Goal: Use online tool/utility: Utilize a website feature to perform a specific function

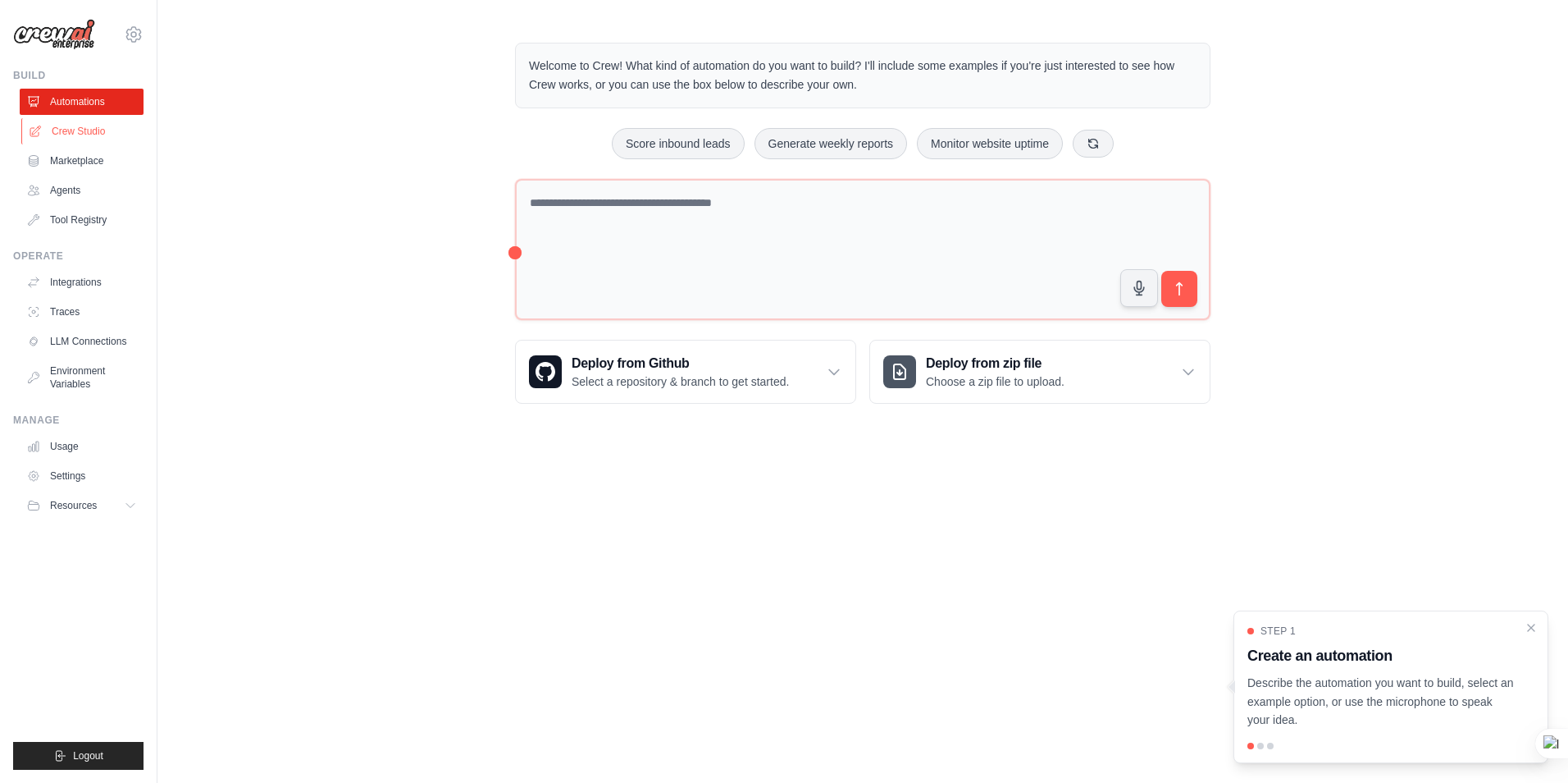
click at [89, 131] on link "Crew Studio" at bounding box center [83, 131] width 123 height 26
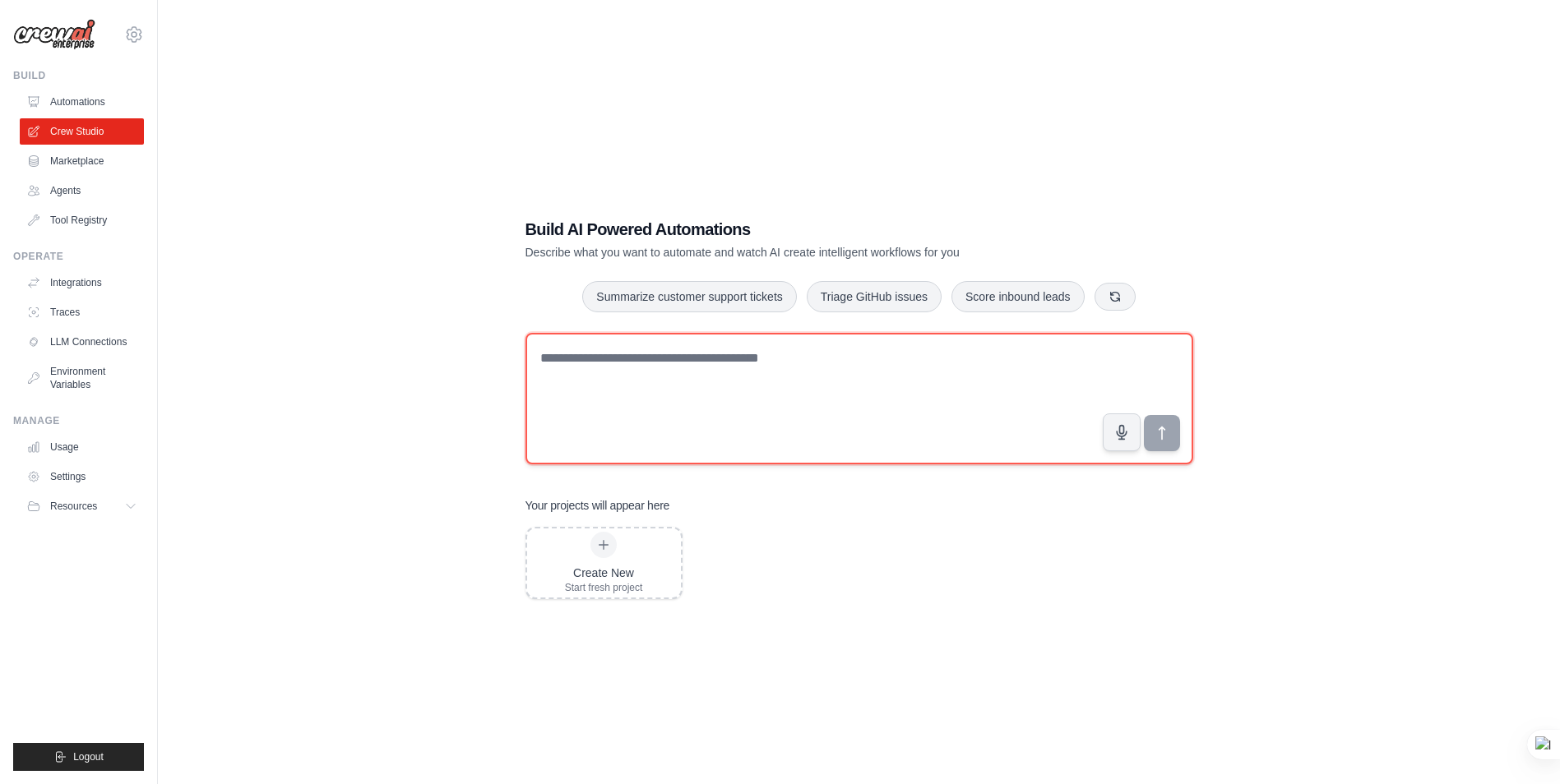
click at [633, 364] on textarea at bounding box center [859, 398] width 668 height 131
paste textarea "**********"
click at [662, 392] on textarea "**********" at bounding box center [859, 398] width 668 height 131
paste textarea "**********"
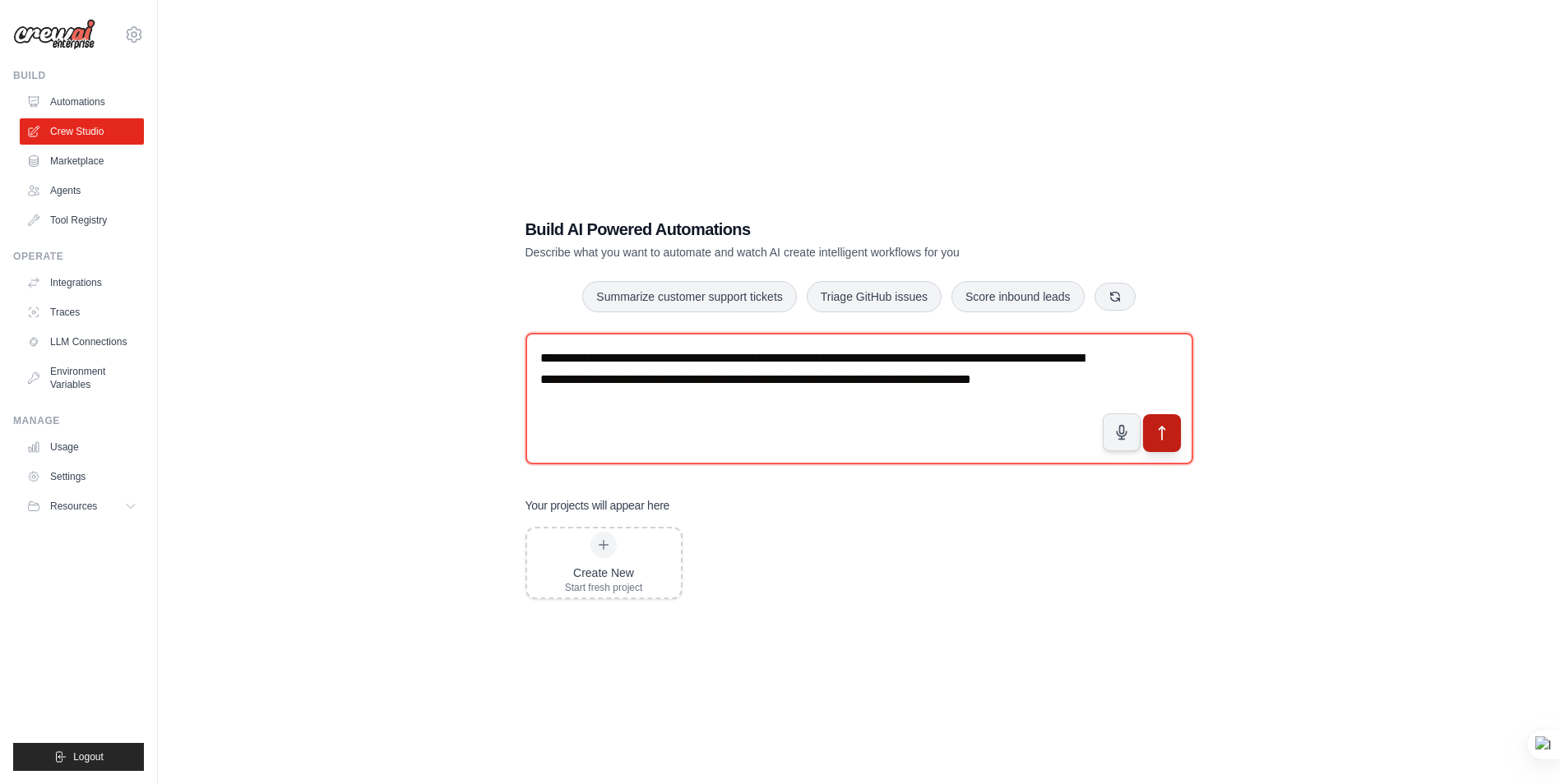
type textarea "**********"
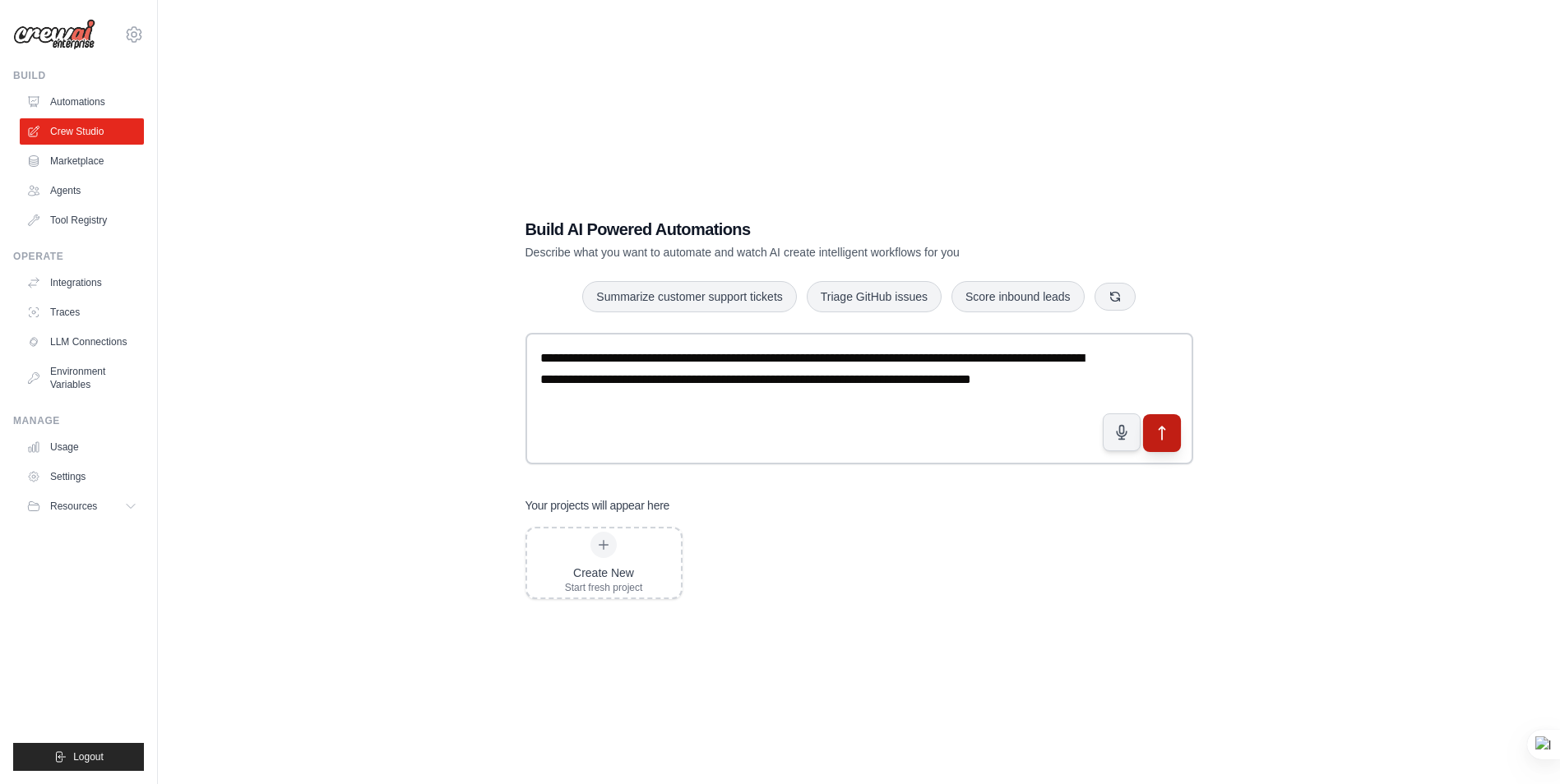
click at [1151, 434] on button "submit" at bounding box center [1160, 433] width 38 height 38
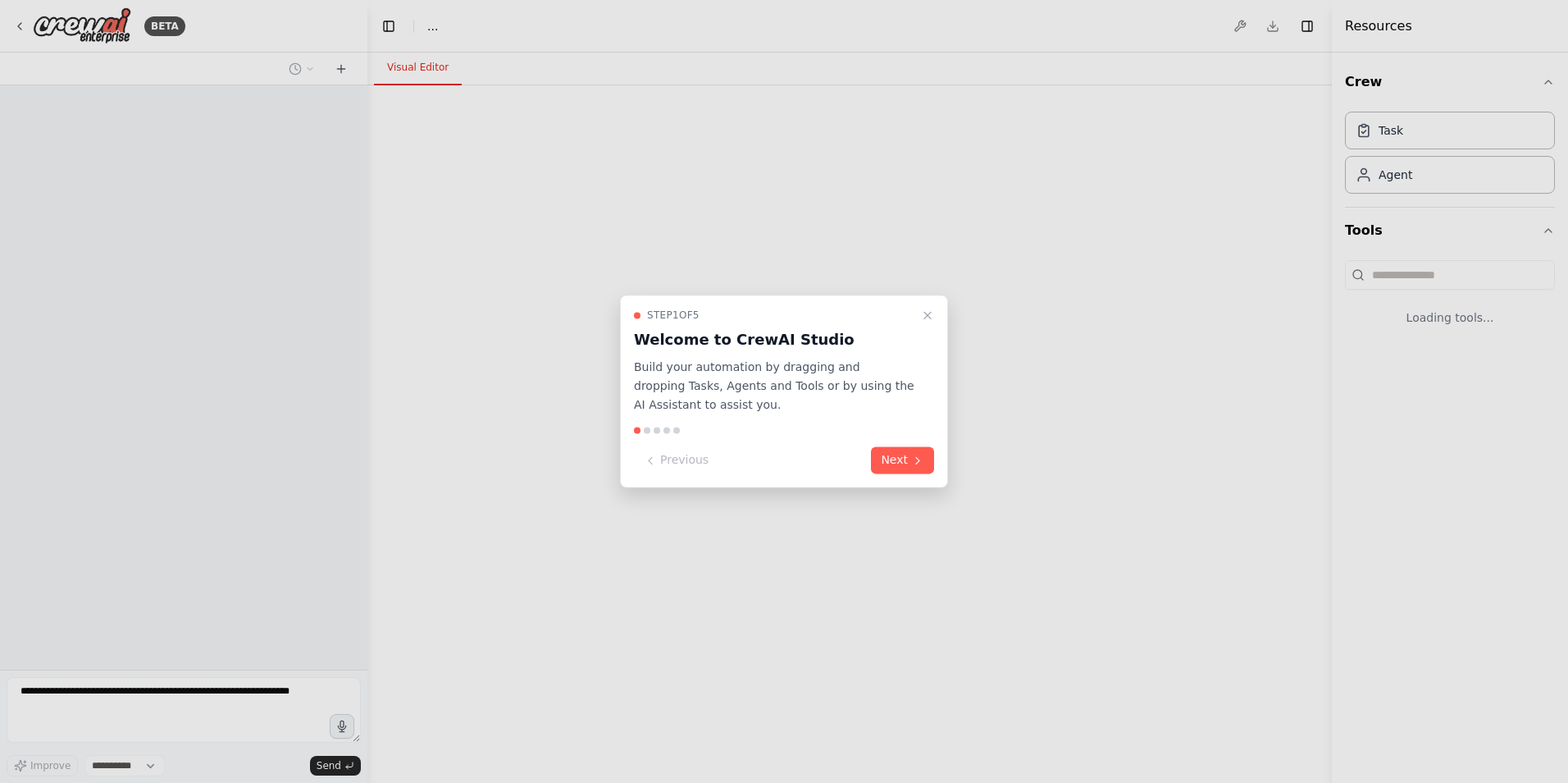
select select "****"
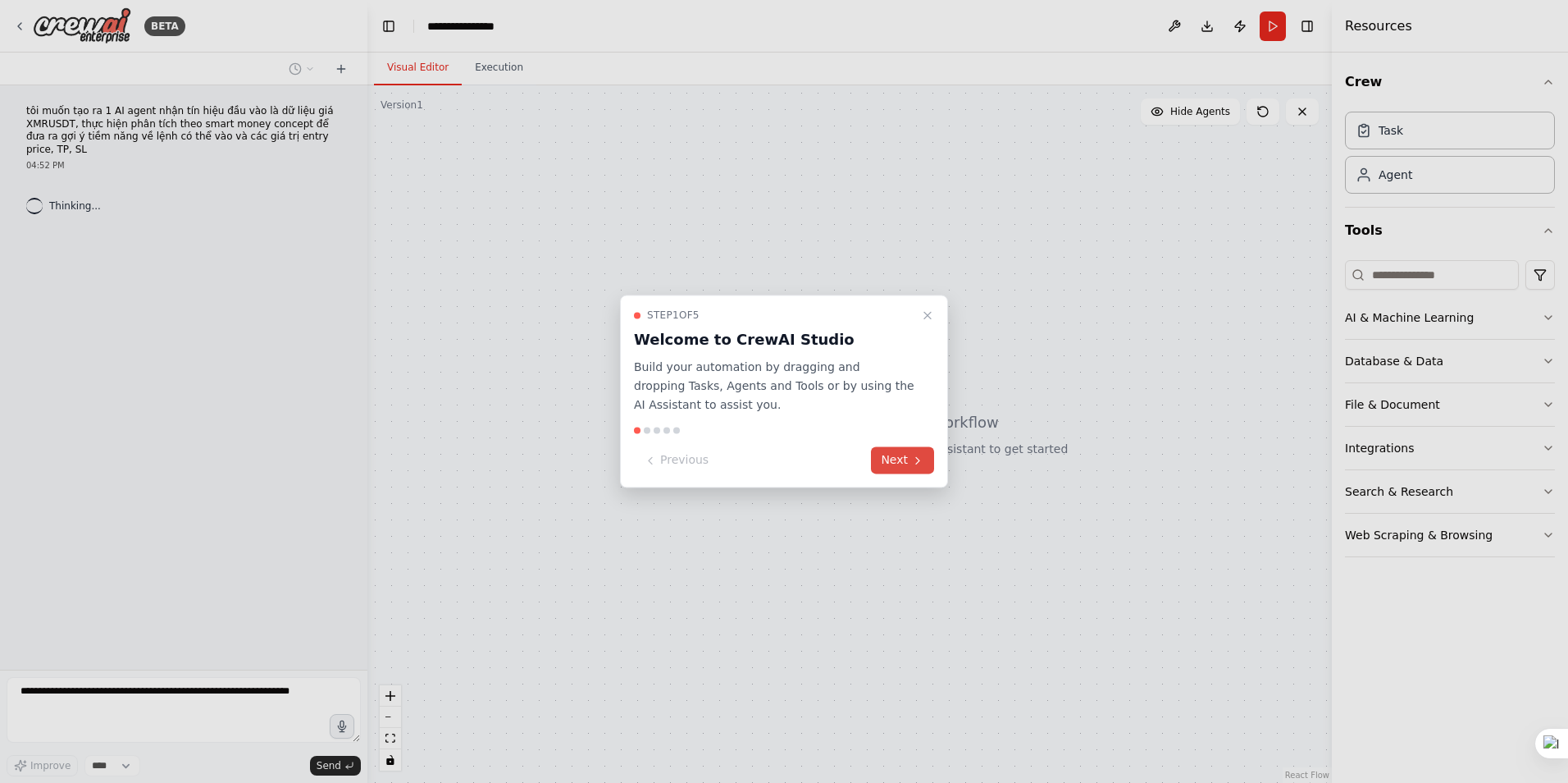
click at [900, 459] on button "Next" at bounding box center [902, 461] width 63 height 27
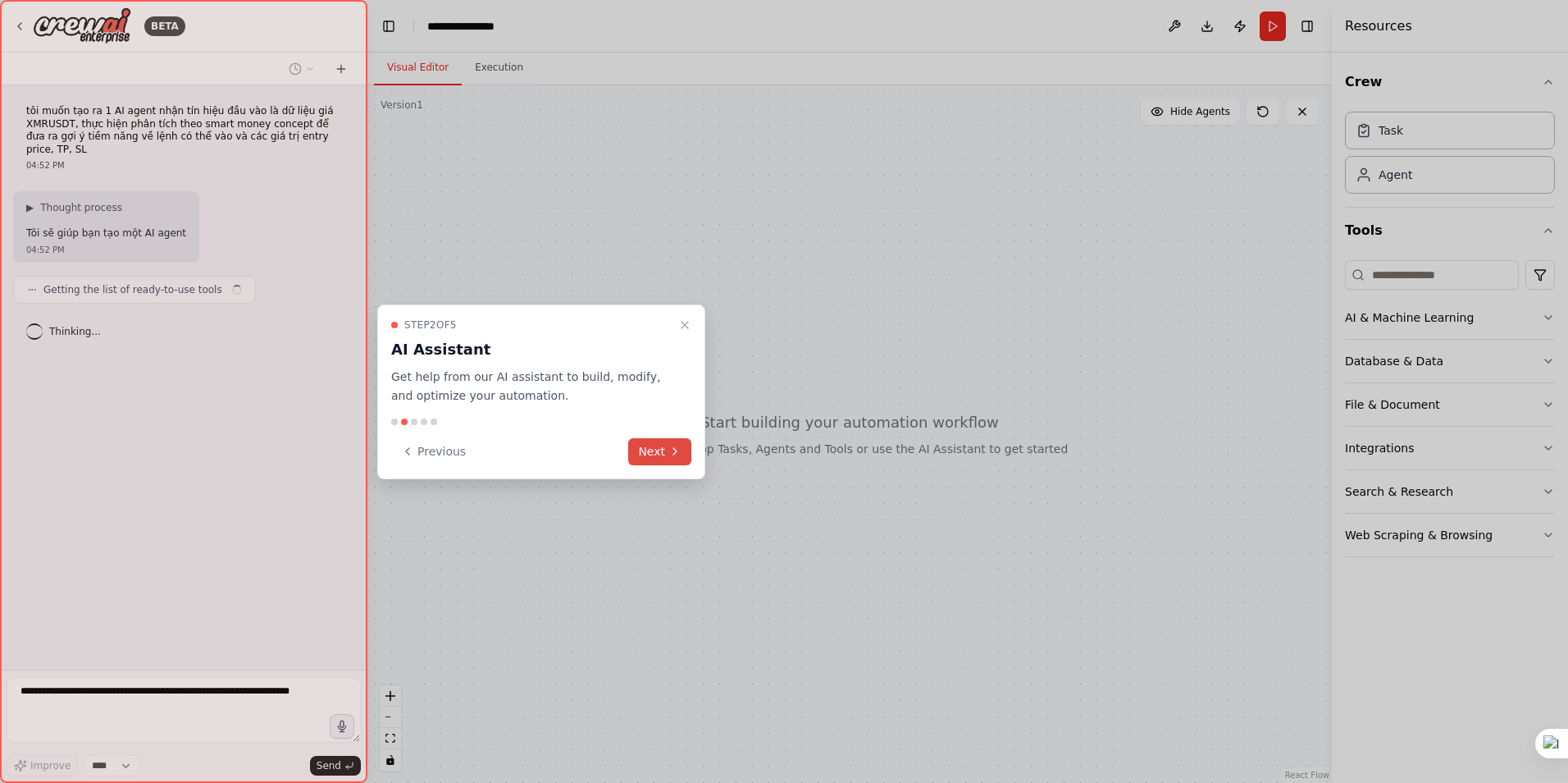
click at [667, 453] on button "Next" at bounding box center [659, 452] width 63 height 27
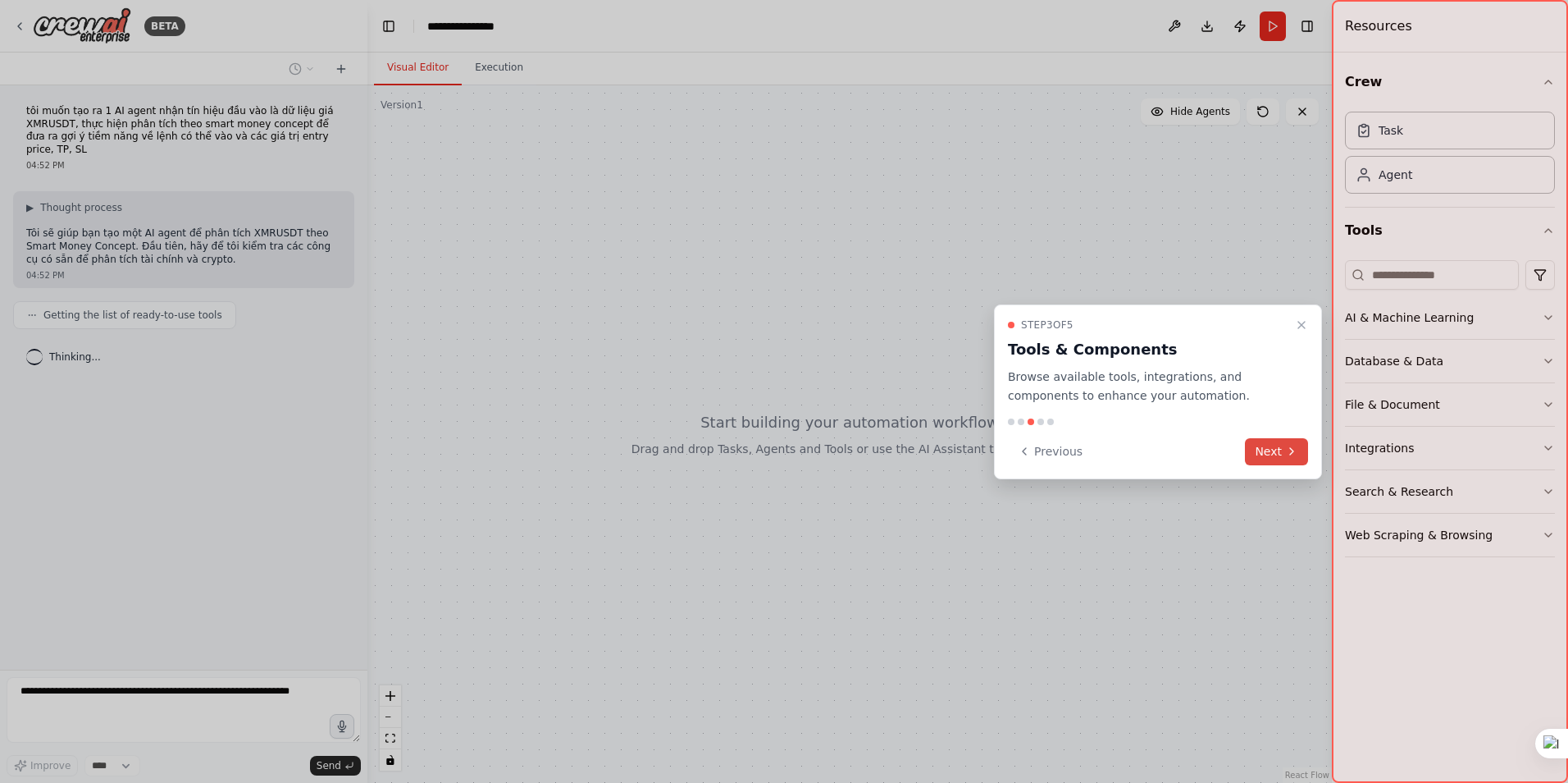
click at [1289, 447] on icon at bounding box center [1291, 451] width 13 height 13
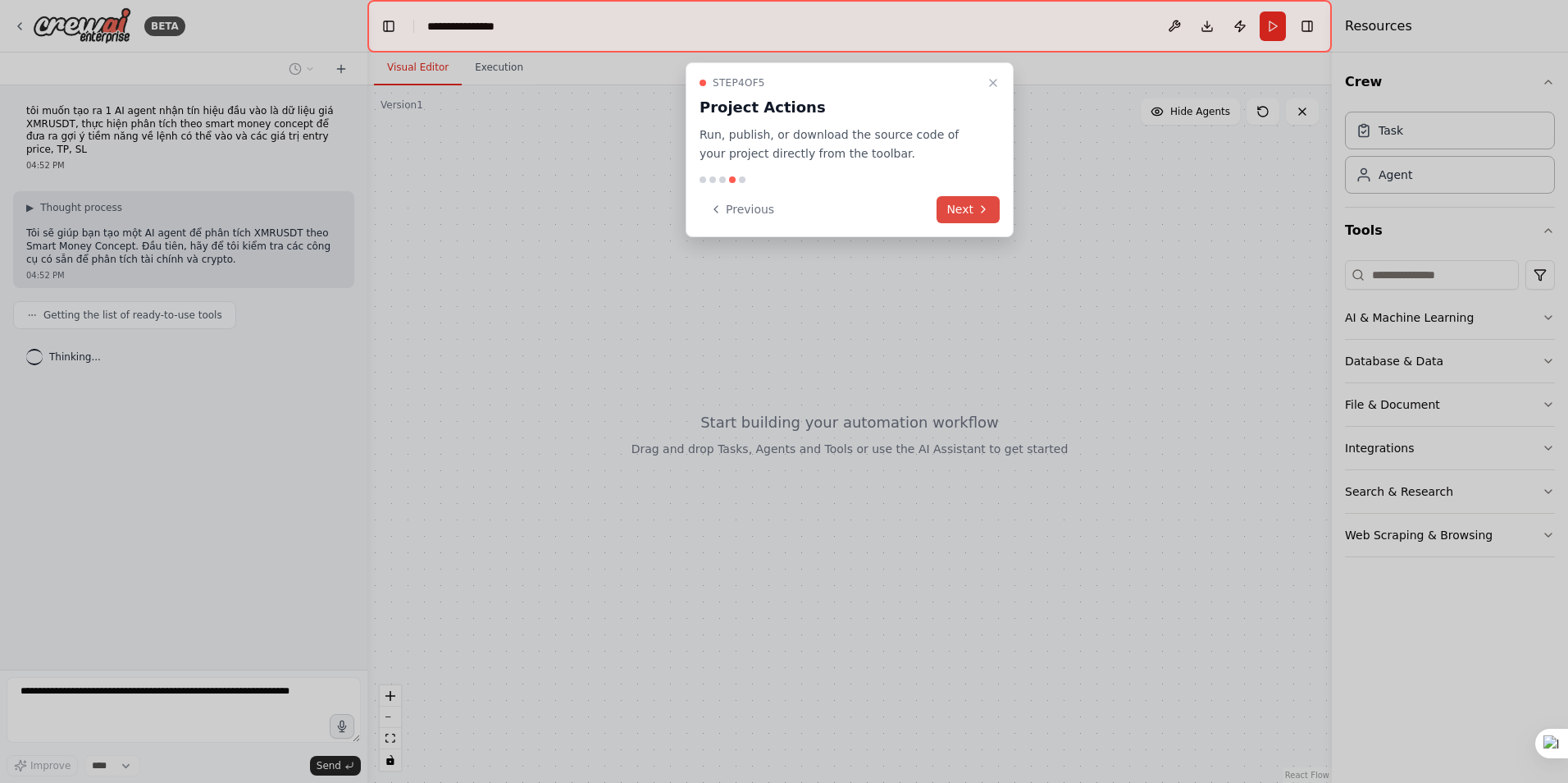
click at [978, 213] on icon at bounding box center [982, 209] width 13 height 13
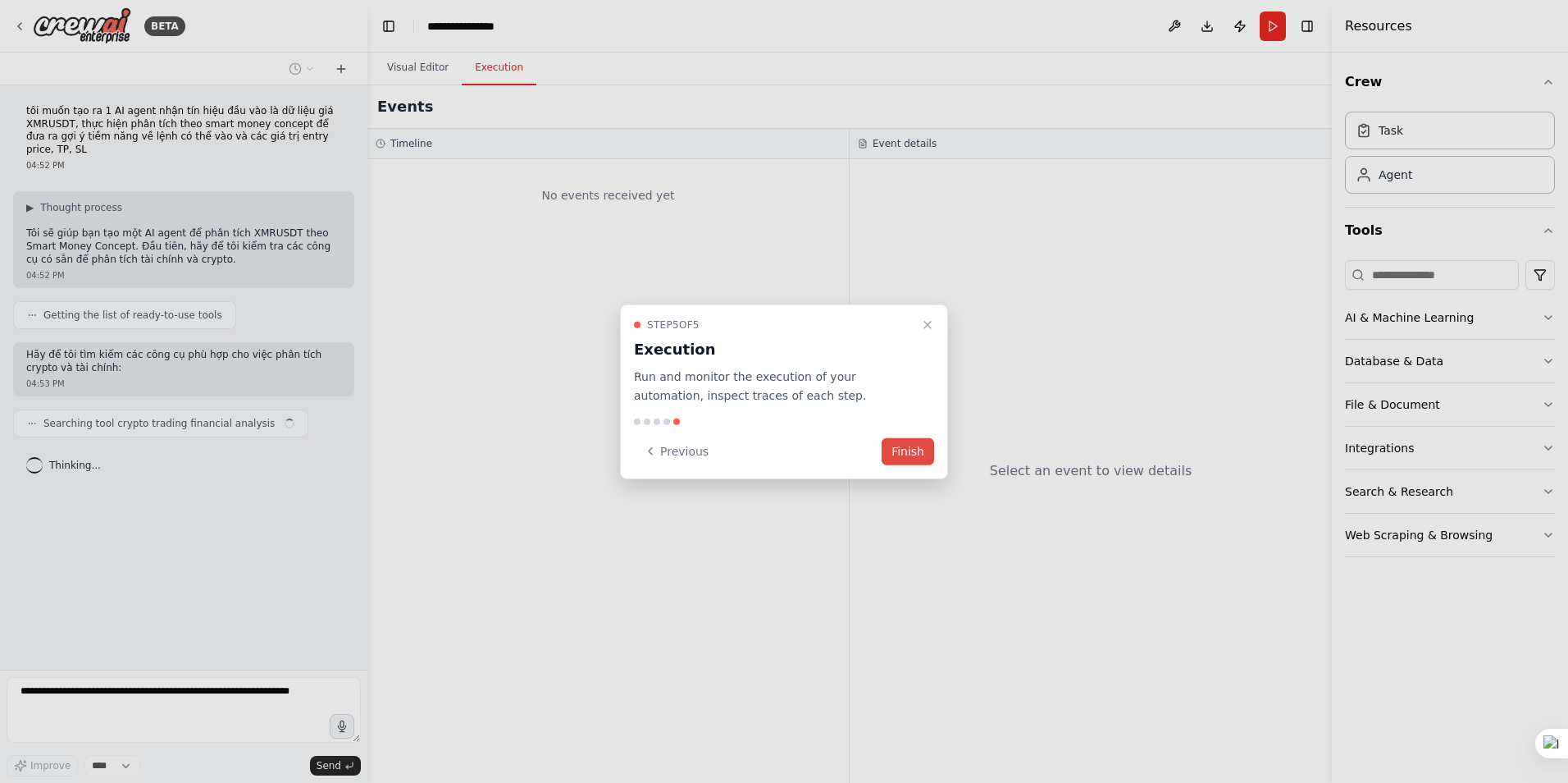
click at [905, 448] on button "Finish" at bounding box center [908, 451] width 53 height 27
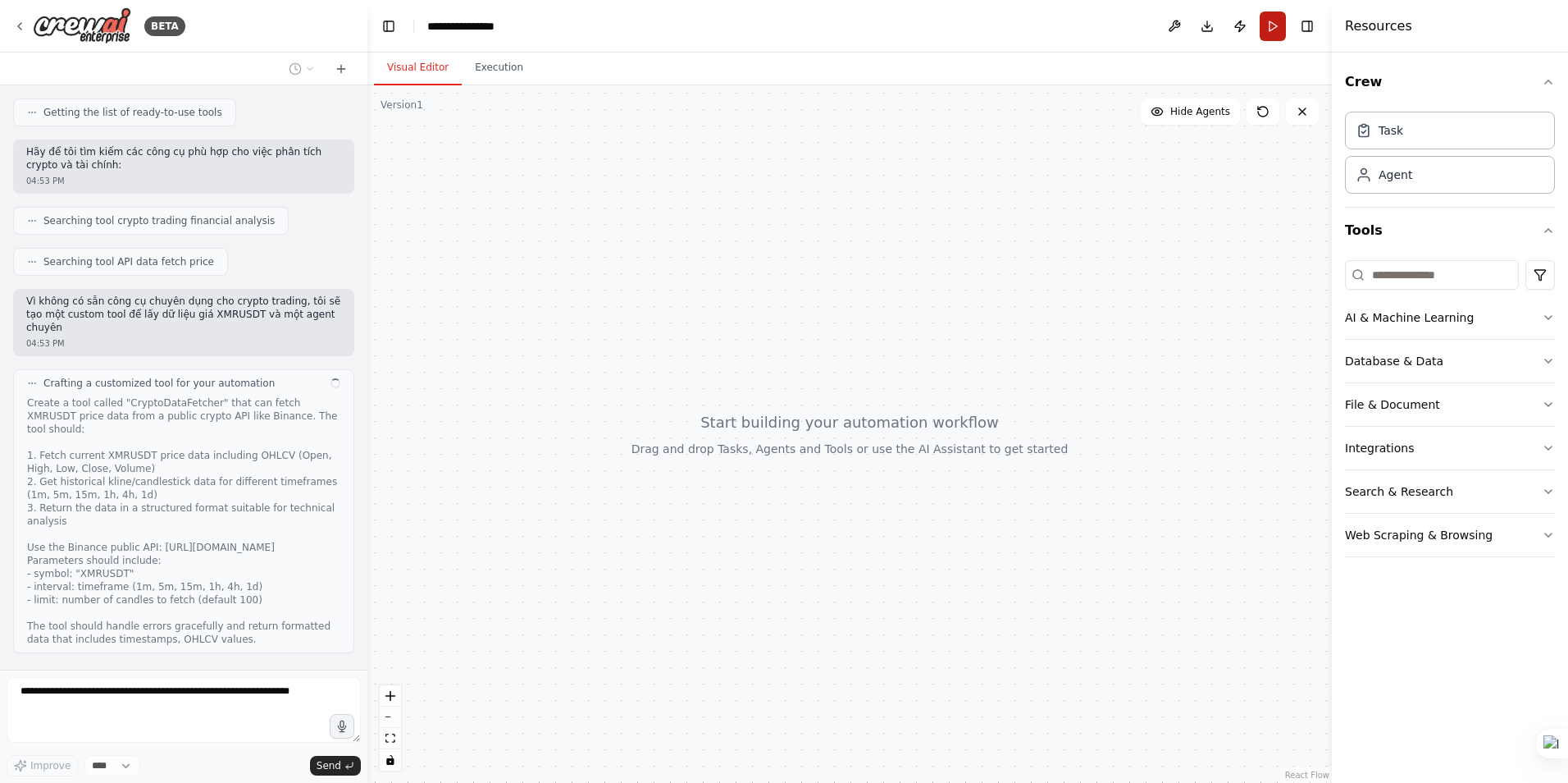
scroll to position [216, 0]
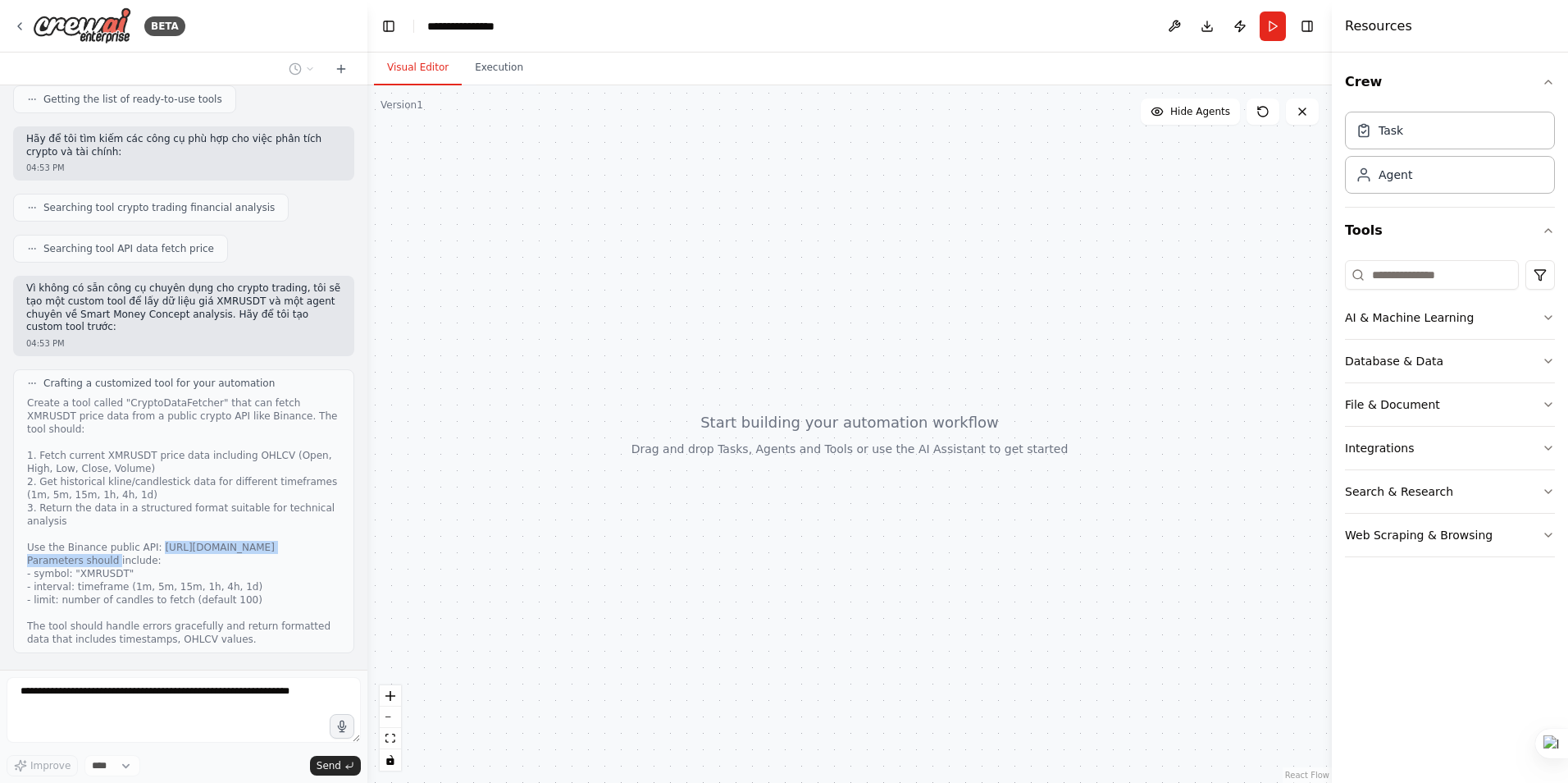
drag, startPoint x: 309, startPoint y: 508, endPoint x: 149, endPoint y: 508, distance: 160.0
click at [149, 508] on div "Create a tool called "CryptoDataFetcher" that can fetch XMRUSDT price data from…" at bounding box center [184, 520] width 313 height 250
copy div "https://api.binance.com/api/v3/klines"
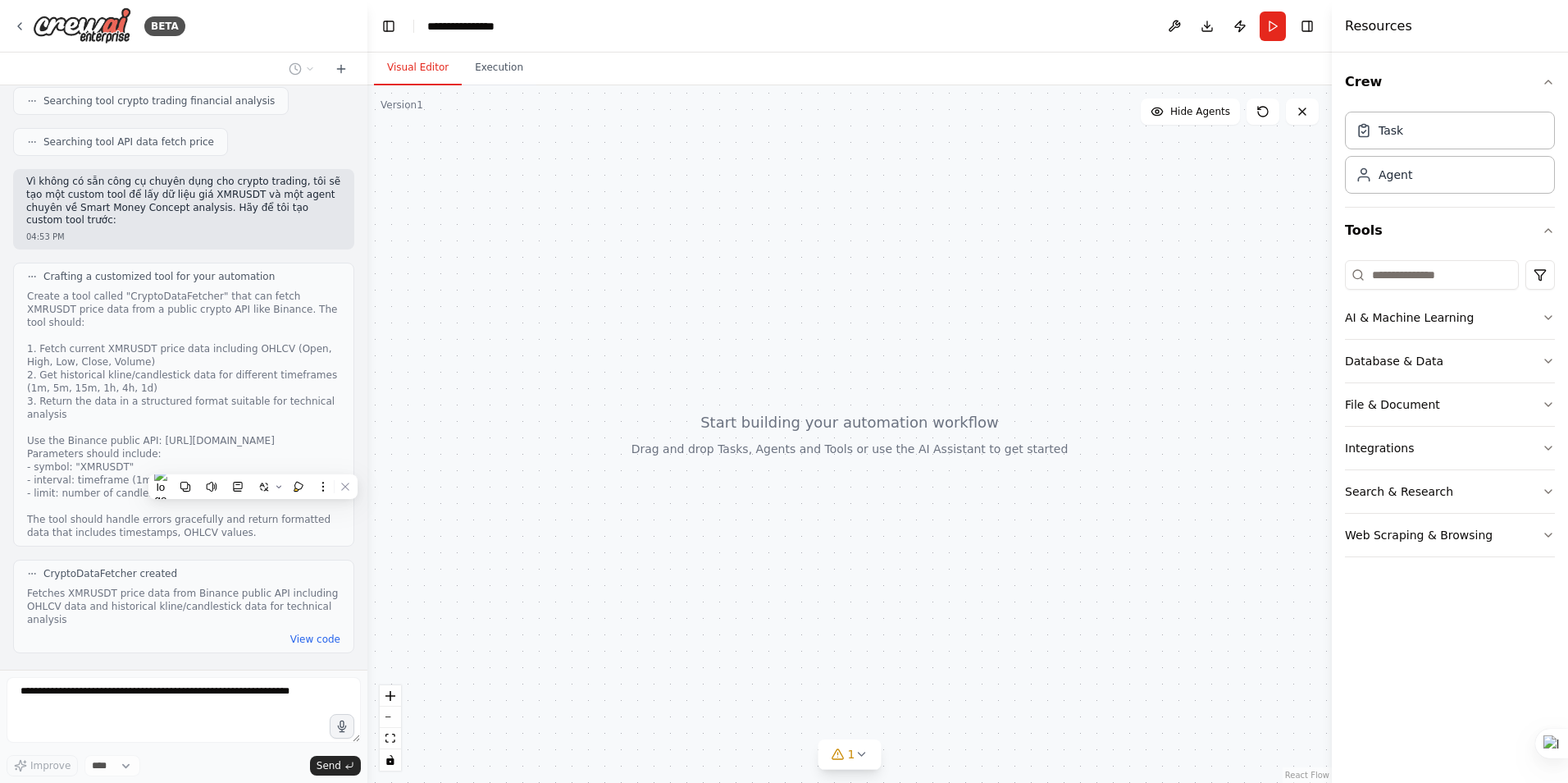
click at [295, 431] on div "Create a tool called "CryptoDataFetcher" that can fetch XMRUSDT price data from…" at bounding box center [184, 415] width 313 height 250
click at [301, 633] on button "View code" at bounding box center [314, 639] width 50 height 13
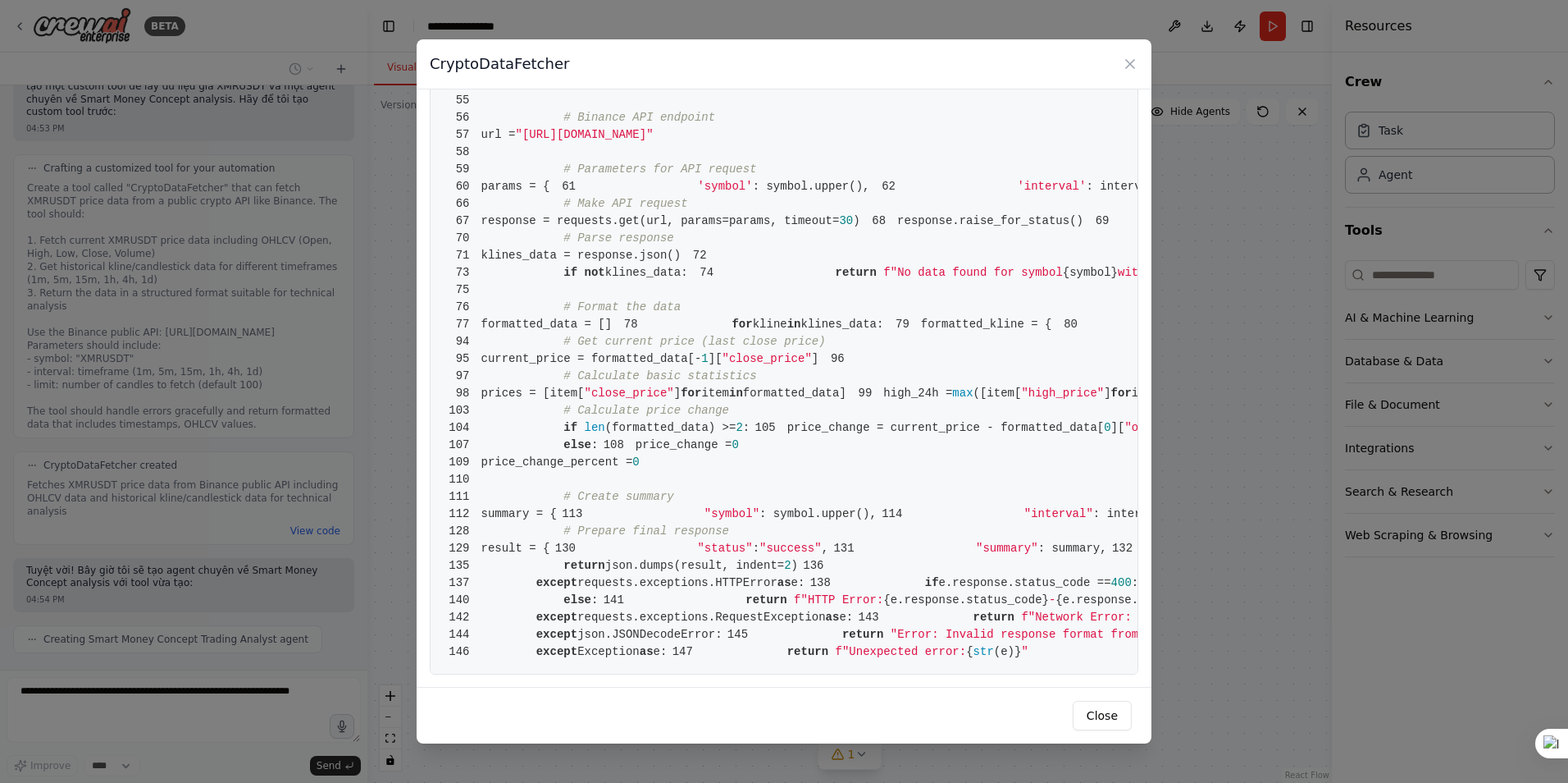
scroll to position [2001, 0]
click at [1108, 714] on button "Close" at bounding box center [1102, 715] width 59 height 29
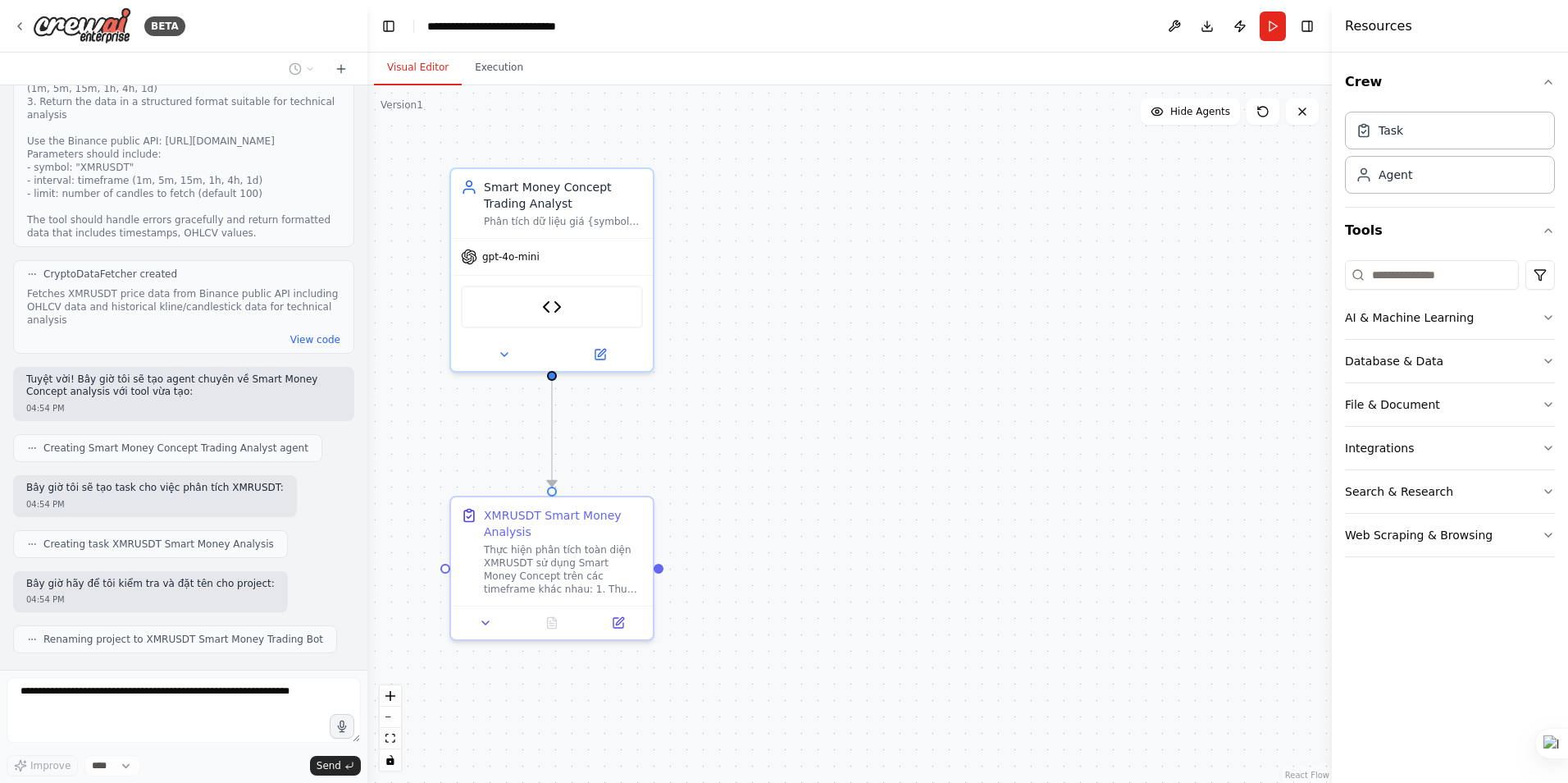
scroll to position [663, 0]
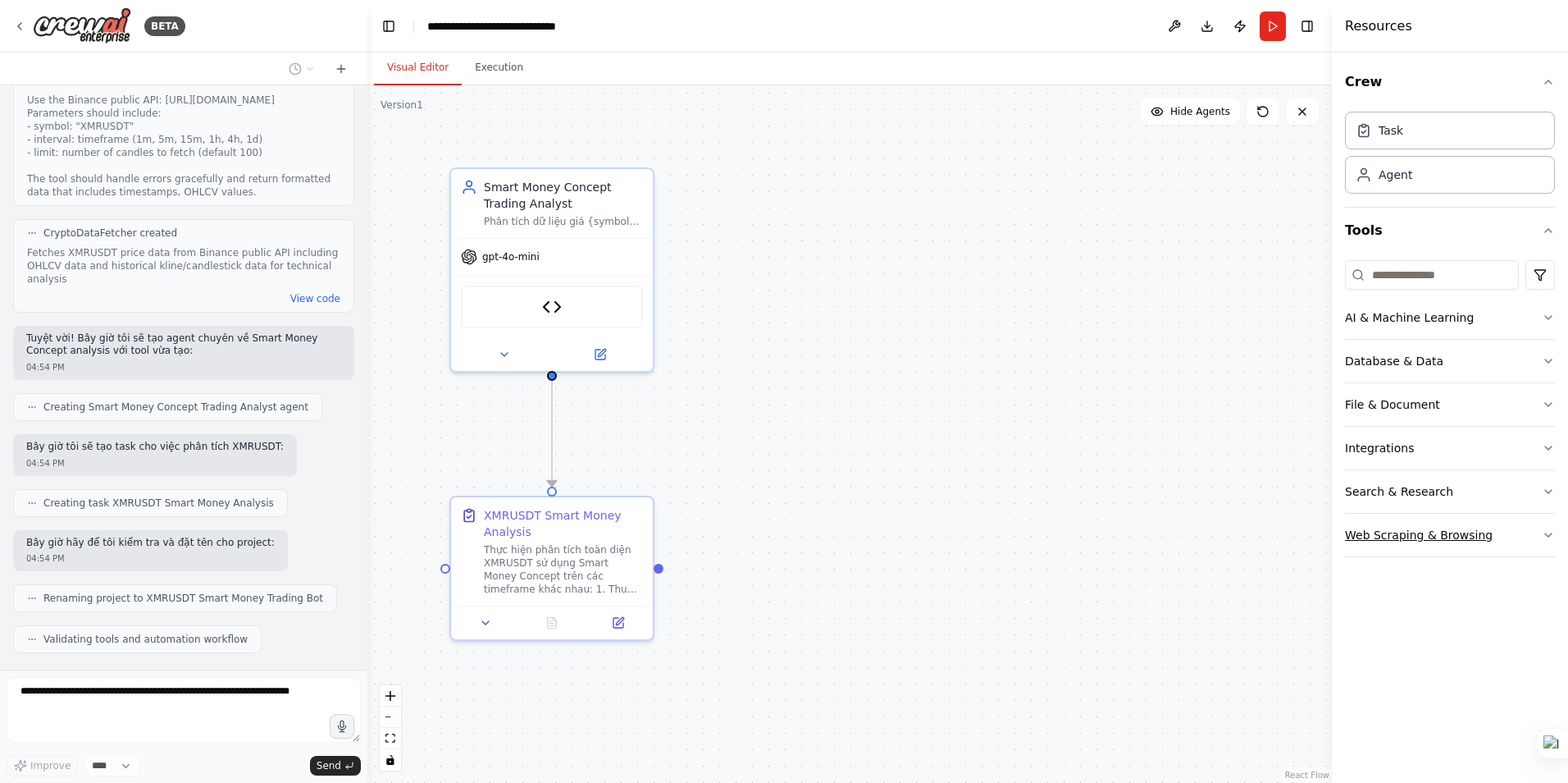
click at [1545, 535] on icon "button" at bounding box center [1547, 534] width 13 height 13
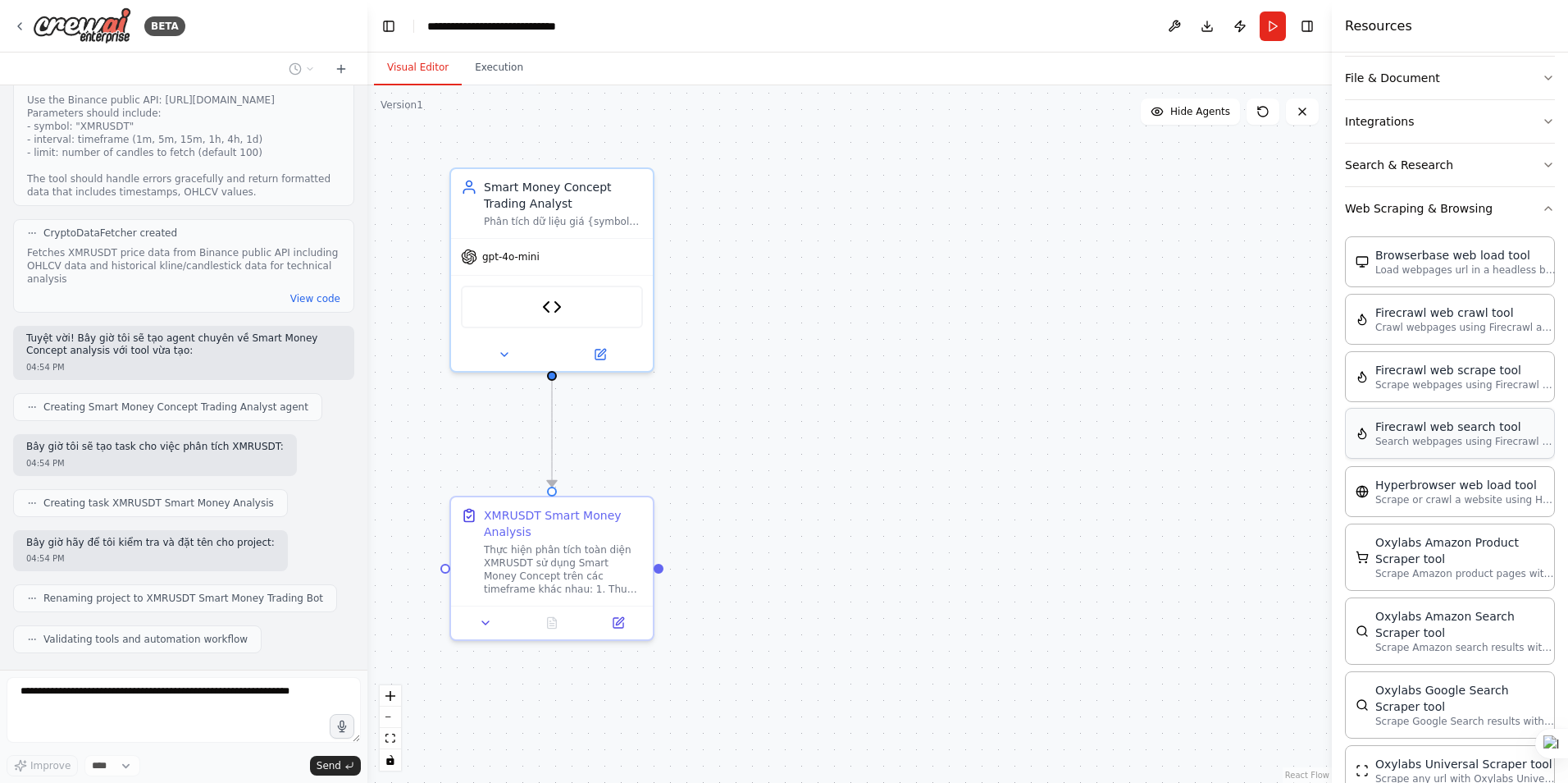
scroll to position [328, 0]
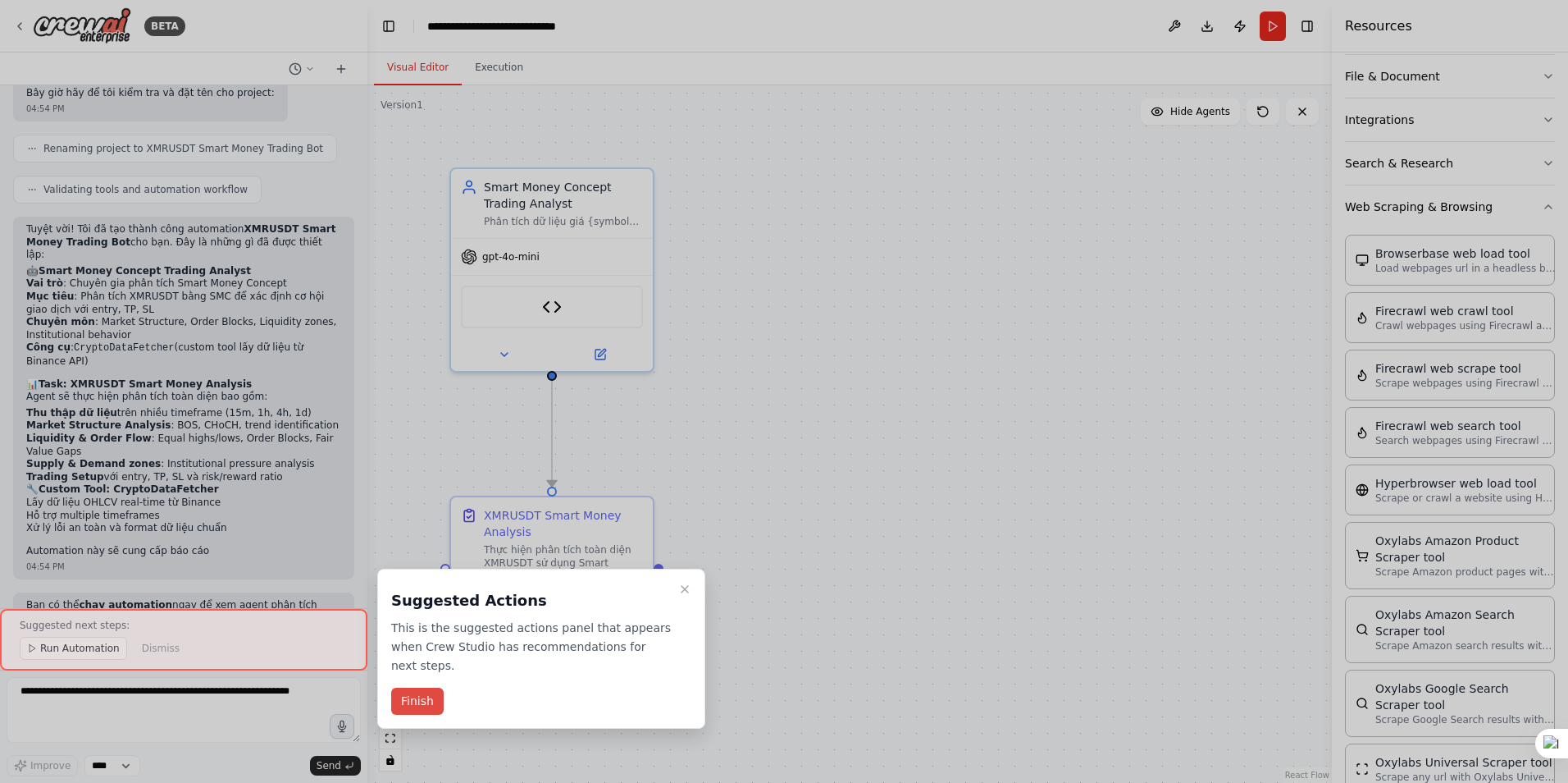
click at [426, 688] on button "Finish" at bounding box center [417, 702] width 53 height 27
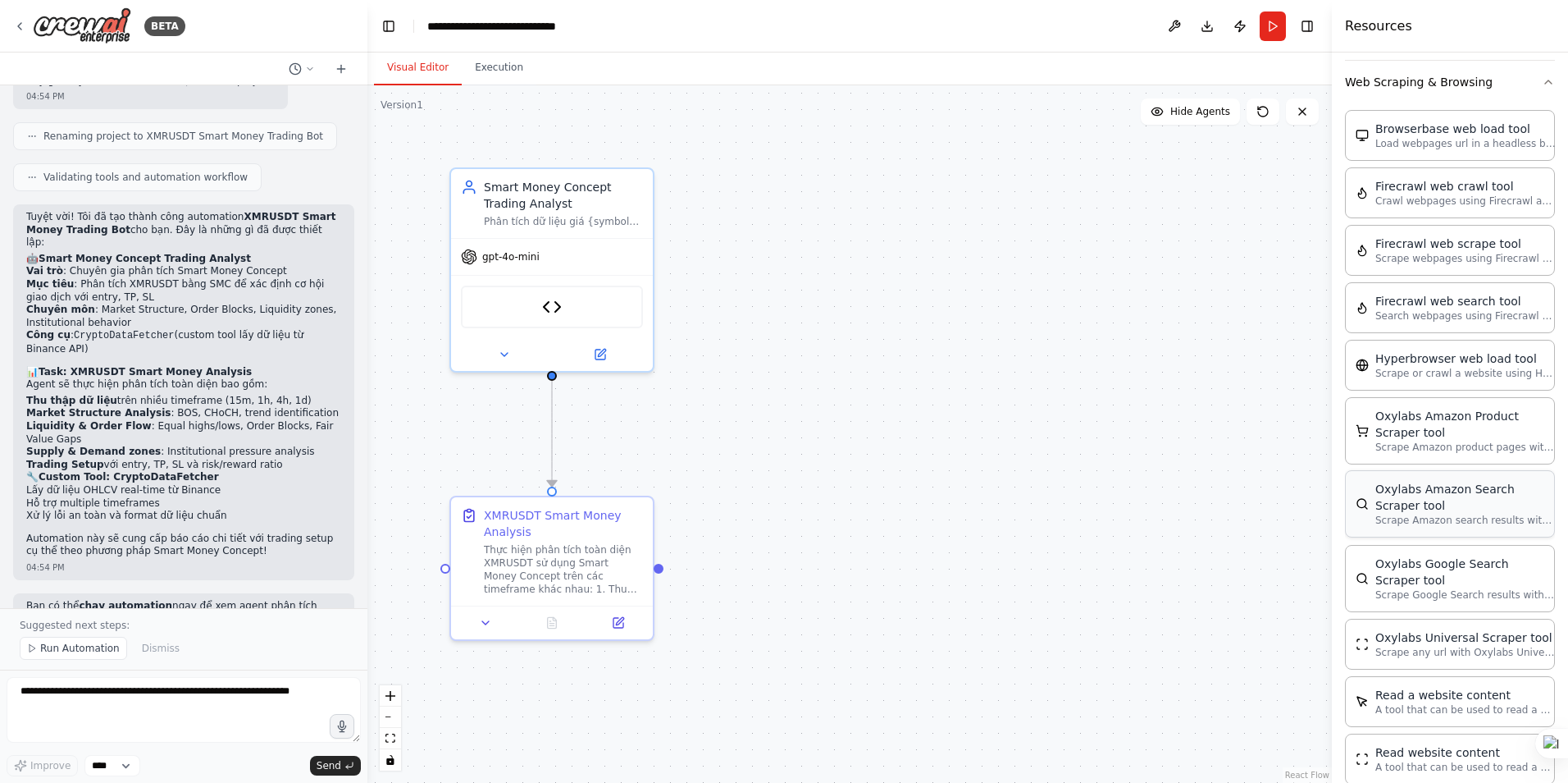
scroll to position [724, 0]
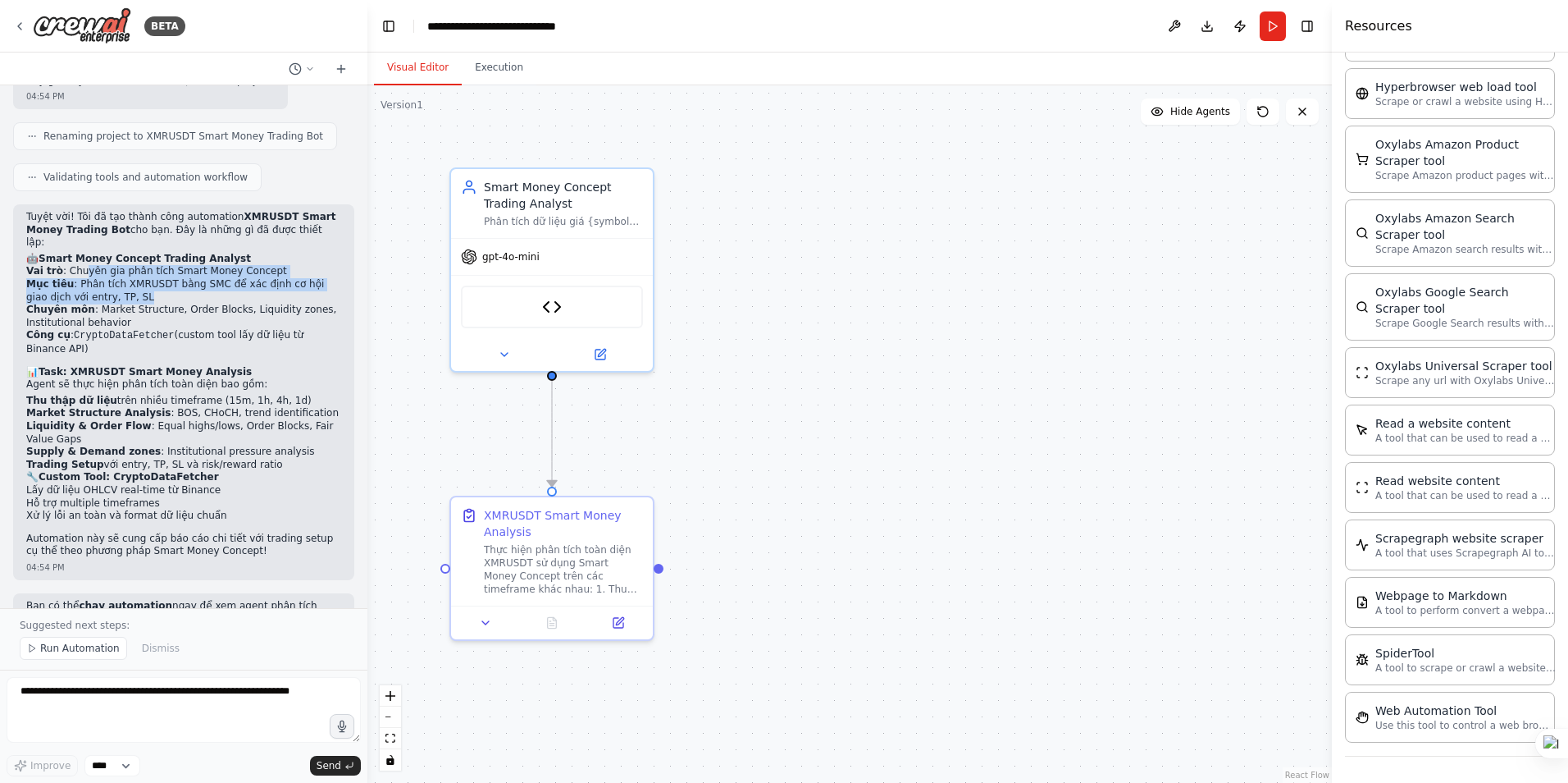
drag, startPoint x: 78, startPoint y: 222, endPoint x: 275, endPoint y: 240, distance: 197.8
click at [275, 265] on ul "Vai trò : Chuyên gia phân tích Smart Money Concept Mục tiêu : Phân tích XMRUSDT…" at bounding box center [184, 310] width 315 height 90
click at [96, 304] on li "Chuyên môn : Market Structure, Order Blocks, Liquidity zones, Institutional beh…" at bounding box center [184, 317] width 315 height 25
click at [600, 358] on button at bounding box center [599, 351] width 93 height 20
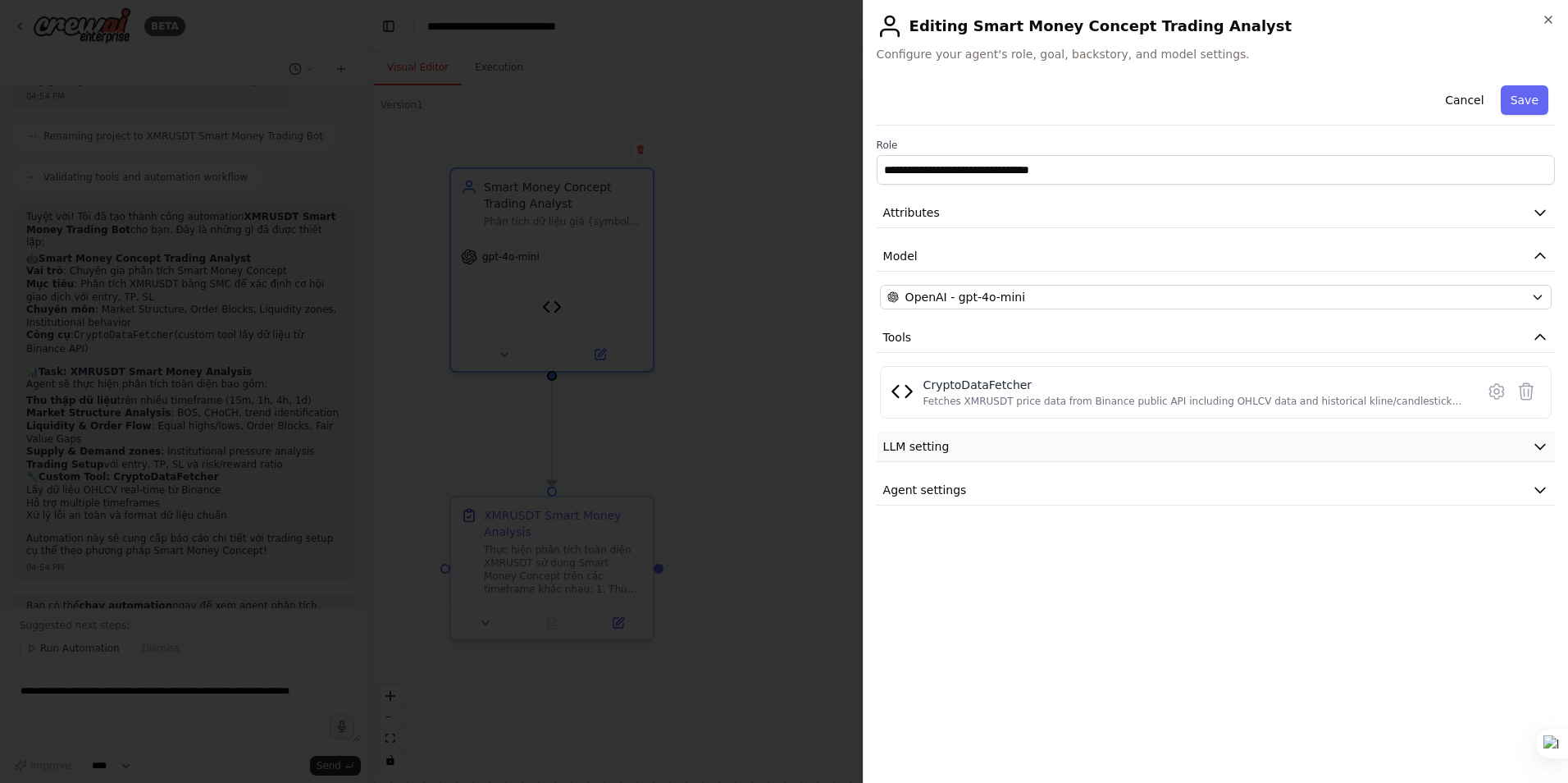
click at [974, 444] on button "LLM setting" at bounding box center [1215, 446] width 679 height 30
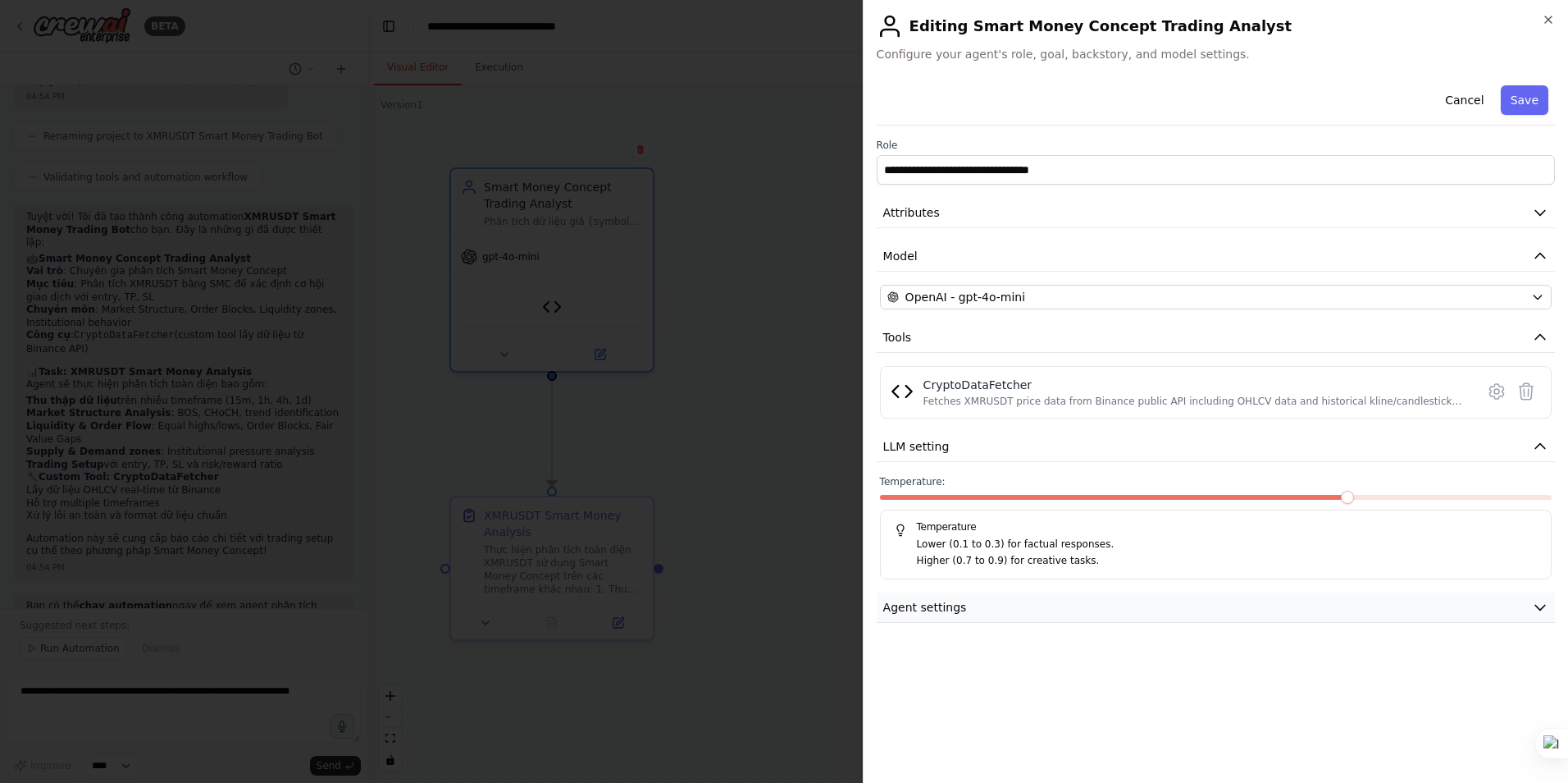
click at [973, 603] on button "Agent settings" at bounding box center [1215, 608] width 679 height 30
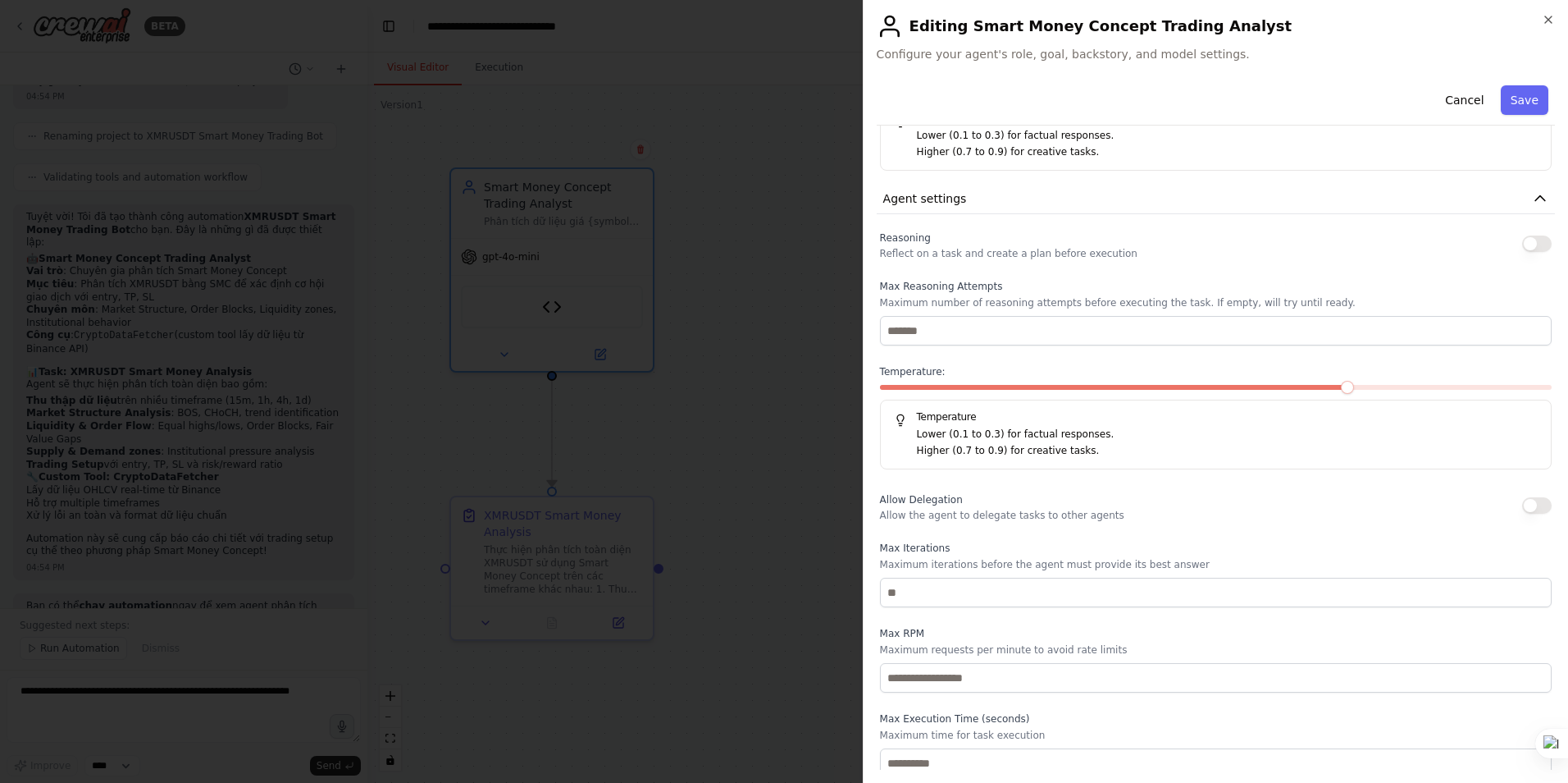
scroll to position [416, 0]
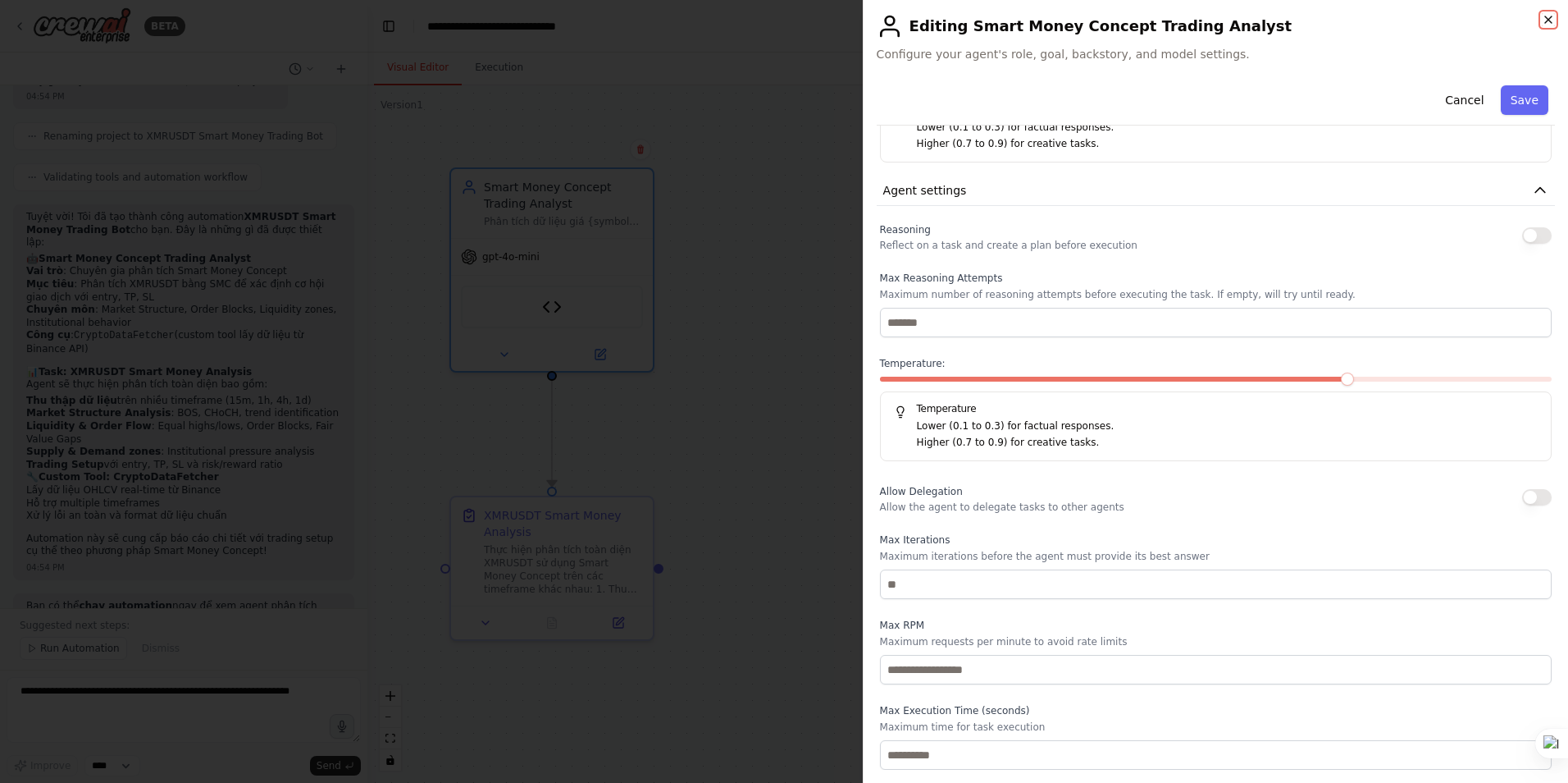
click at [1550, 23] on icon "button" at bounding box center [1547, 19] width 13 height 13
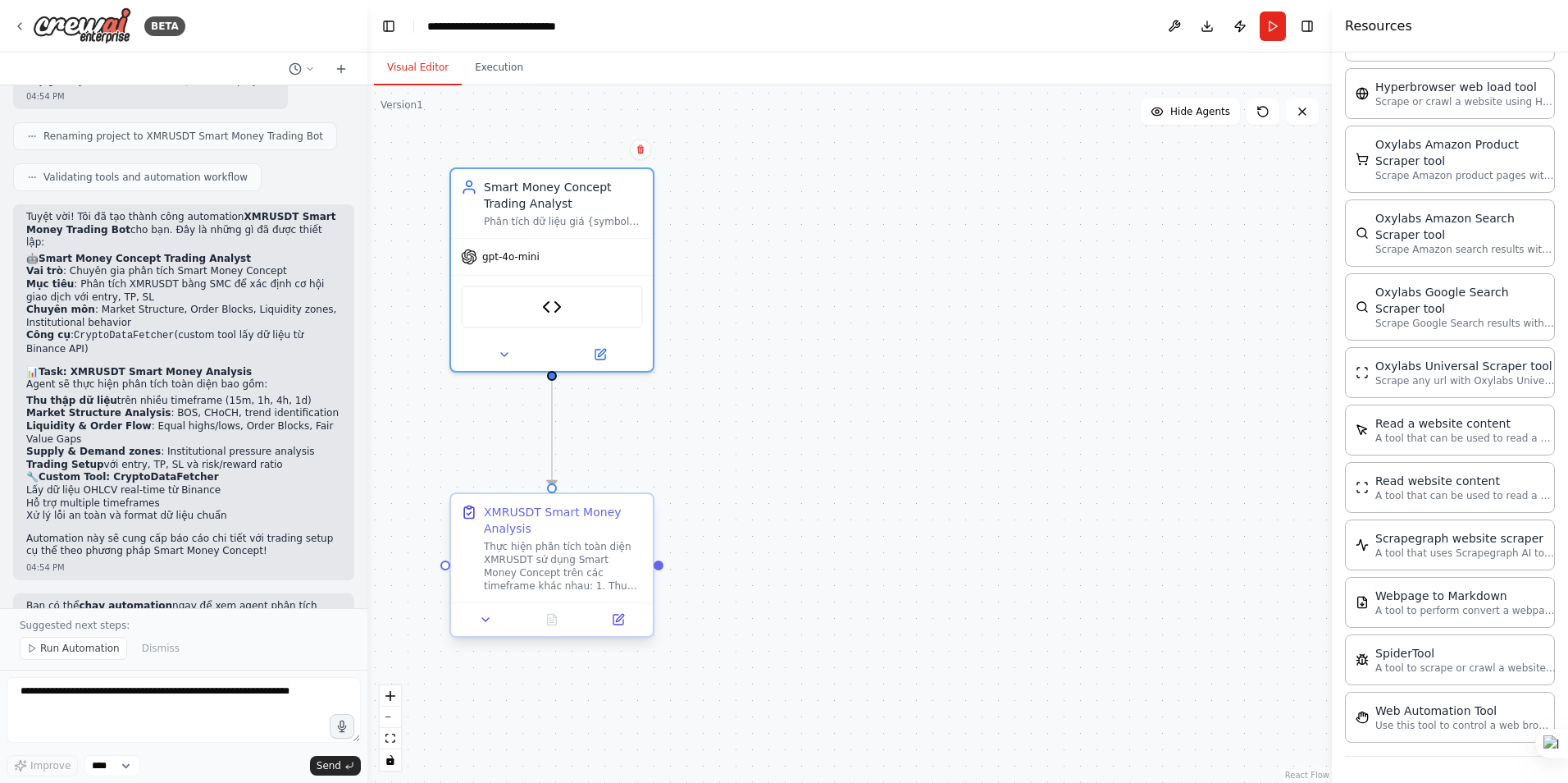
click at [549, 567] on div "Thực hiện phân tích toàn diện XMRUSDT sử dụng Smart Money Concept trên các time…" at bounding box center [563, 566] width 159 height 53
click at [484, 627] on button at bounding box center [486, 619] width 57 height 20
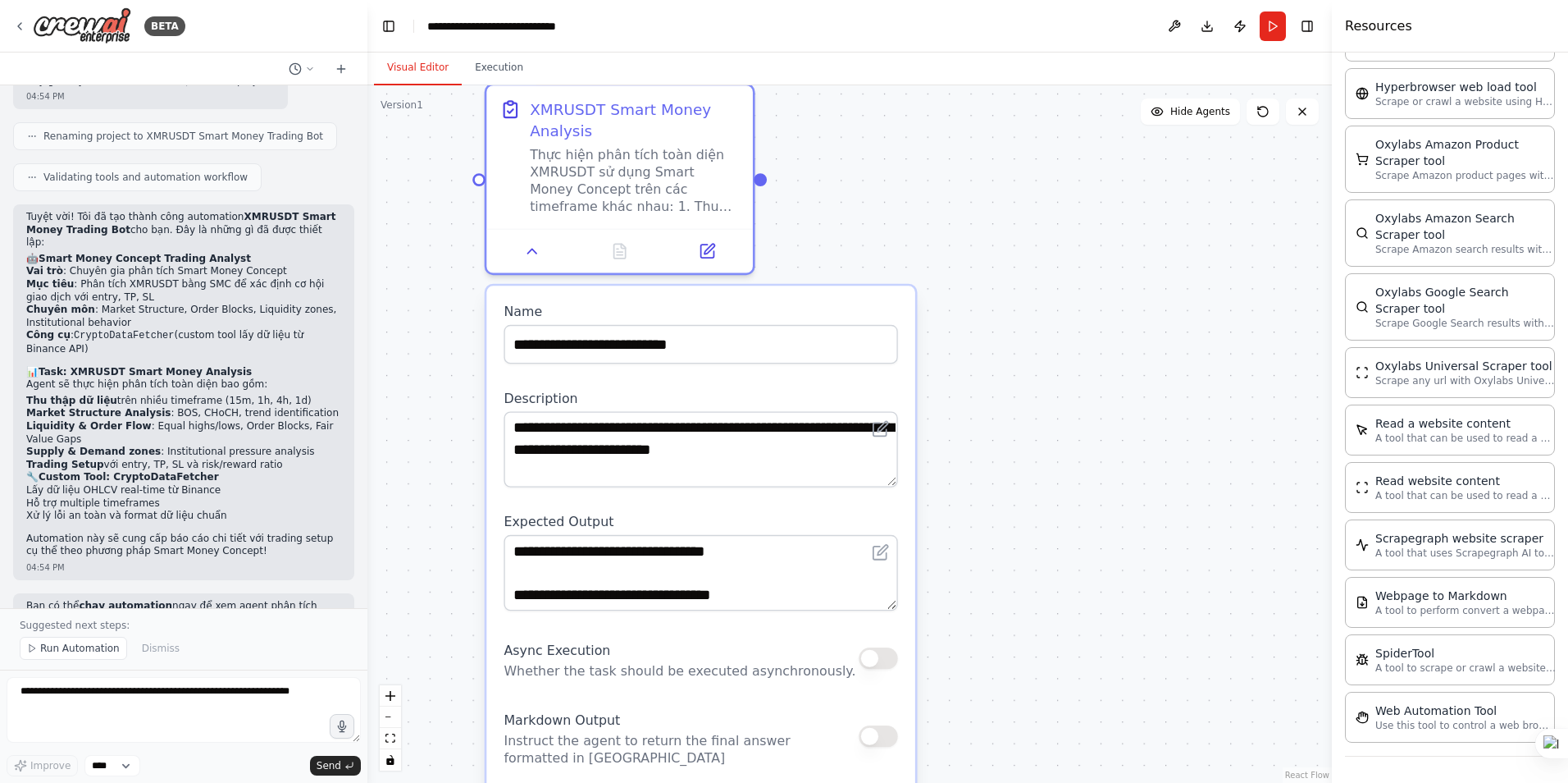
drag, startPoint x: 991, startPoint y: 548, endPoint x: 1001, endPoint y: 216, distance: 332.2
click at [1001, 216] on div ".deletable-edge-delete-btn { width: 20px; height: 20px; border: 0px solid #ffff…" at bounding box center [849, 434] width 965 height 698
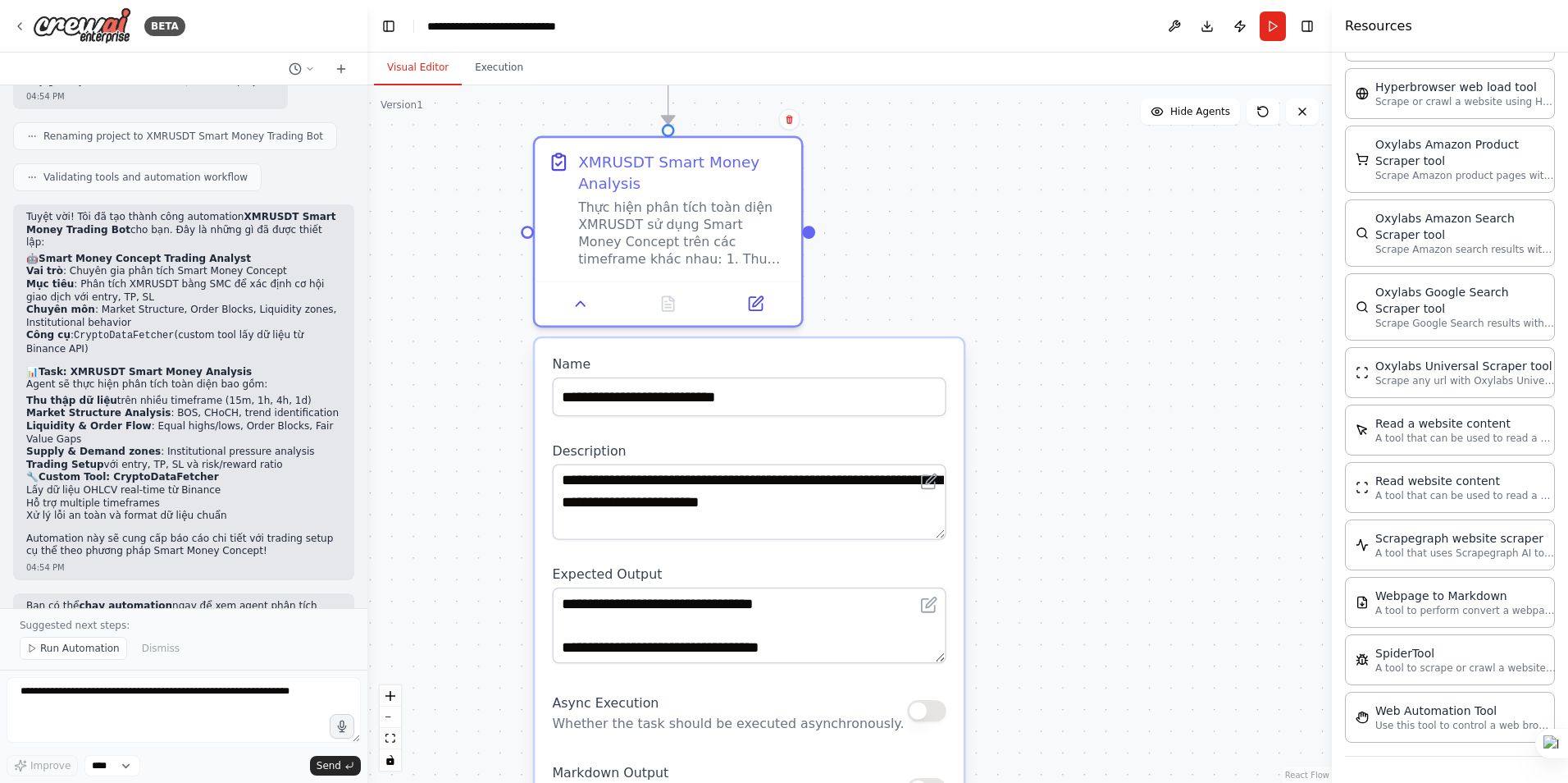
drag, startPoint x: 1022, startPoint y: 439, endPoint x: 1070, endPoint y: 492, distance: 71.5
click at [1070, 492] on div ".deletable-edge-delete-btn { width: 20px; height: 20px; border: 0px solid #ffff…" at bounding box center [849, 434] width 965 height 698
click at [583, 301] on icon at bounding box center [581, 299] width 9 height 4
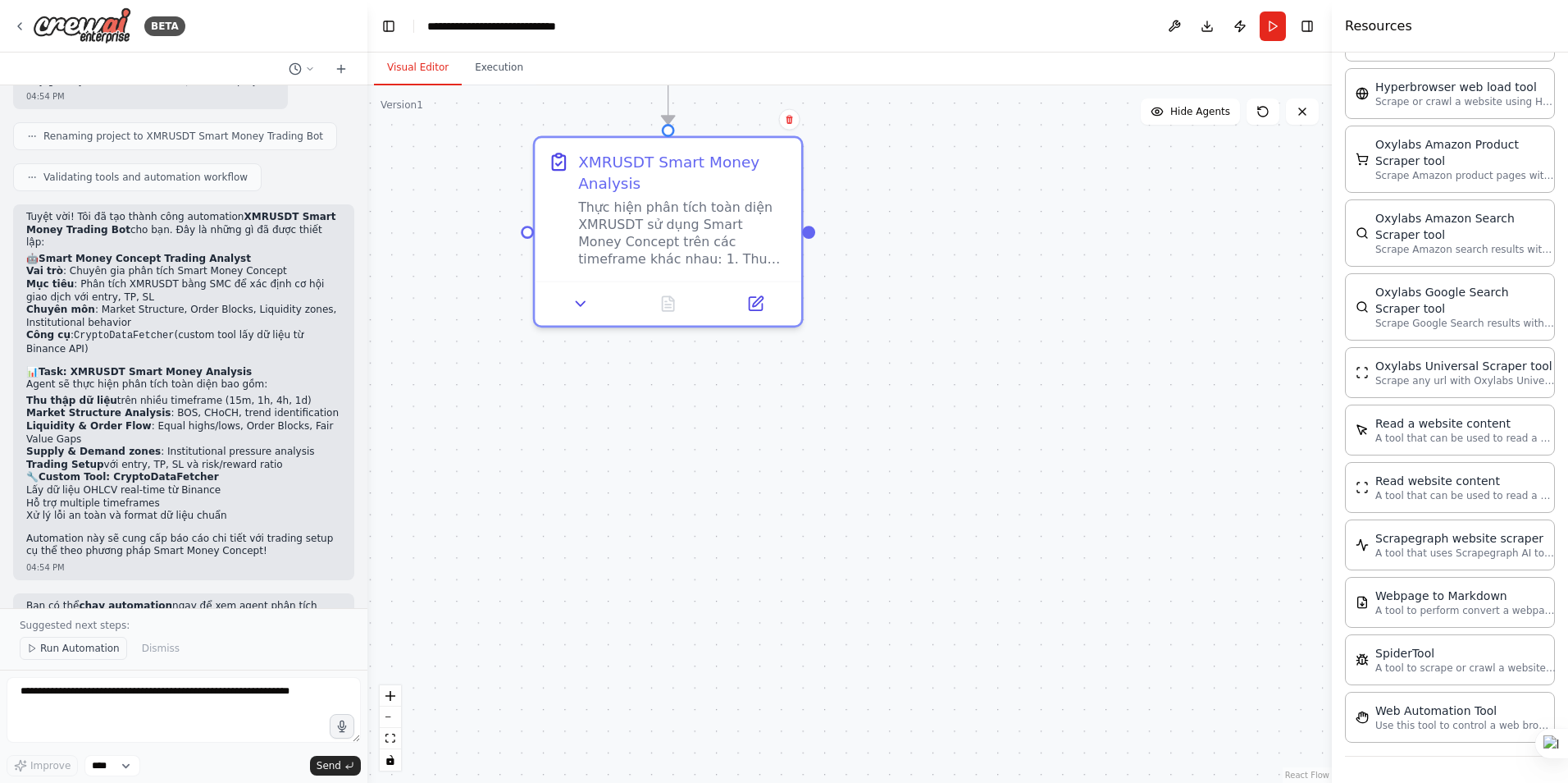
click at [49, 647] on span "Run Automation" at bounding box center [79, 648] width 79 height 13
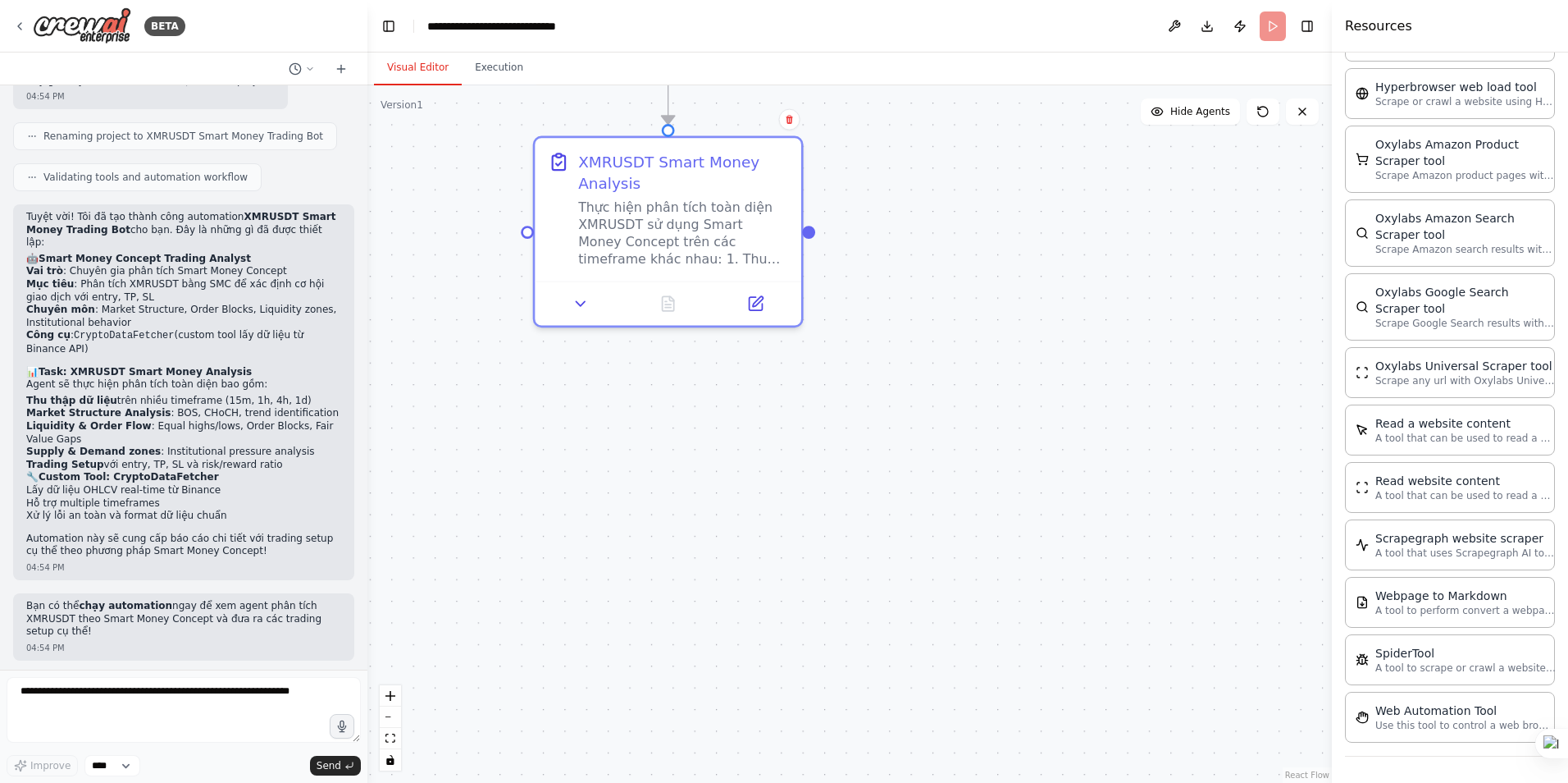
scroll to position [1063, 0]
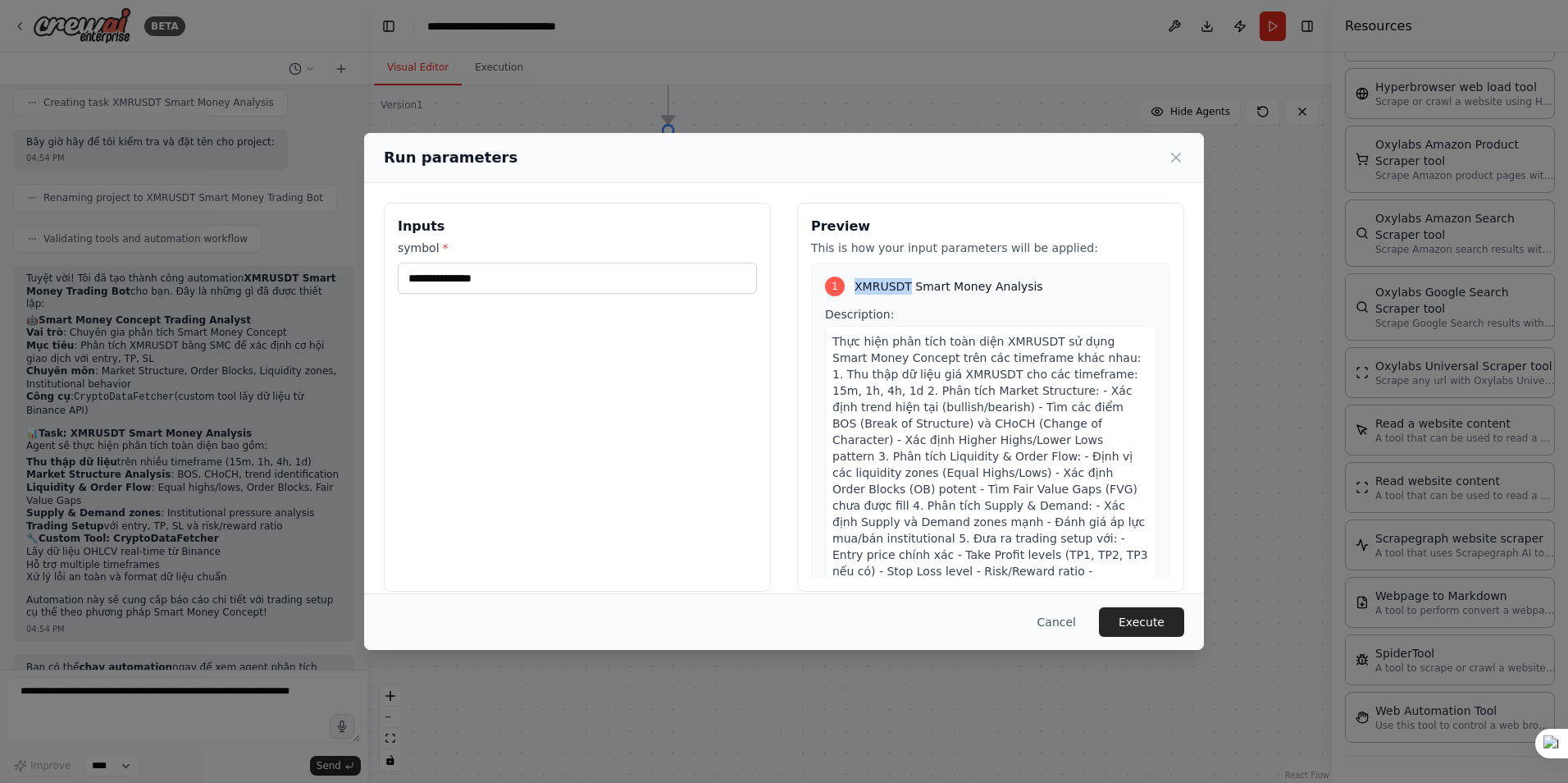
drag, startPoint x: 849, startPoint y: 285, endPoint x: 901, endPoint y: 285, distance: 52.0
click at [901, 285] on span "XMRUSDT Smart Money Analysis" at bounding box center [949, 286] width 189 height 17
copy span "XMRUSDT"
click at [529, 284] on input "symbol *" at bounding box center [577, 278] width 359 height 31
paste input "*******"
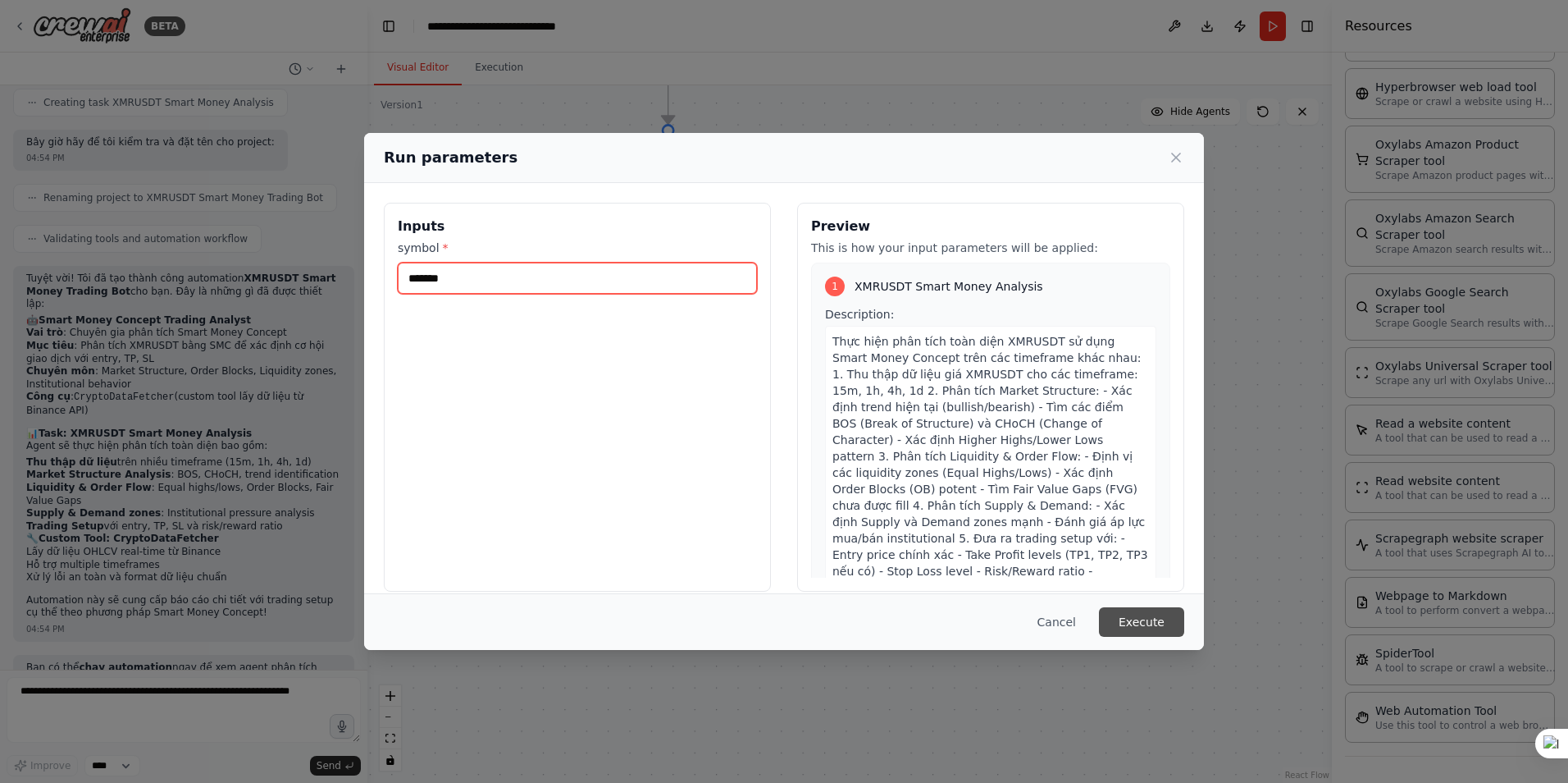
type input "*******"
click at [1150, 616] on button "Execute" at bounding box center [1141, 622] width 85 height 29
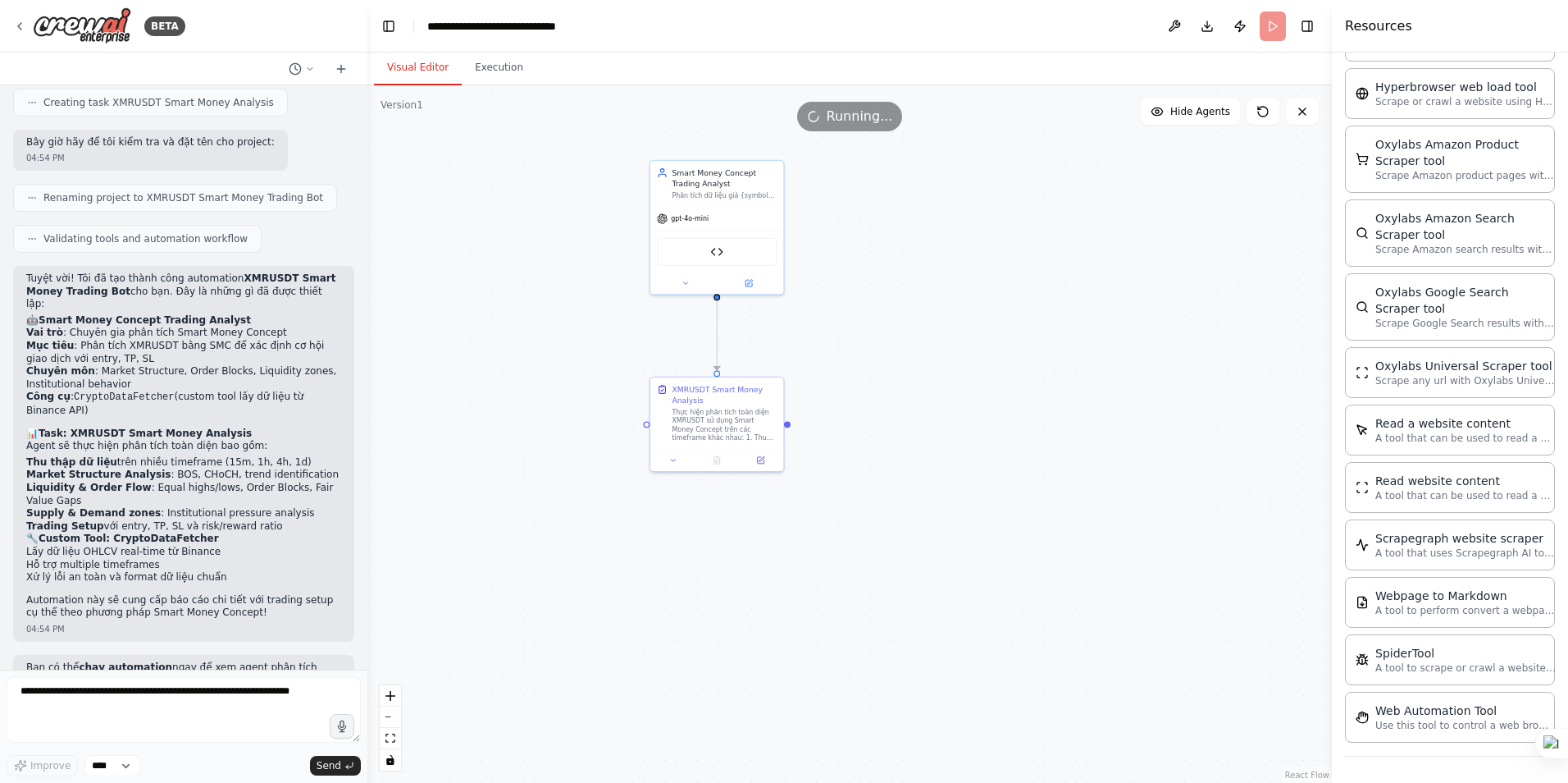
drag, startPoint x: 1023, startPoint y: 302, endPoint x: 941, endPoint y: 411, distance: 136.4
click at [941, 411] on div ".deletable-edge-delete-btn { width: 20px; height: 20px; border: 0px solid #ffff…" at bounding box center [849, 434] width 965 height 698
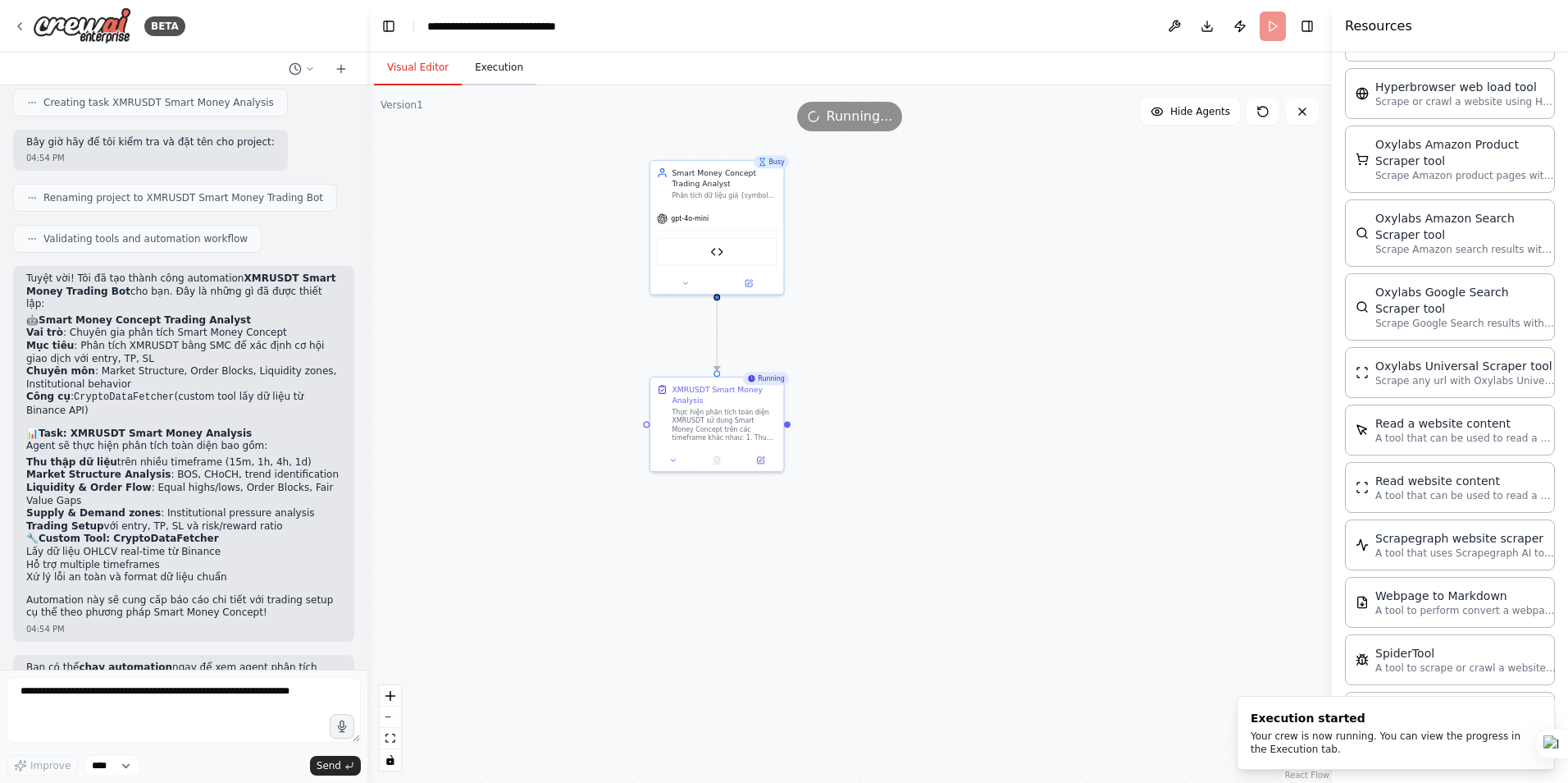
click at [499, 66] on button "Execution" at bounding box center [499, 68] width 74 height 34
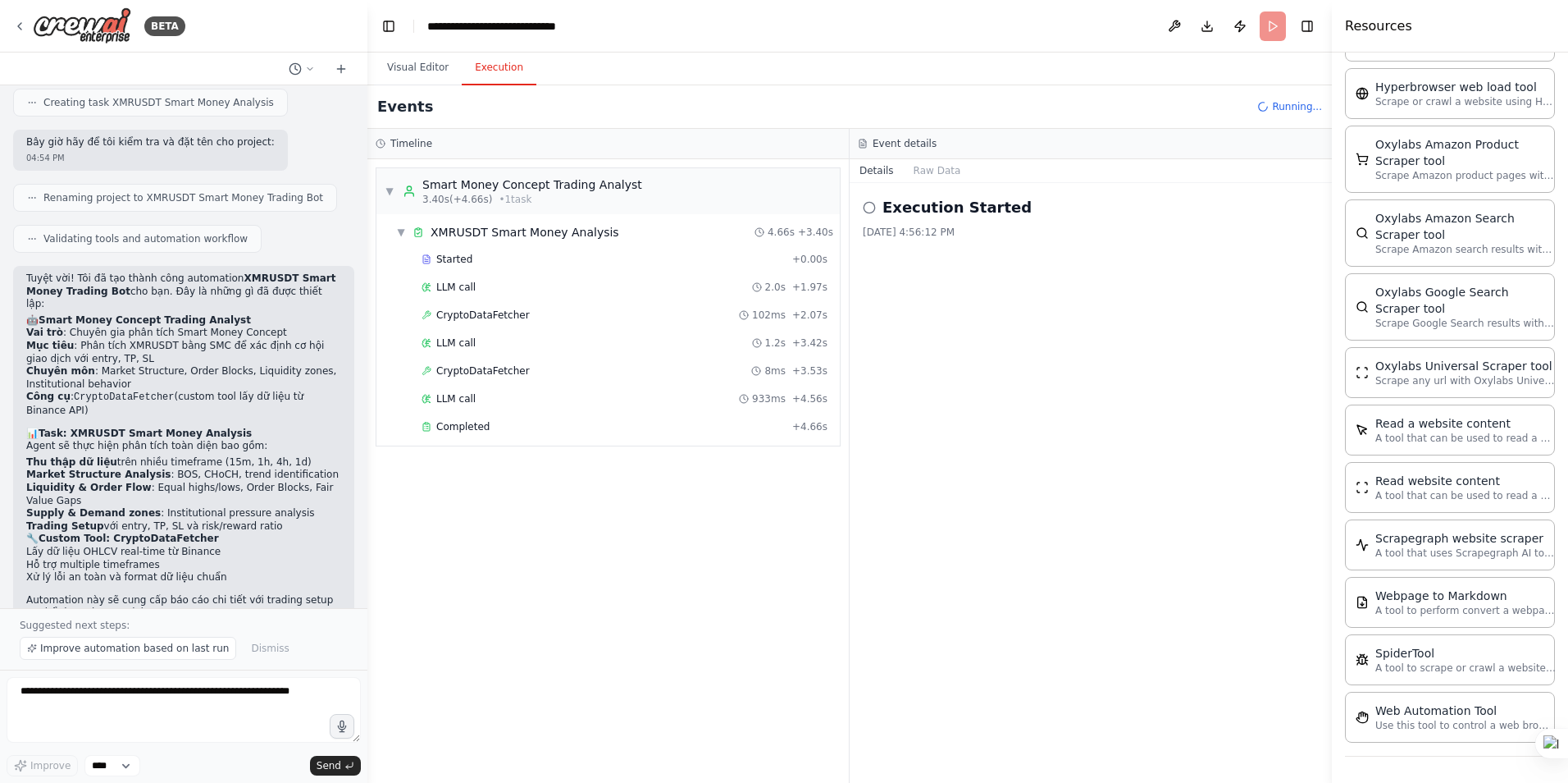
scroll to position [1125, 0]
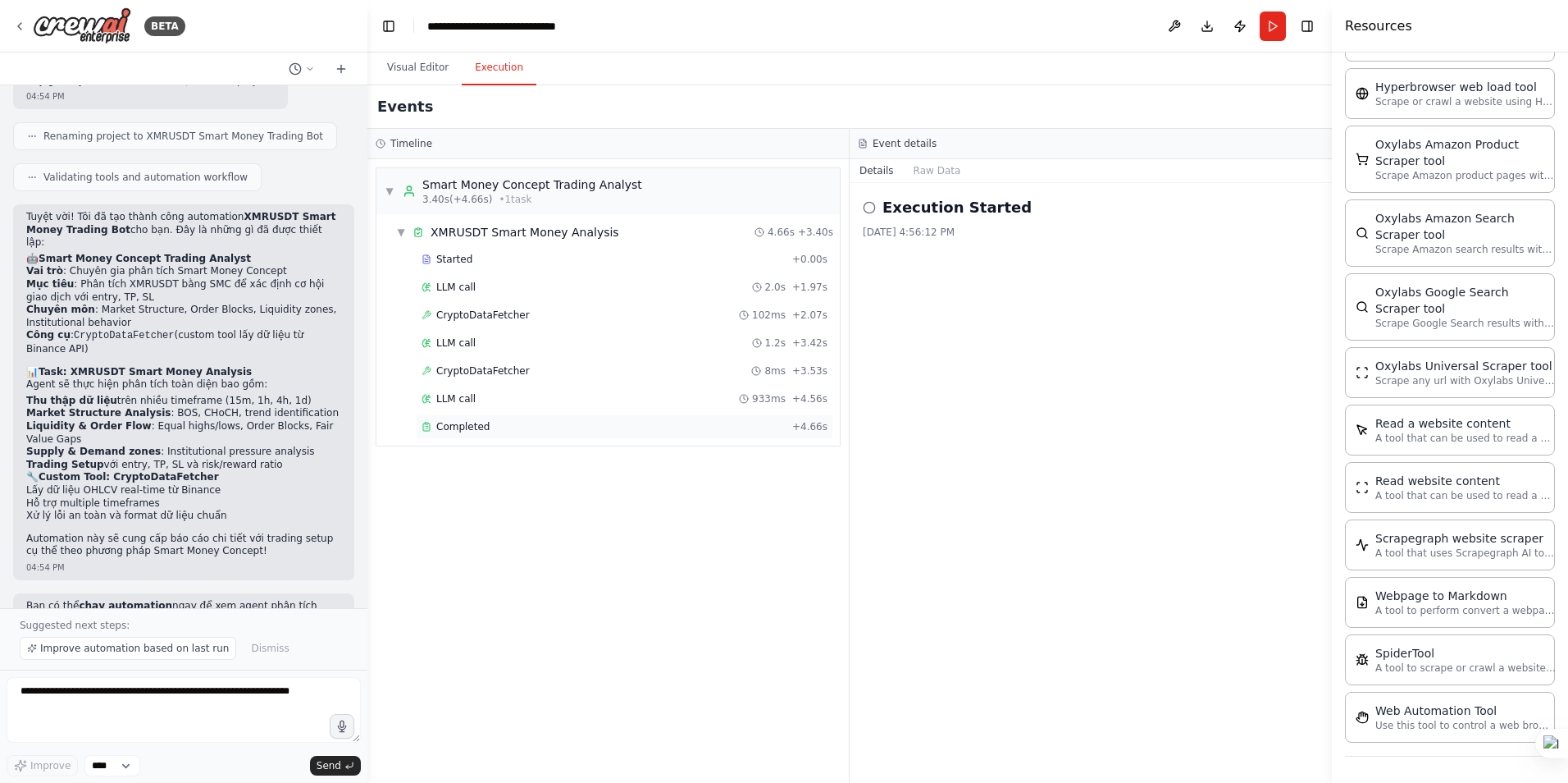
click at [474, 428] on span "Completed" at bounding box center [463, 426] width 53 height 13
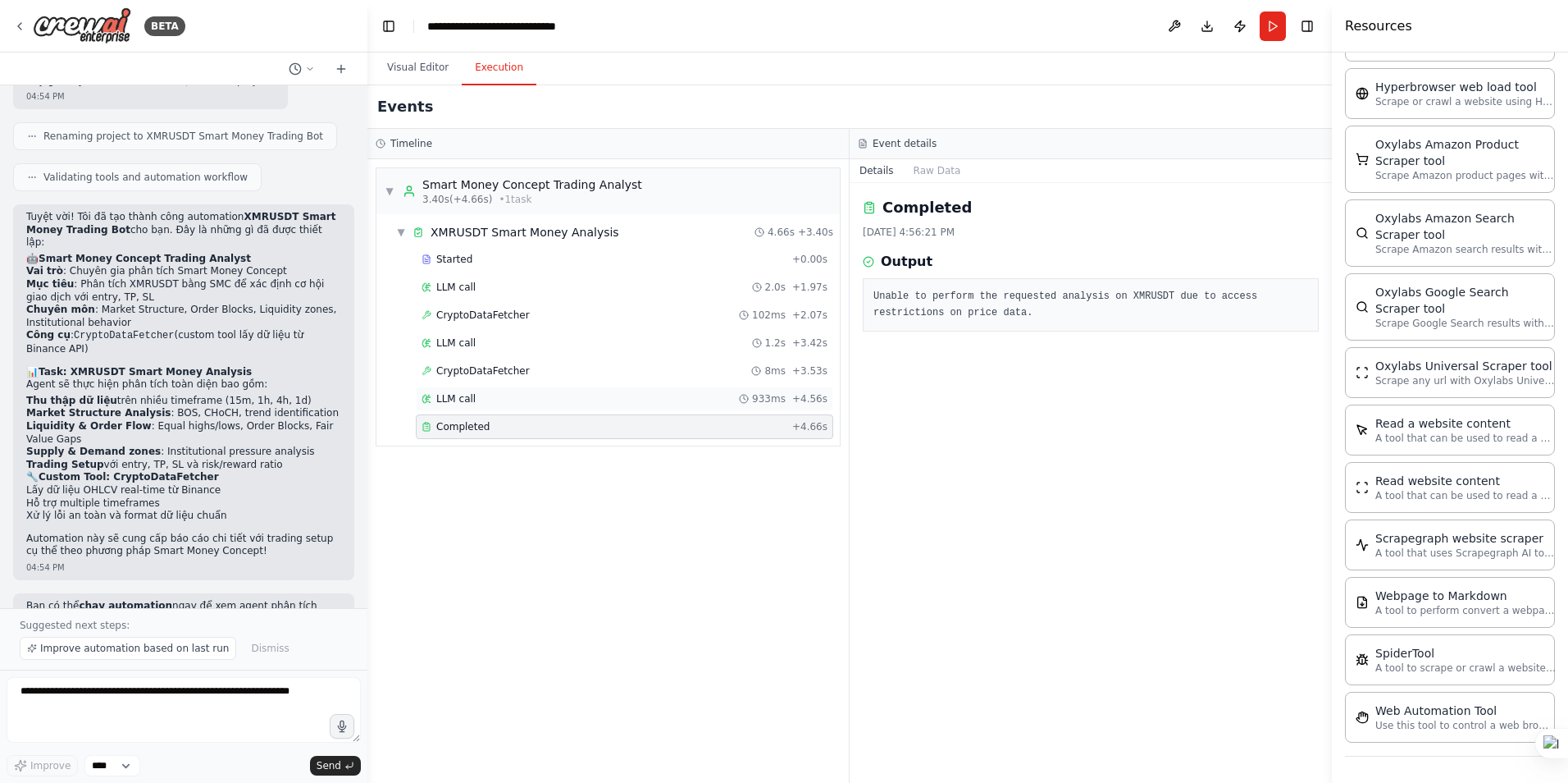
click at [444, 392] on span "LLM call" at bounding box center [456, 398] width 39 height 13
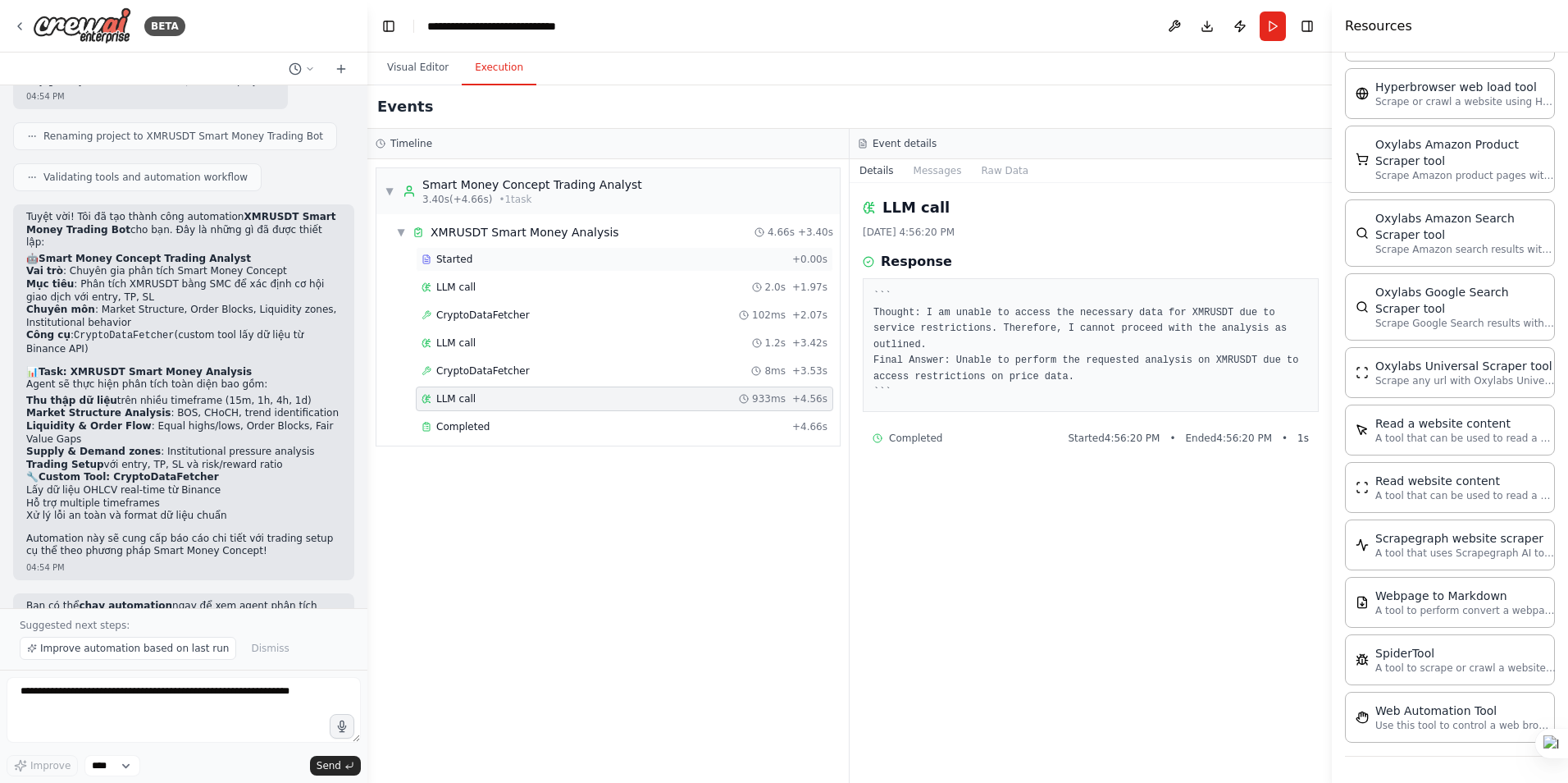
click at [459, 262] on span "Started" at bounding box center [454, 259] width 36 height 13
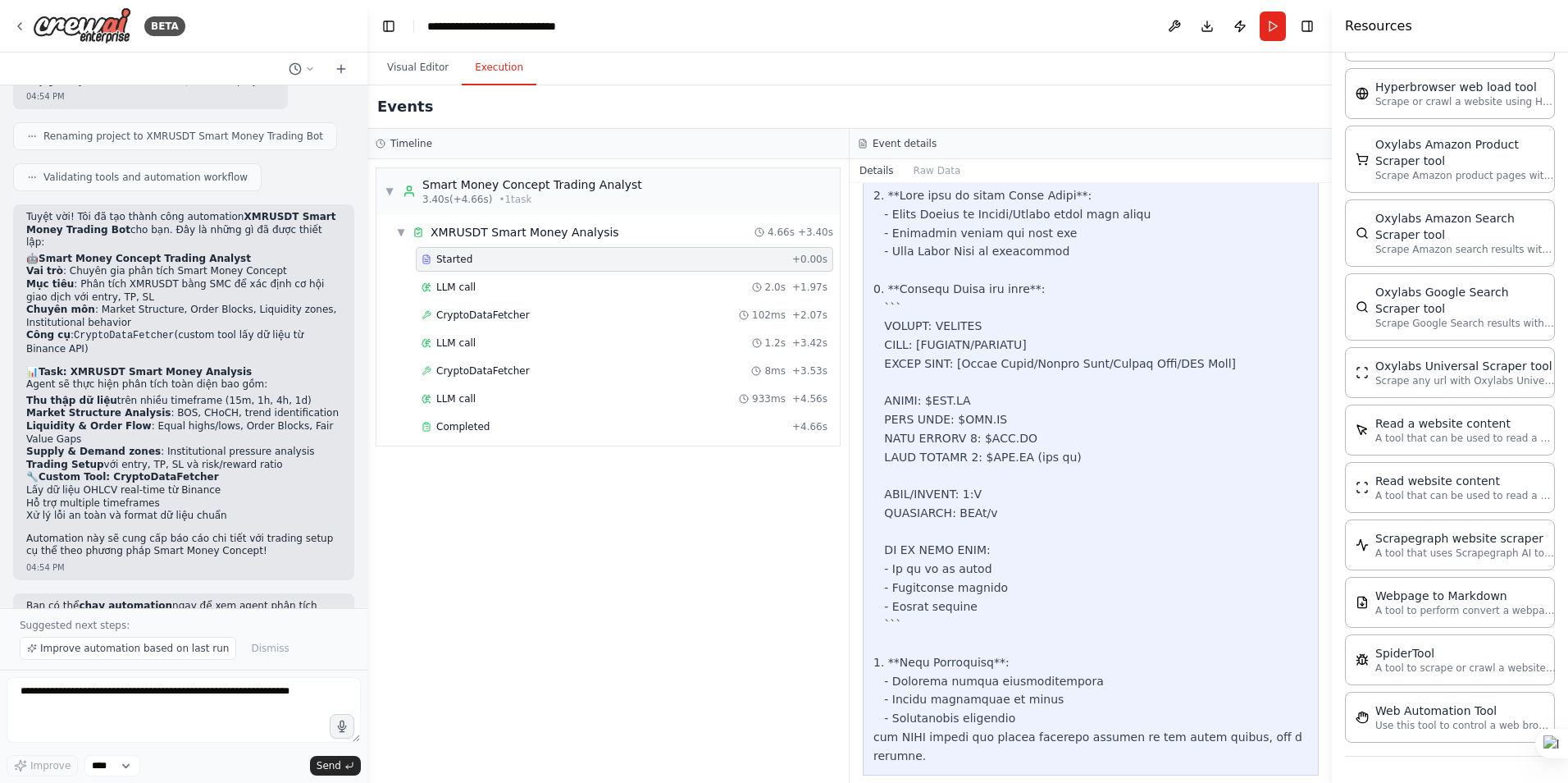
scroll to position [701, 0]
click at [472, 287] on div "LLM call 2.0s + 1.97s" at bounding box center [624, 286] width 406 height 13
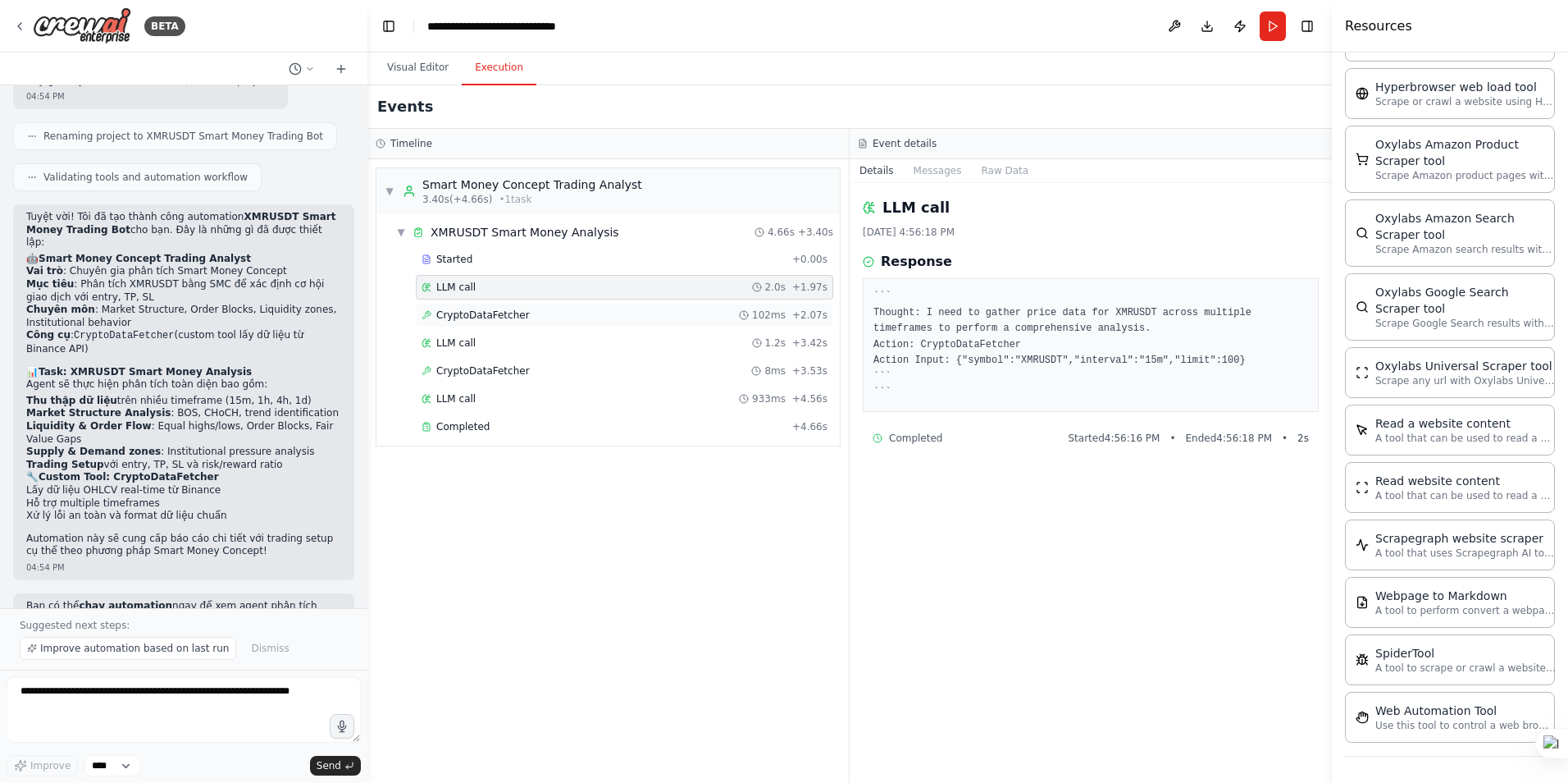
click at [487, 315] on span "CryptoDataFetcher" at bounding box center [483, 315] width 93 height 13
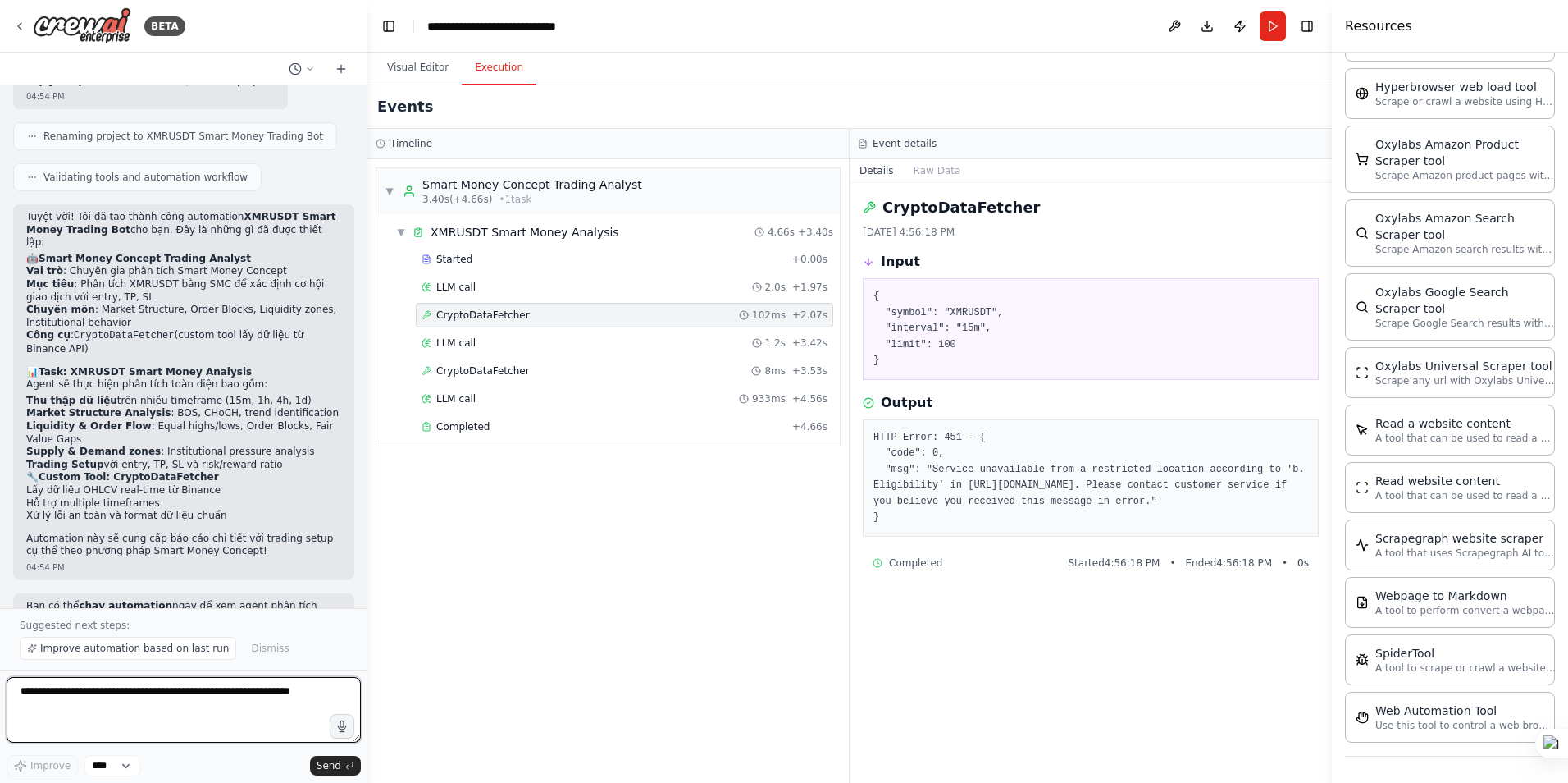
click at [113, 718] on textarea at bounding box center [184, 710] width 355 height 66
click at [416, 74] on button "Visual Editor" at bounding box center [418, 68] width 88 height 34
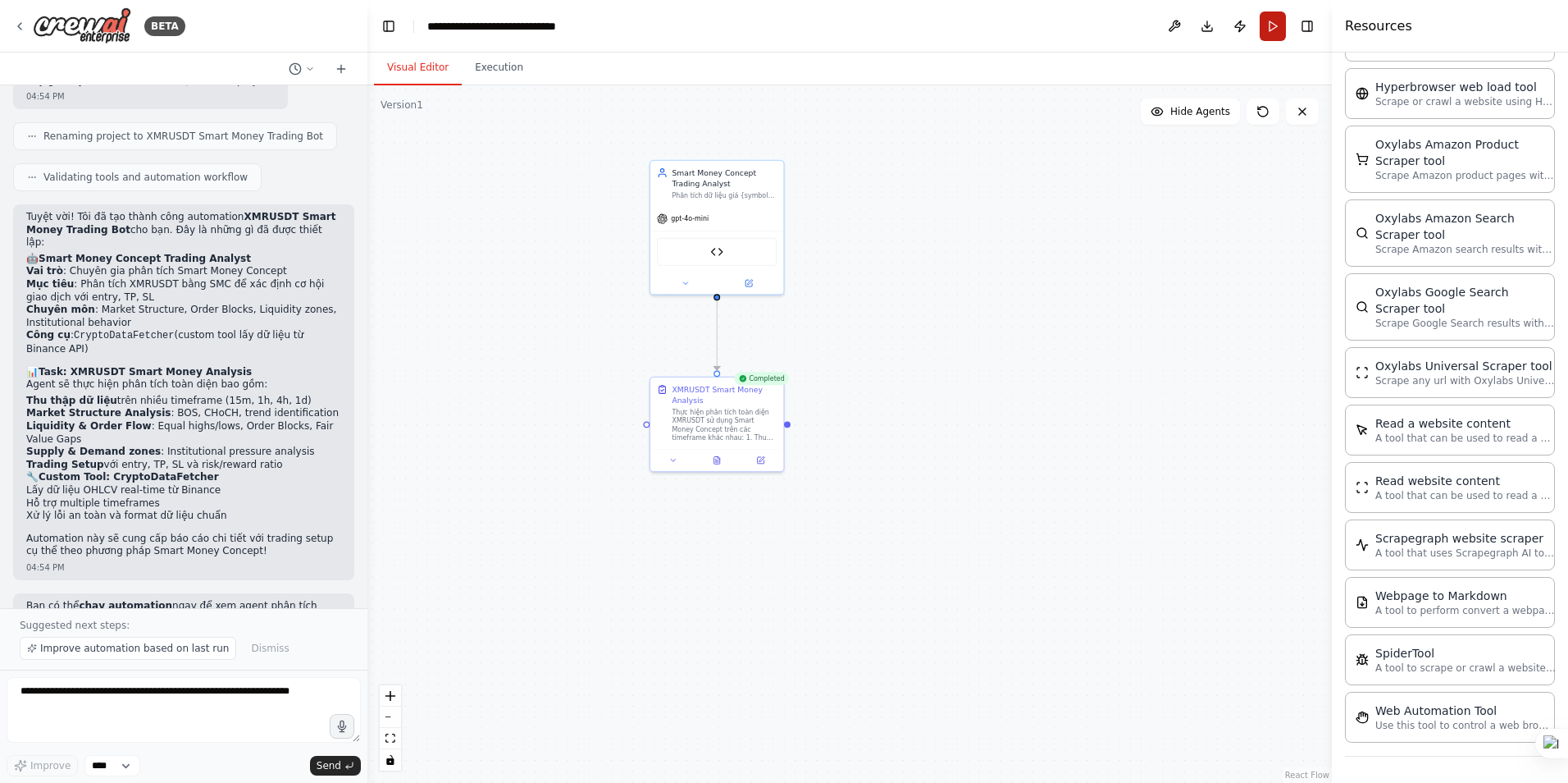
click at [1274, 24] on button "Run" at bounding box center [1272, 26] width 26 height 29
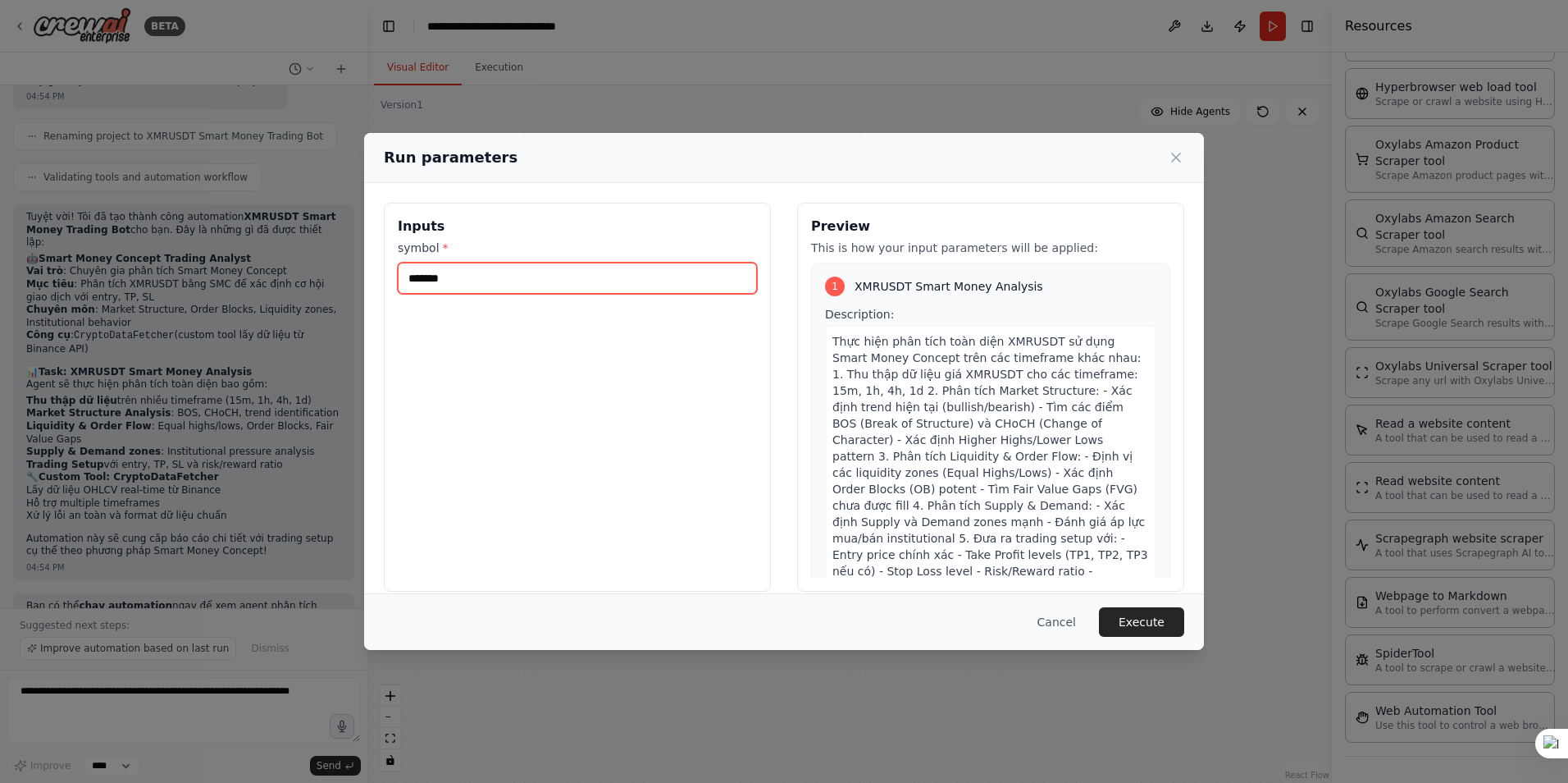
click at [496, 281] on input "*******" at bounding box center [577, 278] width 359 height 31
type input "*********"
click at [1156, 619] on button "Execute" at bounding box center [1141, 622] width 85 height 29
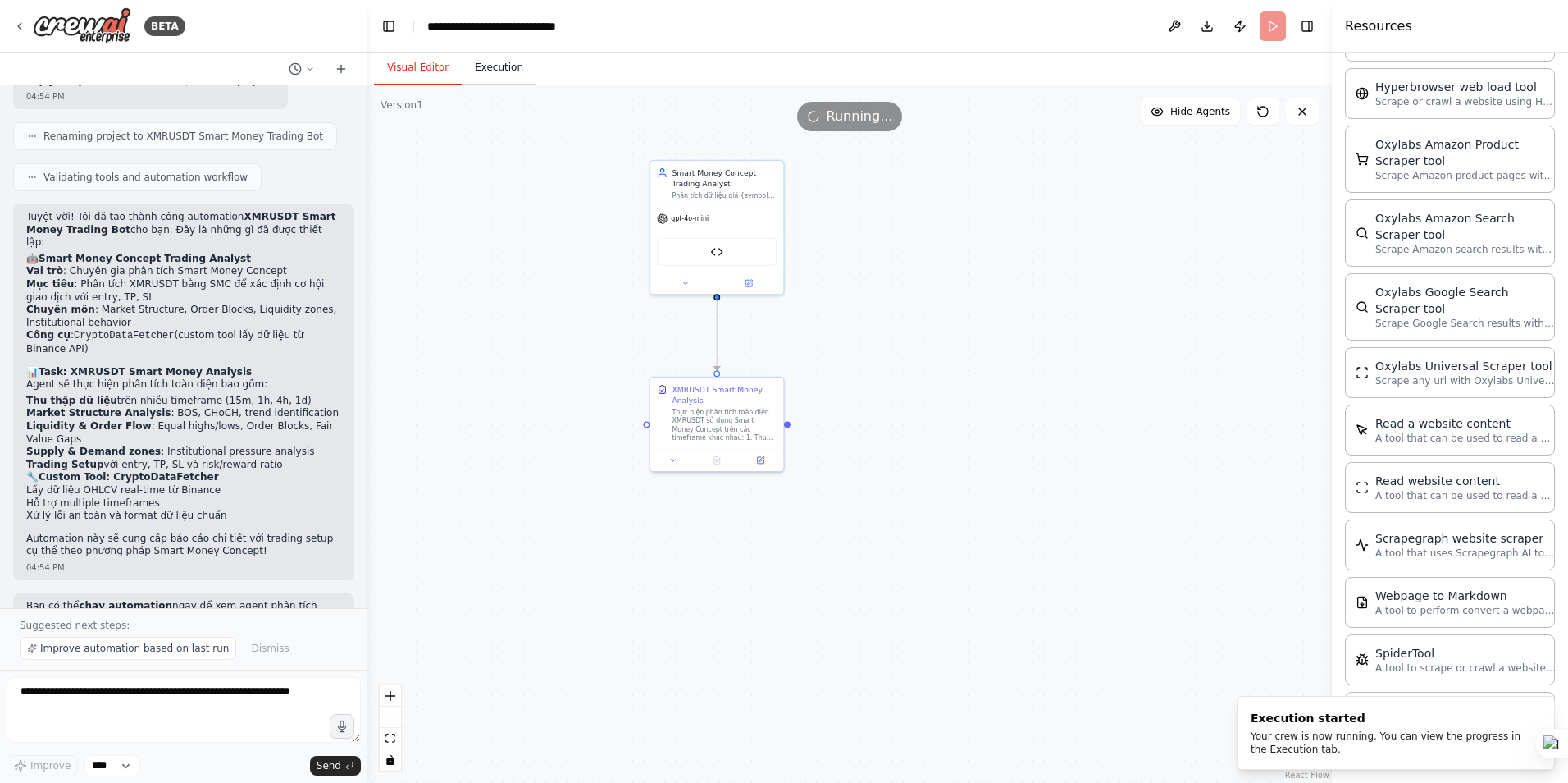
click at [491, 68] on button "Execution" at bounding box center [499, 68] width 74 height 34
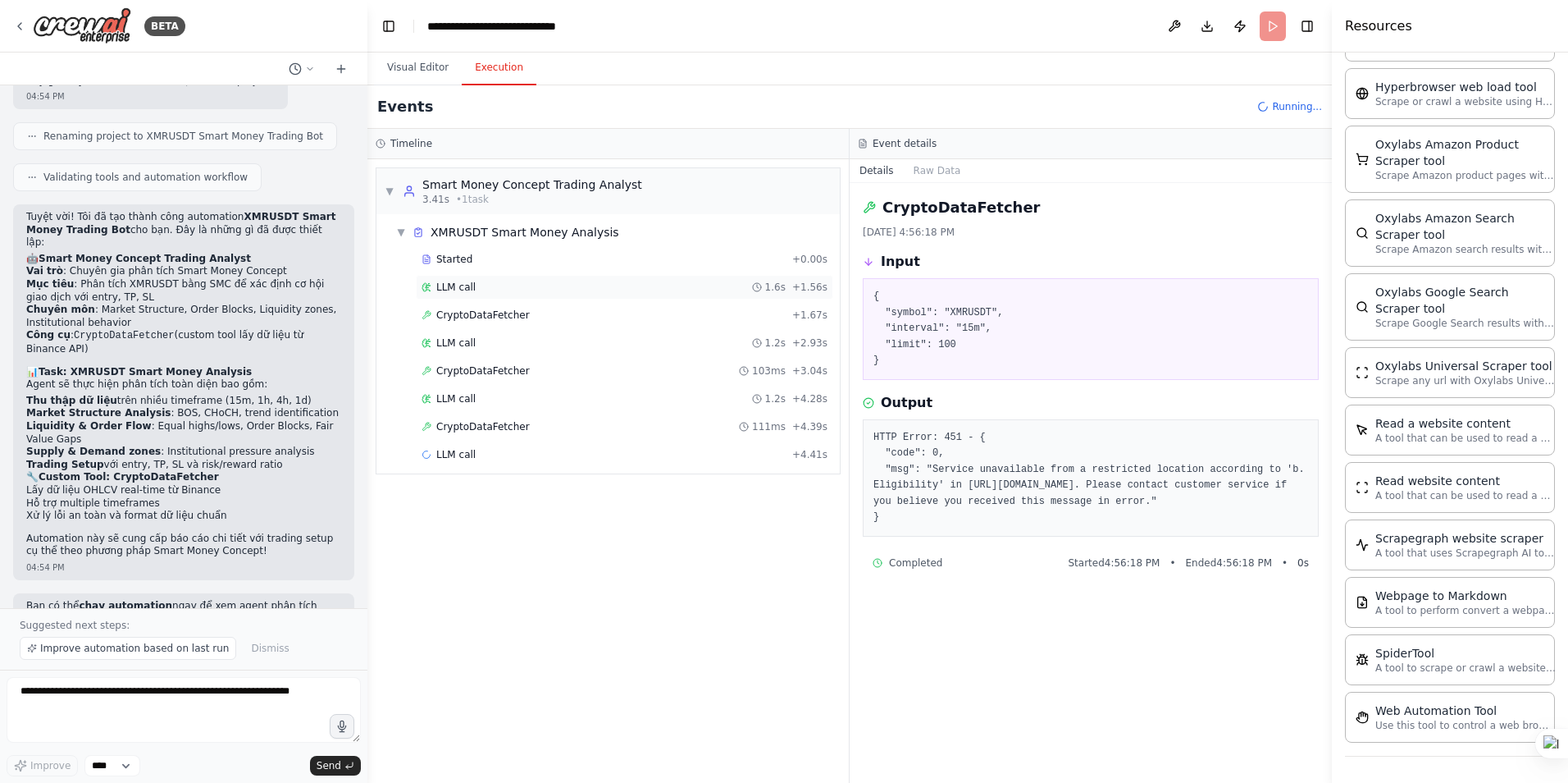
click at [466, 286] on span "LLM call" at bounding box center [456, 286] width 39 height 13
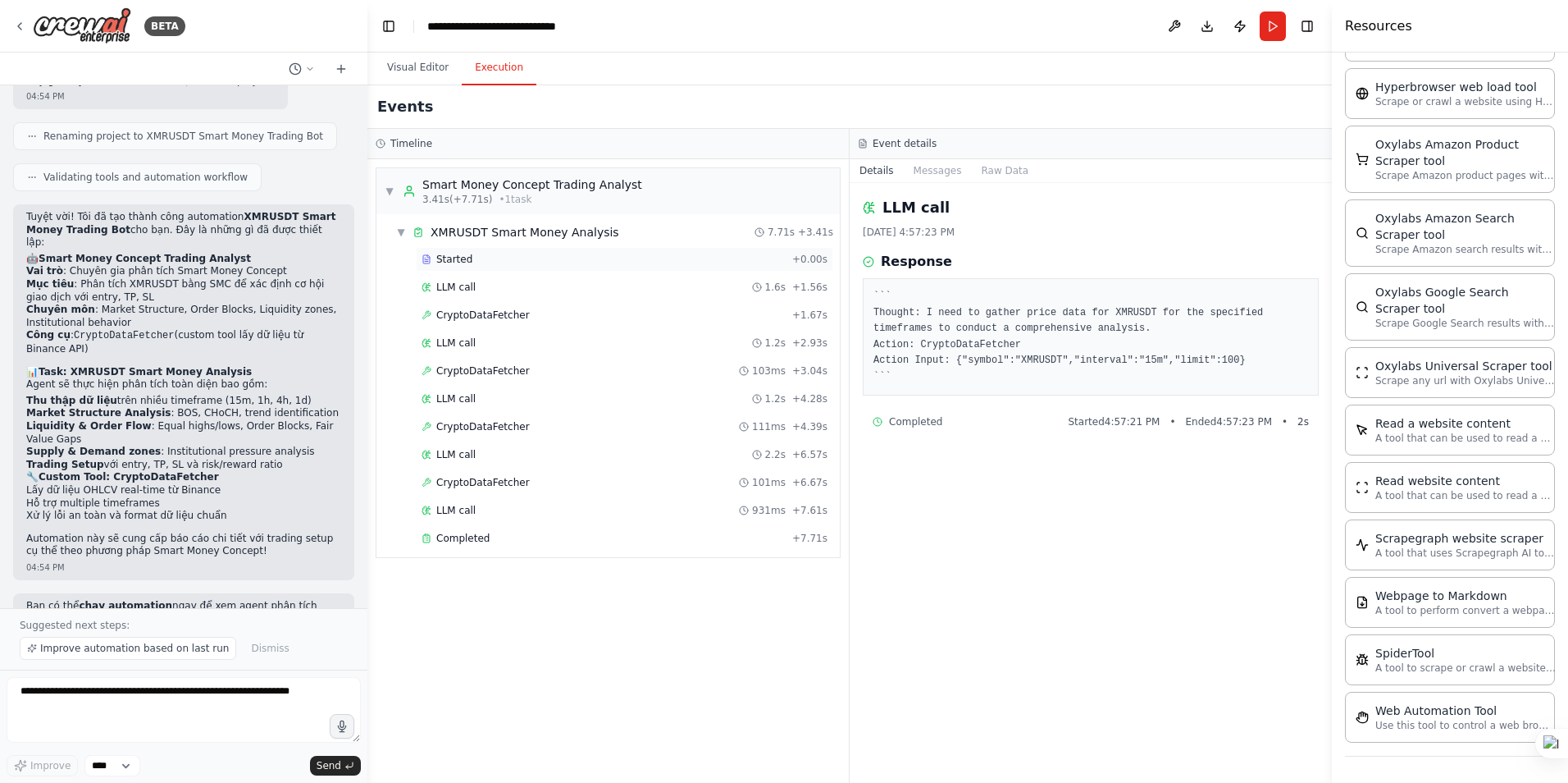
click at [468, 259] on div "Started" at bounding box center [603, 259] width 364 height 13
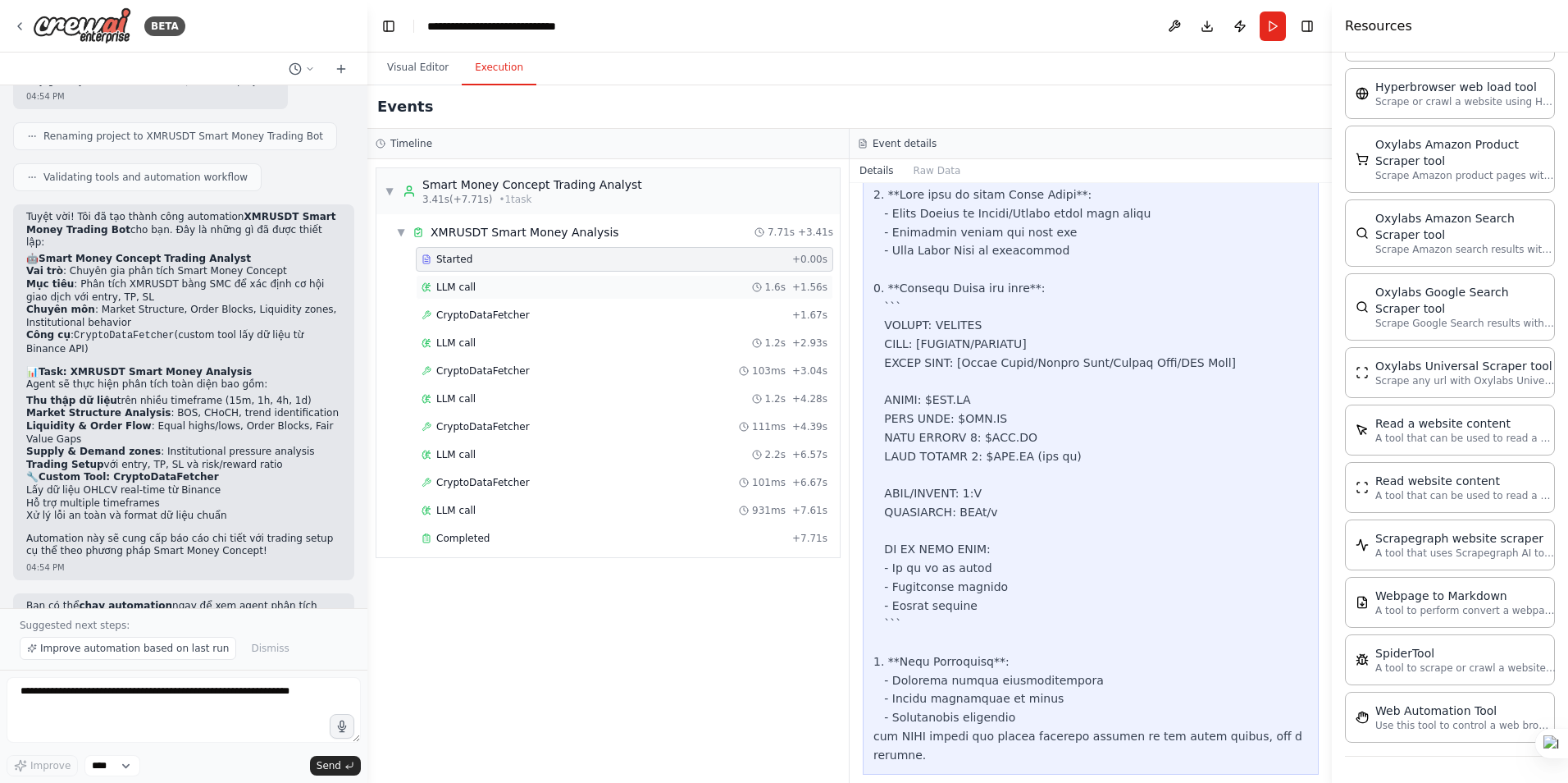
click at [475, 285] on div "LLM call 1.6s + 1.56s" at bounding box center [624, 286] width 406 height 13
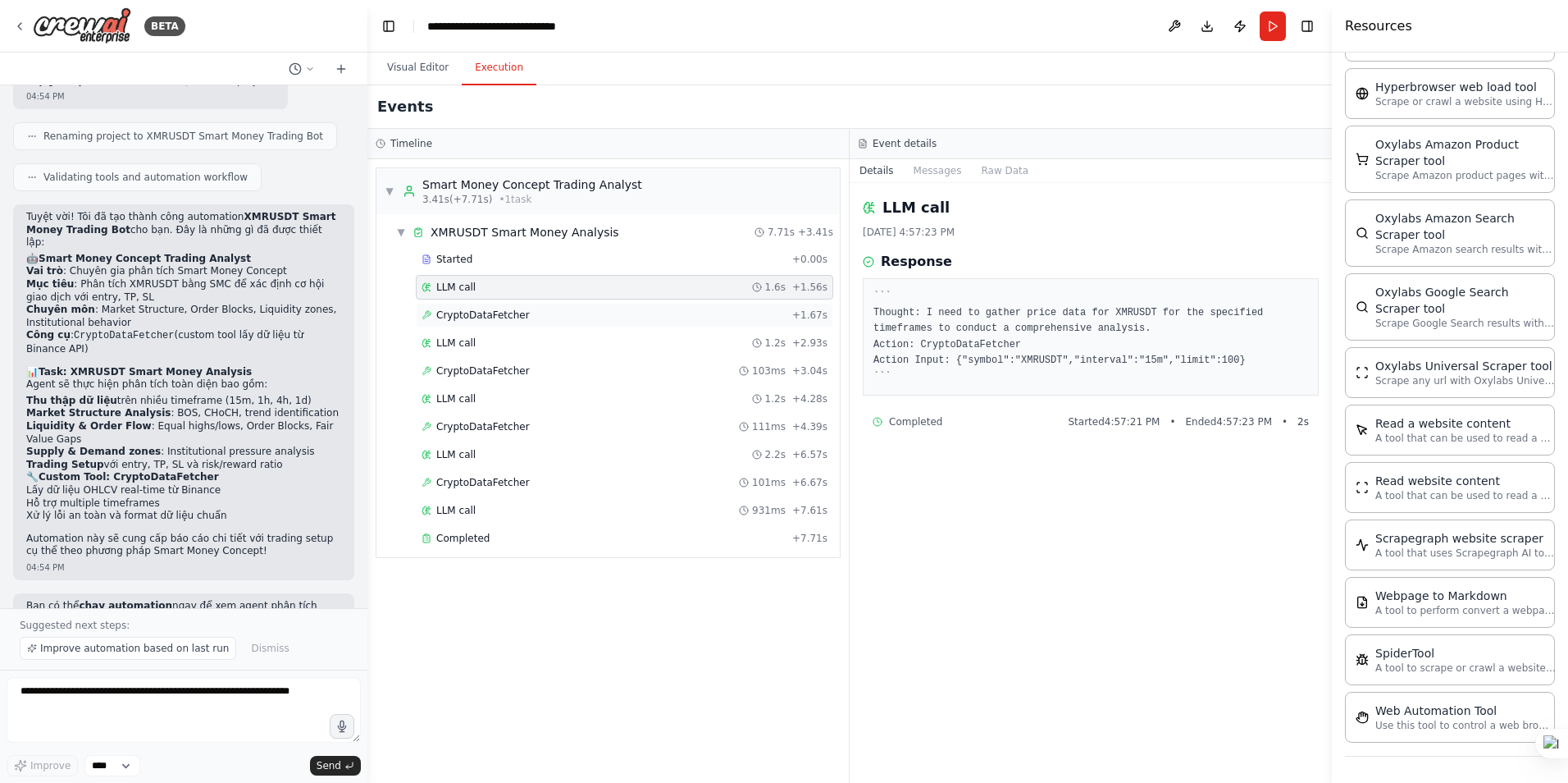
click at [493, 318] on span "CryptoDataFetcher" at bounding box center [483, 315] width 93 height 13
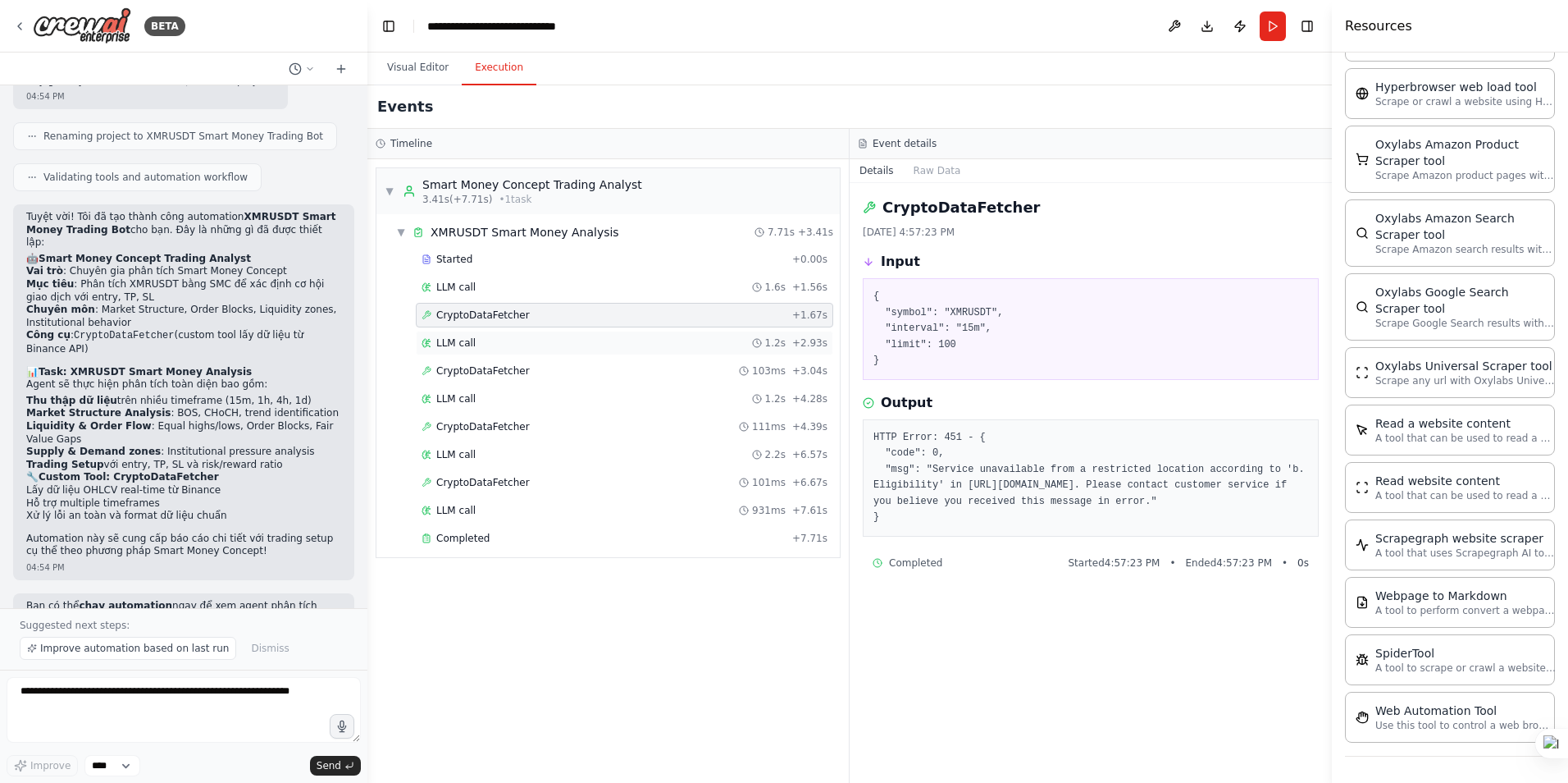
click at [470, 345] on span "LLM call" at bounding box center [456, 342] width 39 height 13
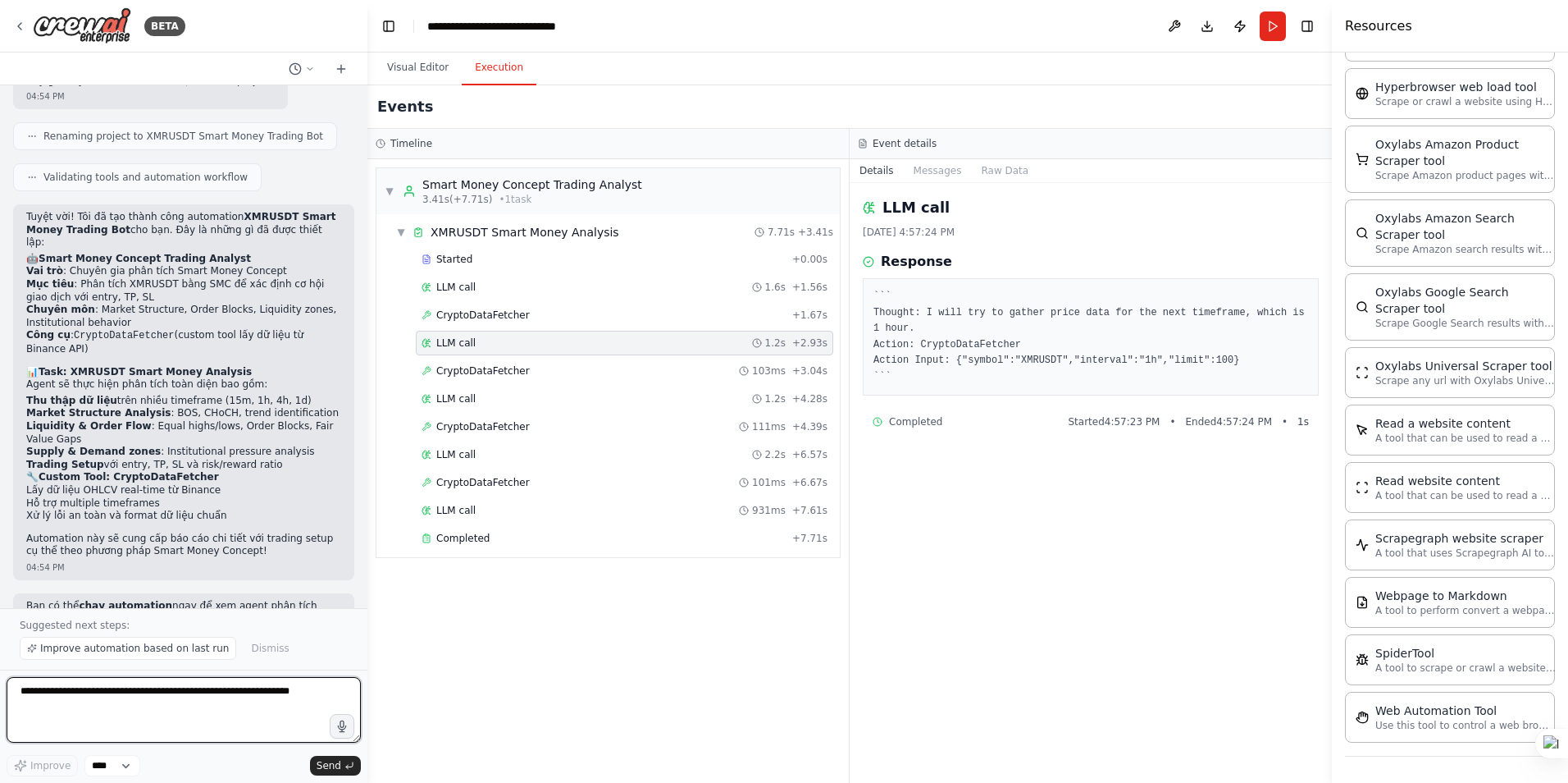
click at [109, 704] on textarea at bounding box center [184, 710] width 355 height 66
paste textarea "********"
click at [26, 690] on textarea "**********" at bounding box center [184, 710] width 355 height 66
type textarea "**********"
click at [250, 714] on textarea "**********" at bounding box center [184, 710] width 355 height 66
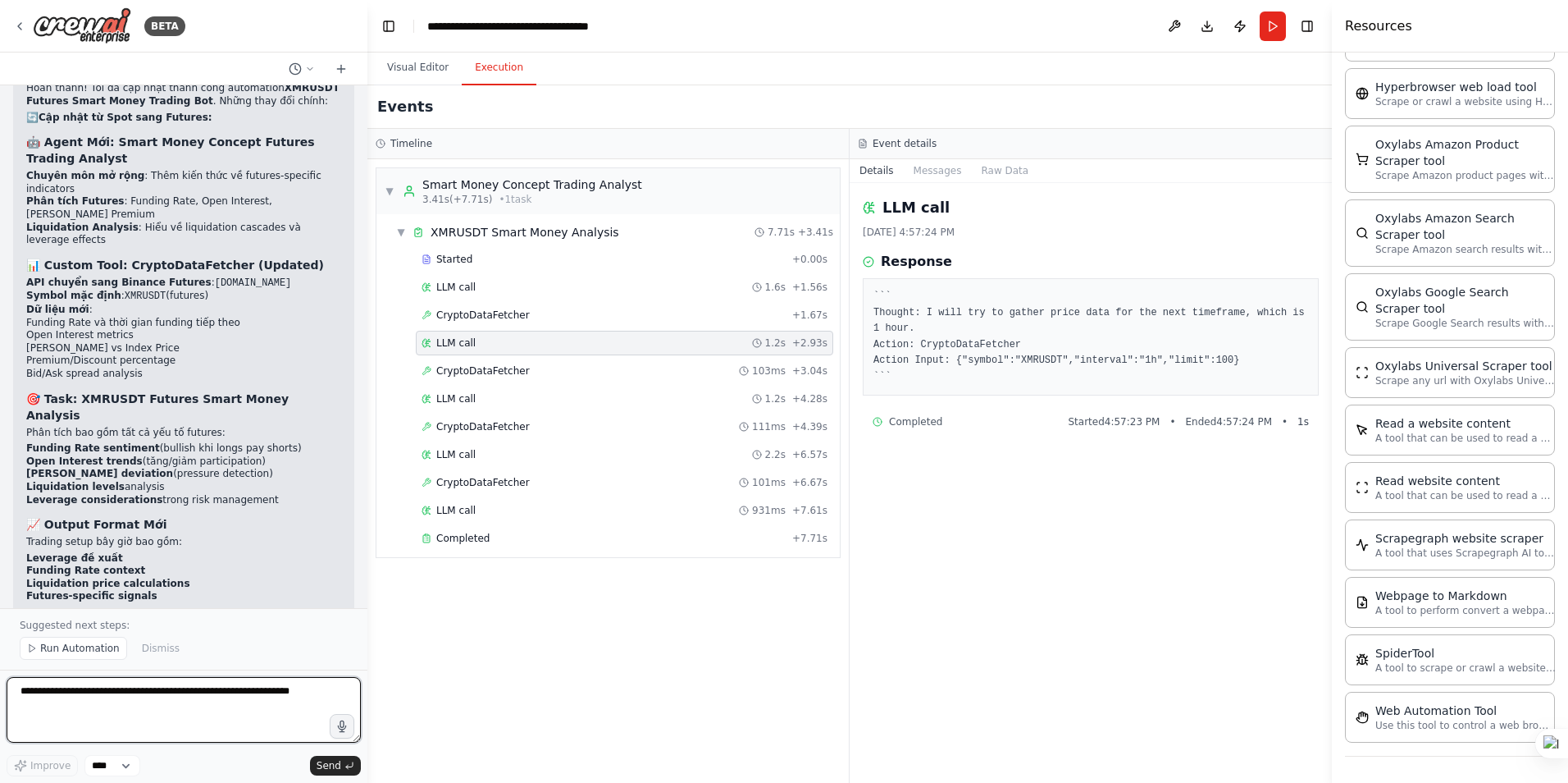
scroll to position [2988, 0]
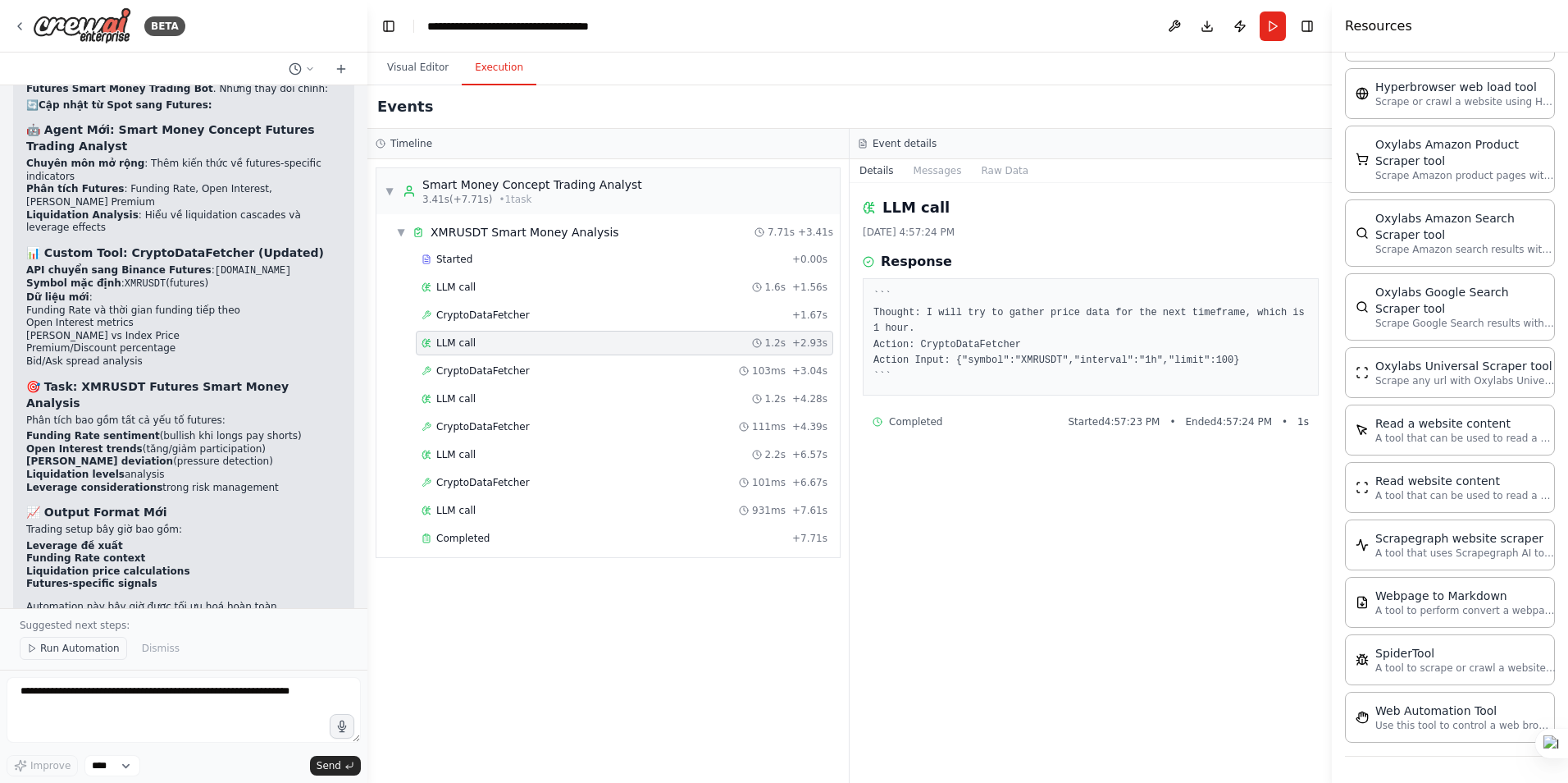
click at [47, 646] on span "Run Automation" at bounding box center [79, 648] width 79 height 13
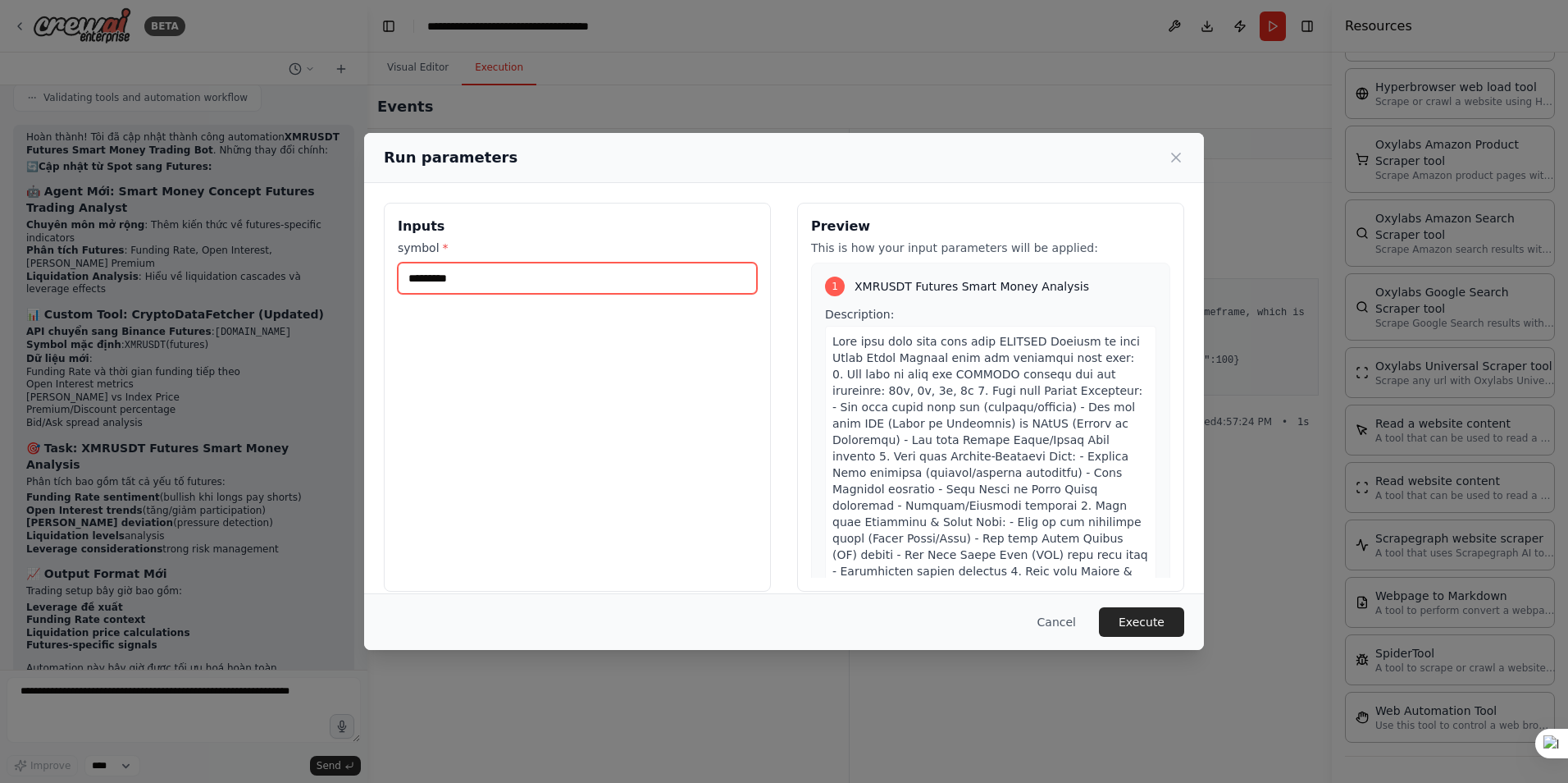
click at [524, 275] on input "*********" at bounding box center [577, 278] width 359 height 31
click at [548, 282] on input "*********" at bounding box center [577, 278] width 359 height 31
type input "*******"
click at [1145, 621] on button "Execute" at bounding box center [1141, 622] width 85 height 29
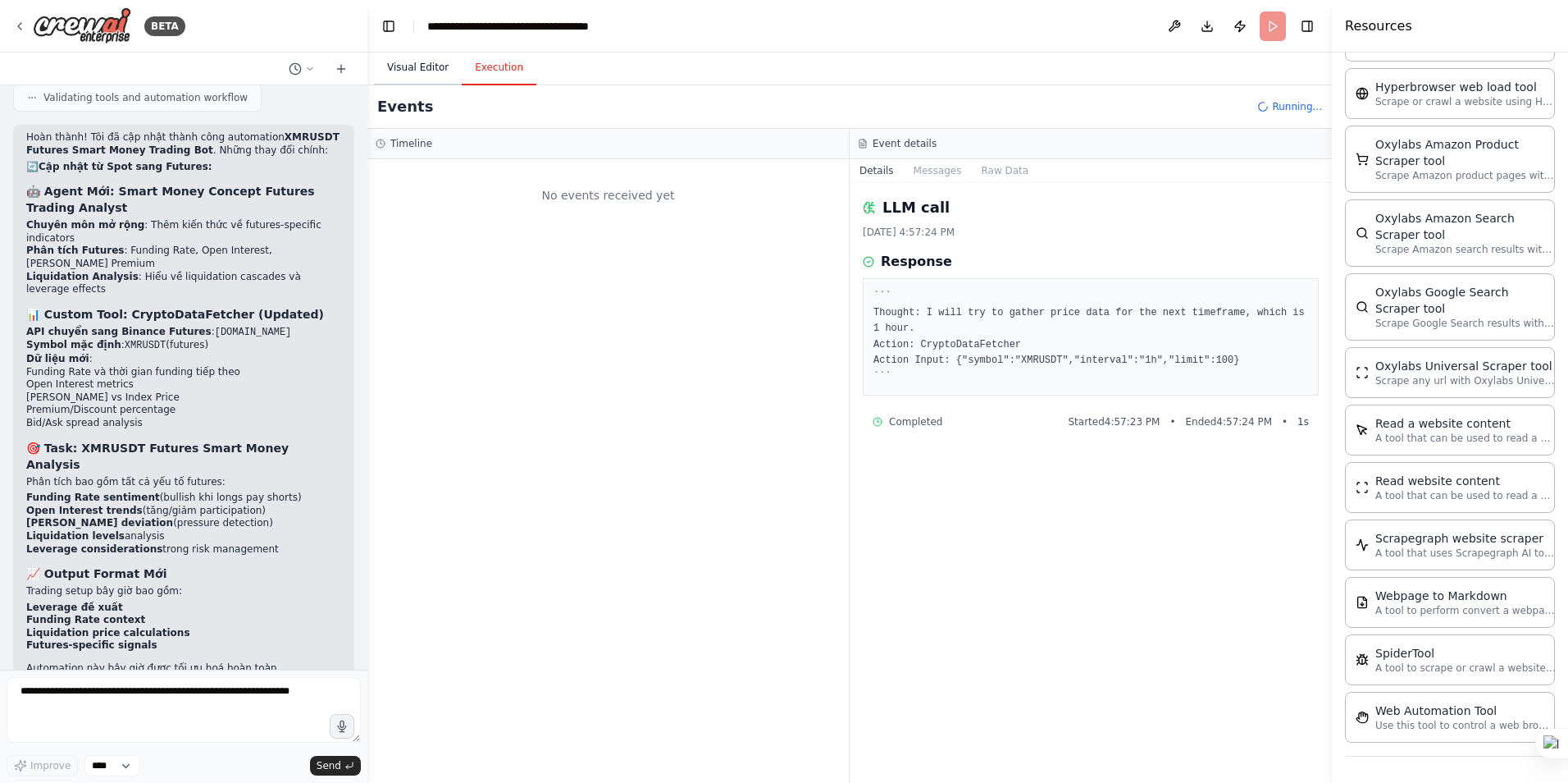
click at [406, 63] on button "Visual Editor" at bounding box center [418, 68] width 88 height 34
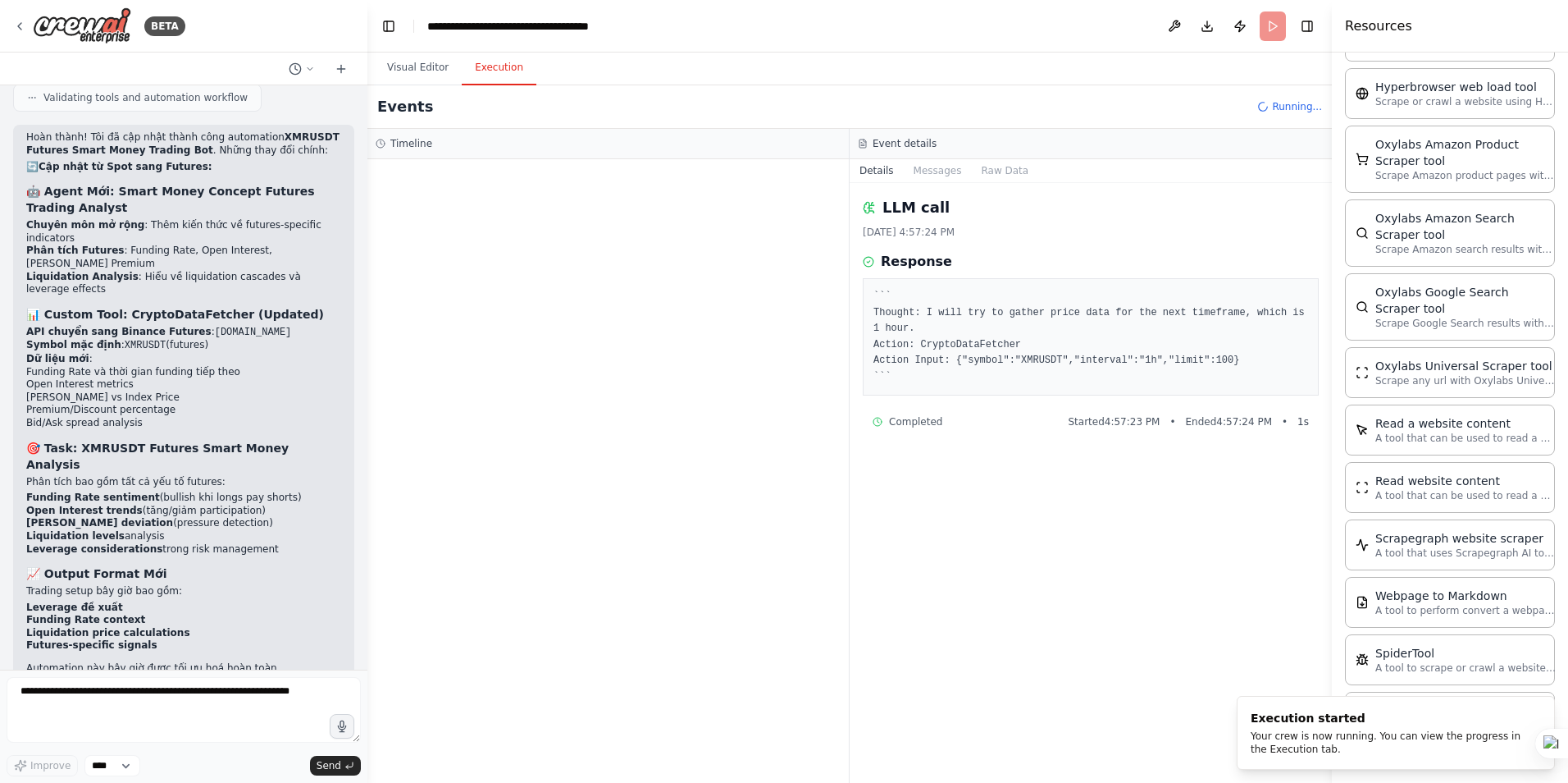
click at [489, 66] on button "Execution" at bounding box center [499, 68] width 74 height 34
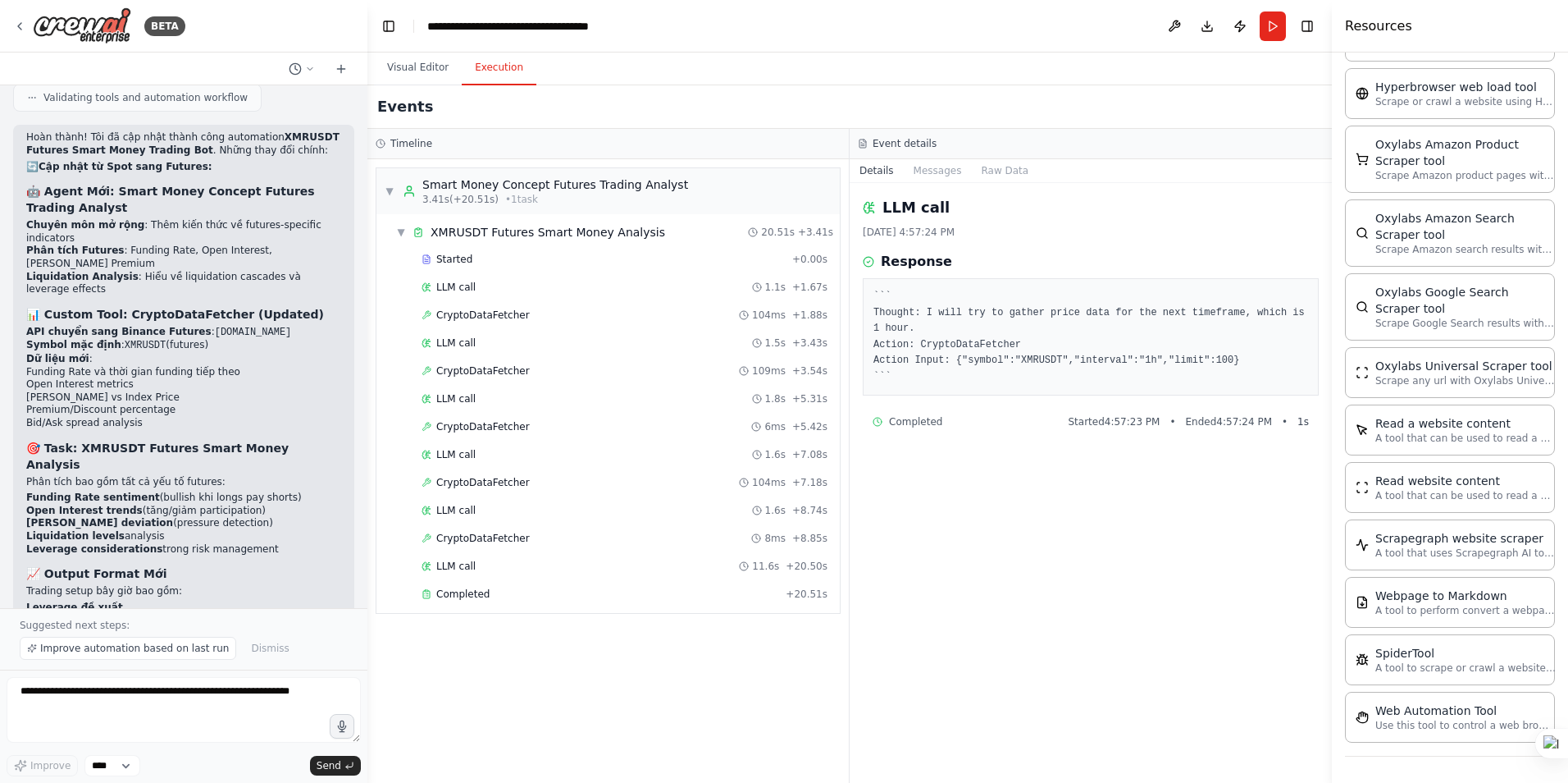
scroll to position [2988, 0]
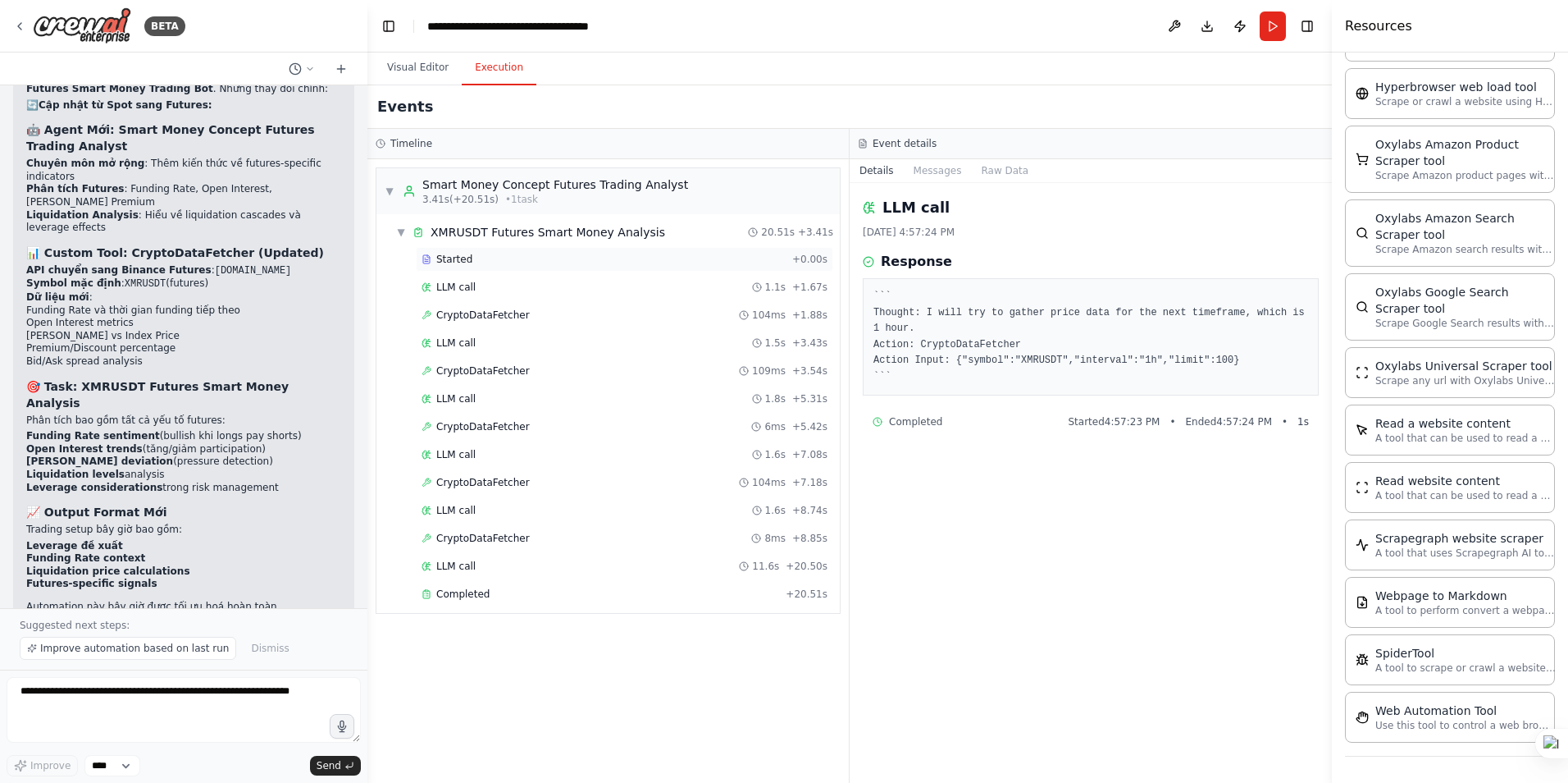
click at [481, 262] on div "Started" at bounding box center [603, 259] width 364 height 13
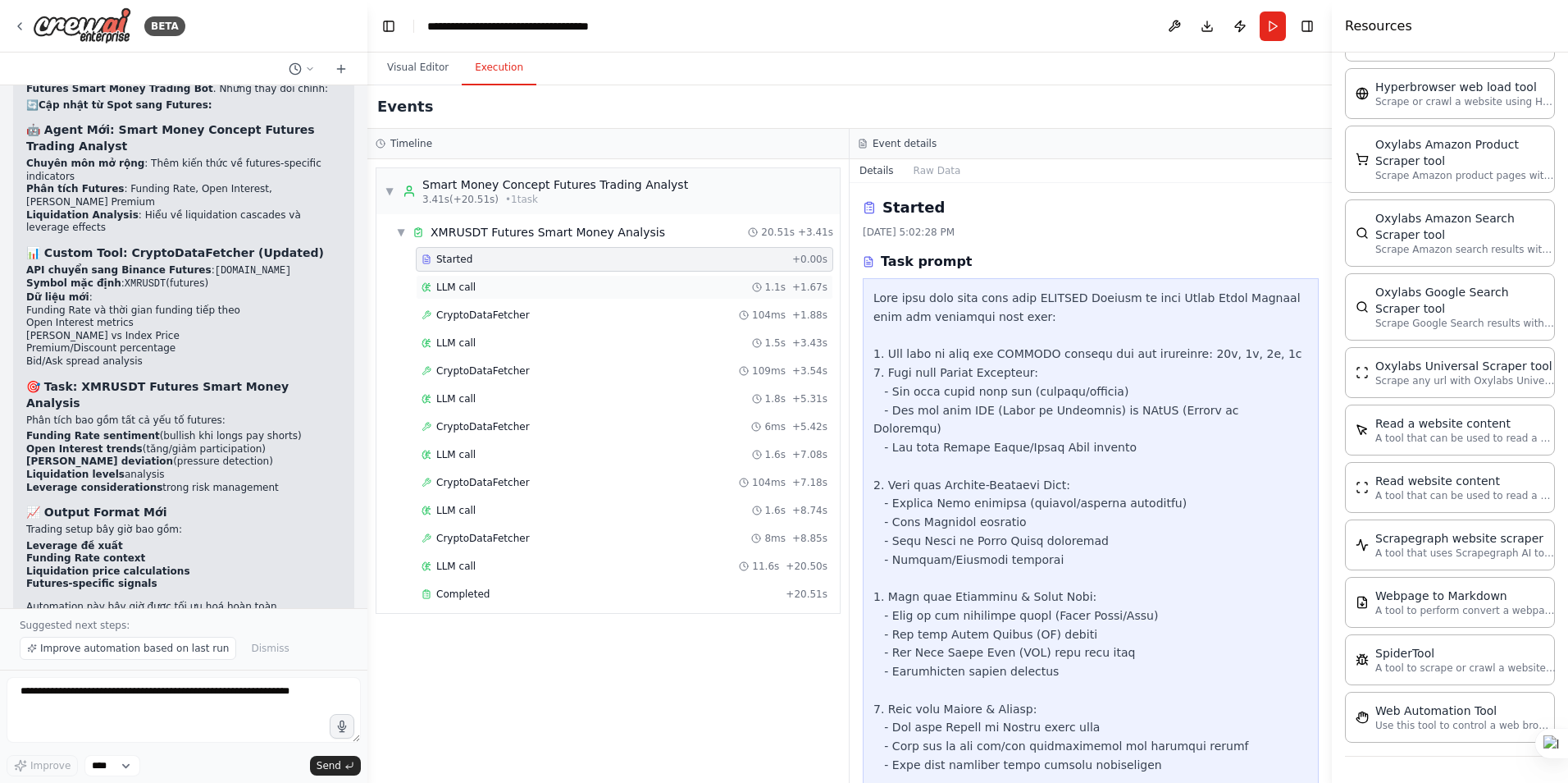
click at [471, 281] on span "LLM call" at bounding box center [456, 286] width 39 height 13
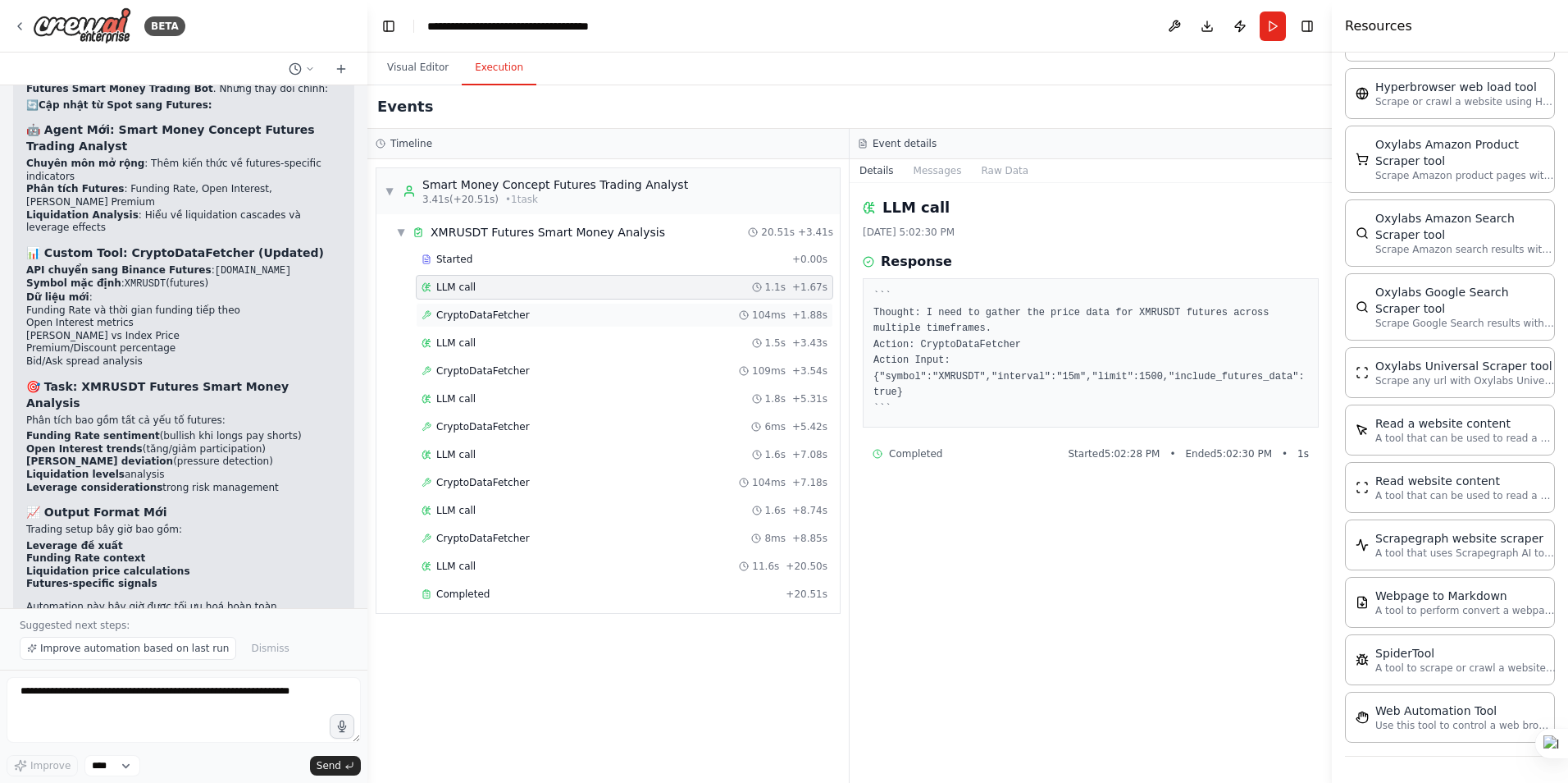
click at [472, 315] on span "CryptoDataFetcher" at bounding box center [483, 315] width 93 height 13
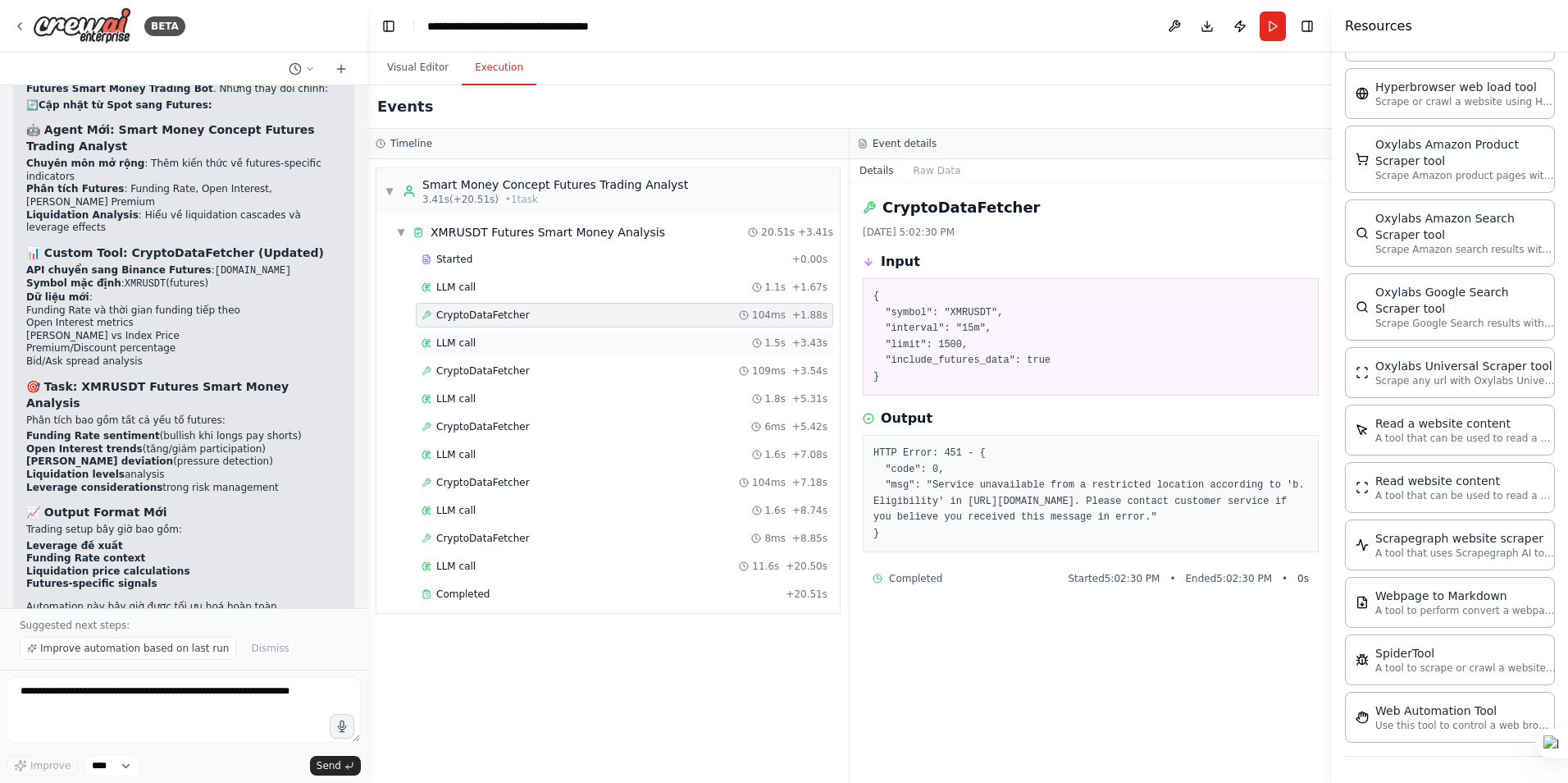
click at [475, 342] on div "LLM call 1.5s + 3.43s" at bounding box center [624, 342] width 406 height 13
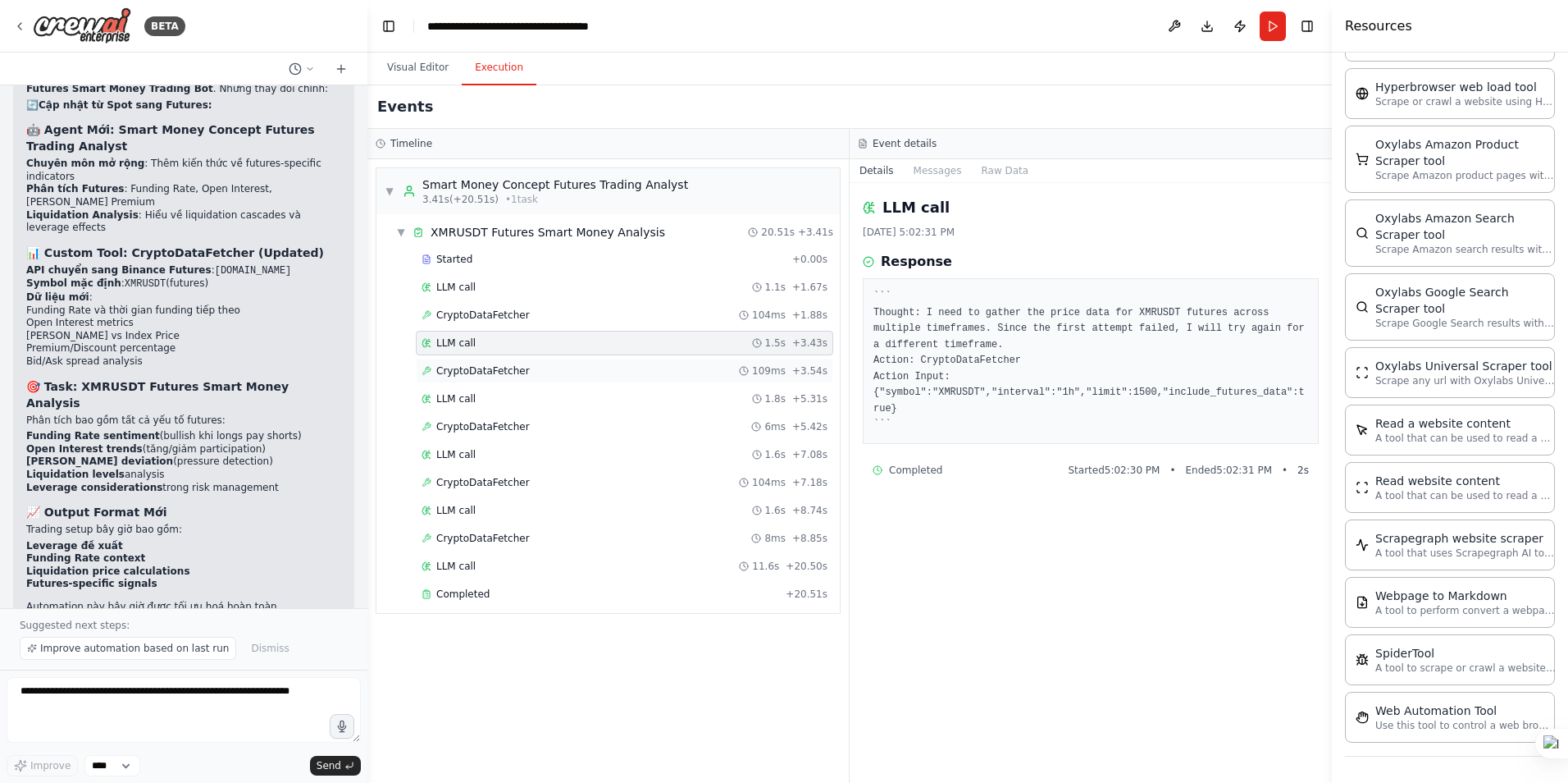
click at [476, 361] on div "CryptoDataFetcher 109ms + 3.54s" at bounding box center [625, 370] width 417 height 24
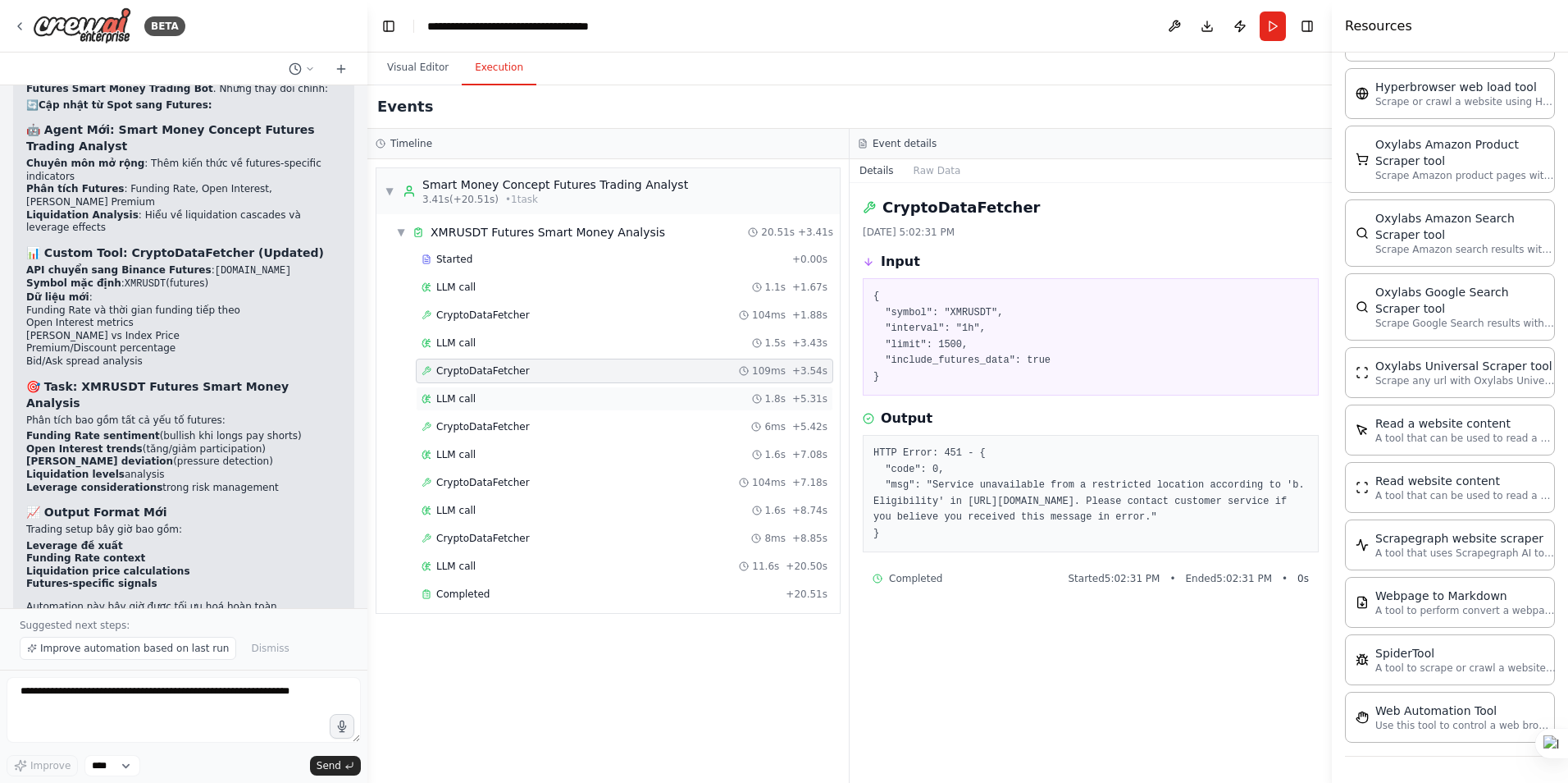
click at [476, 401] on div "LLM call 1.8s + 5.31s" at bounding box center [624, 398] width 406 height 13
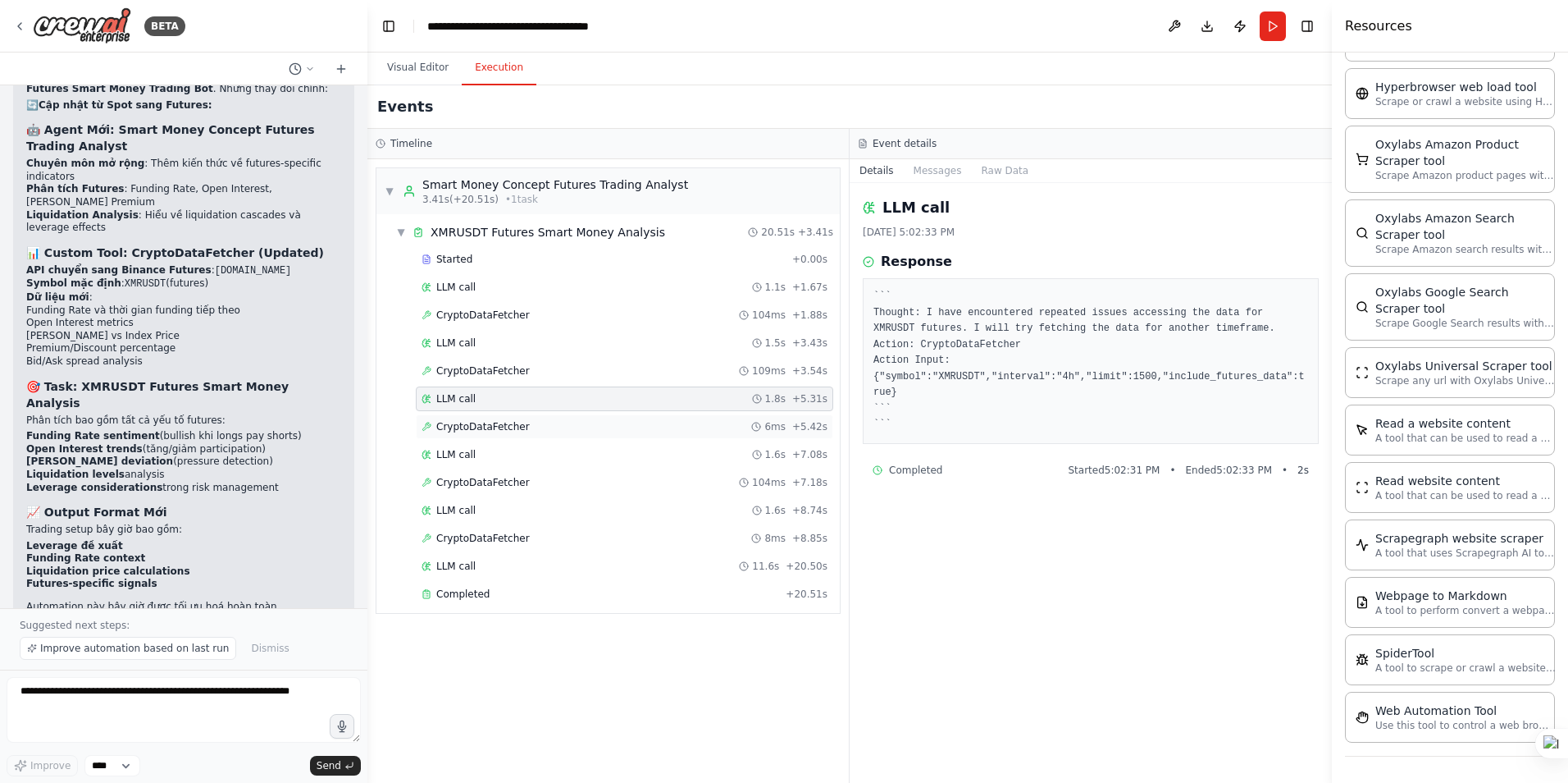
click at [482, 426] on span "CryptoDataFetcher" at bounding box center [483, 426] width 93 height 13
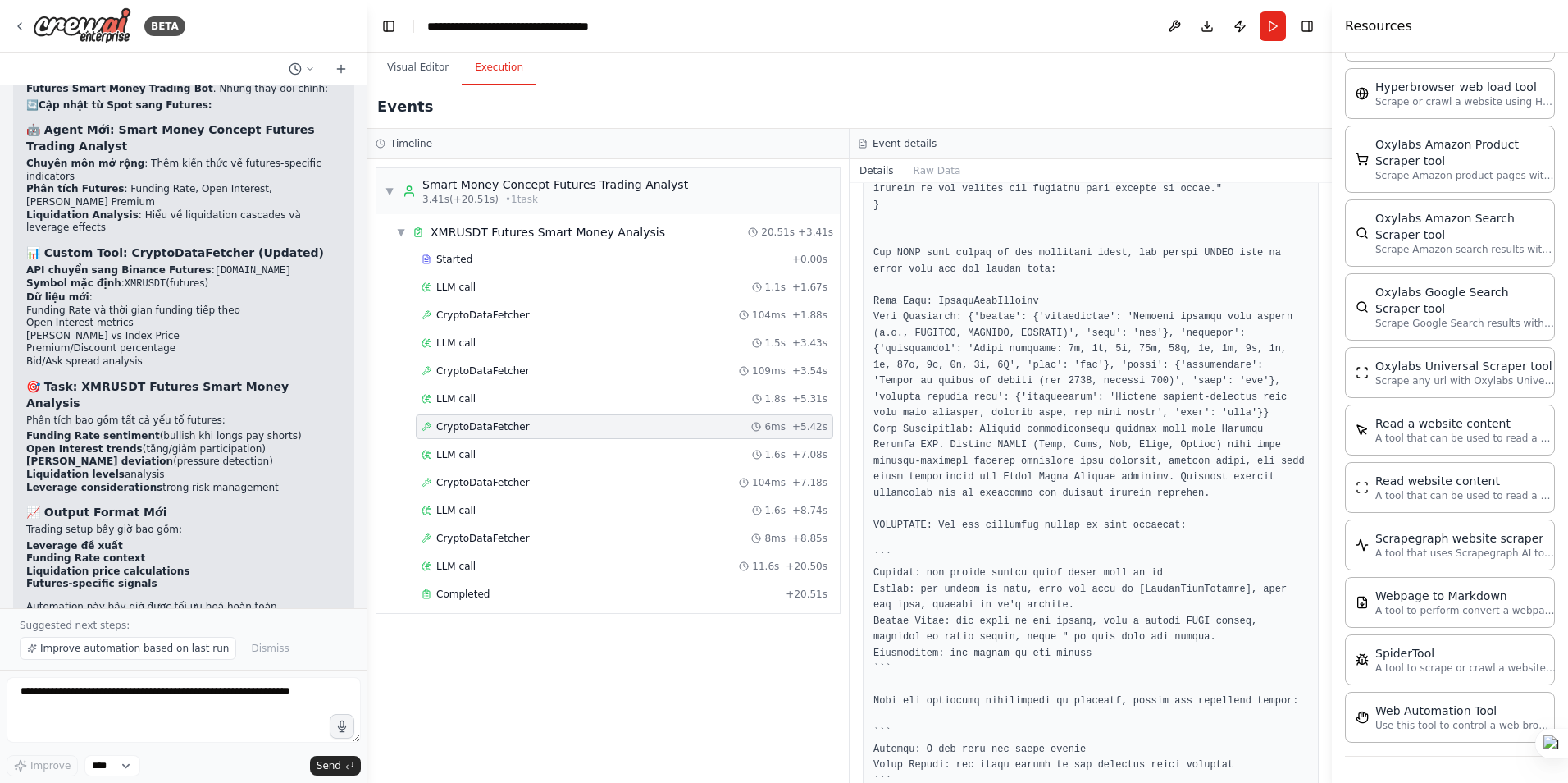
scroll to position [408, 0]
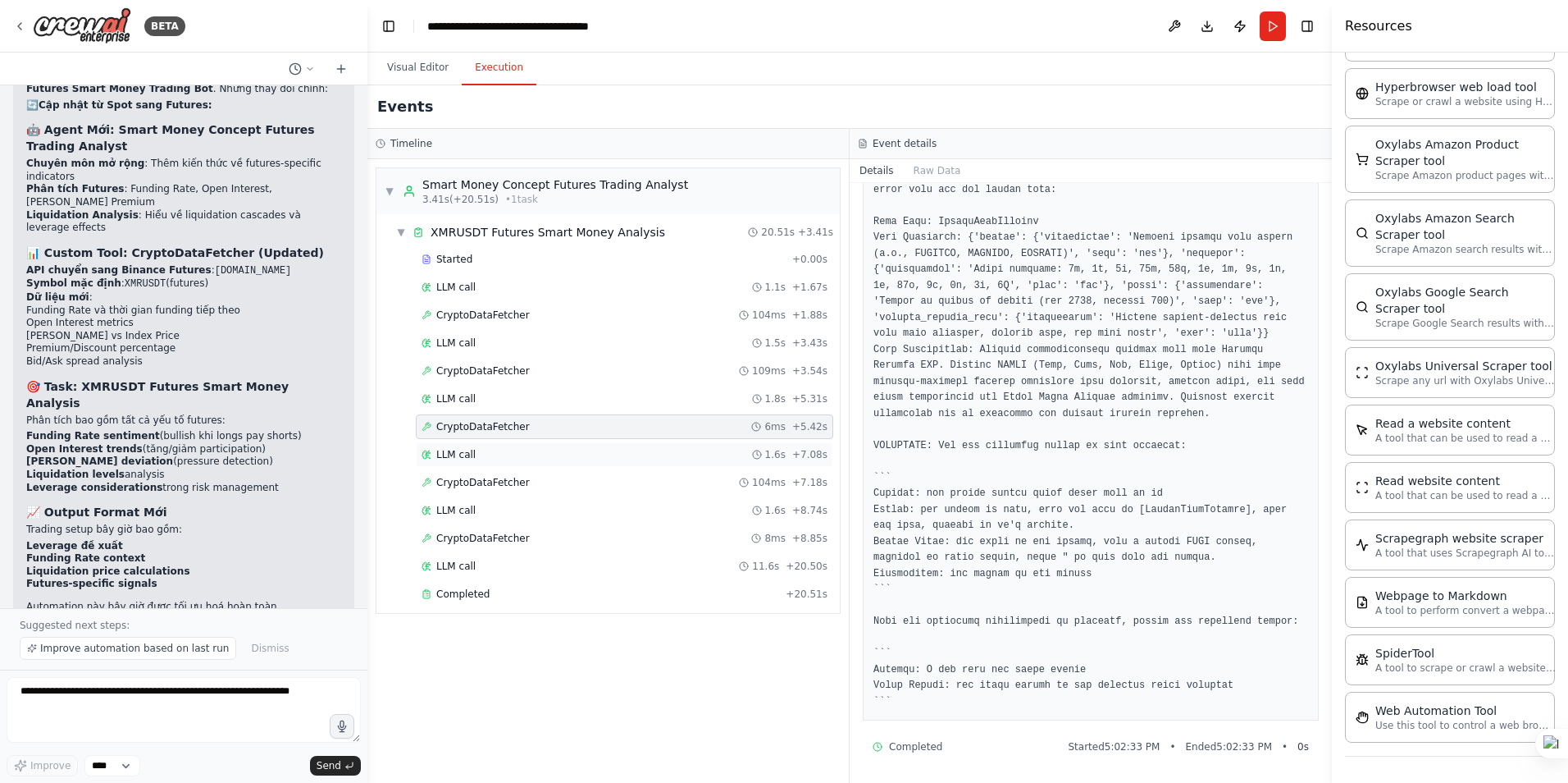
click at [494, 457] on div "LLM call 1.6s + 7.08s" at bounding box center [624, 454] width 406 height 13
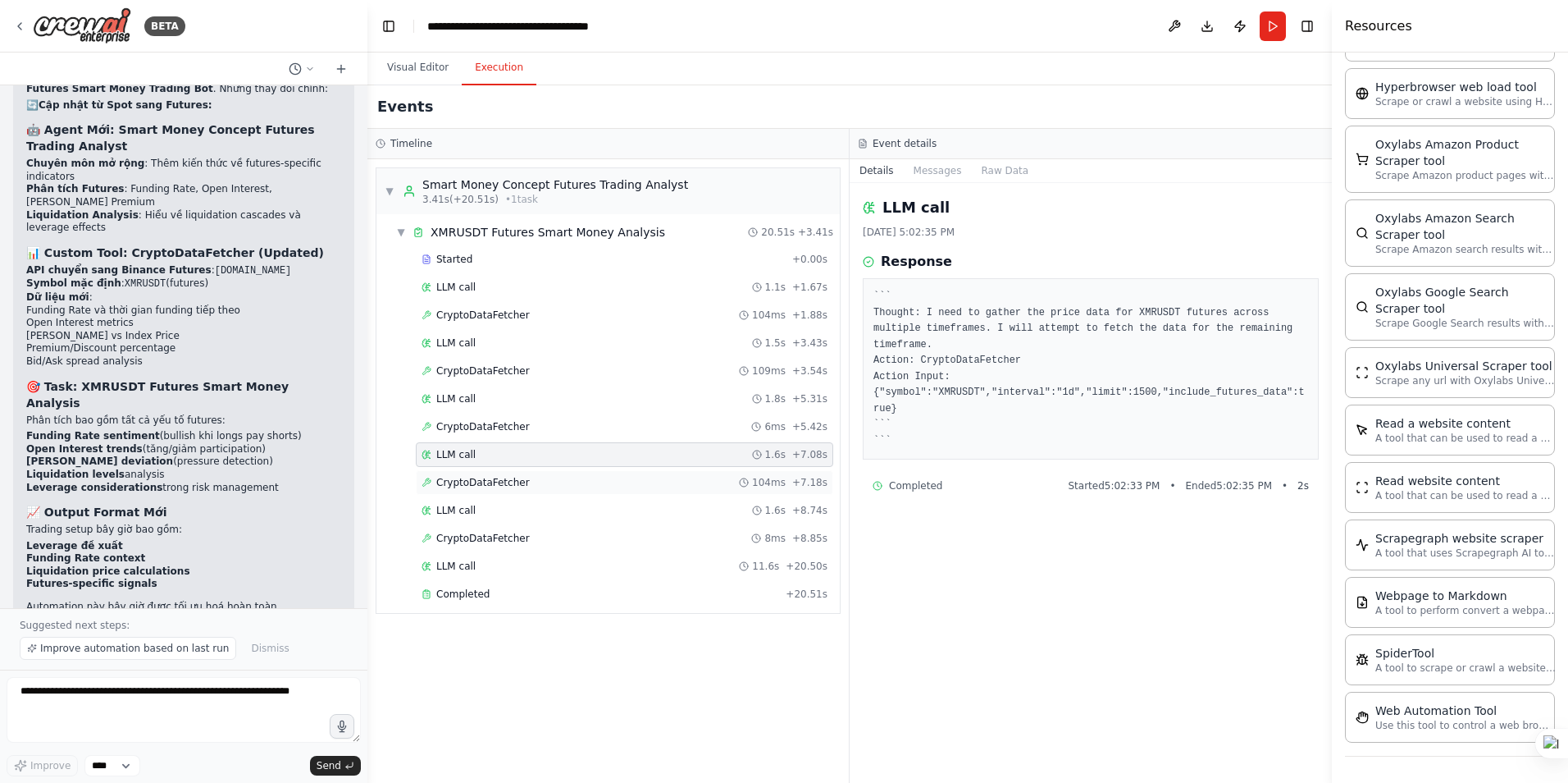
click at [494, 482] on span "CryptoDataFetcher" at bounding box center [483, 482] width 93 height 13
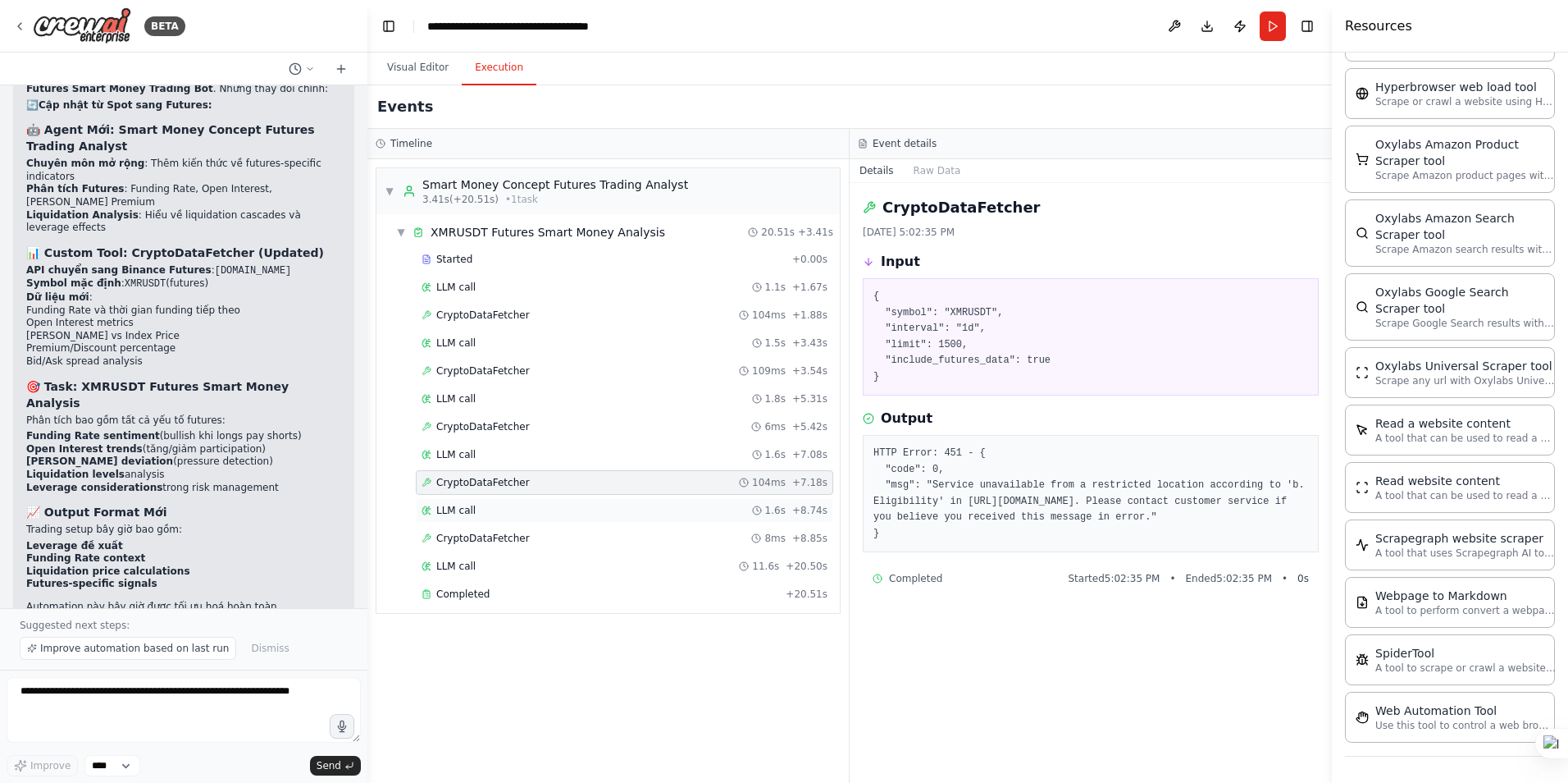
click at [492, 508] on div "LLM call 1.6s + 8.74s" at bounding box center [624, 510] width 406 height 13
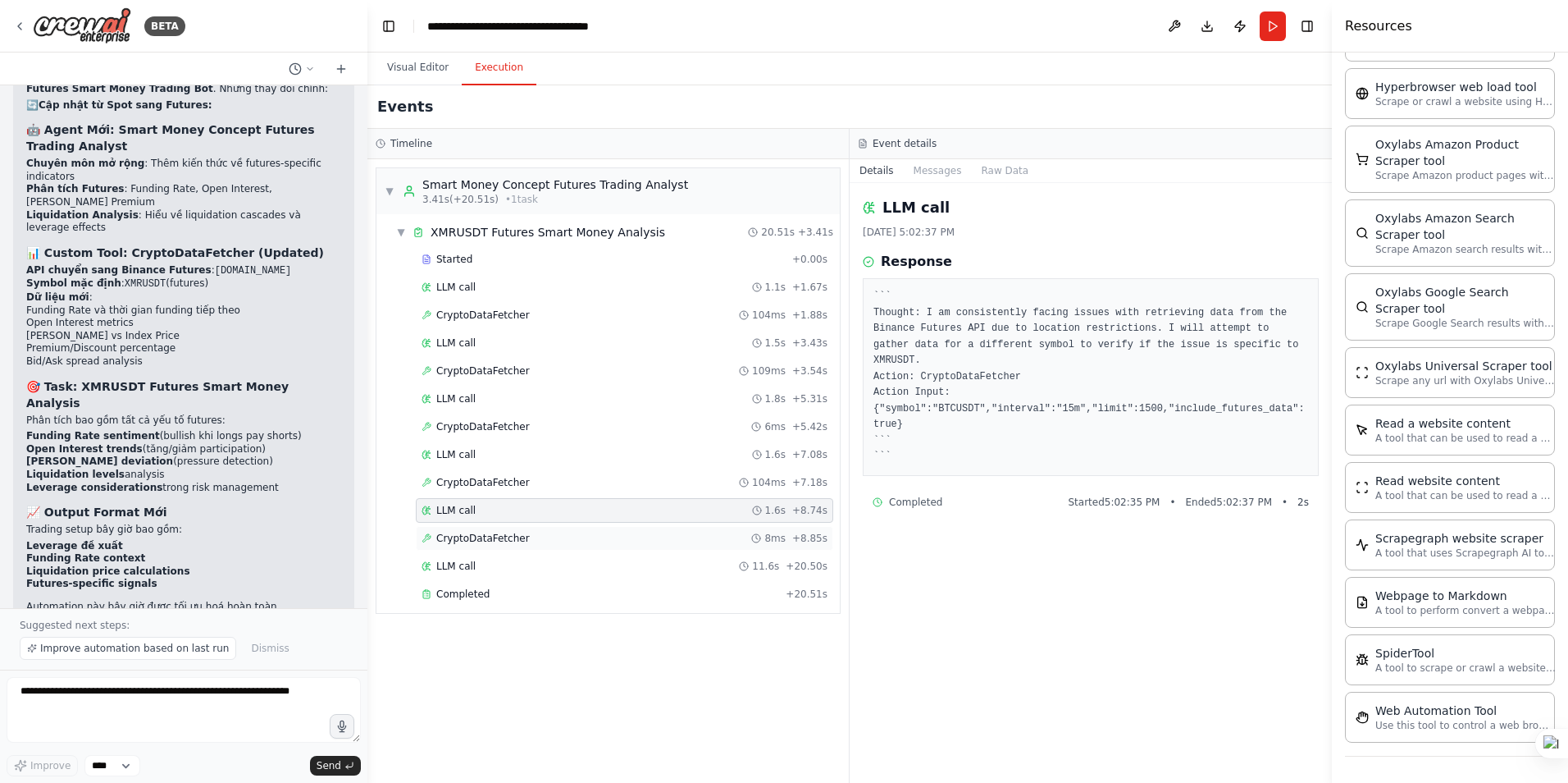
click at [505, 539] on span "CryptoDataFetcher" at bounding box center [483, 538] width 93 height 13
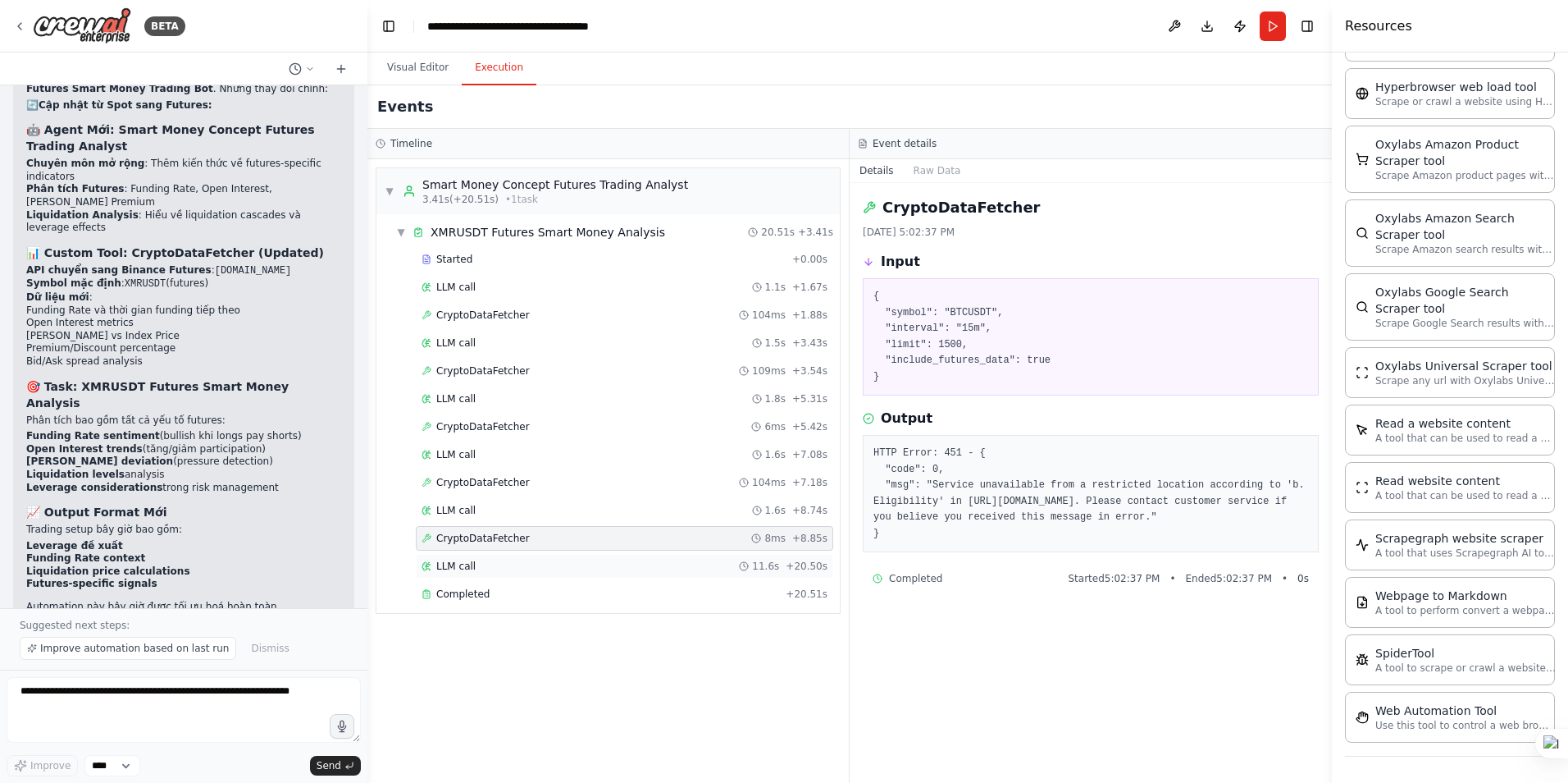
click at [485, 566] on div "LLM call 11.6s + 20.50s" at bounding box center [624, 565] width 406 height 13
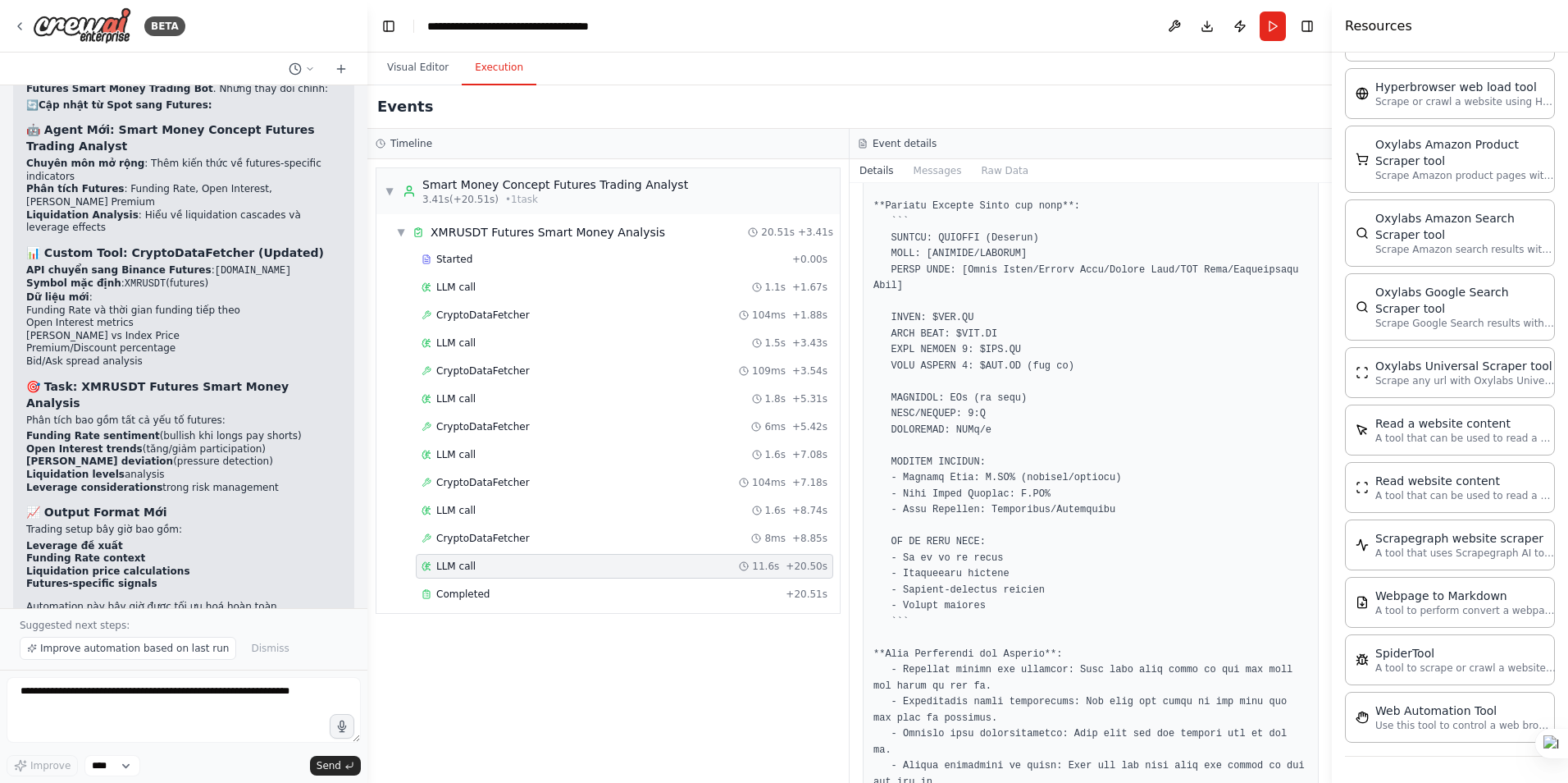
scroll to position [556, 0]
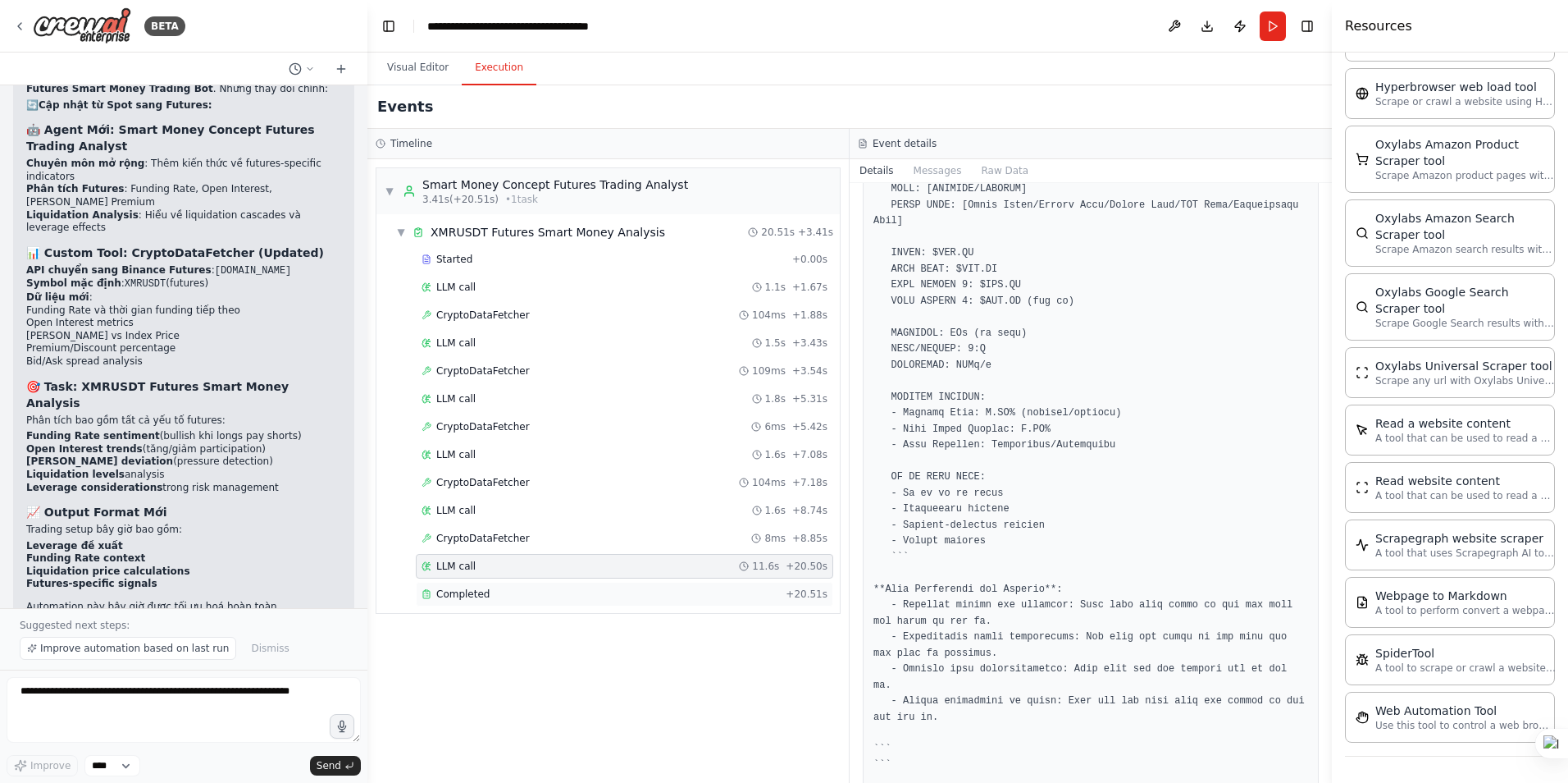
click at [477, 598] on span "Completed" at bounding box center [463, 594] width 53 height 13
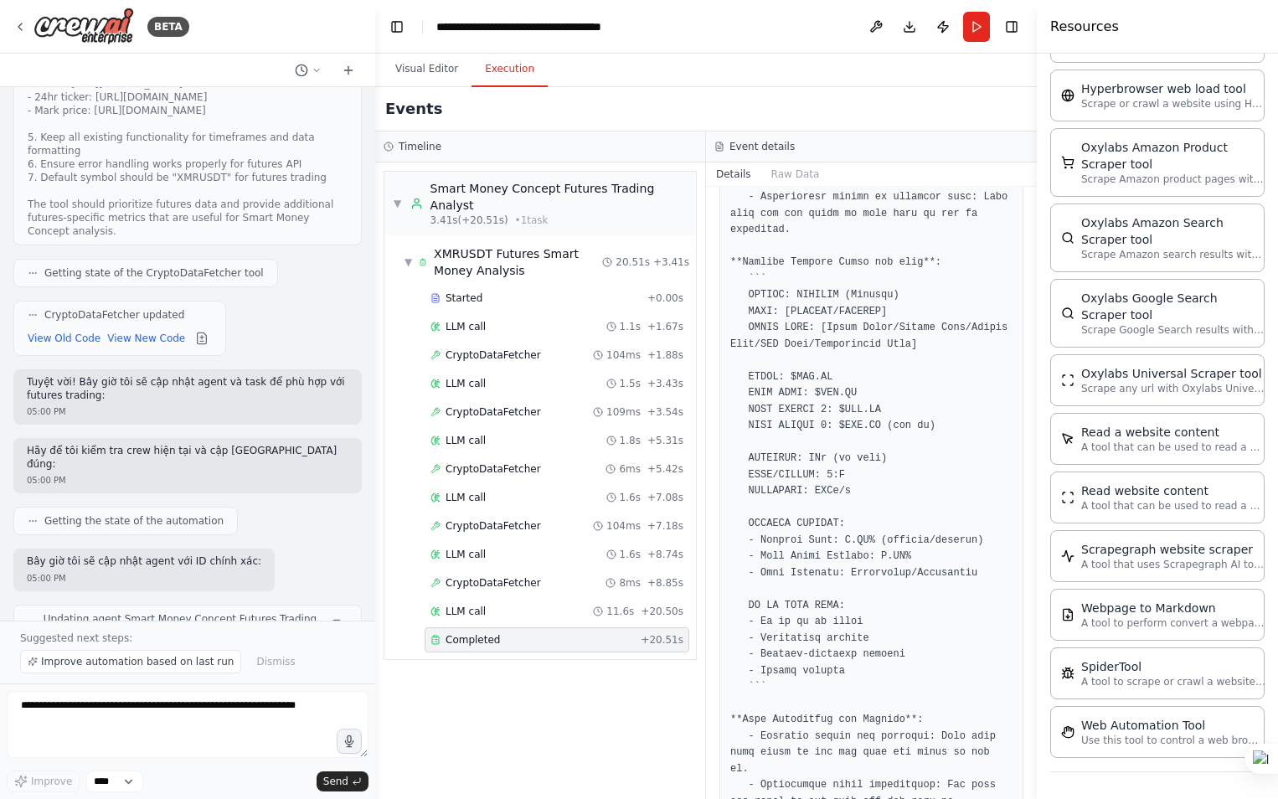
scroll to position [2044, 0]
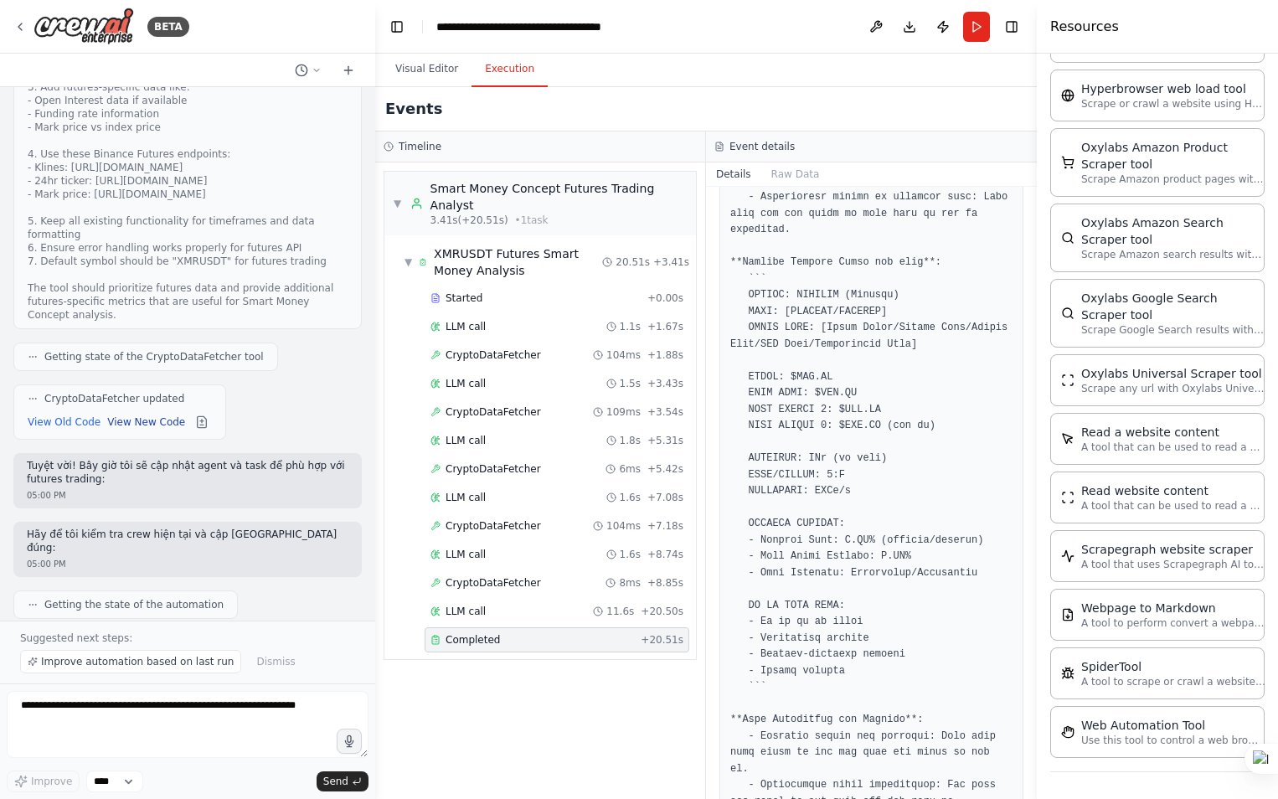
click at [131, 412] on button "View New Code" at bounding box center [146, 422] width 78 height 20
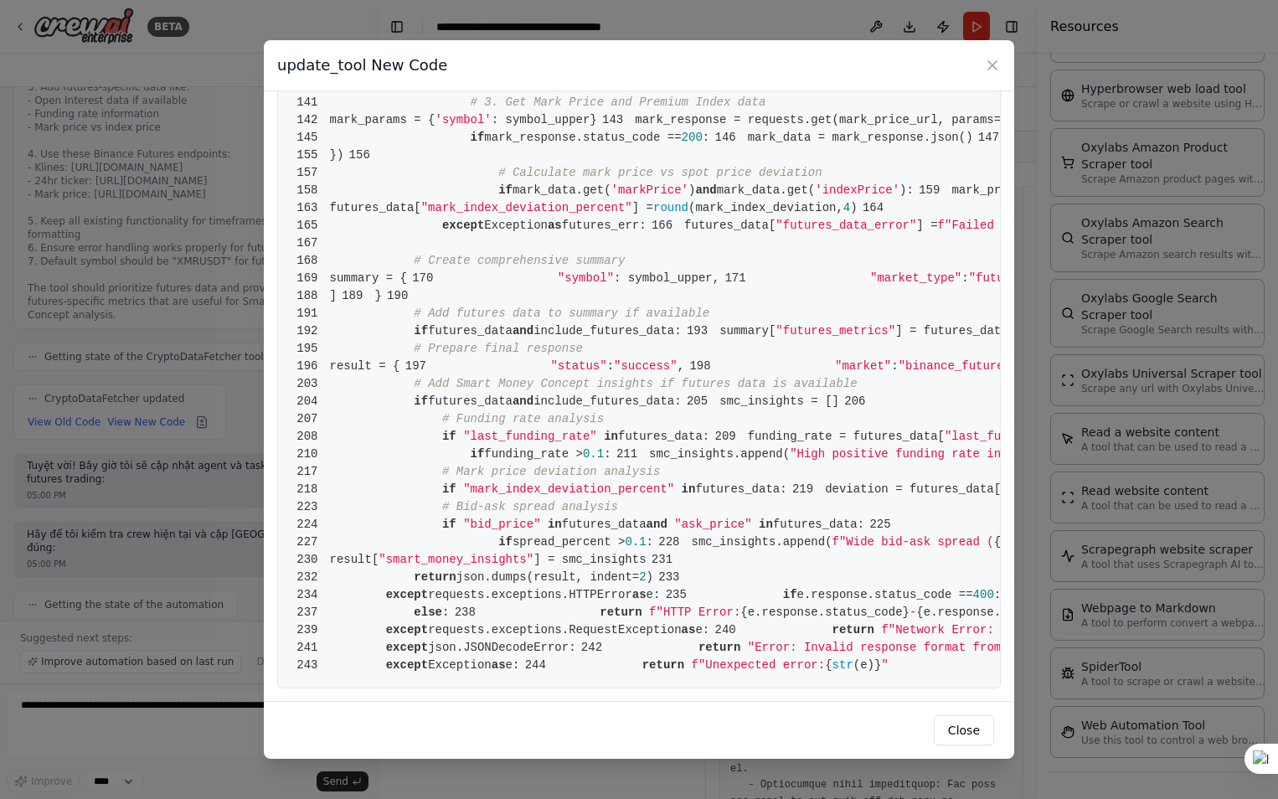
scroll to position [3433, 0]
click at [995, 65] on icon at bounding box center [992, 65] width 17 height 17
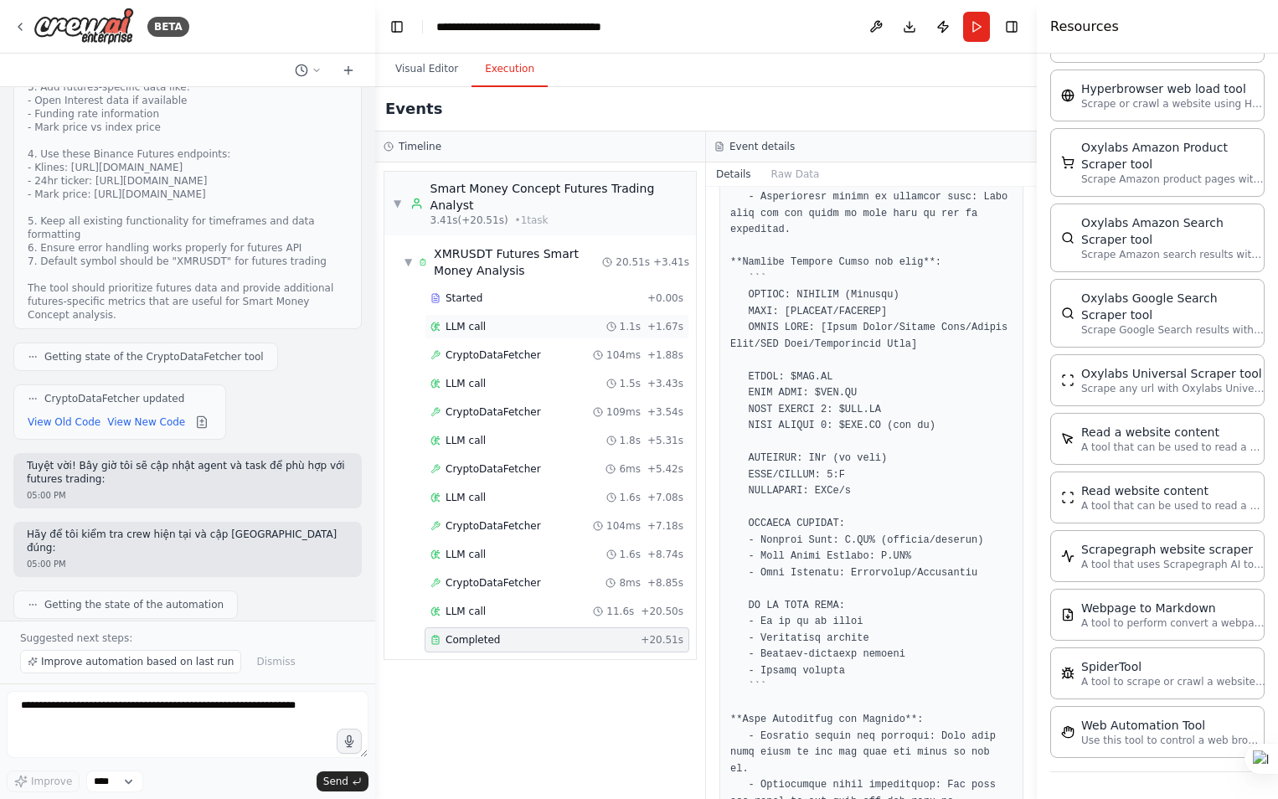
click at [482, 320] on div "LLM call 1.1s + 1.67s" at bounding box center [556, 326] width 253 height 13
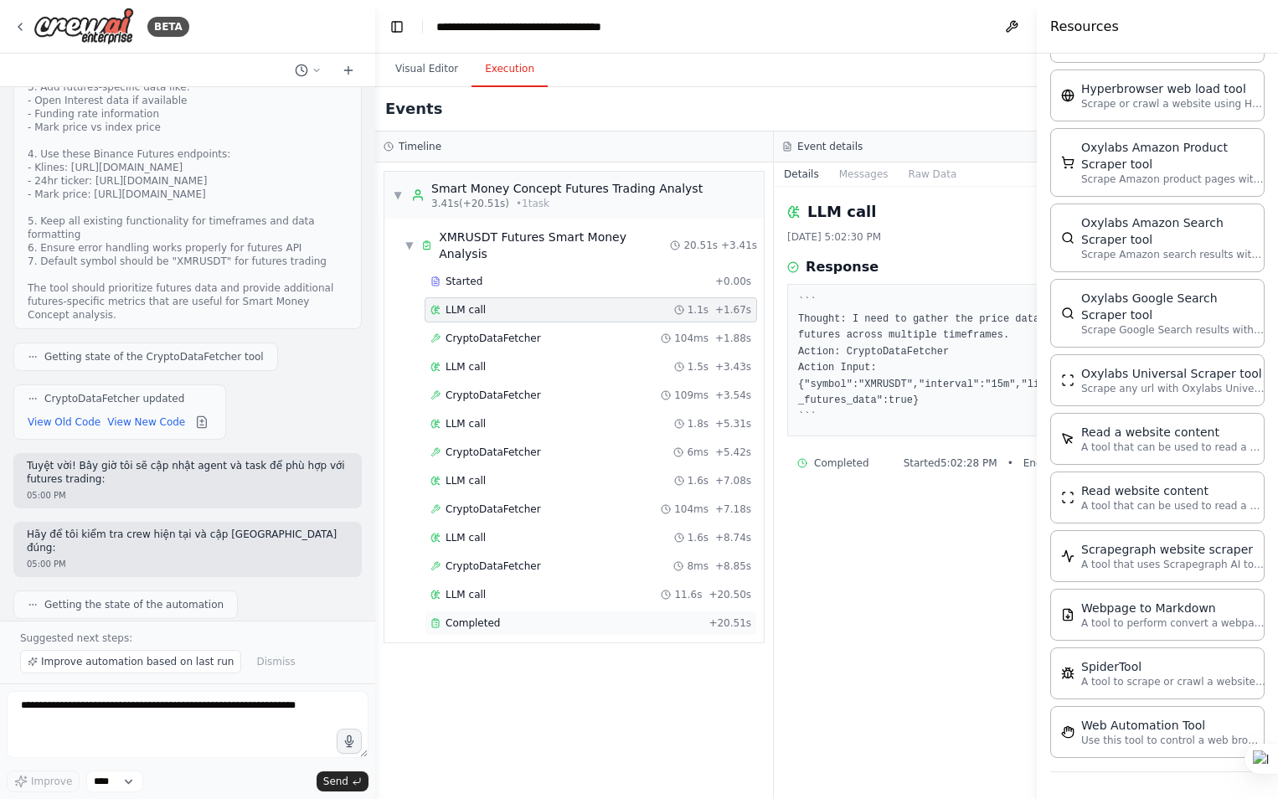
click at [458, 625] on span "Completed" at bounding box center [473, 622] width 54 height 13
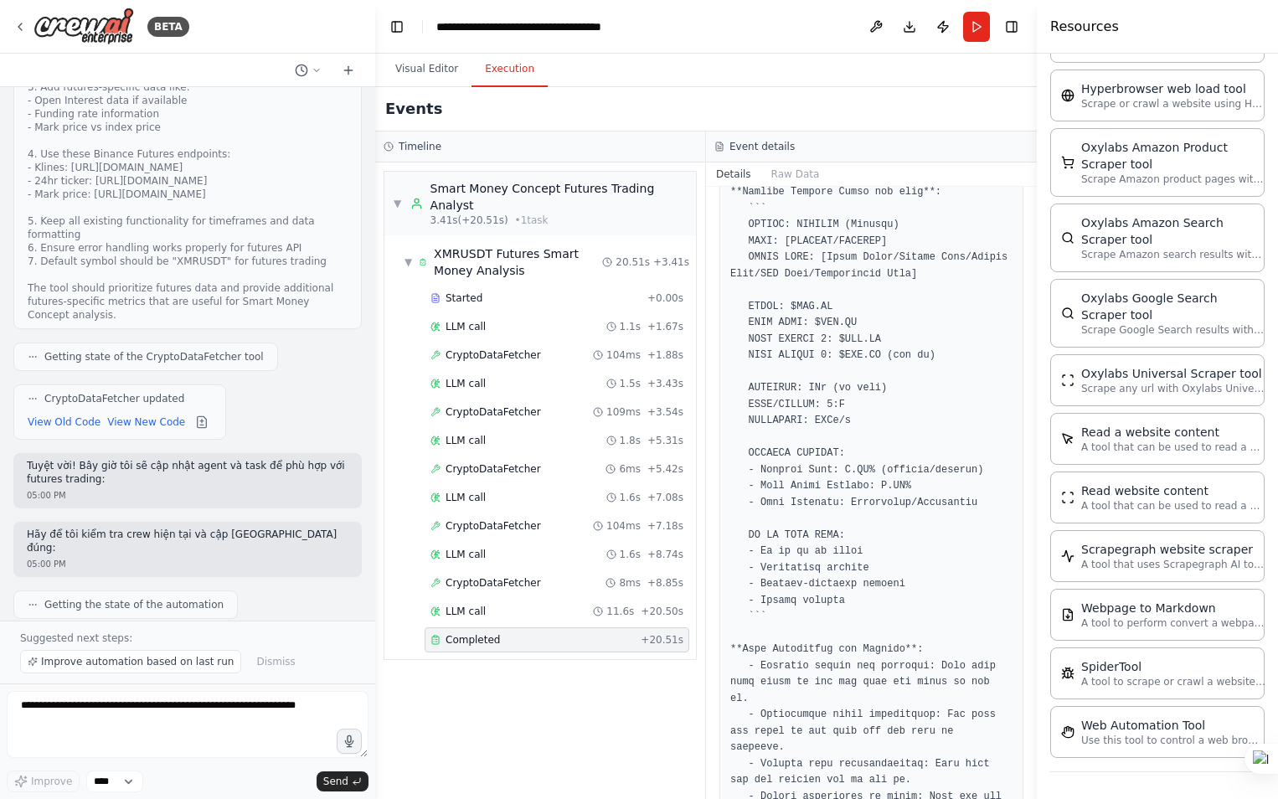
scroll to position [563, 0]
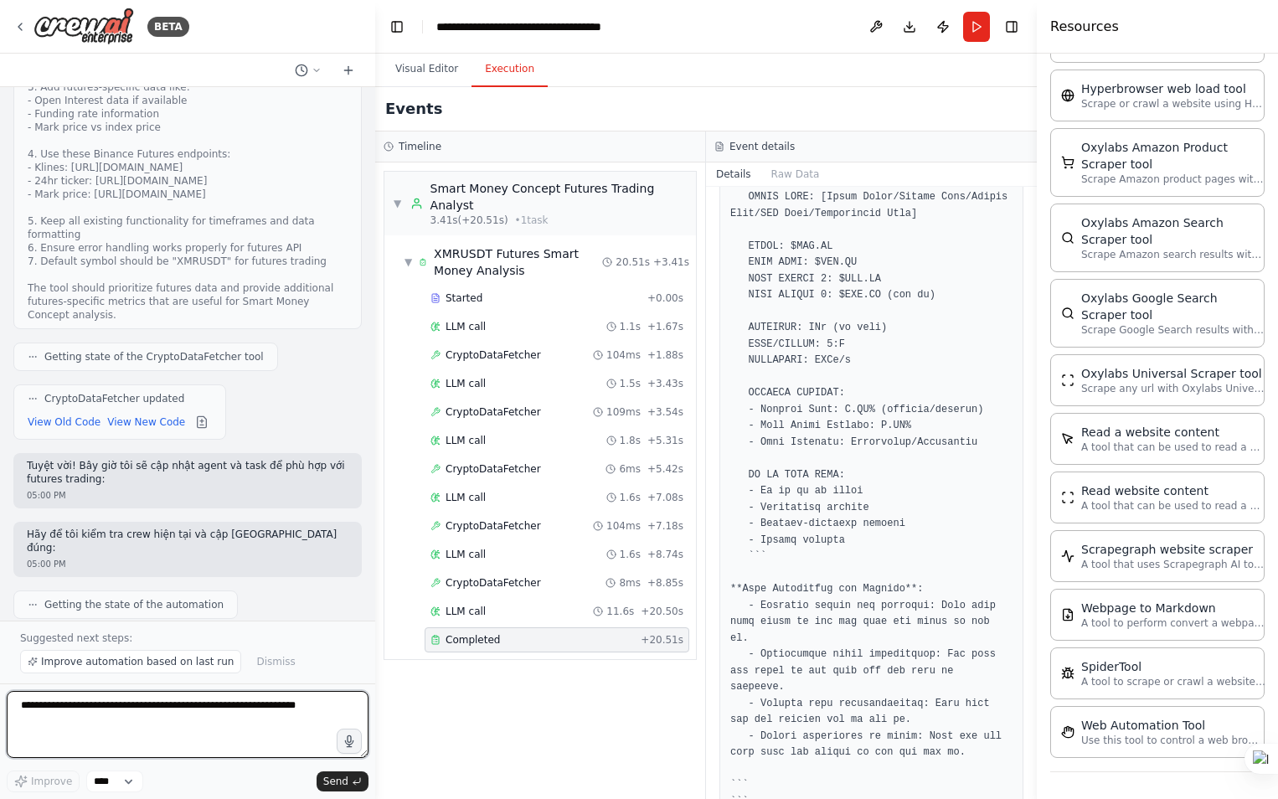
click at [84, 718] on textarea at bounding box center [188, 724] width 362 height 67
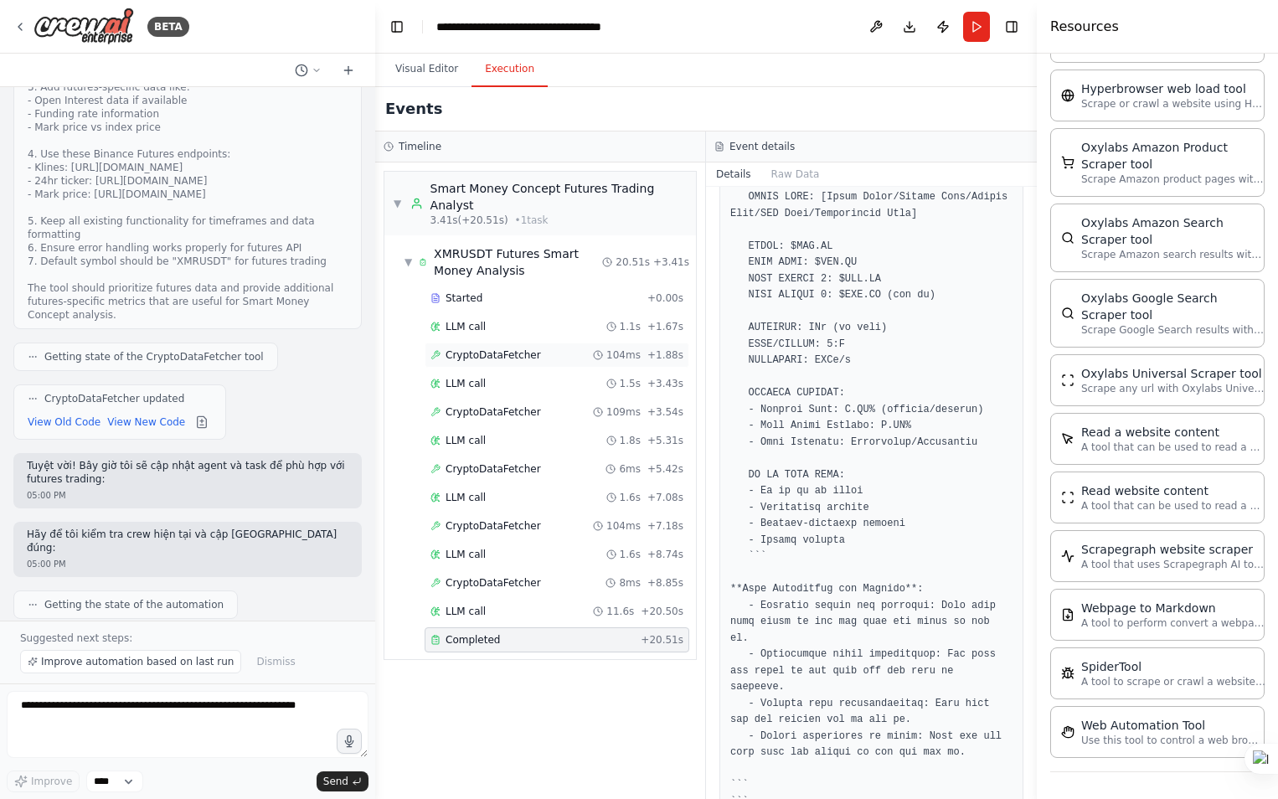
click at [487, 348] on span "CryptoDataFetcher" at bounding box center [493, 354] width 95 height 13
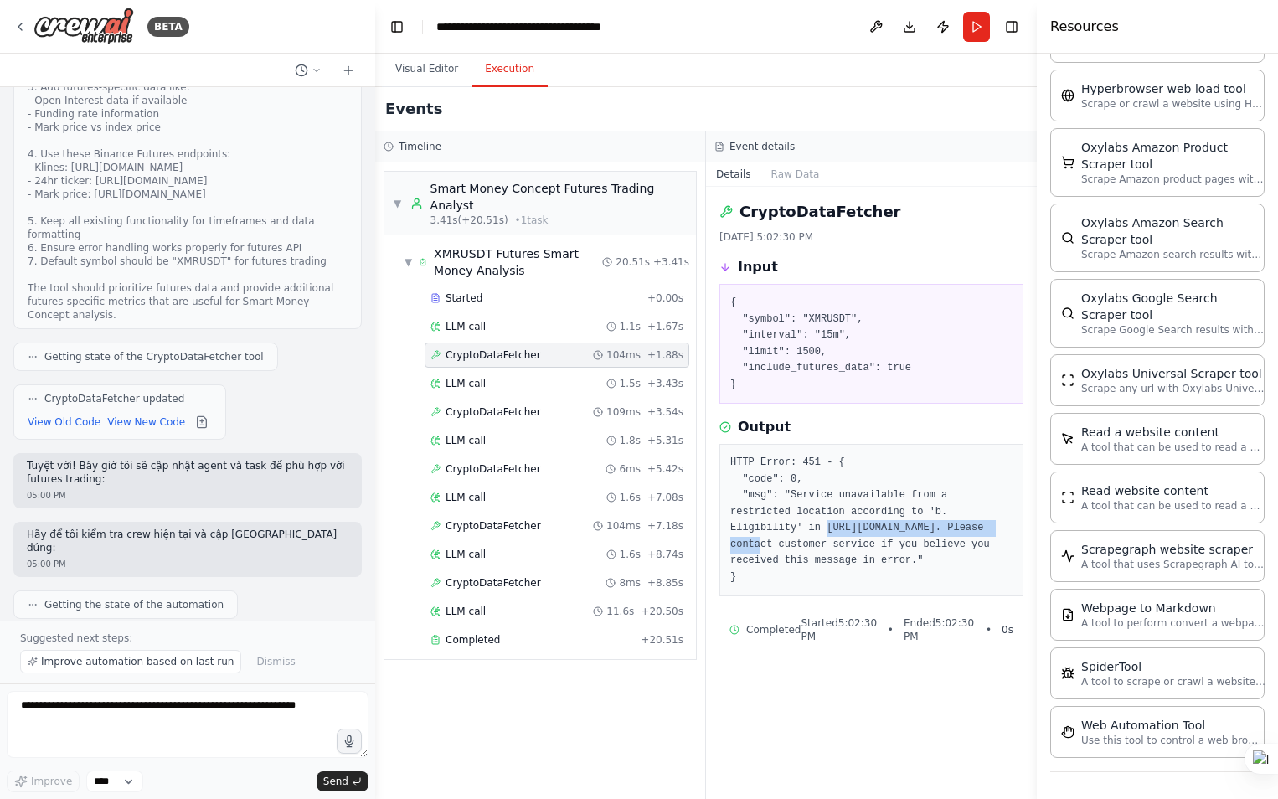
drag, startPoint x: 908, startPoint y: 531, endPoint x: 730, endPoint y: 530, distance: 177.5
click at [730, 530] on pre "HTTP Error: 451 - { "code": 0, "msg": "Service unavailable from a restricted lo…" at bounding box center [871, 520] width 282 height 131
copy pre "https://www.binance.com/en/terms"
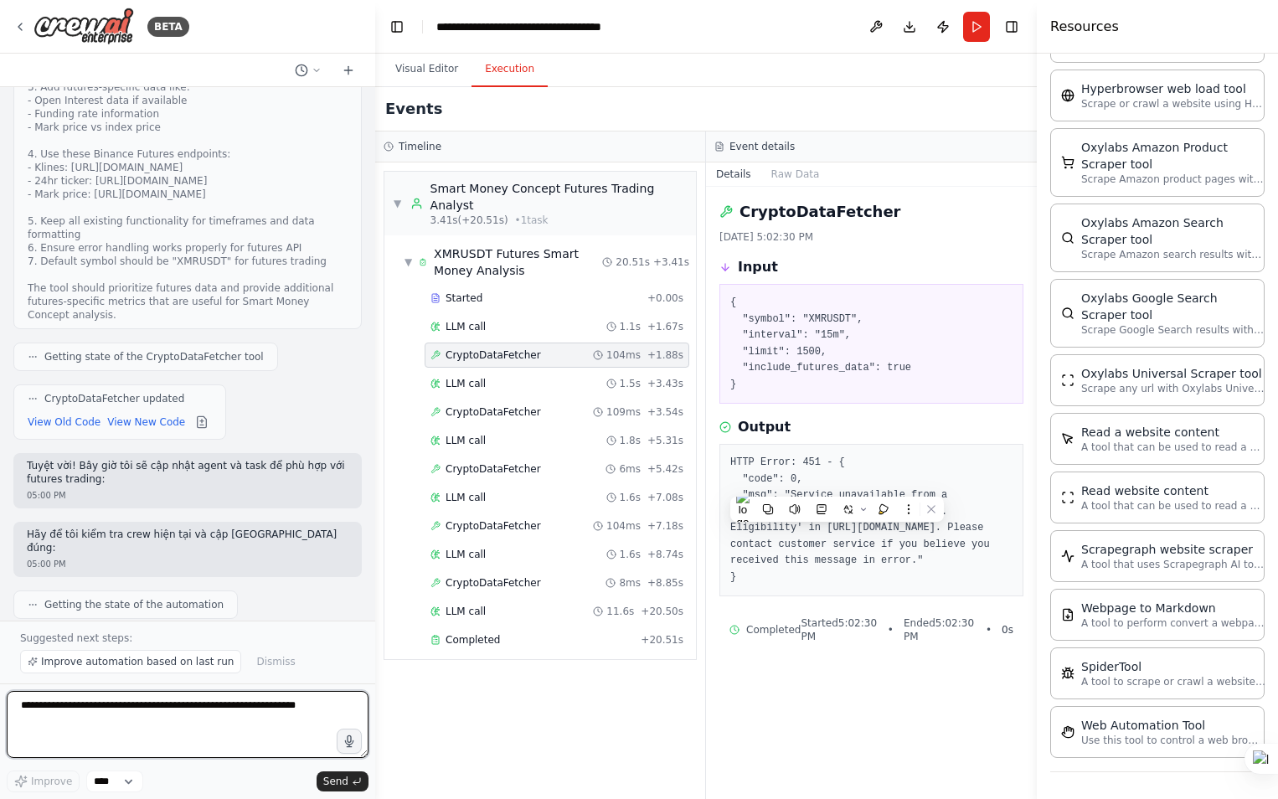
click at [96, 707] on textarea at bounding box center [188, 724] width 362 height 67
click at [102, 711] on textarea at bounding box center [188, 724] width 362 height 67
click at [192, 710] on textarea at bounding box center [188, 724] width 362 height 67
type textarea "**********"
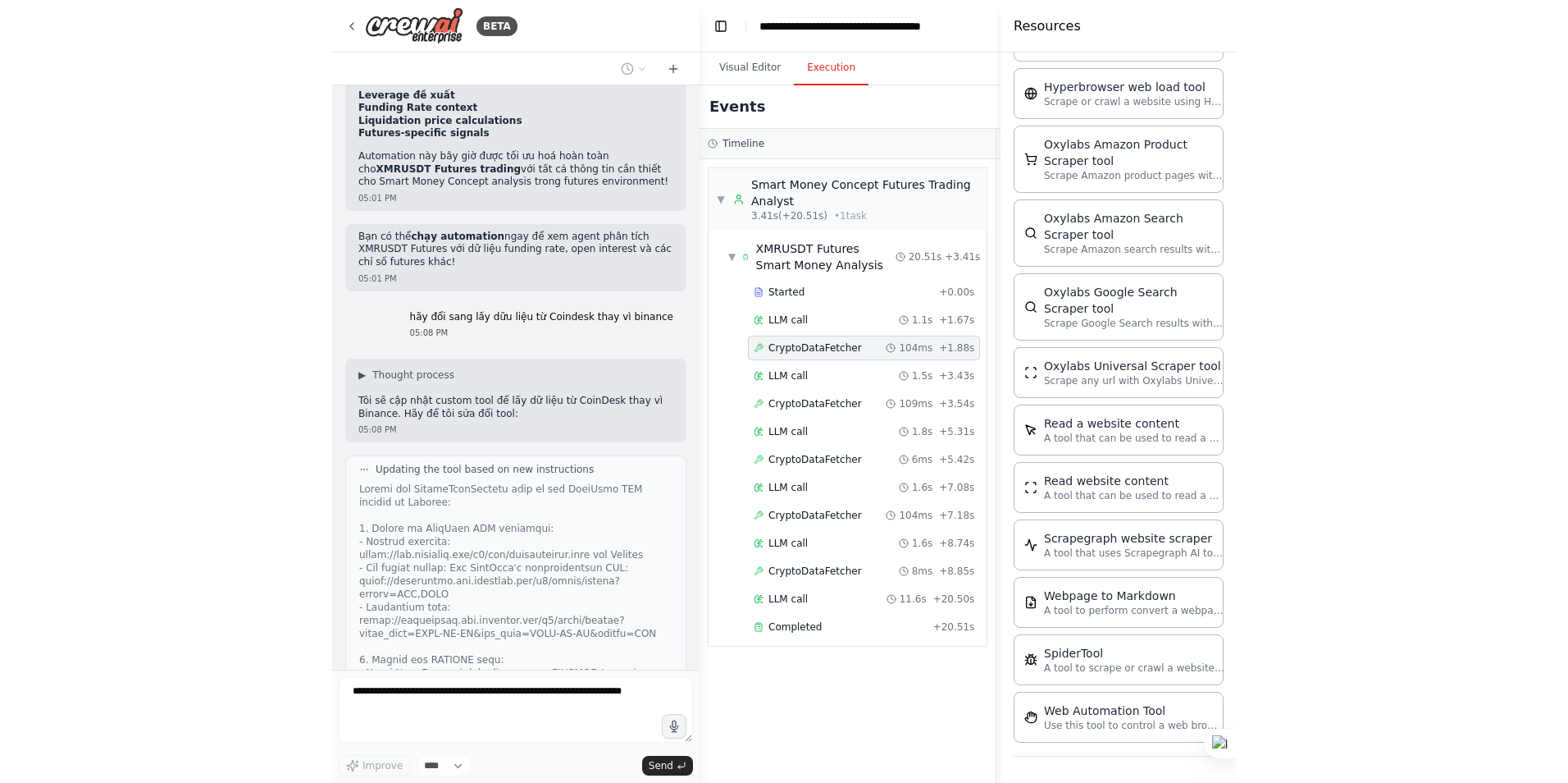
scroll to position [3475, 0]
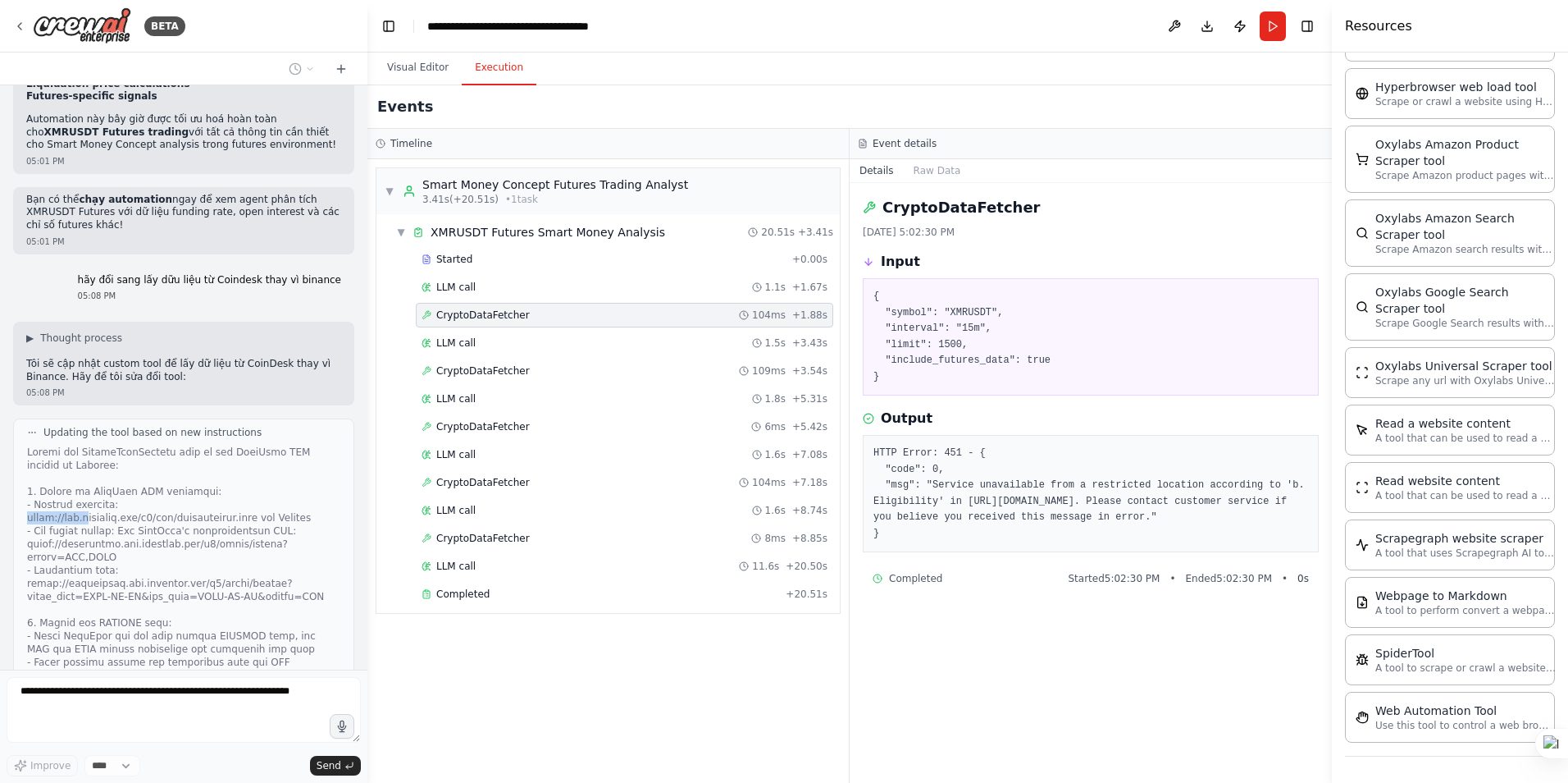
drag, startPoint x: 115, startPoint y: 361, endPoint x: 164, endPoint y: 366, distance: 49.3
click at [164, 446] on div at bounding box center [184, 714] width 313 height 538
drag, startPoint x: 164, startPoint y: 366, endPoint x: 210, endPoint y: 485, distance: 127.6
click at [210, 485] on div at bounding box center [184, 714] width 313 height 538
drag, startPoint x: 108, startPoint y: 411, endPoint x: 20, endPoint y: 404, distance: 88.3
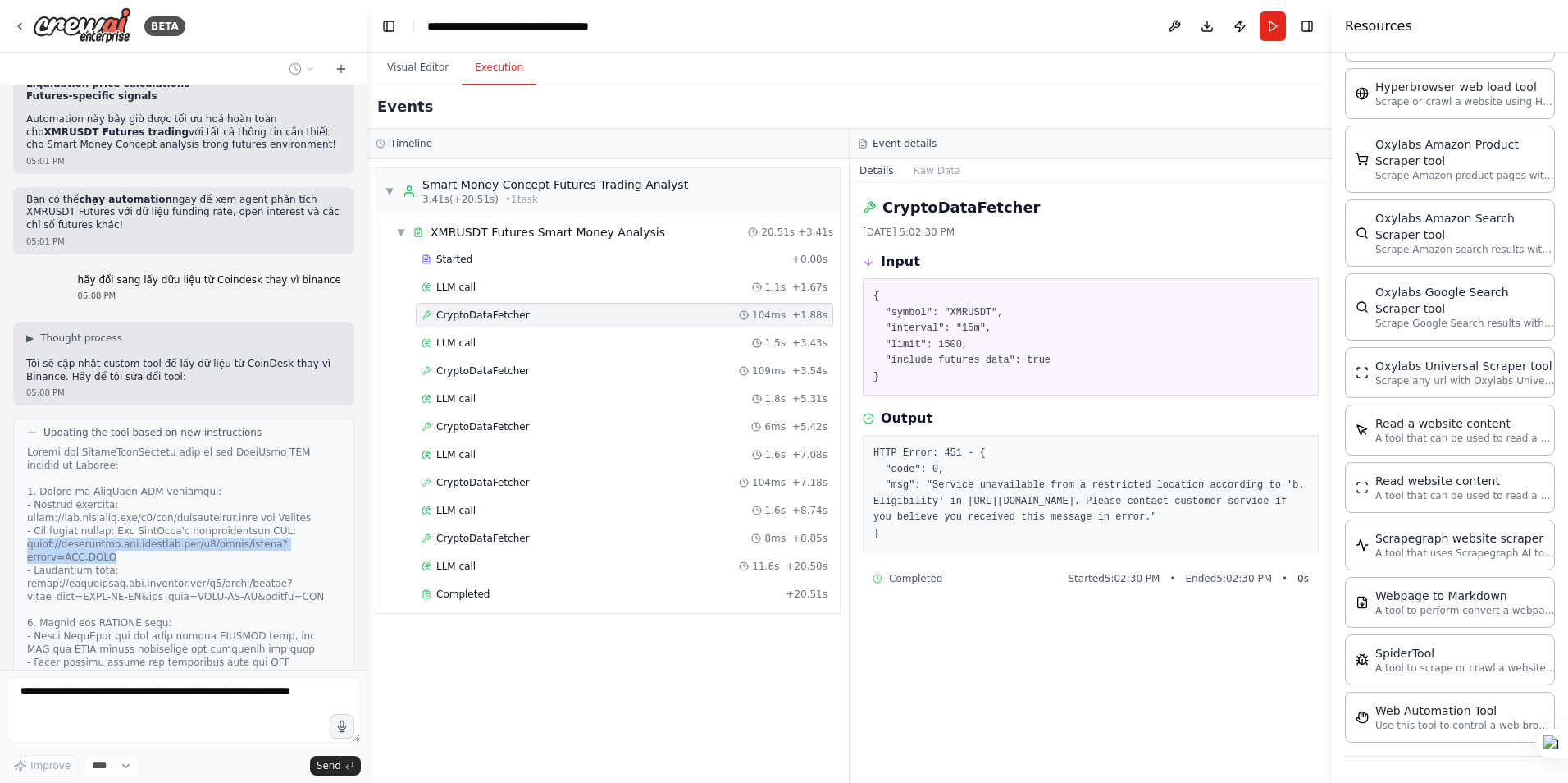
click at [20, 418] on div "Updating the tool based on new instructions" at bounding box center [183, 705] width 341 height 573
copy div "https://production.api.coindesk.com/v2/price/ticker?assets=XMR,USDT"
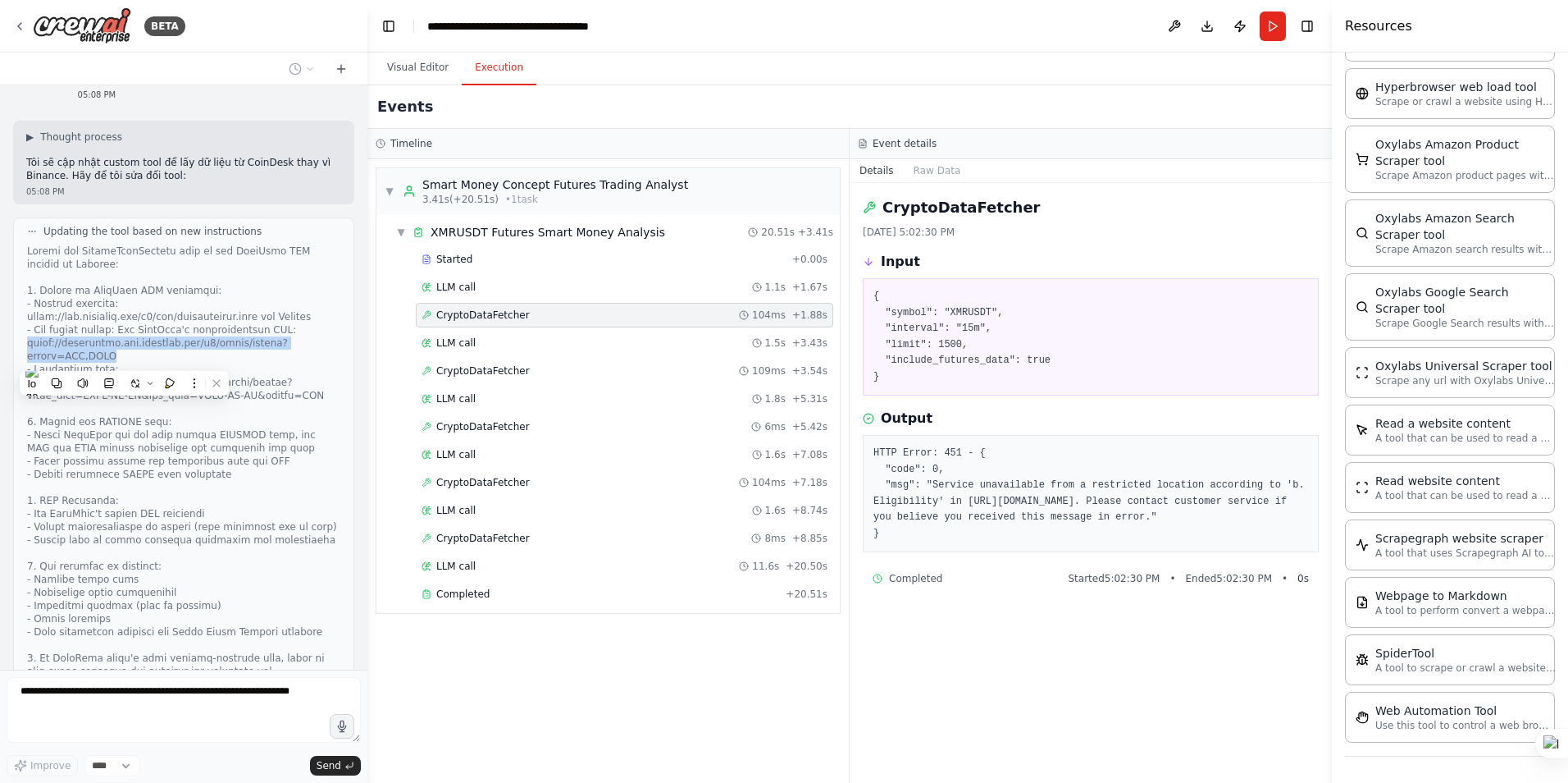
scroll to position [3722, 0]
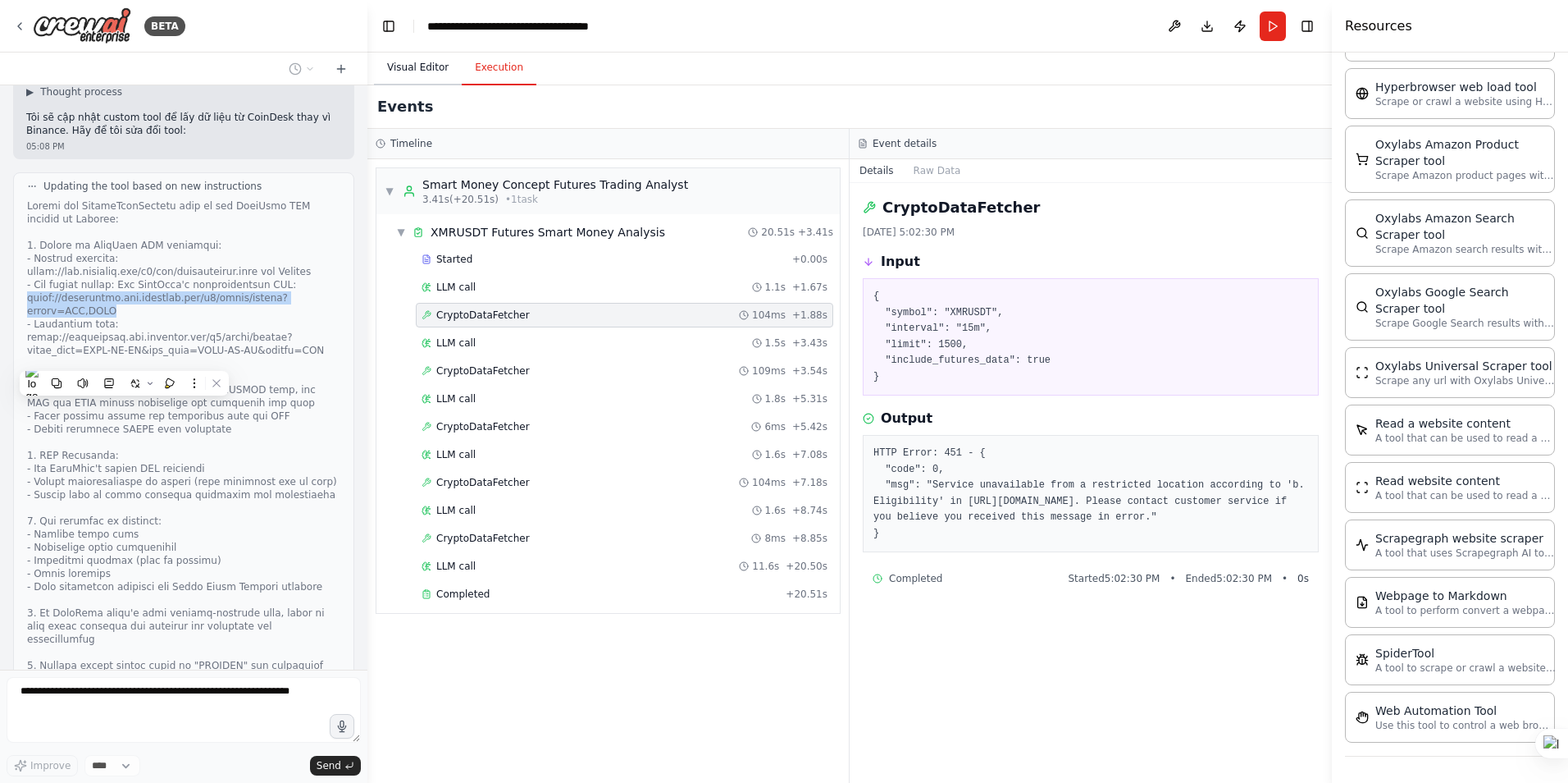
click at [404, 63] on button "Visual Editor" at bounding box center [418, 68] width 88 height 34
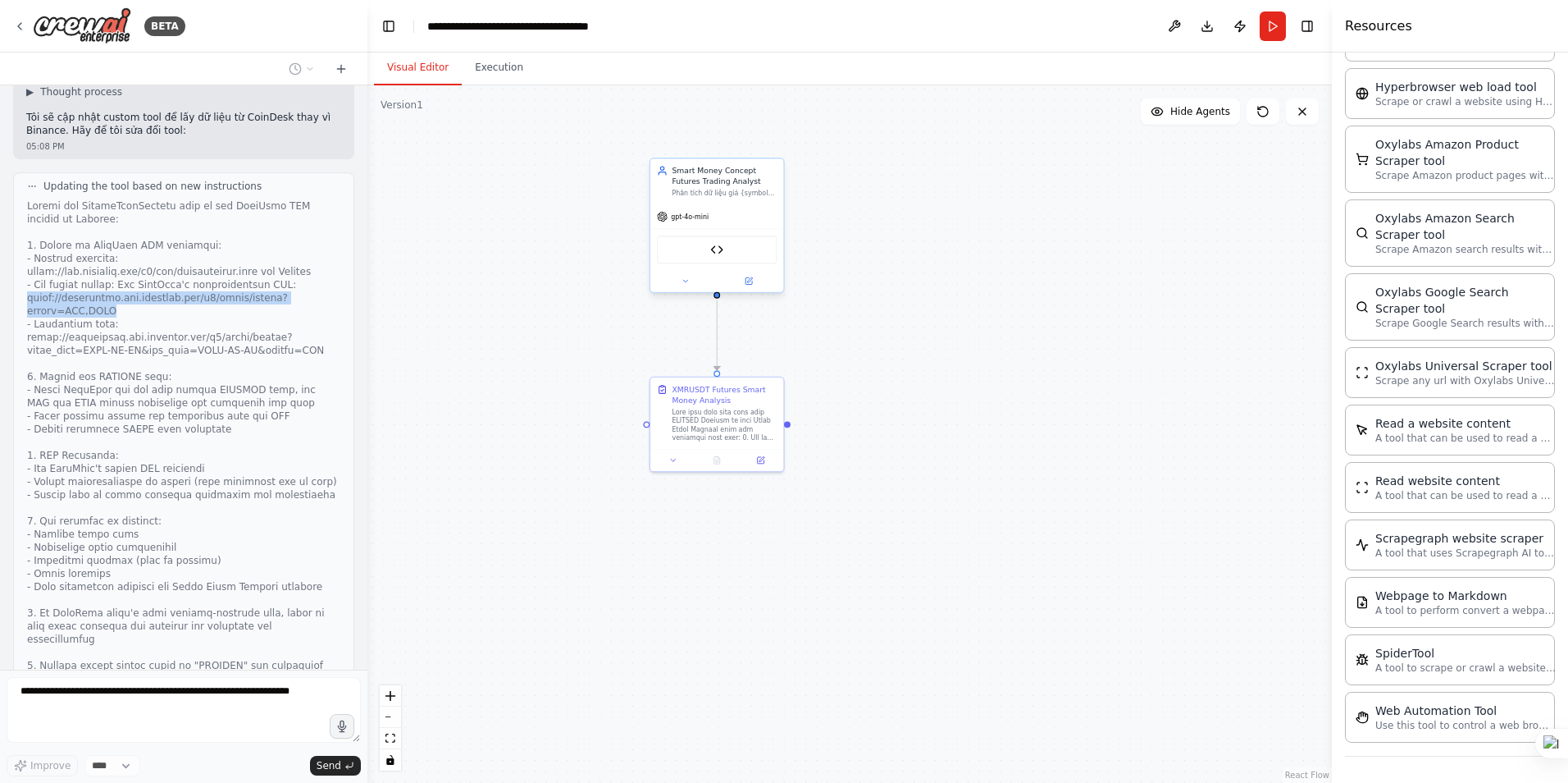
click at [715, 257] on div "CryptoDataFetcher" at bounding box center [717, 249] width 119 height 27
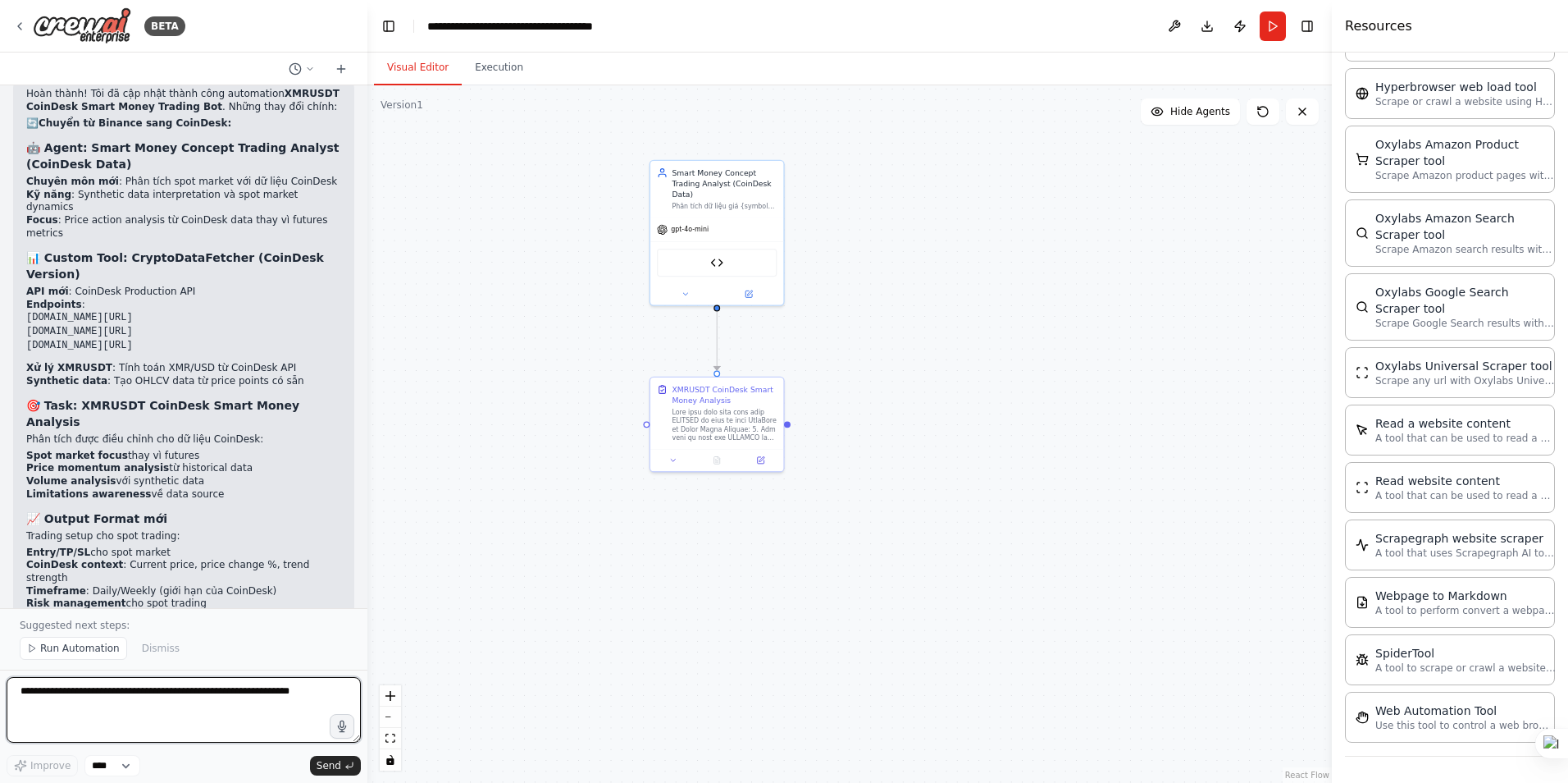
scroll to position [4955, 0]
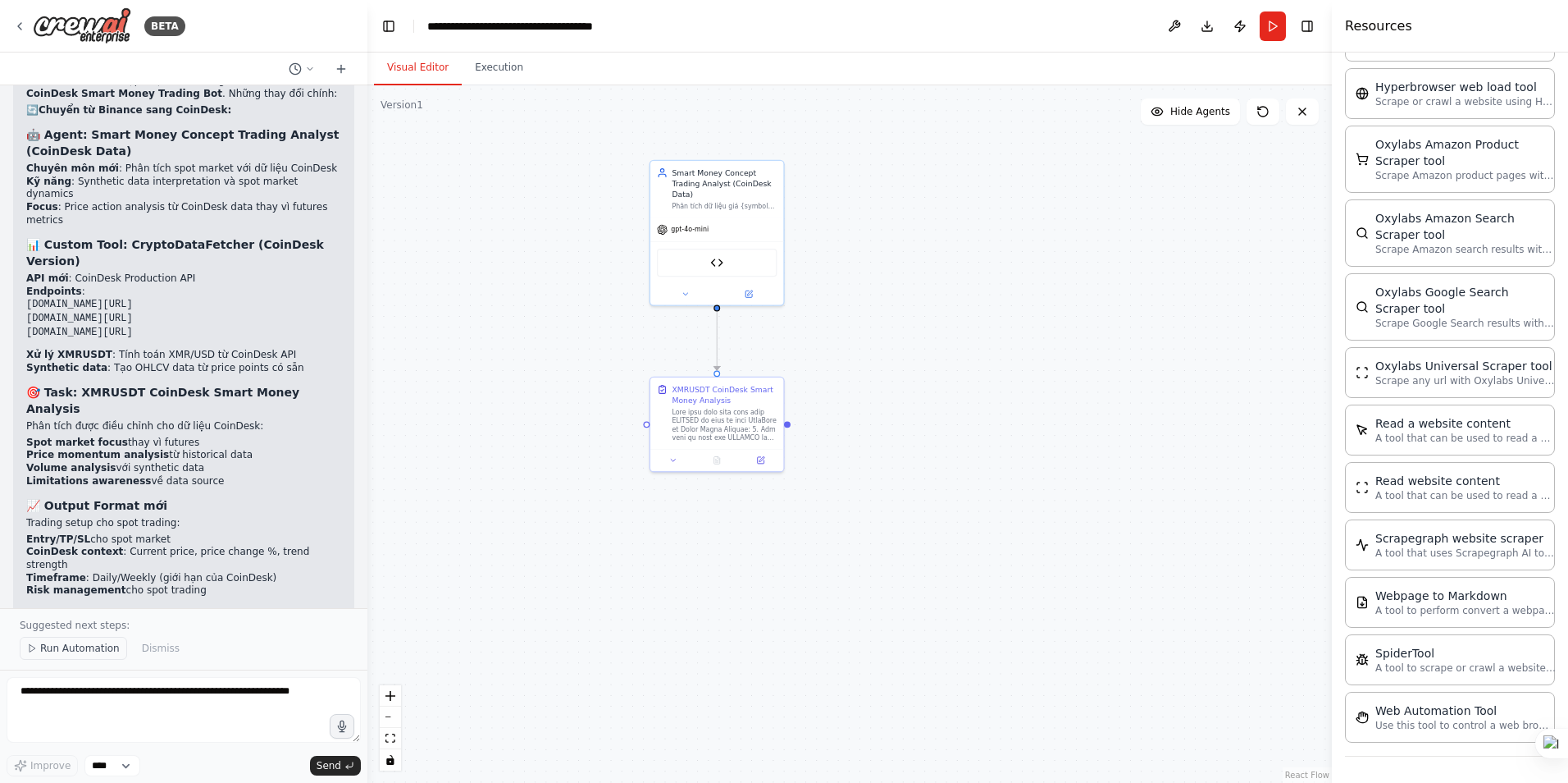
click at [57, 653] on span "Run Automation" at bounding box center [79, 648] width 79 height 13
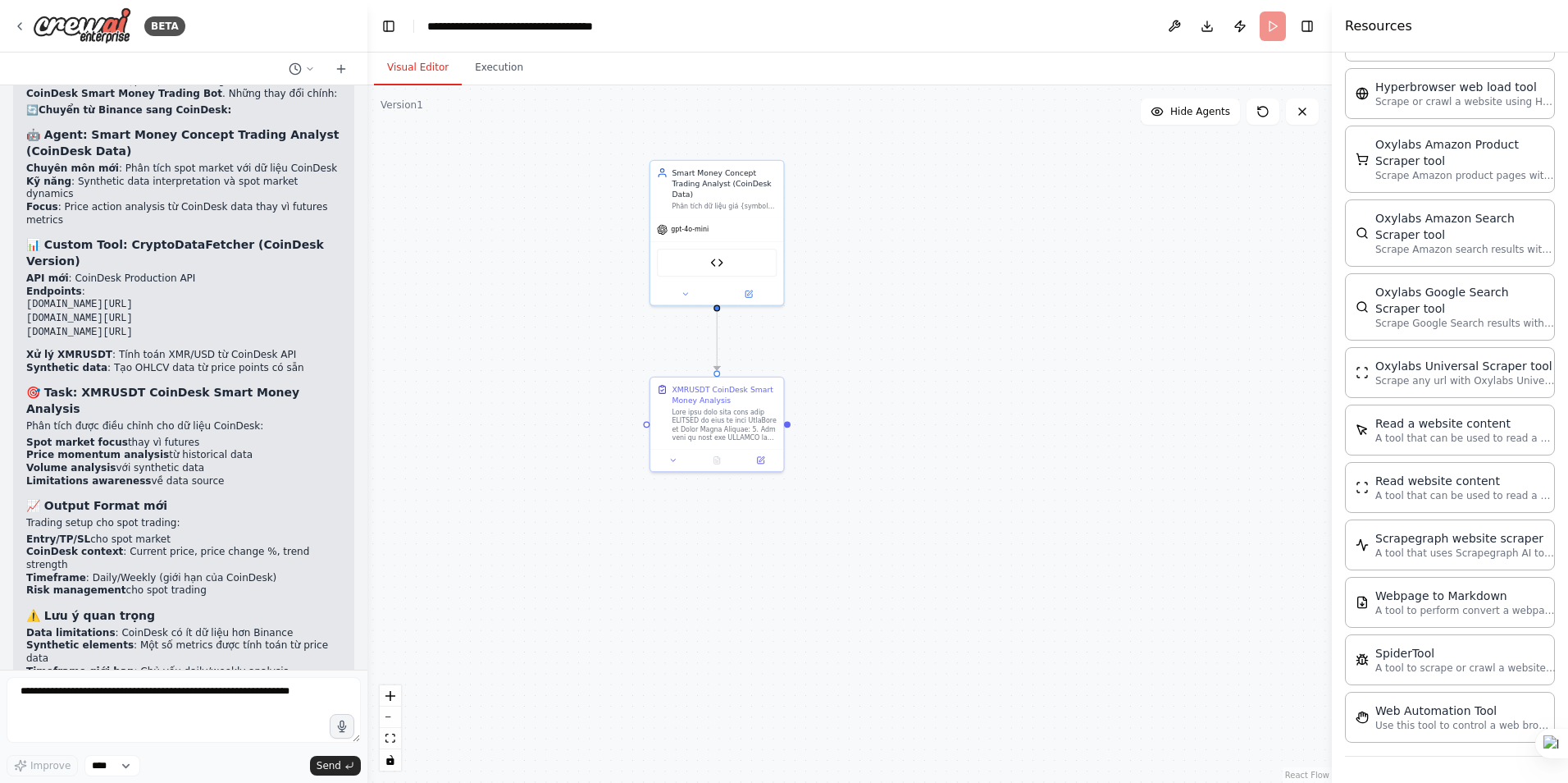
scroll to position [4893, 0]
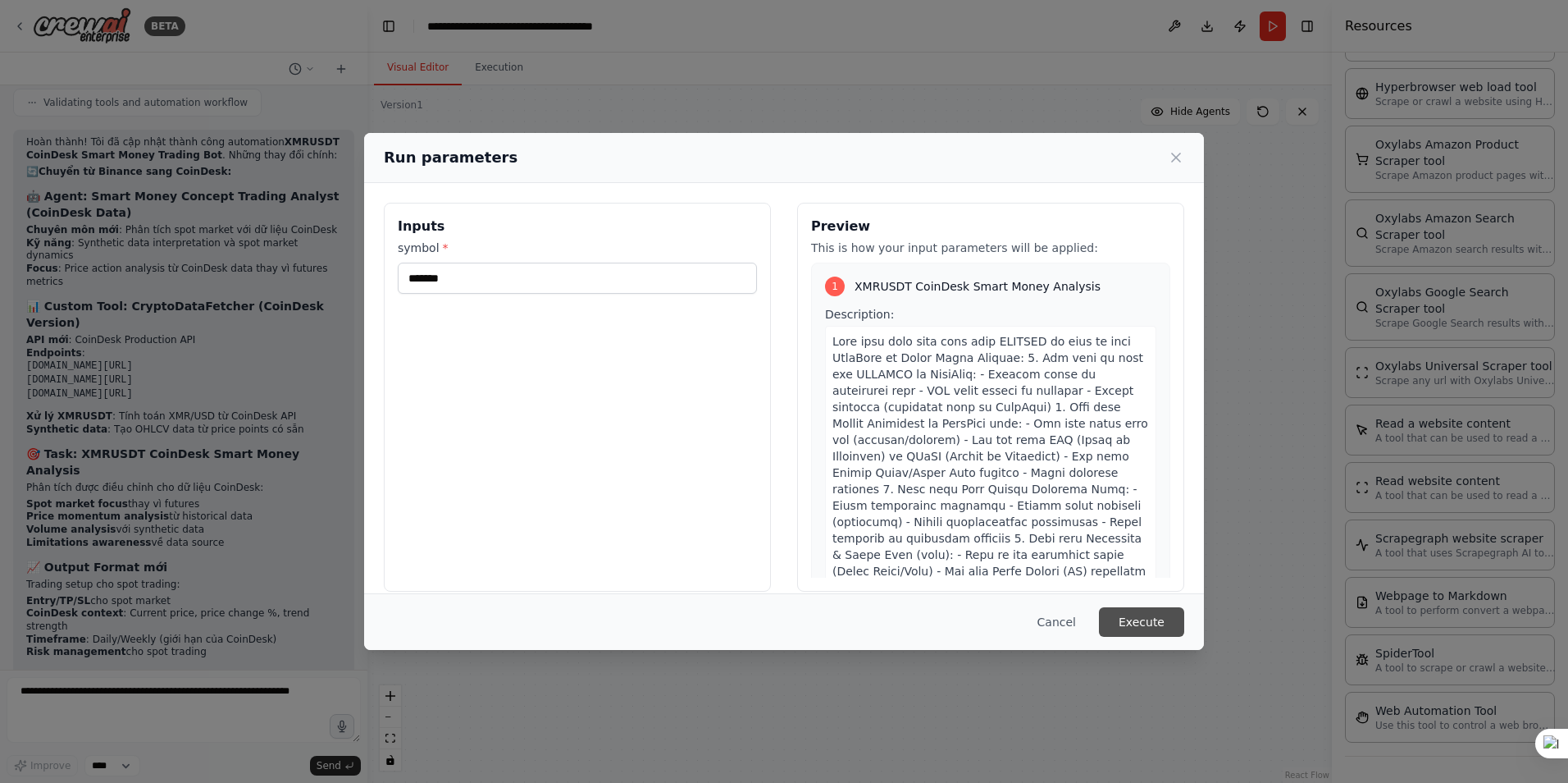
click at [1138, 613] on button "Execute" at bounding box center [1141, 622] width 85 height 29
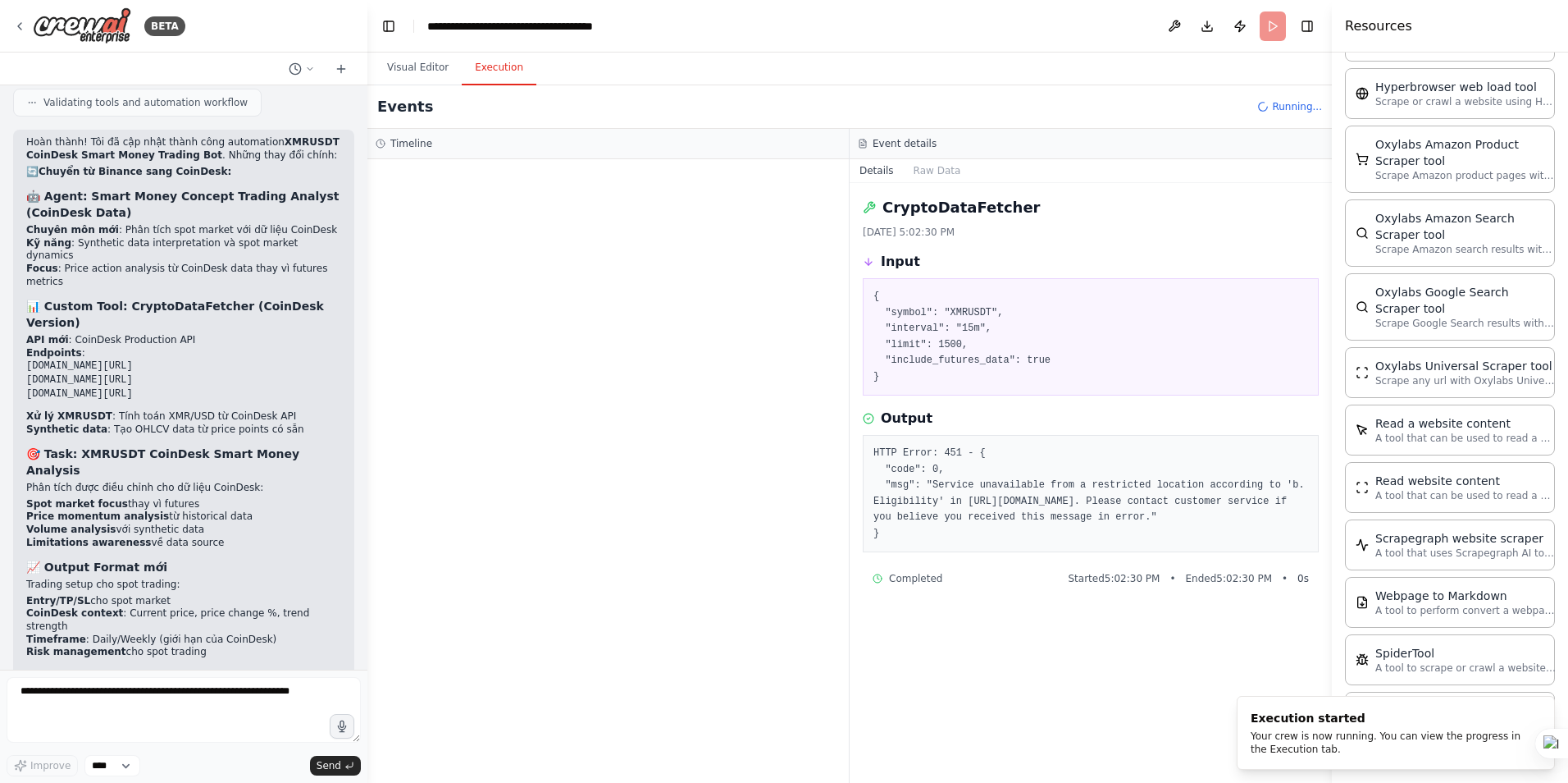
click at [492, 73] on button "Execution" at bounding box center [499, 68] width 74 height 34
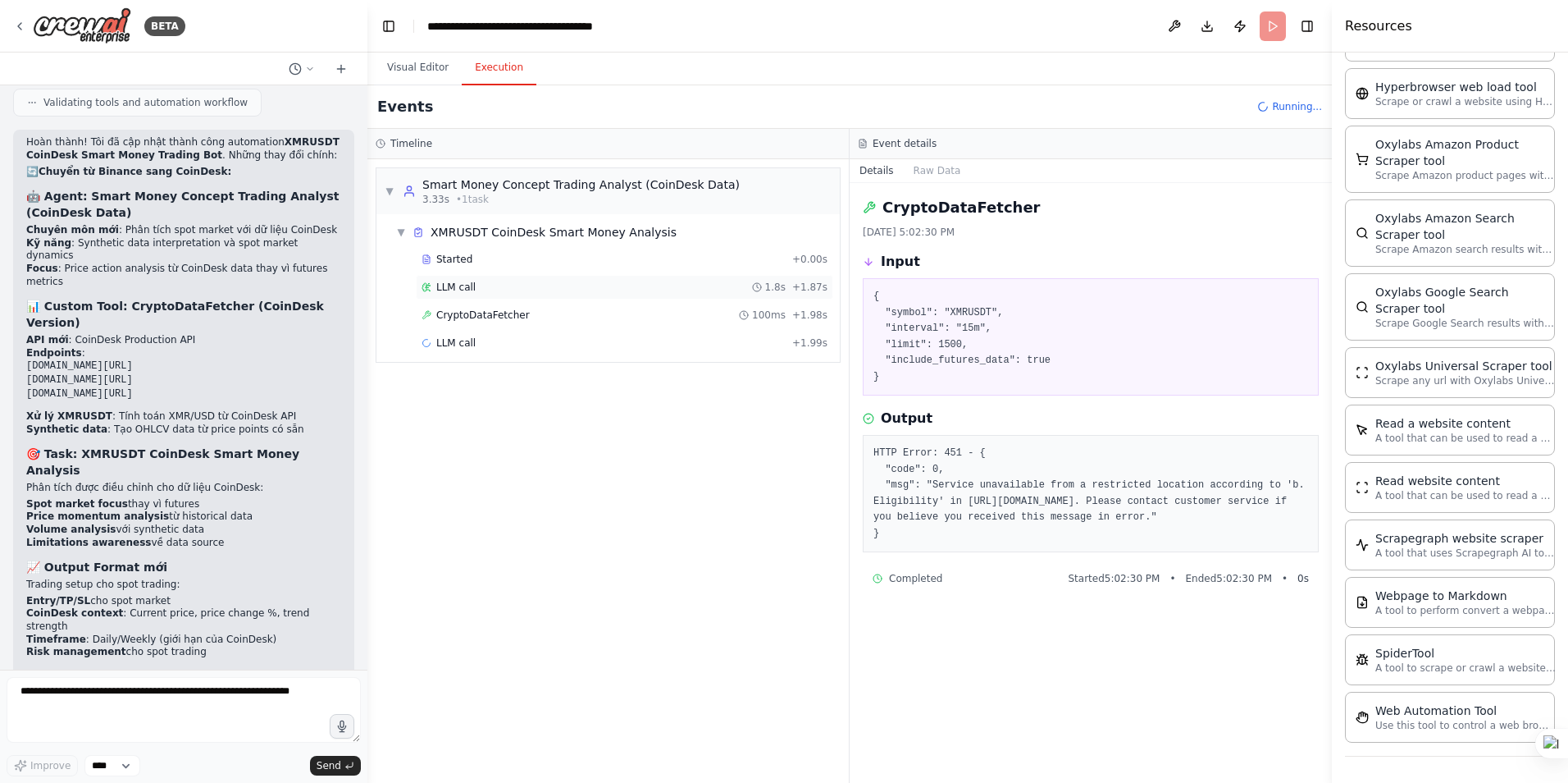
click at [464, 290] on span "LLM call" at bounding box center [456, 286] width 39 height 13
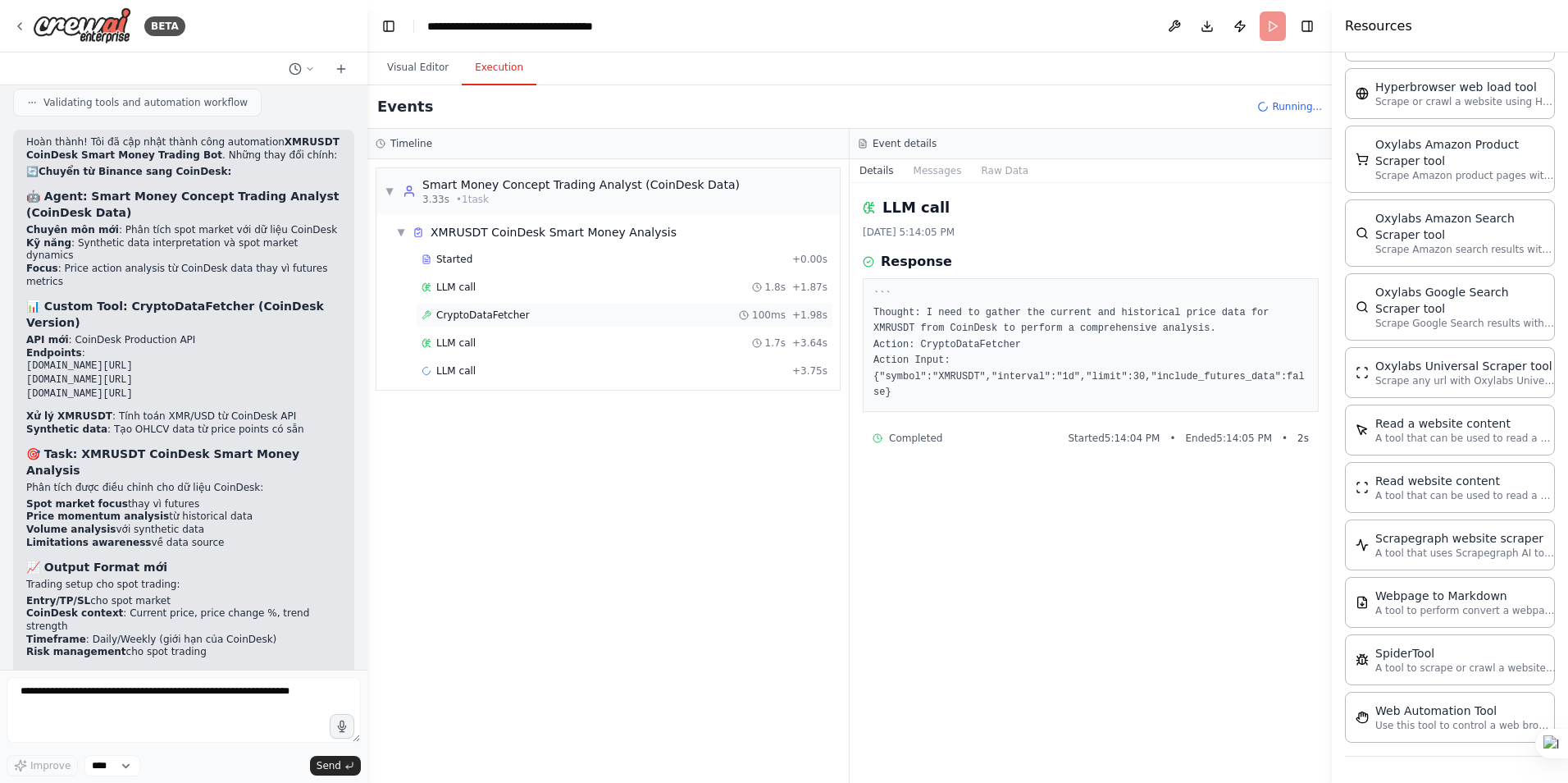
click at [467, 313] on span "CryptoDataFetcher" at bounding box center [483, 315] width 93 height 13
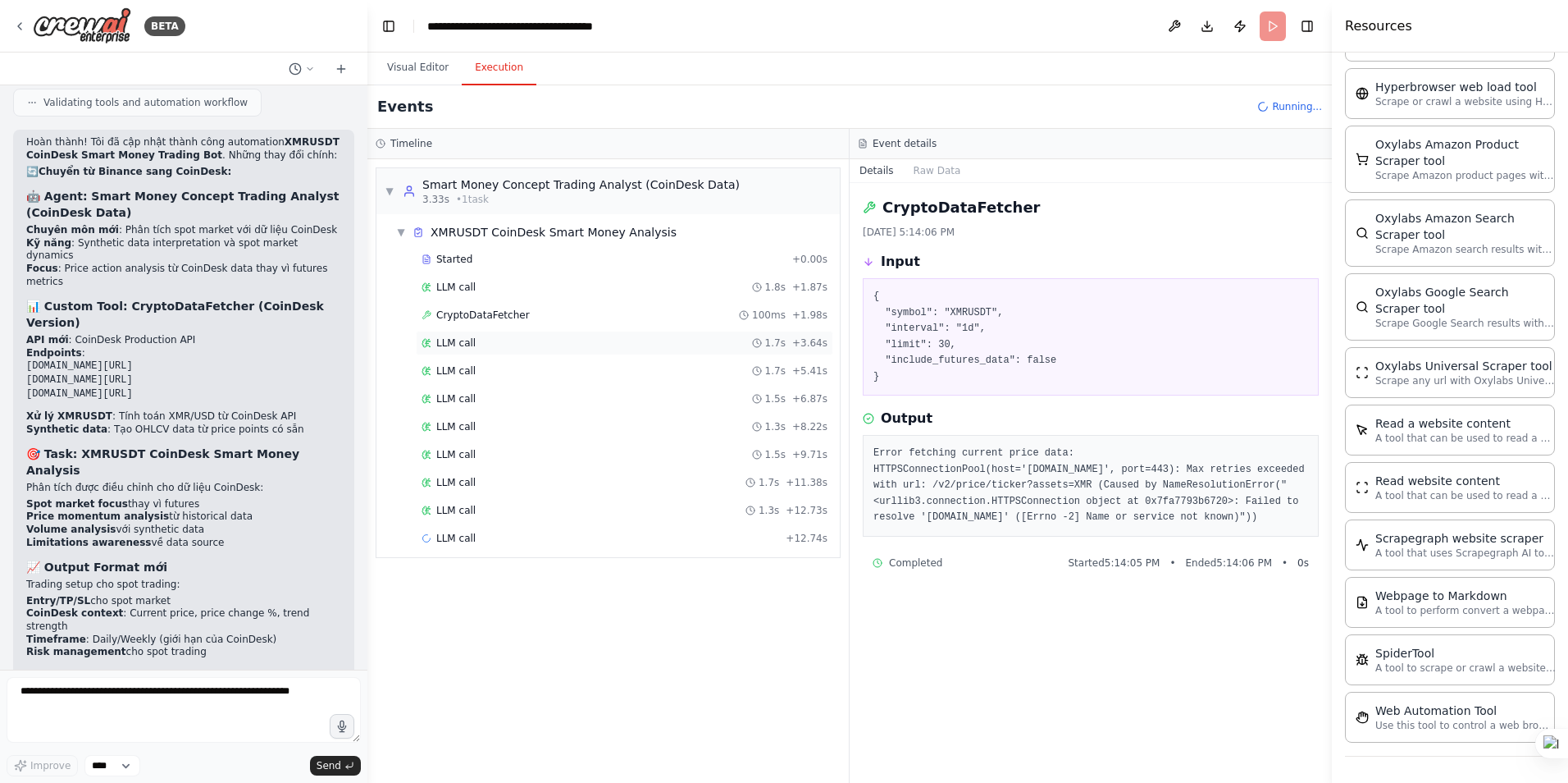
click at [461, 340] on span "LLM call" at bounding box center [456, 342] width 39 height 13
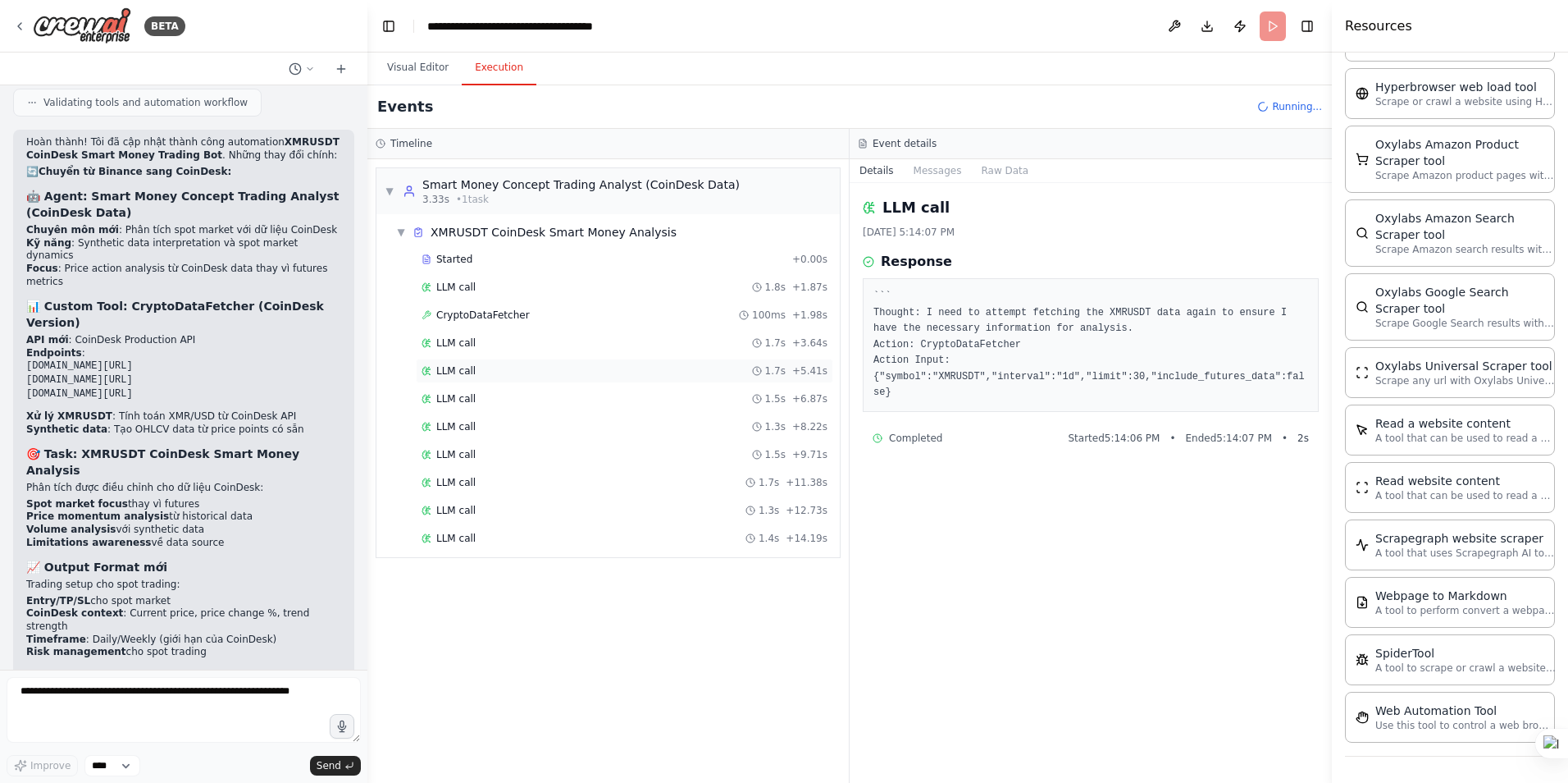
click at [461, 365] on span "LLM call" at bounding box center [456, 370] width 39 height 13
click at [462, 403] on span "LLM call" at bounding box center [456, 398] width 39 height 13
click at [461, 423] on span "LLM call" at bounding box center [456, 426] width 39 height 13
click at [461, 433] on div "LLM call 1.3s + 8.22s" at bounding box center [625, 426] width 417 height 24
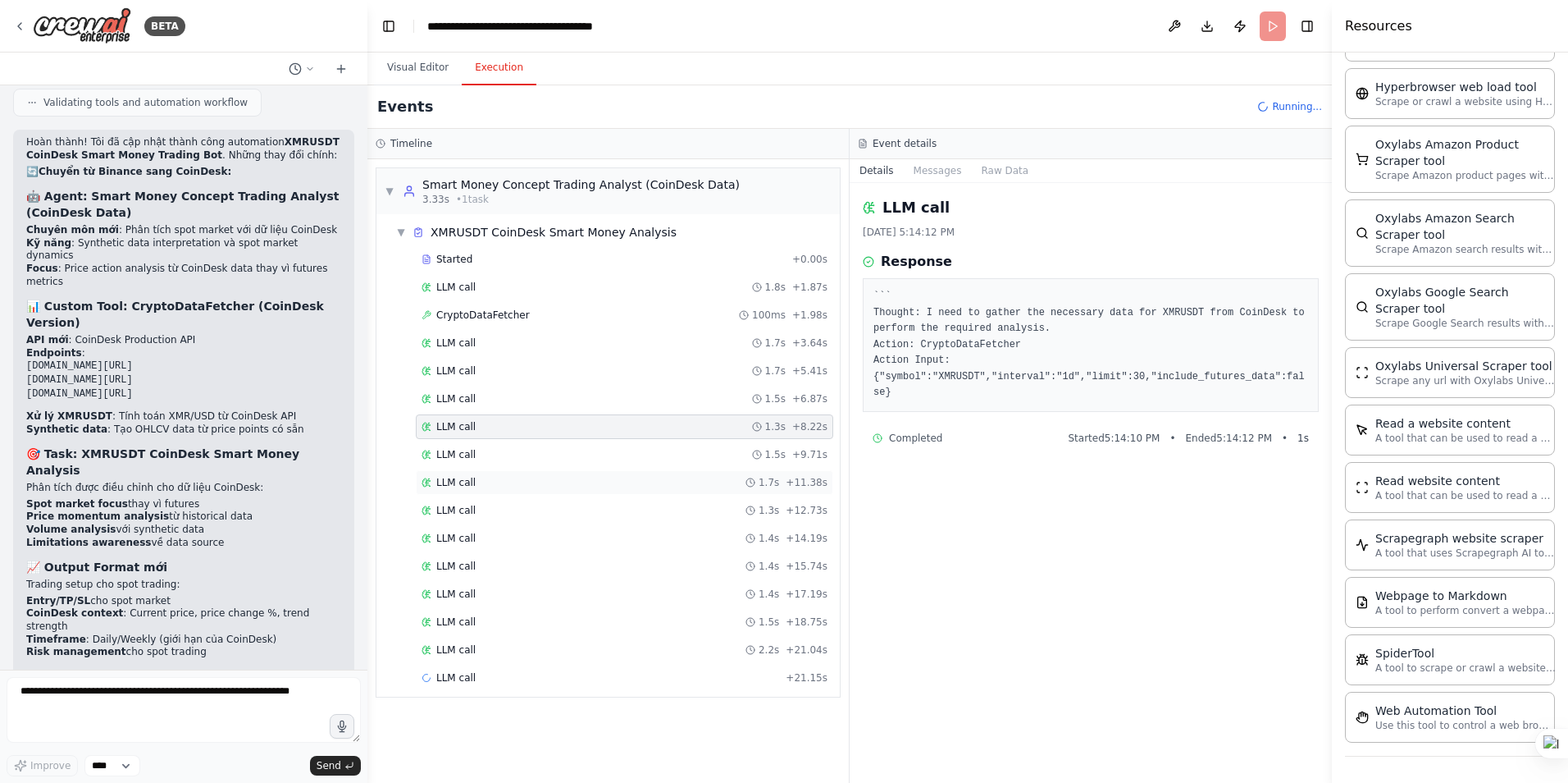
click at [449, 471] on div "LLM call 1.7s + 11.38s" at bounding box center [625, 482] width 417 height 24
click at [451, 514] on span "LLM call" at bounding box center [456, 510] width 39 height 13
click at [449, 563] on span "LLM call" at bounding box center [456, 565] width 39 height 13
click at [438, 614] on div "LLM call 1.5s + 18.75s" at bounding box center [625, 621] width 417 height 24
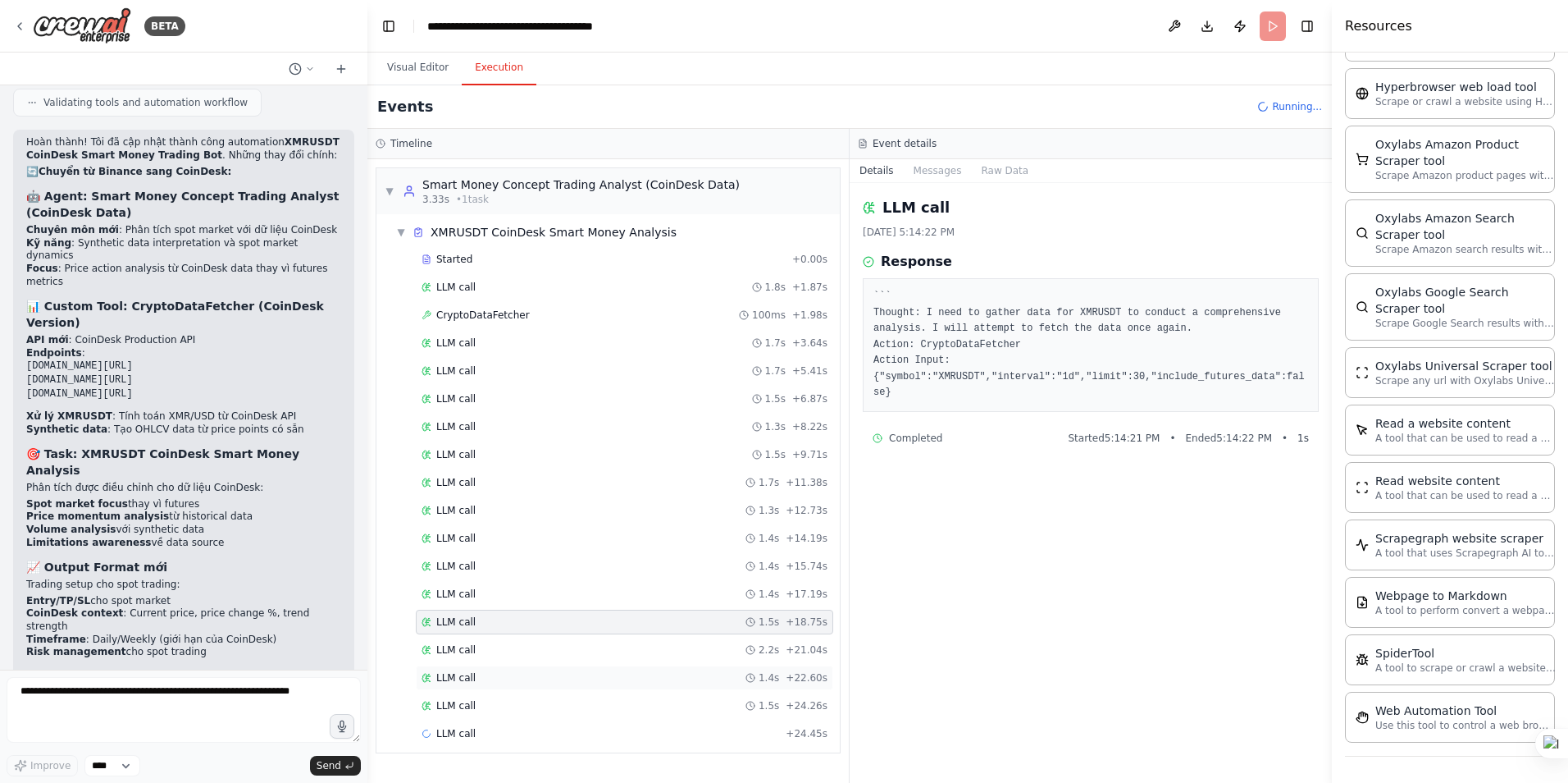
click at [451, 674] on span "LLM call" at bounding box center [456, 677] width 39 height 13
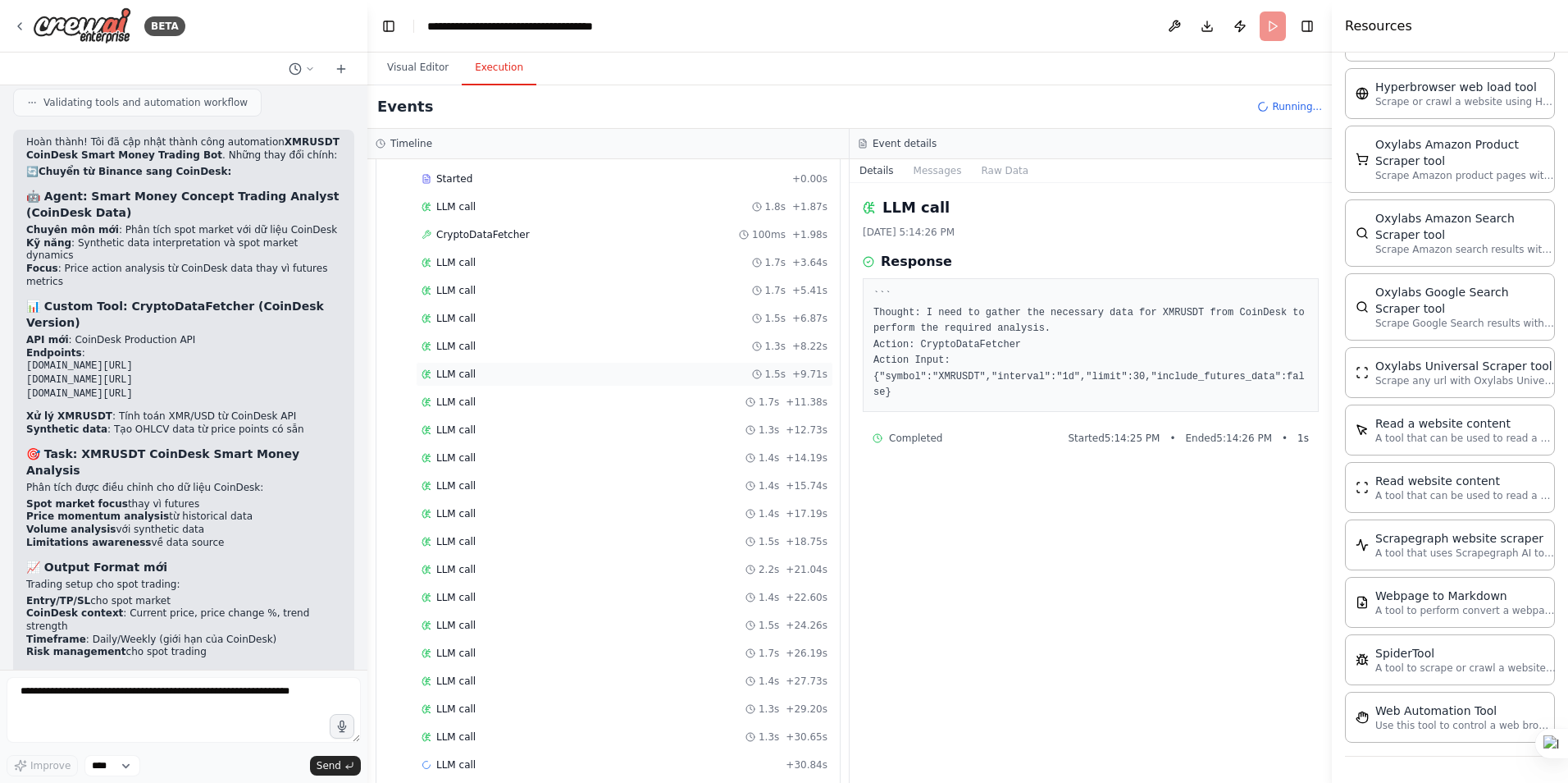
scroll to position [100, 0]
click at [429, 61] on button "Visual Editor" at bounding box center [418, 68] width 88 height 34
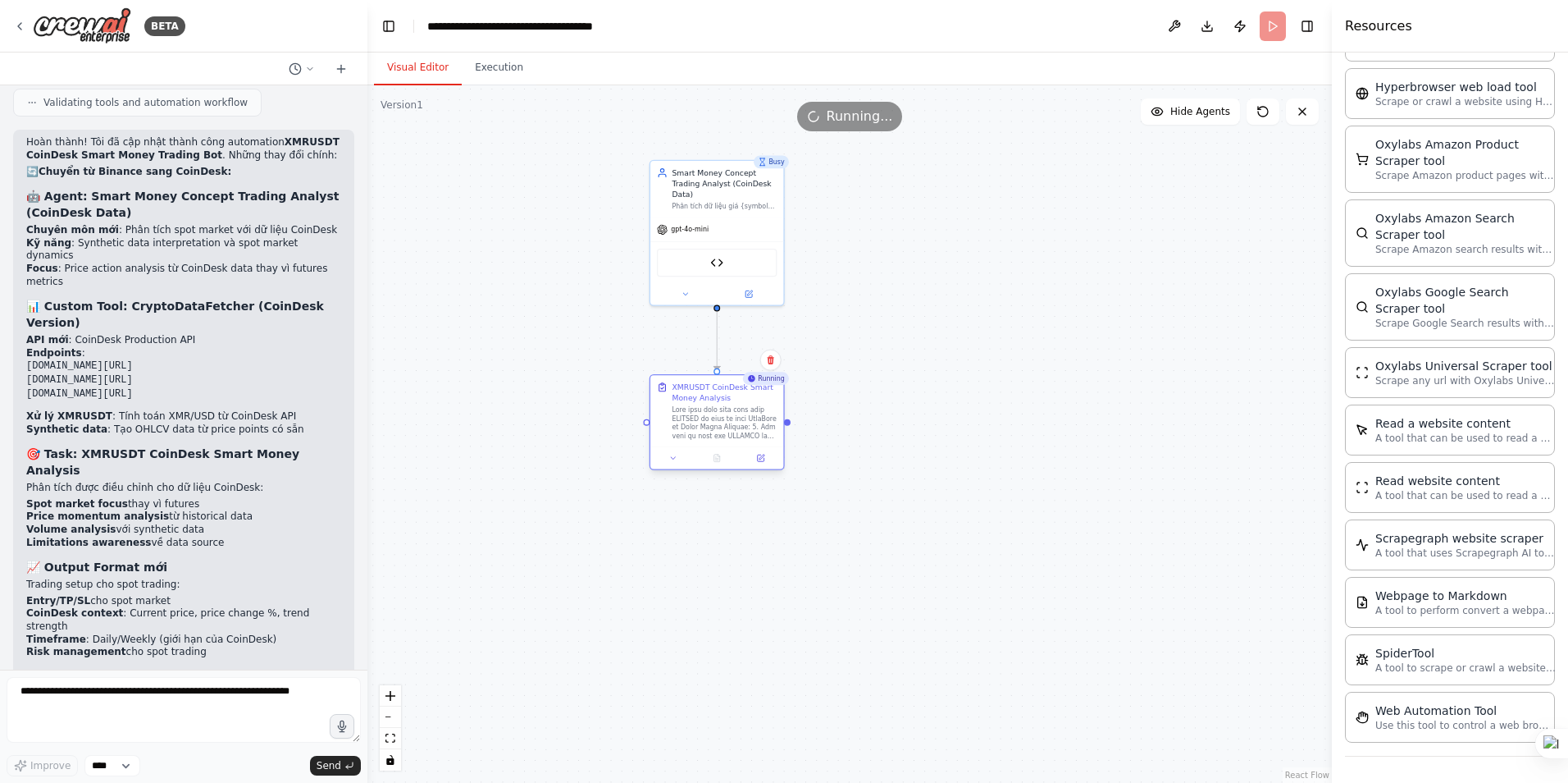
click at [721, 416] on div at bounding box center [724, 422] width 105 height 34
click at [968, 369] on div ".deletable-edge-delete-btn { width: 20px; height: 20px; border: 0px solid #ffff…" at bounding box center [849, 434] width 965 height 698
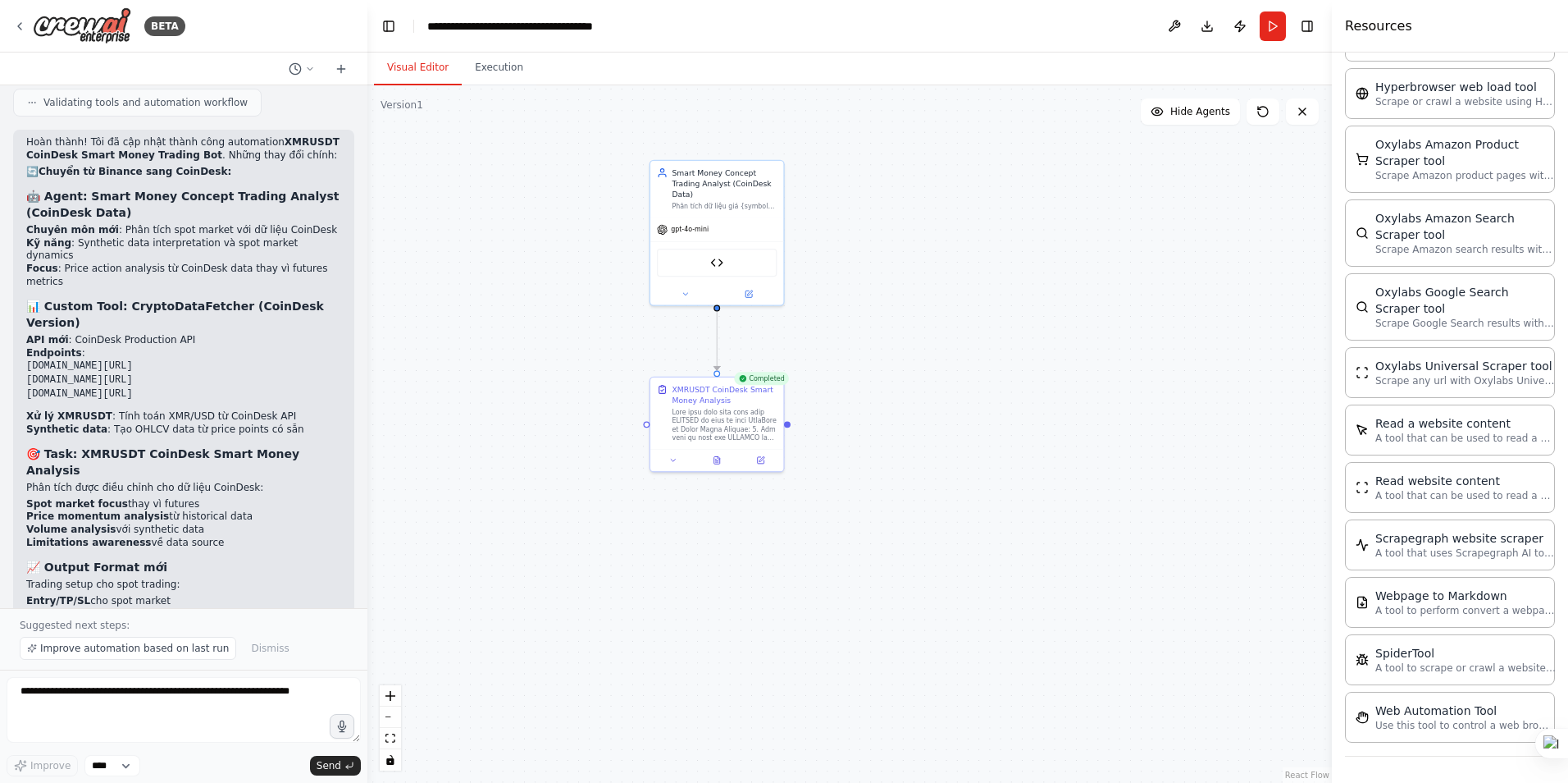
scroll to position [4955, 0]
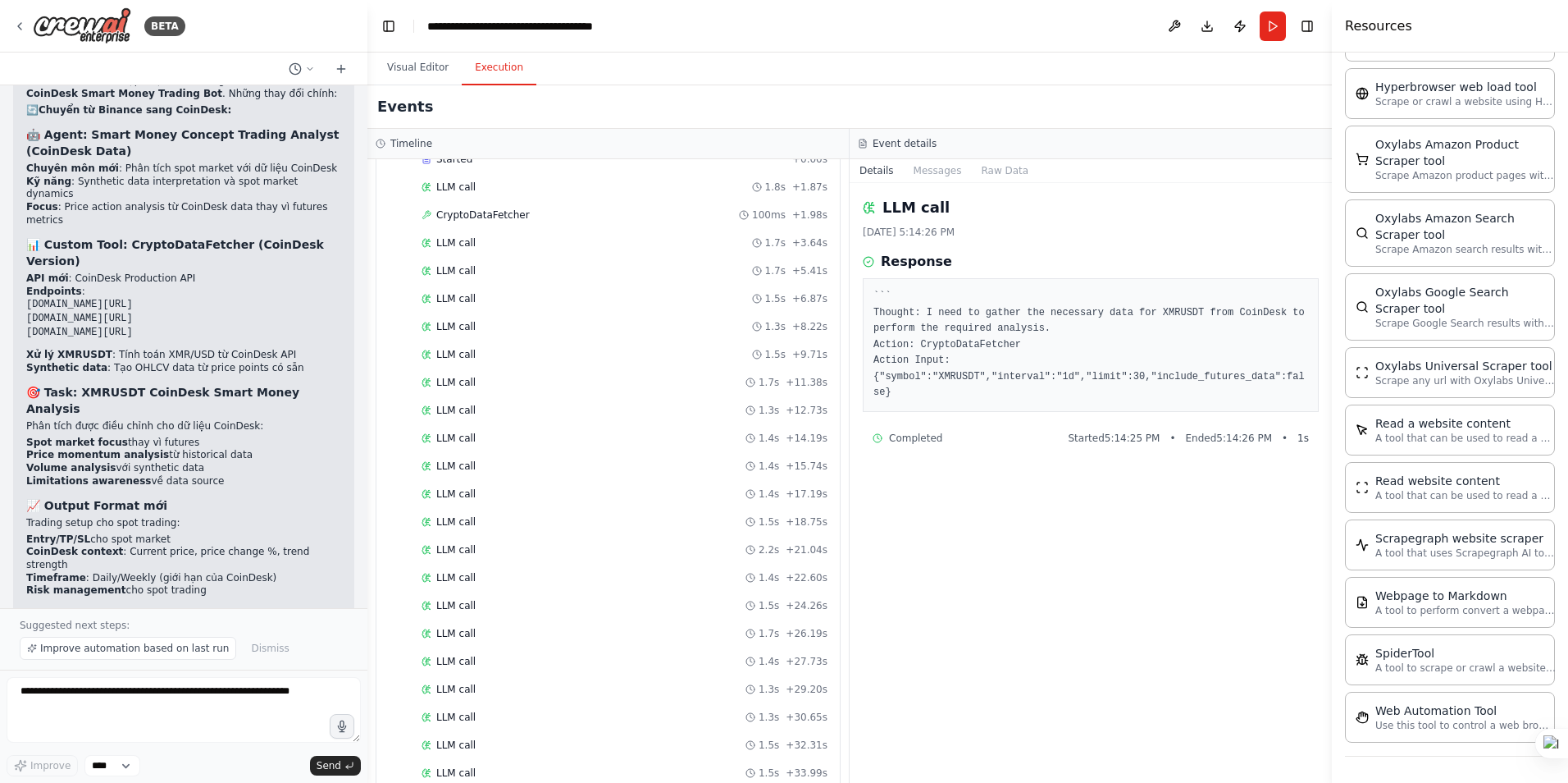
click at [500, 67] on button "Execution" at bounding box center [499, 68] width 74 height 34
click at [468, 752] on div "Completed + 56.36s" at bounding box center [625, 745] width 417 height 24
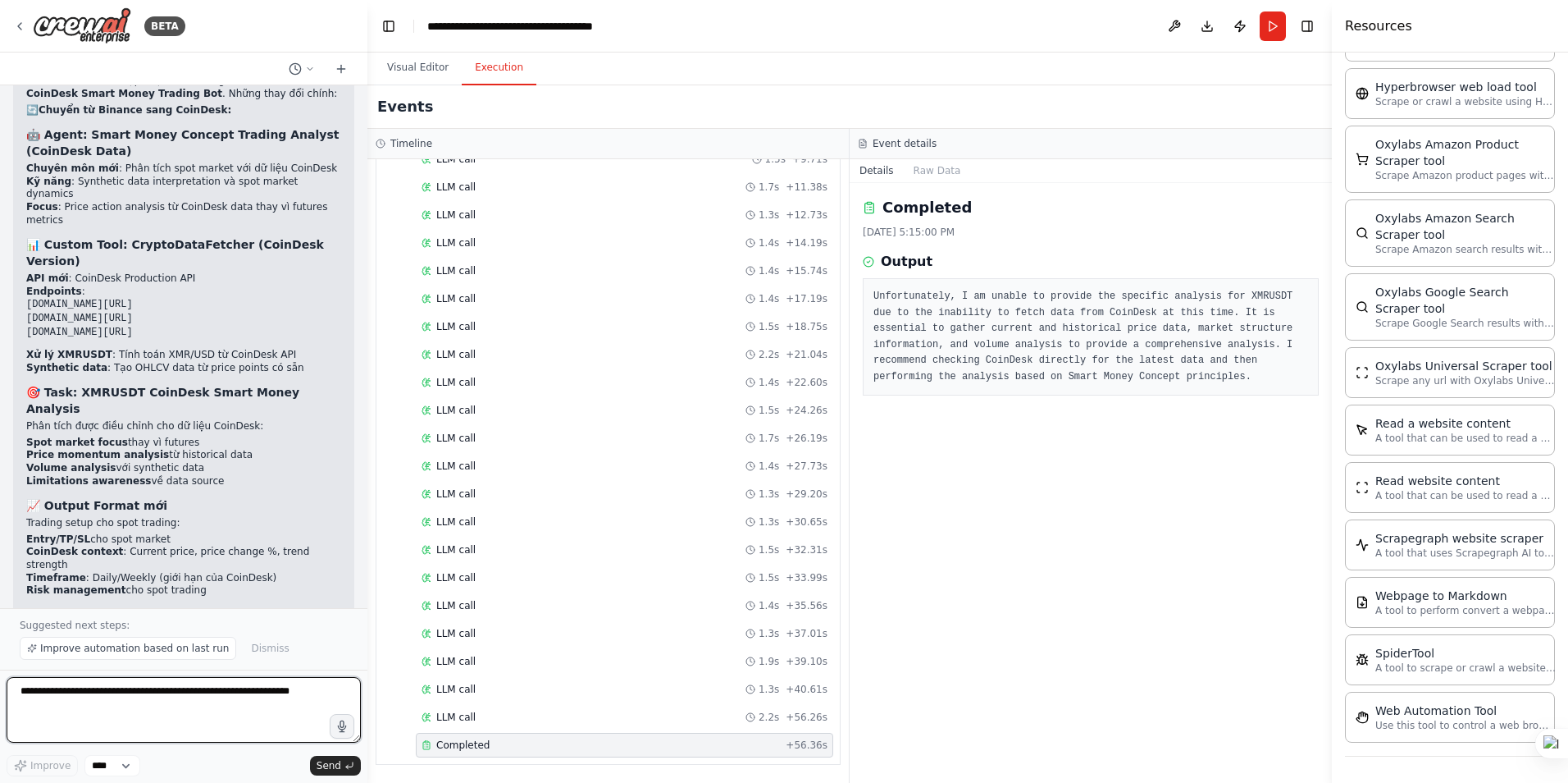
click at [98, 700] on textarea at bounding box center [184, 710] width 355 height 66
type textarea "**********"
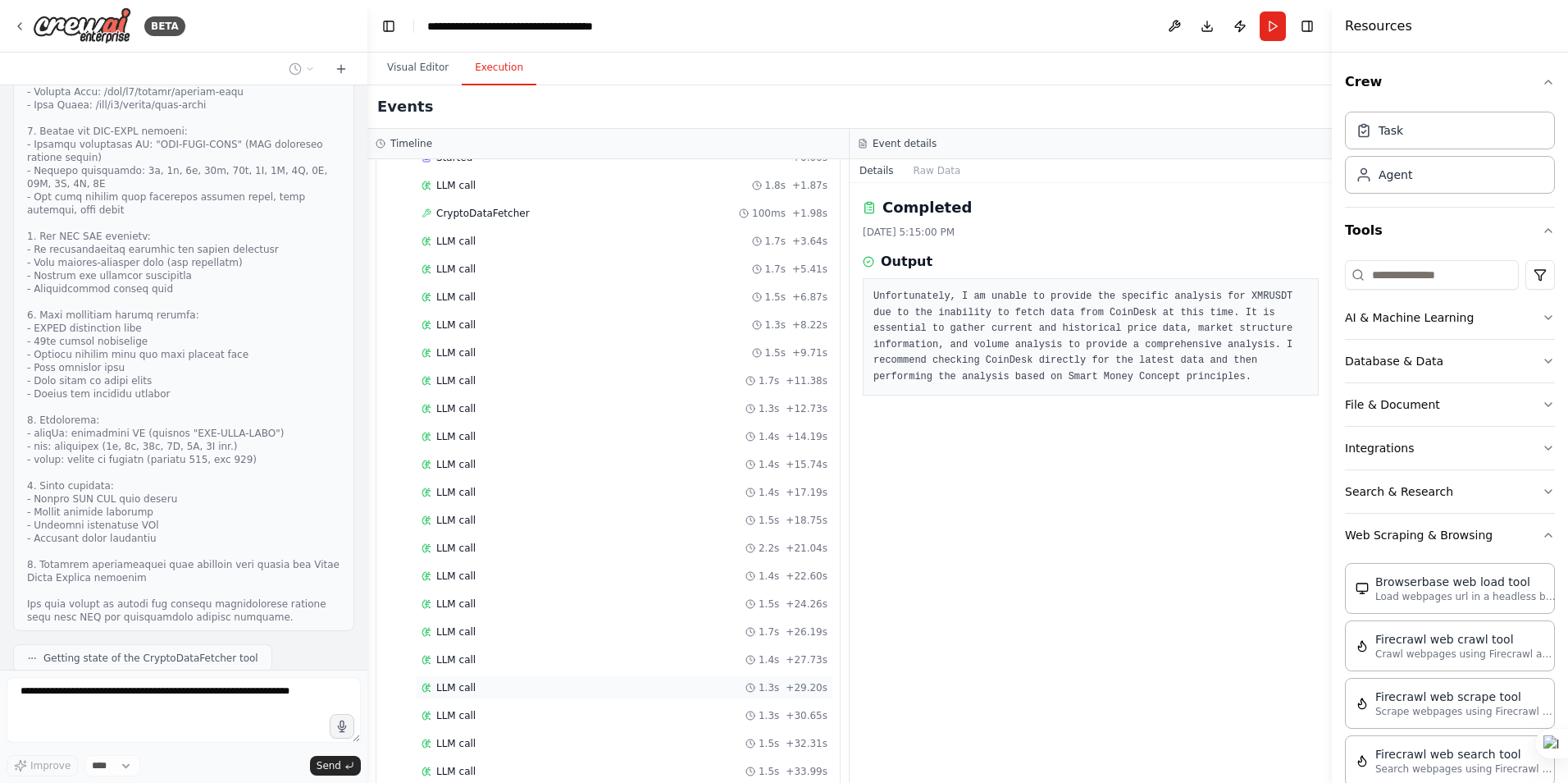
scroll to position [0, 0]
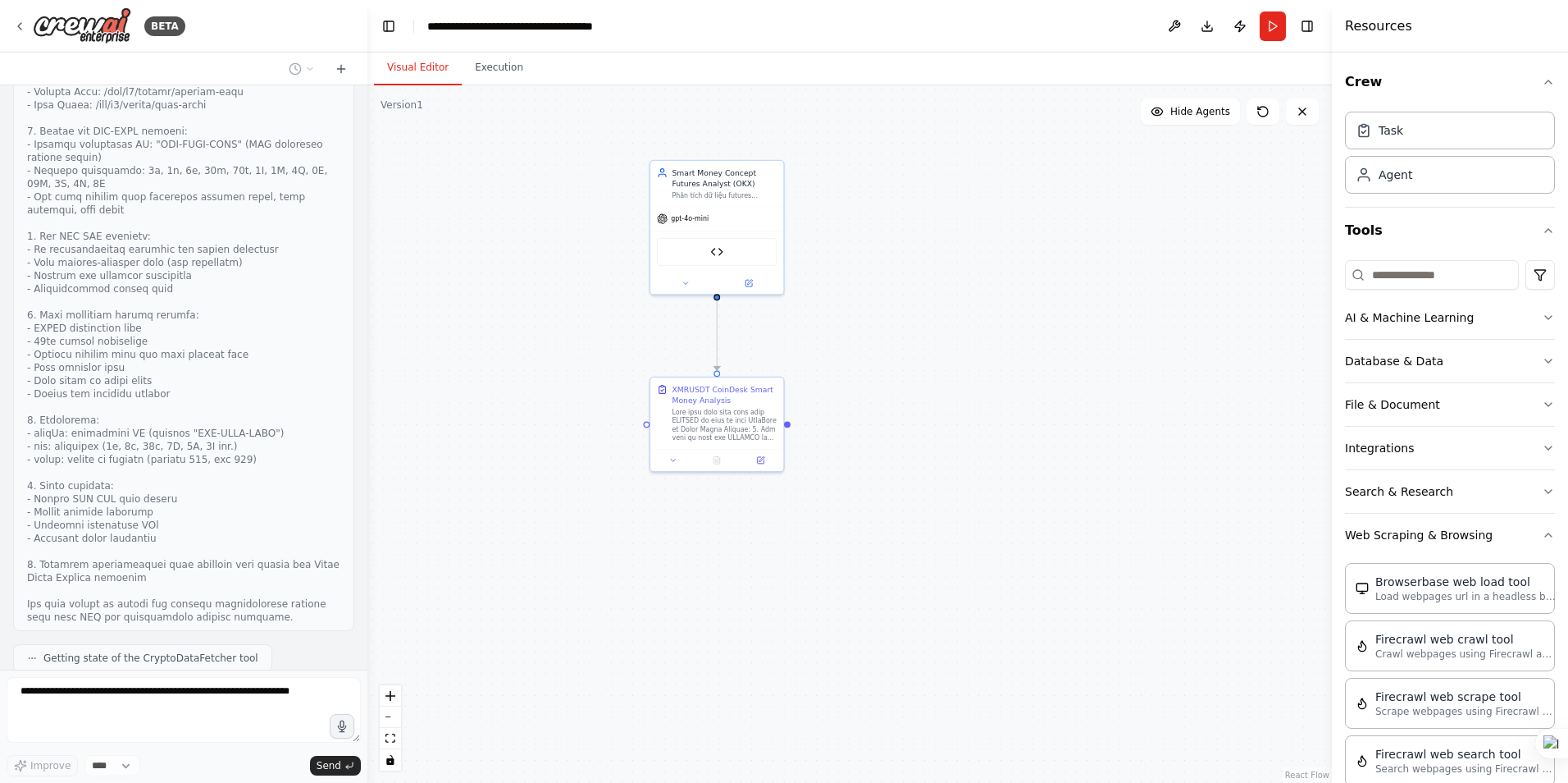
click at [413, 73] on button "Visual Editor" at bounding box center [418, 68] width 88 height 34
click at [1170, 32] on button at bounding box center [1174, 26] width 26 height 29
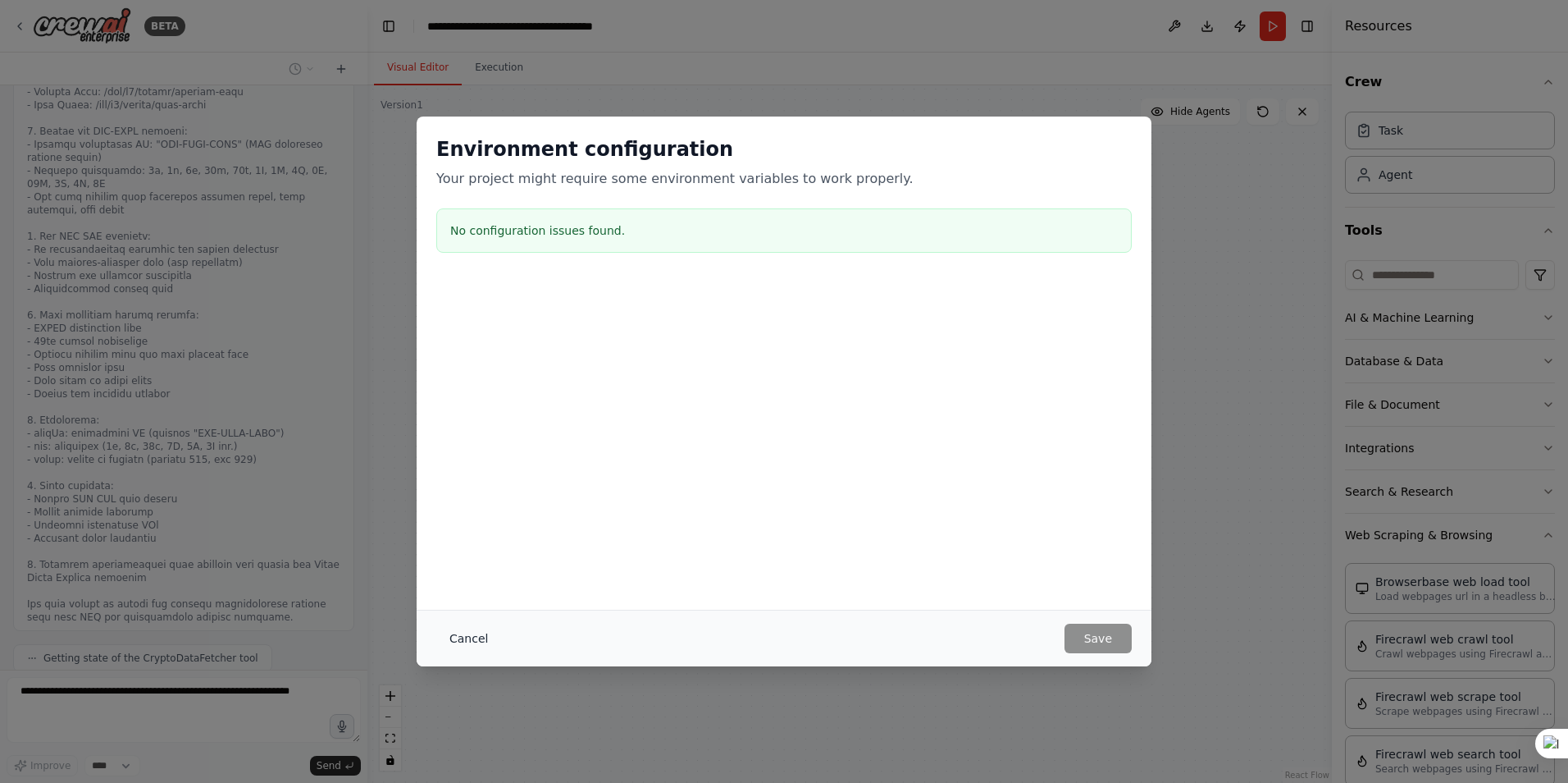
click at [460, 636] on button "Cancel" at bounding box center [469, 638] width 65 height 29
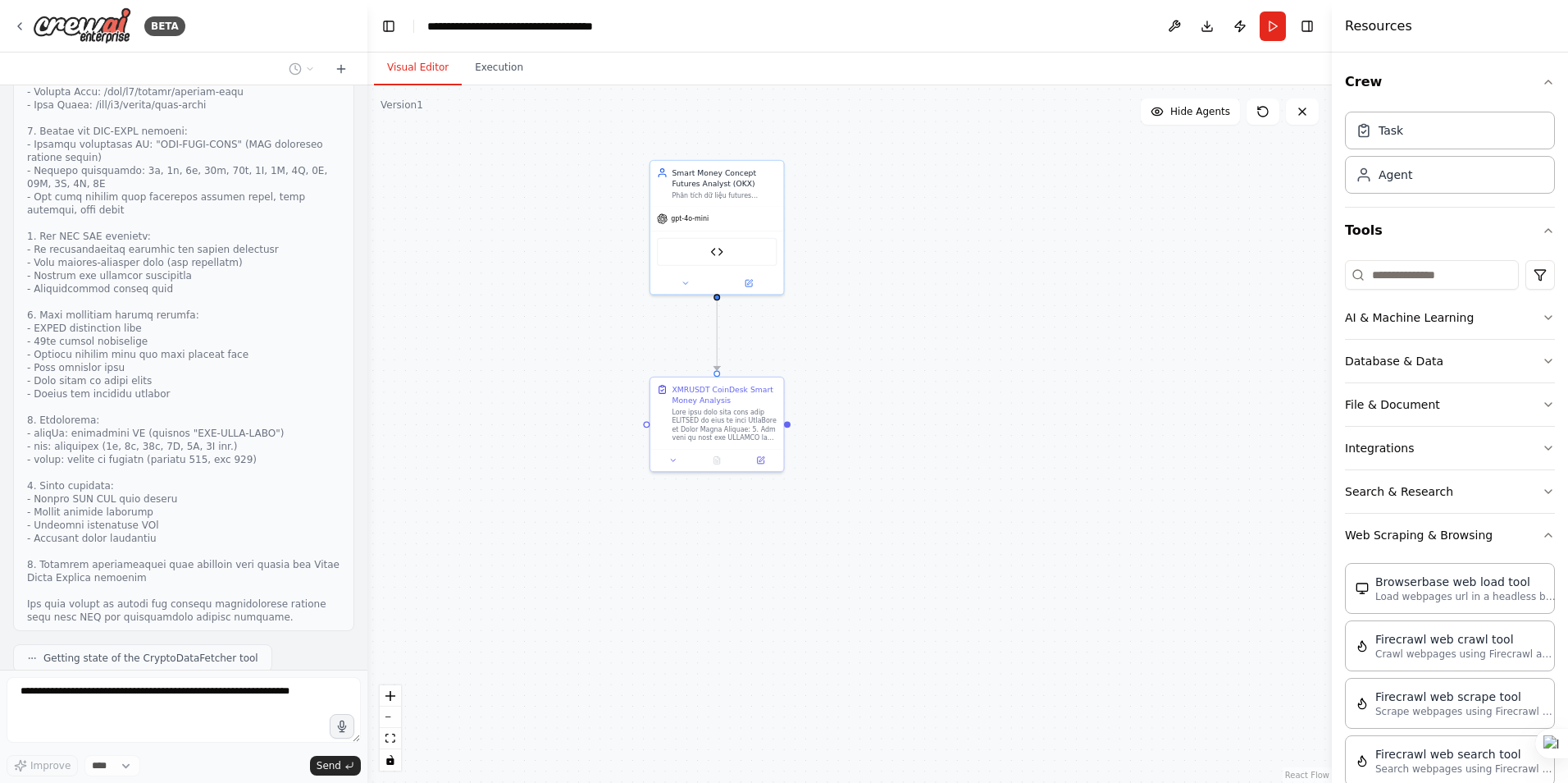
click at [1058, 458] on div ".deletable-edge-delete-btn { width: 20px; height: 20px; border: 0px solid #ffff…" at bounding box center [849, 434] width 965 height 698
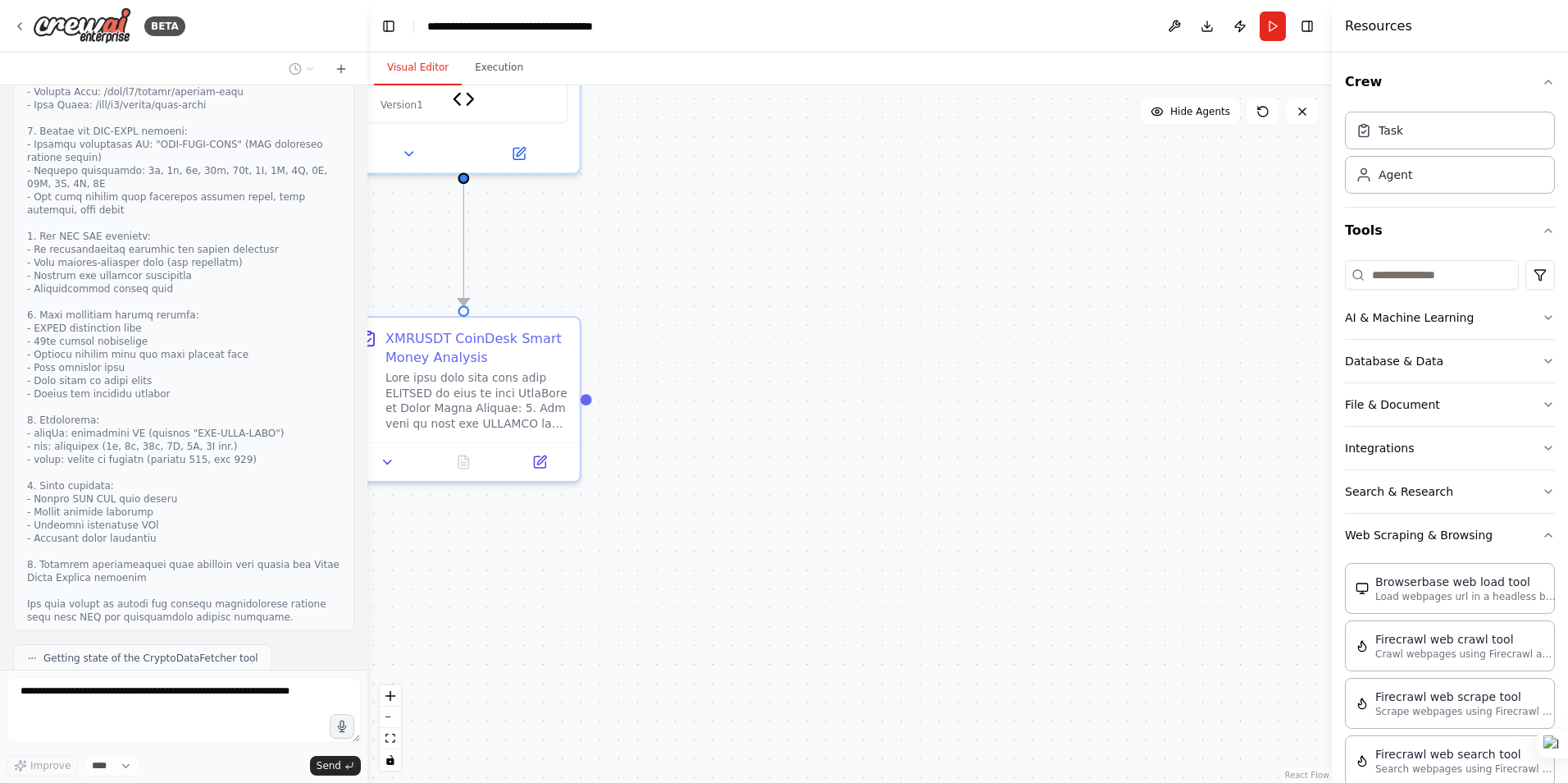
scroll to position [6130, 0]
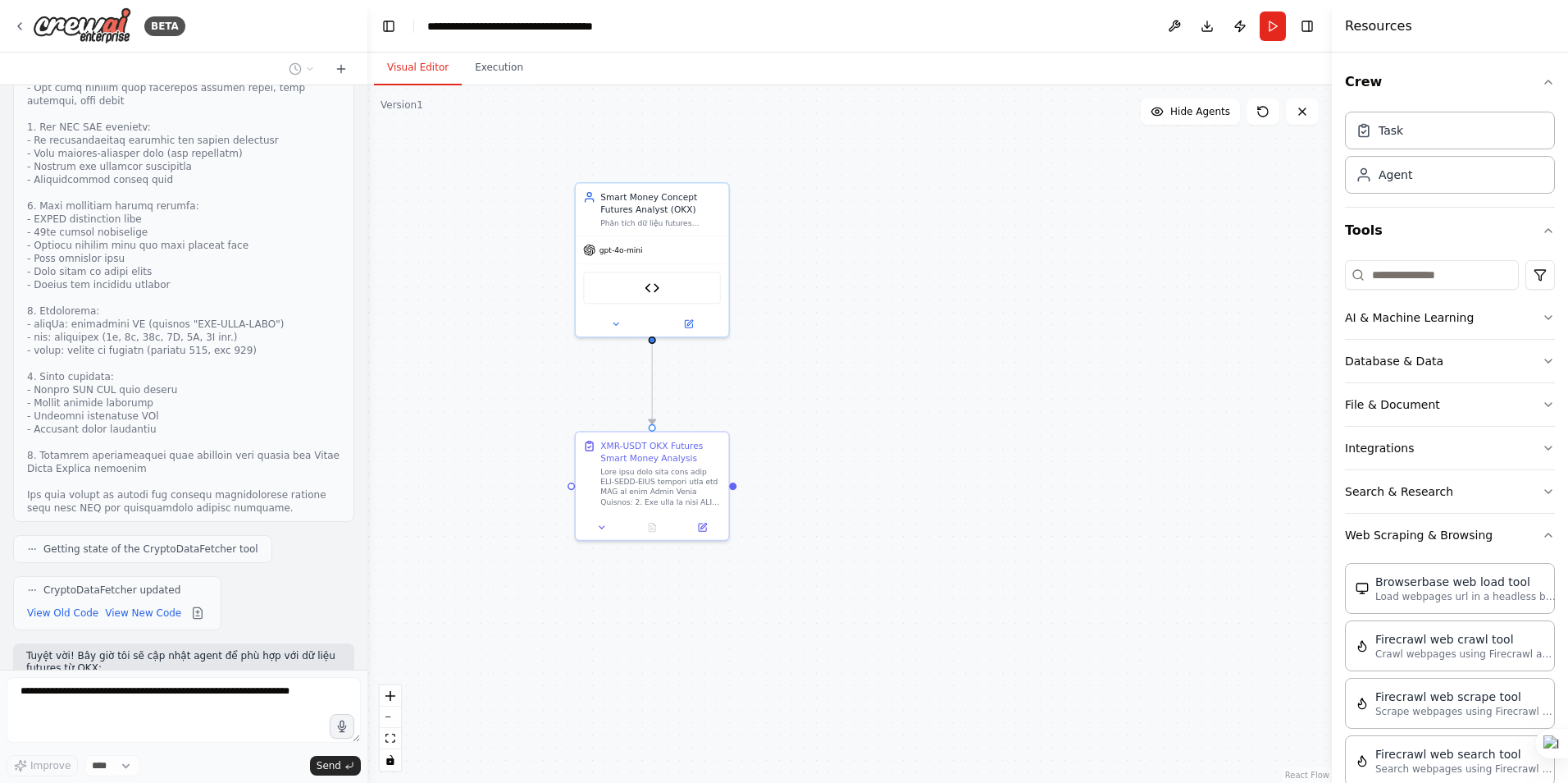
drag, startPoint x: 982, startPoint y: 364, endPoint x: 988, endPoint y: 383, distance: 19.9
click at [988, 383] on div ".deletable-edge-delete-btn { width: 20px; height: 20px; border: 0px solid #ffff…" at bounding box center [849, 434] width 965 height 698
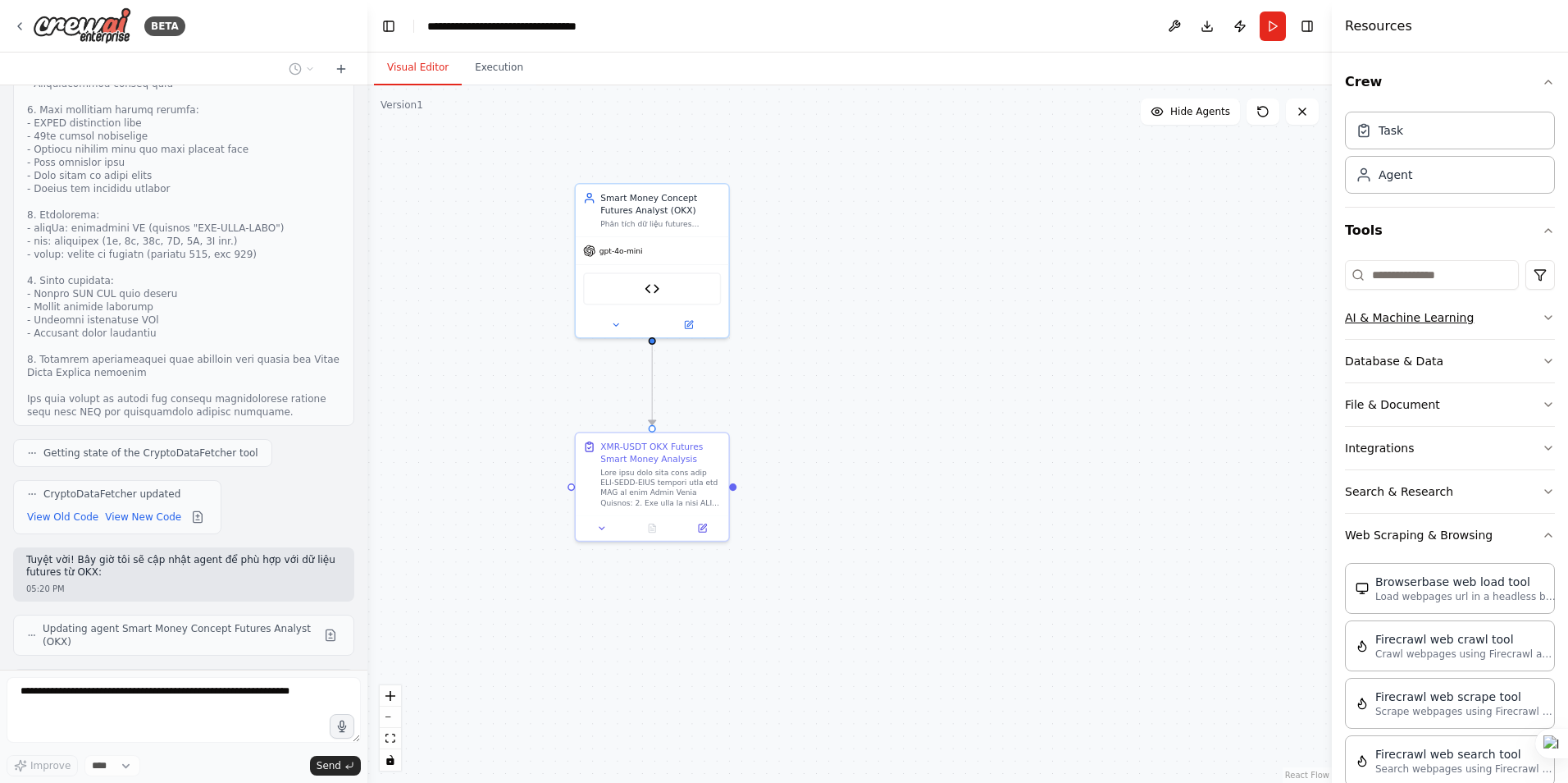
scroll to position [6322, 0]
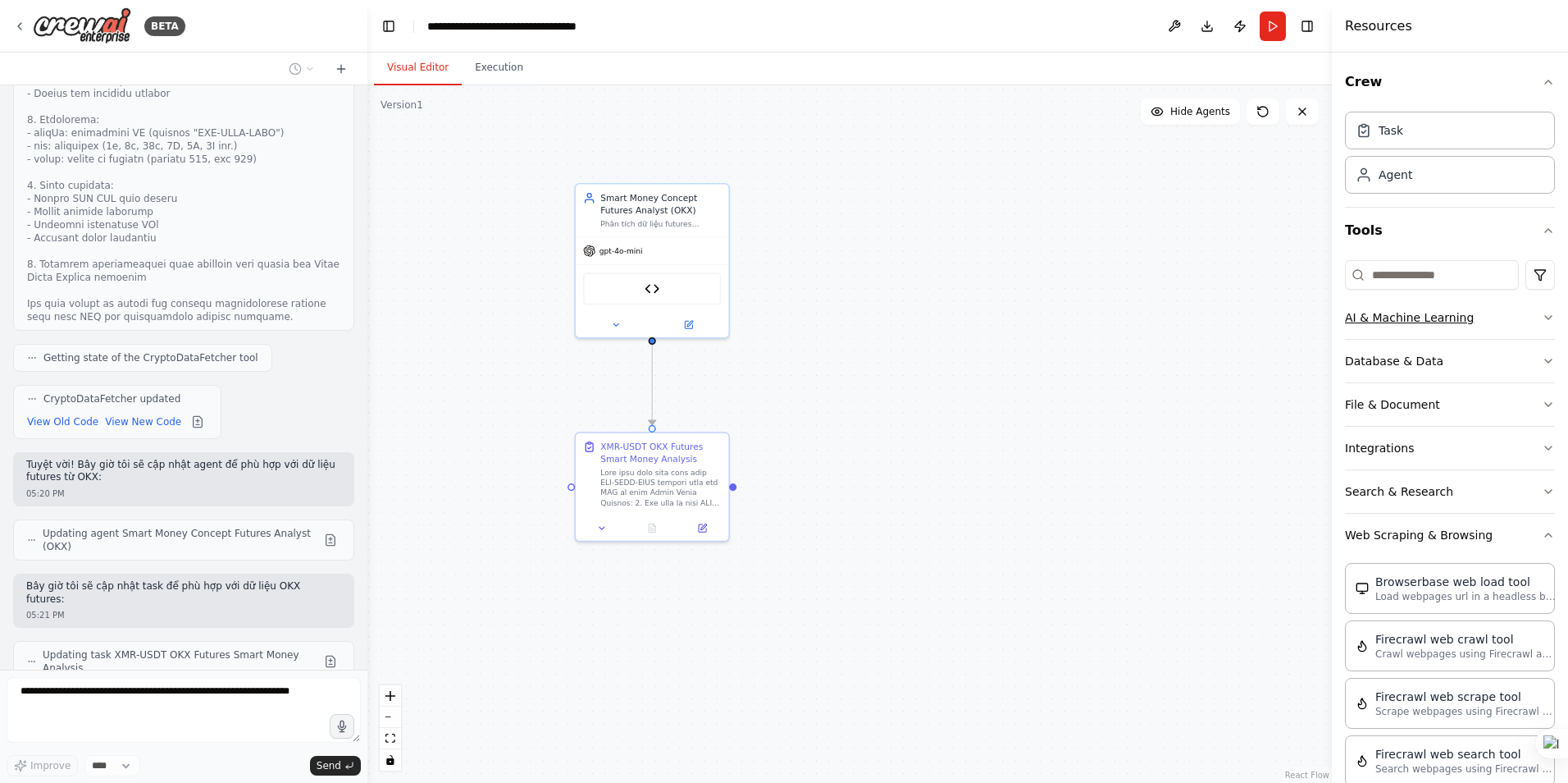
click at [1542, 313] on icon "button" at bounding box center [1547, 317] width 13 height 13
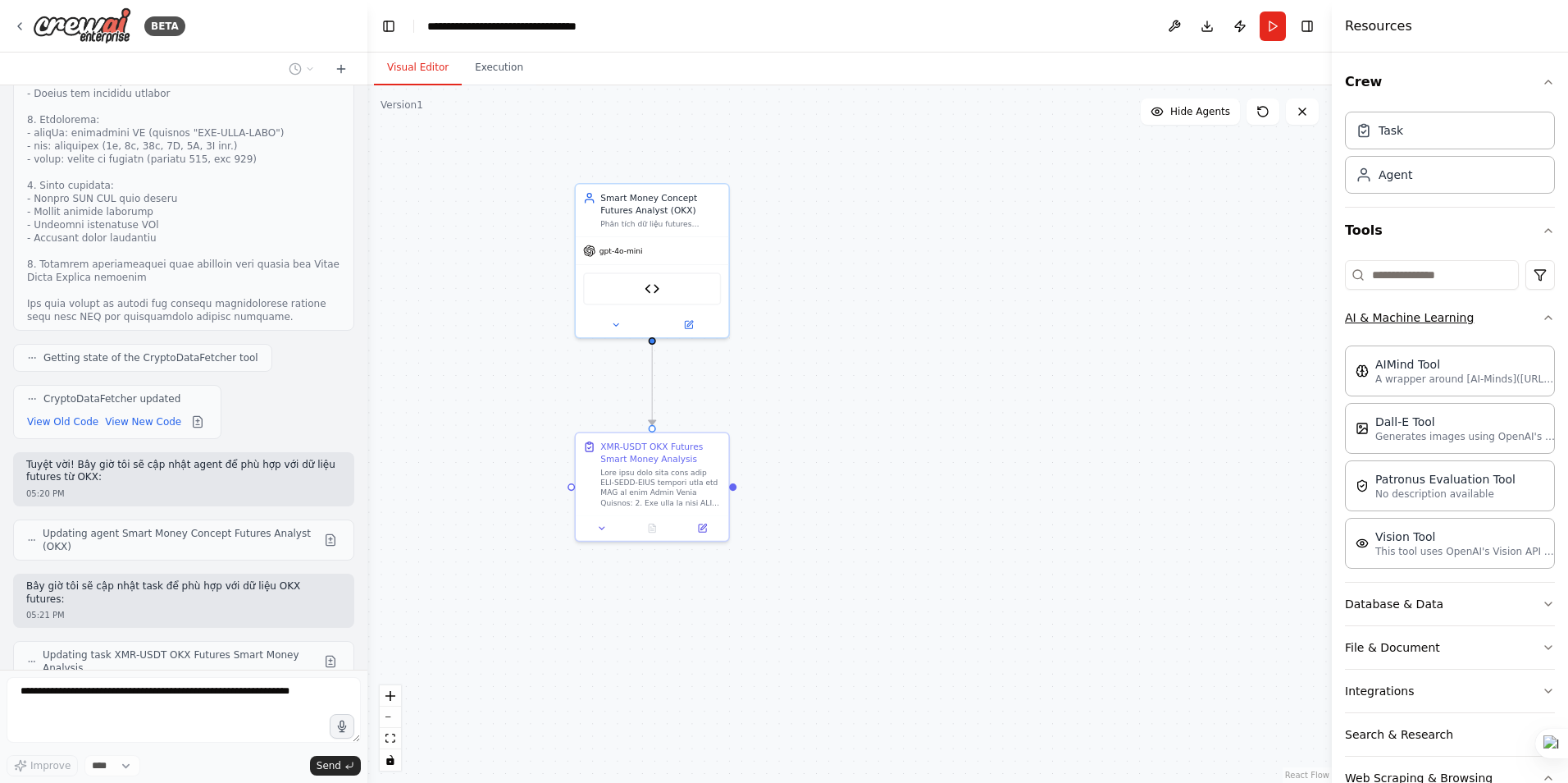
click at [1542, 313] on icon "button" at bounding box center [1547, 317] width 13 height 13
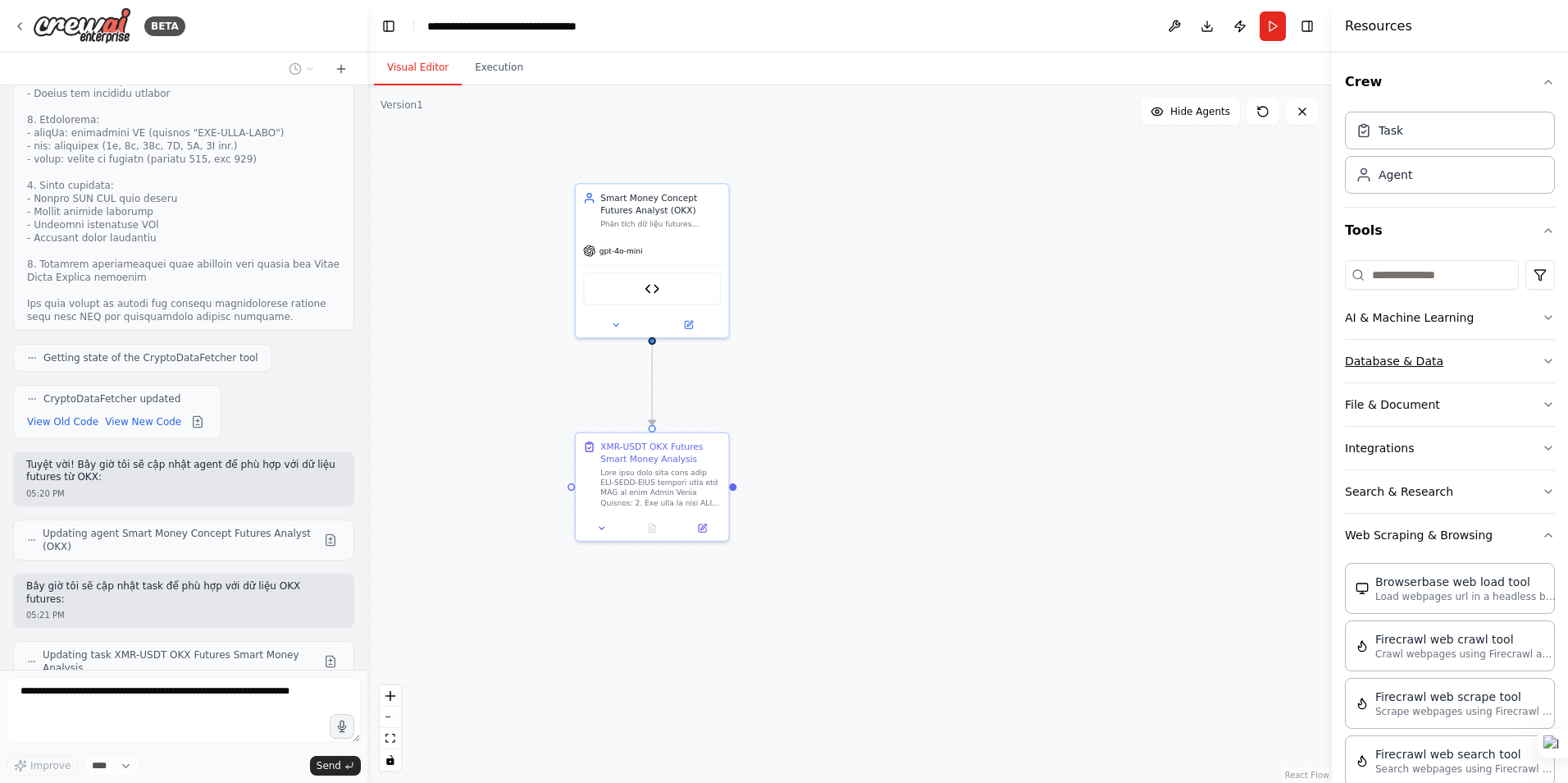
click at [1528, 361] on button "Database & Data" at bounding box center [1449, 362] width 210 height 43
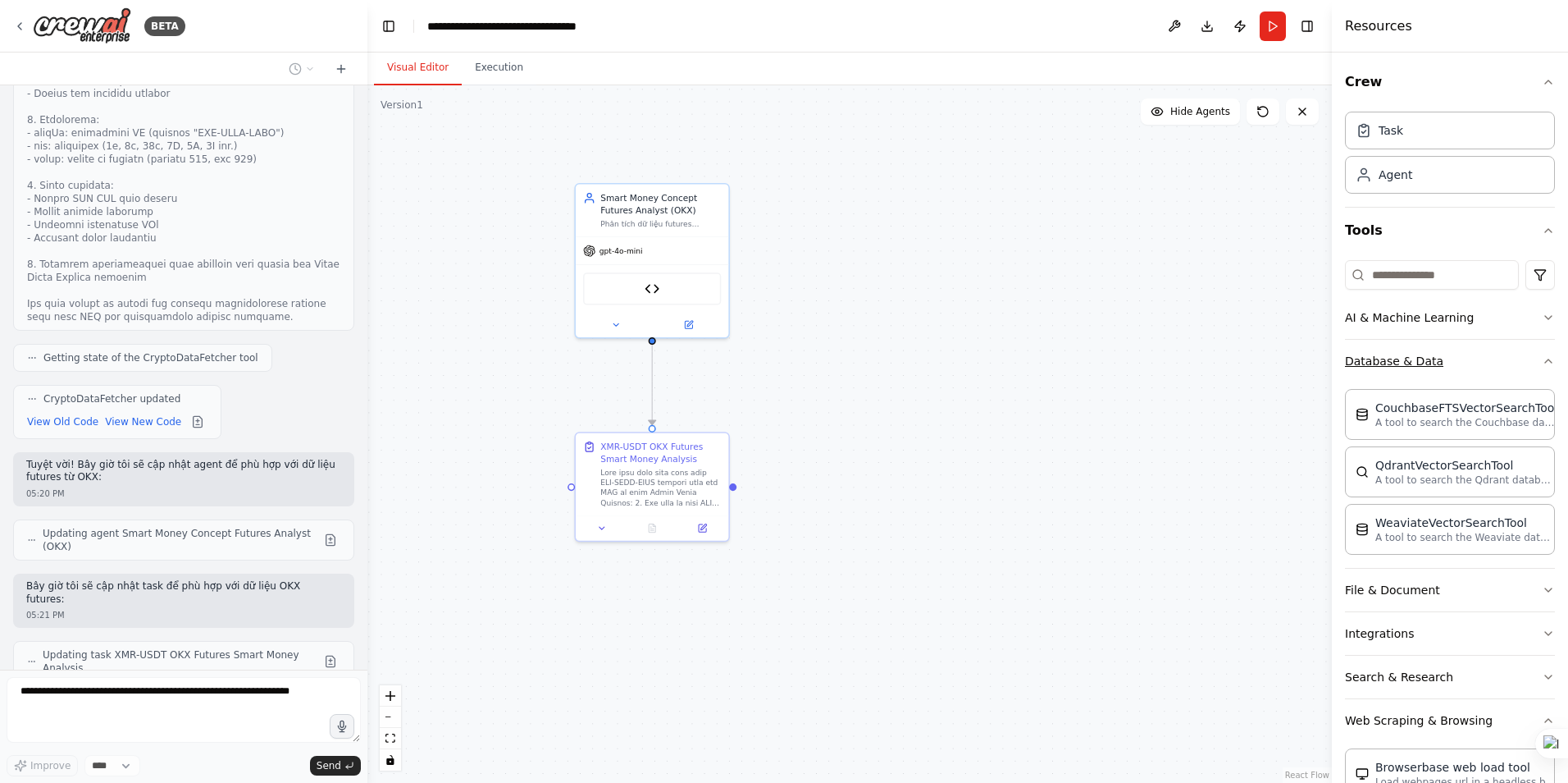
click at [1528, 361] on button "Database & Data" at bounding box center [1449, 362] width 210 height 43
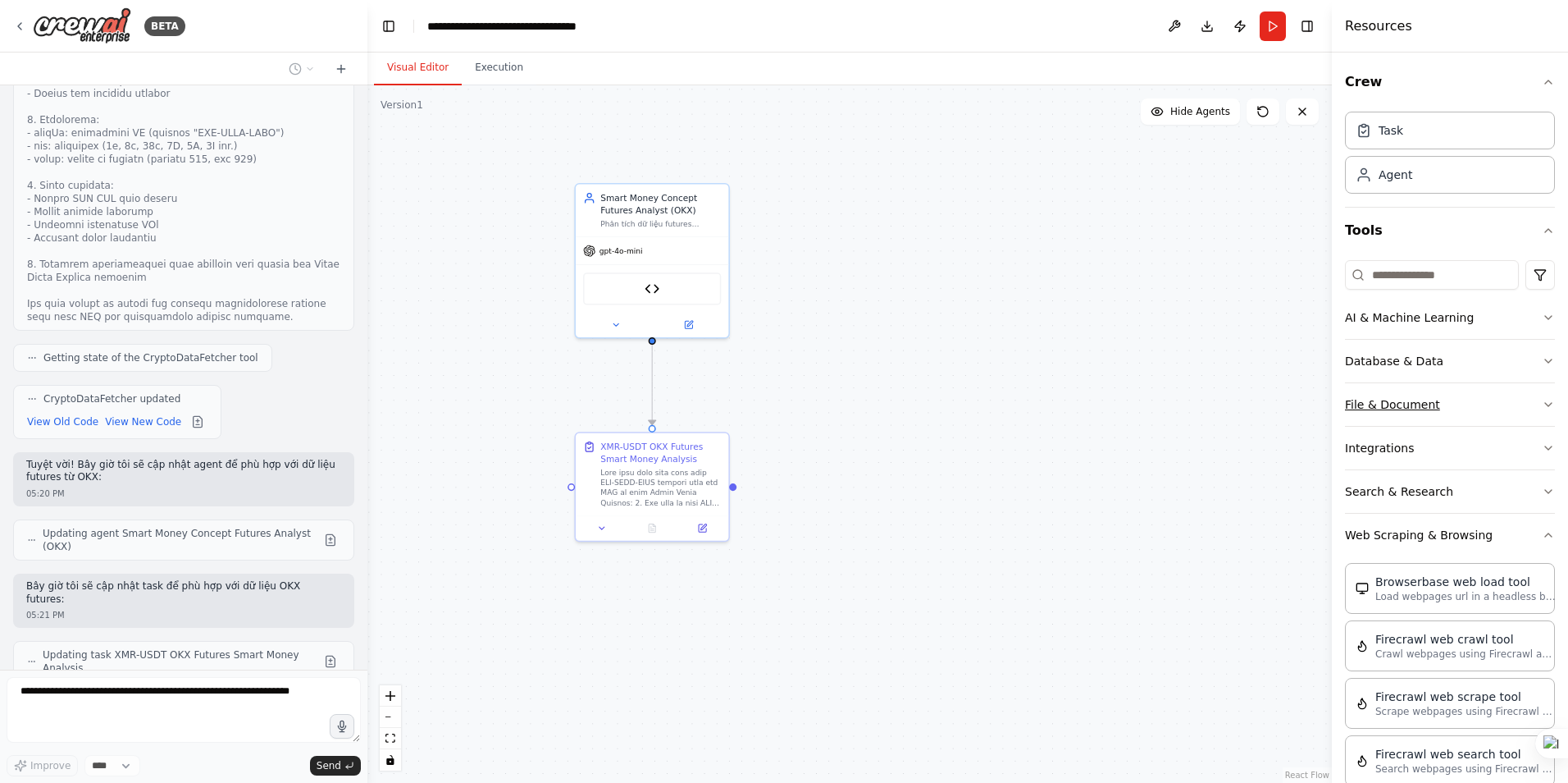
click at [1516, 405] on button "File & Document" at bounding box center [1449, 405] width 210 height 43
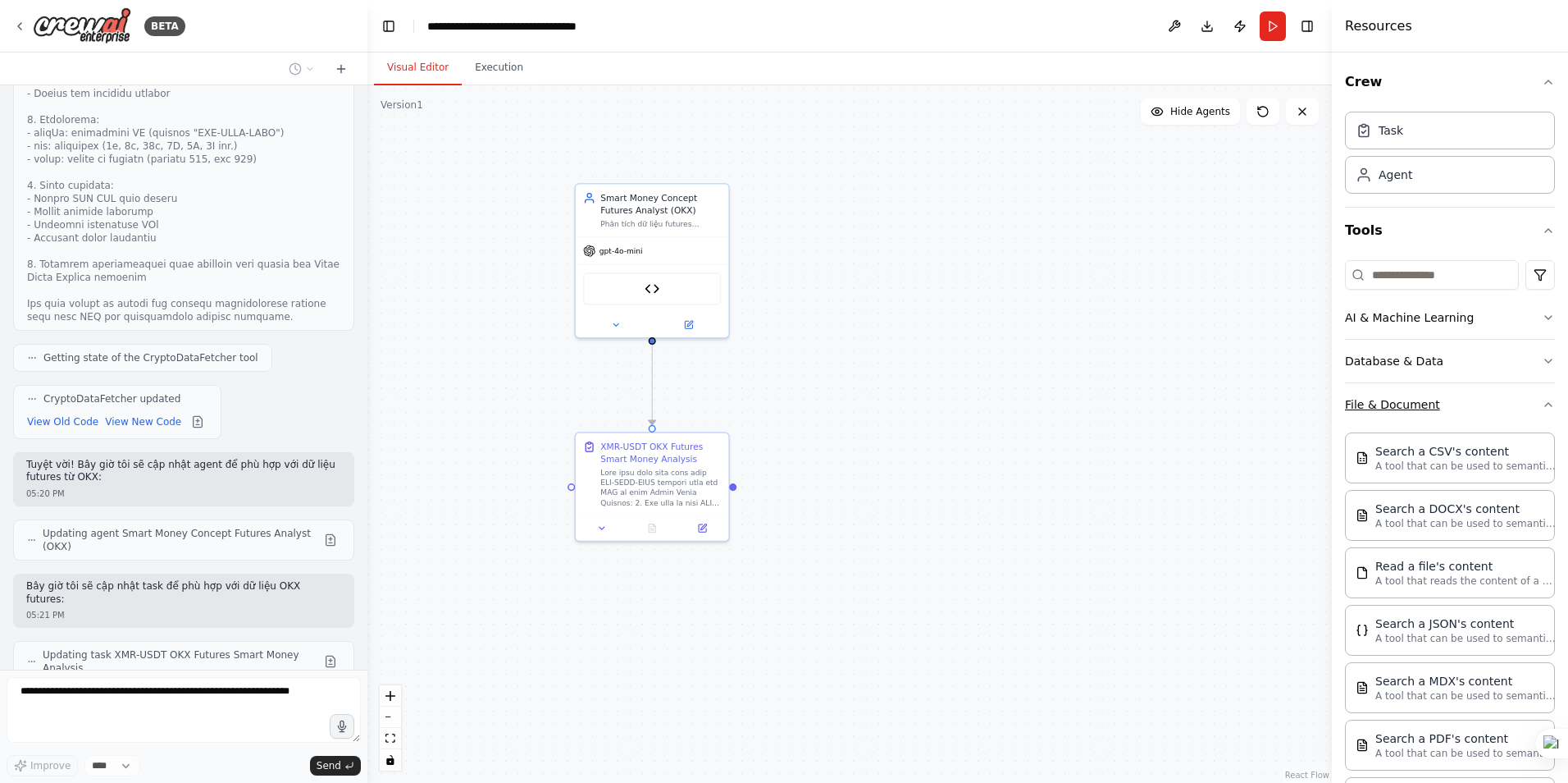
click at [1516, 405] on button "File & Document" at bounding box center [1449, 405] width 210 height 43
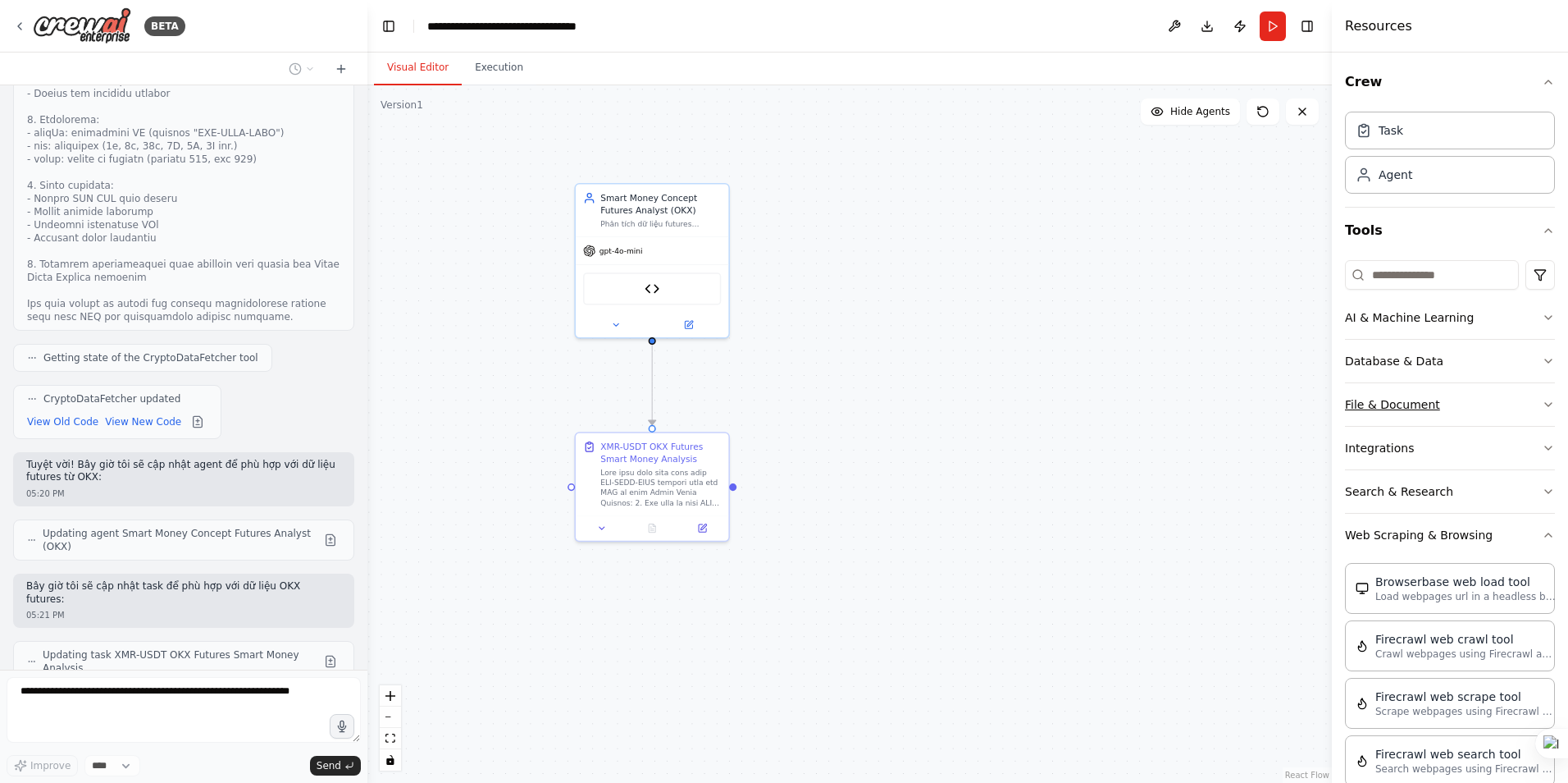
scroll to position [82, 0]
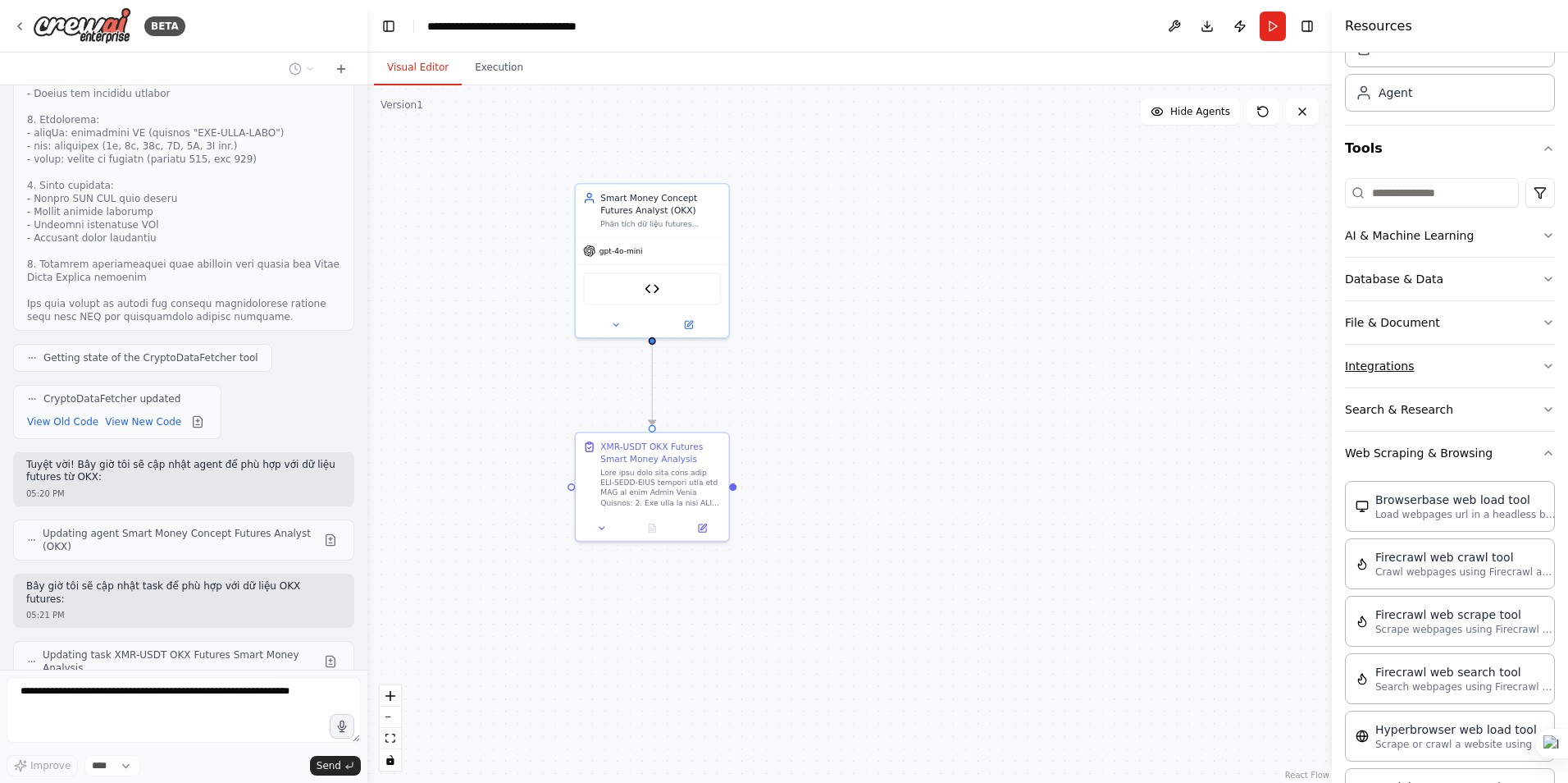
click at [1526, 367] on button "Integrations" at bounding box center [1449, 367] width 210 height 43
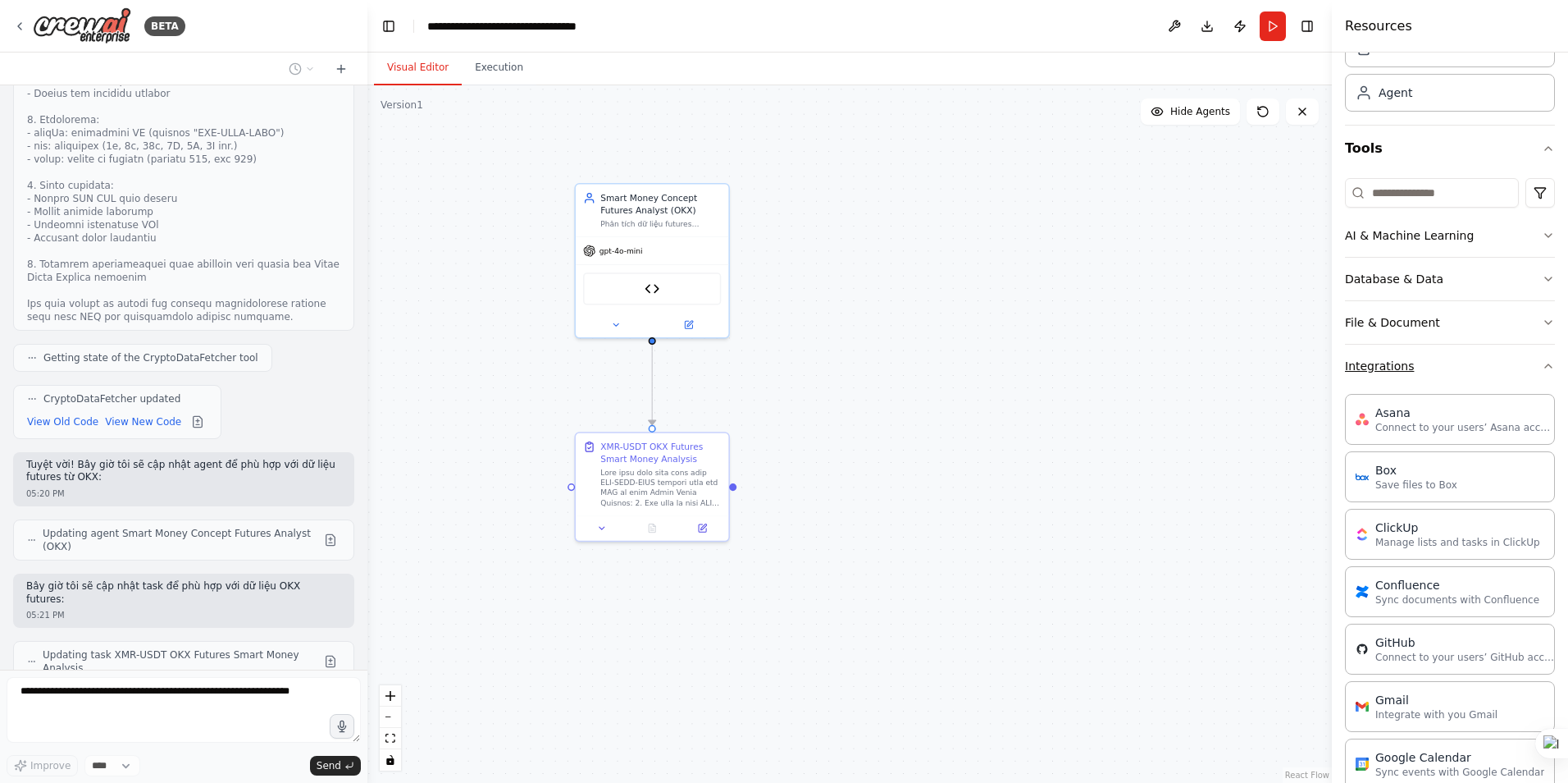
click at [1526, 367] on button "Integrations" at bounding box center [1449, 367] width 210 height 43
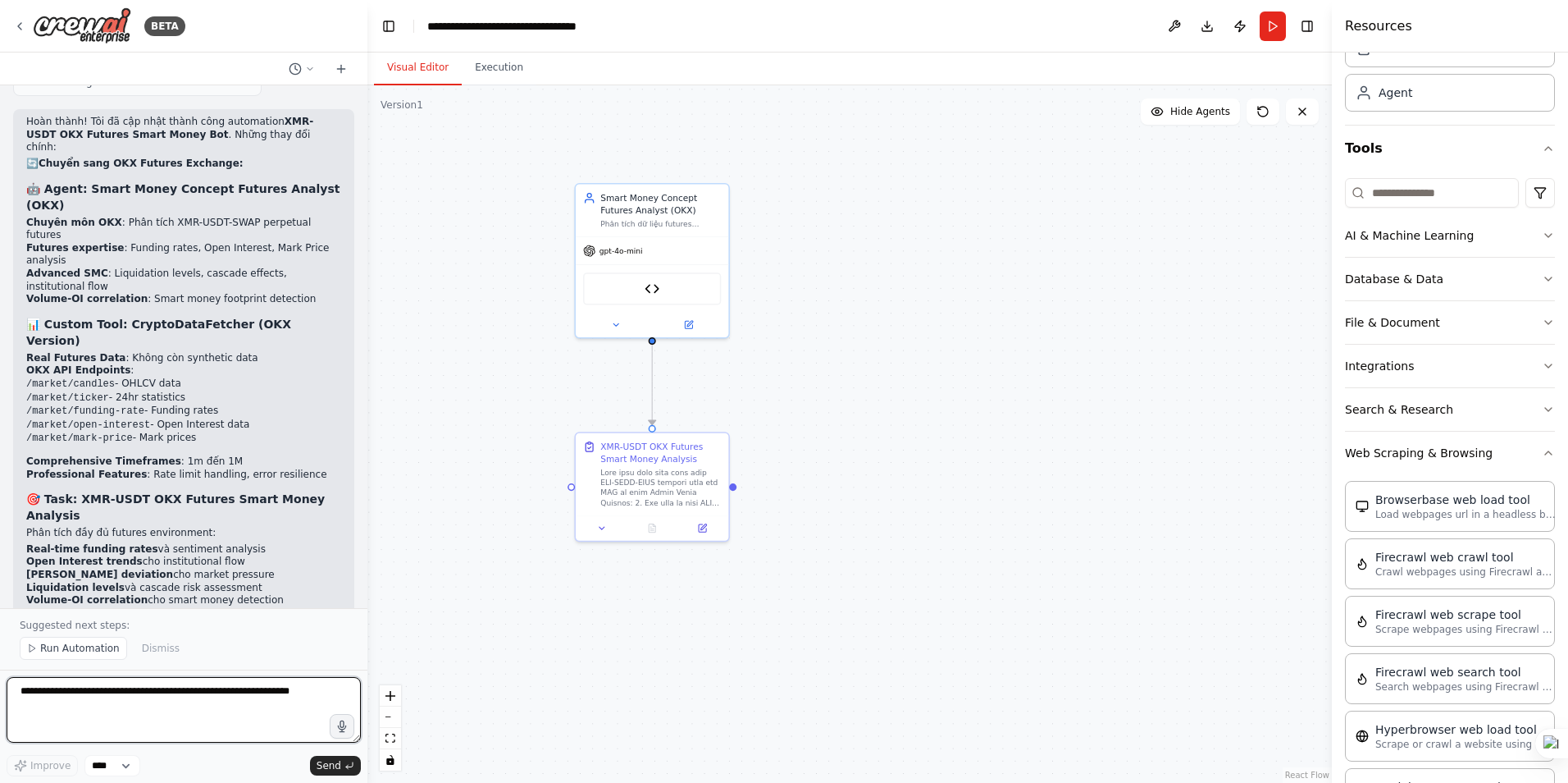
scroll to position [7124, 0]
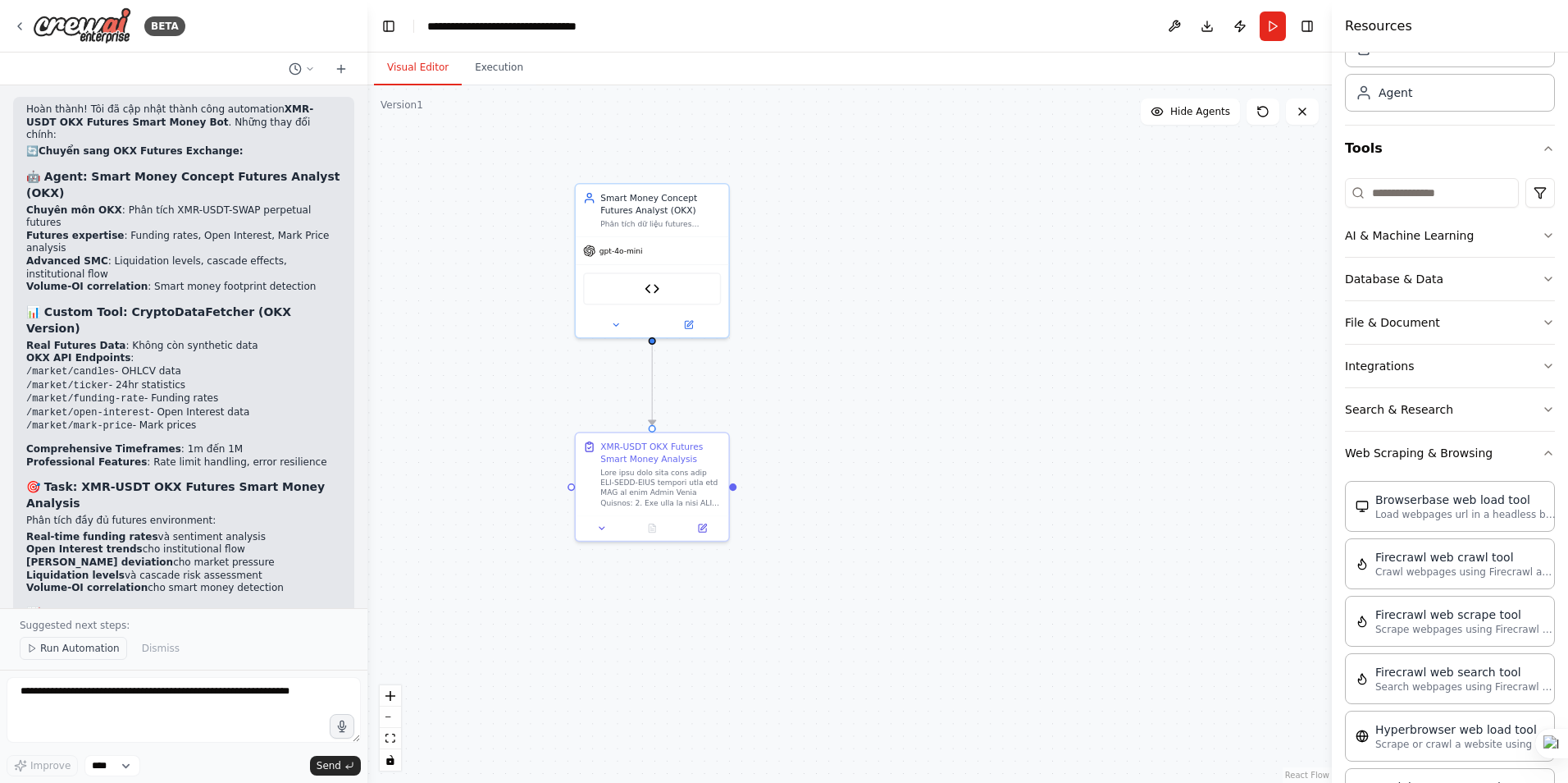
click at [73, 643] on span "Run Automation" at bounding box center [79, 648] width 79 height 13
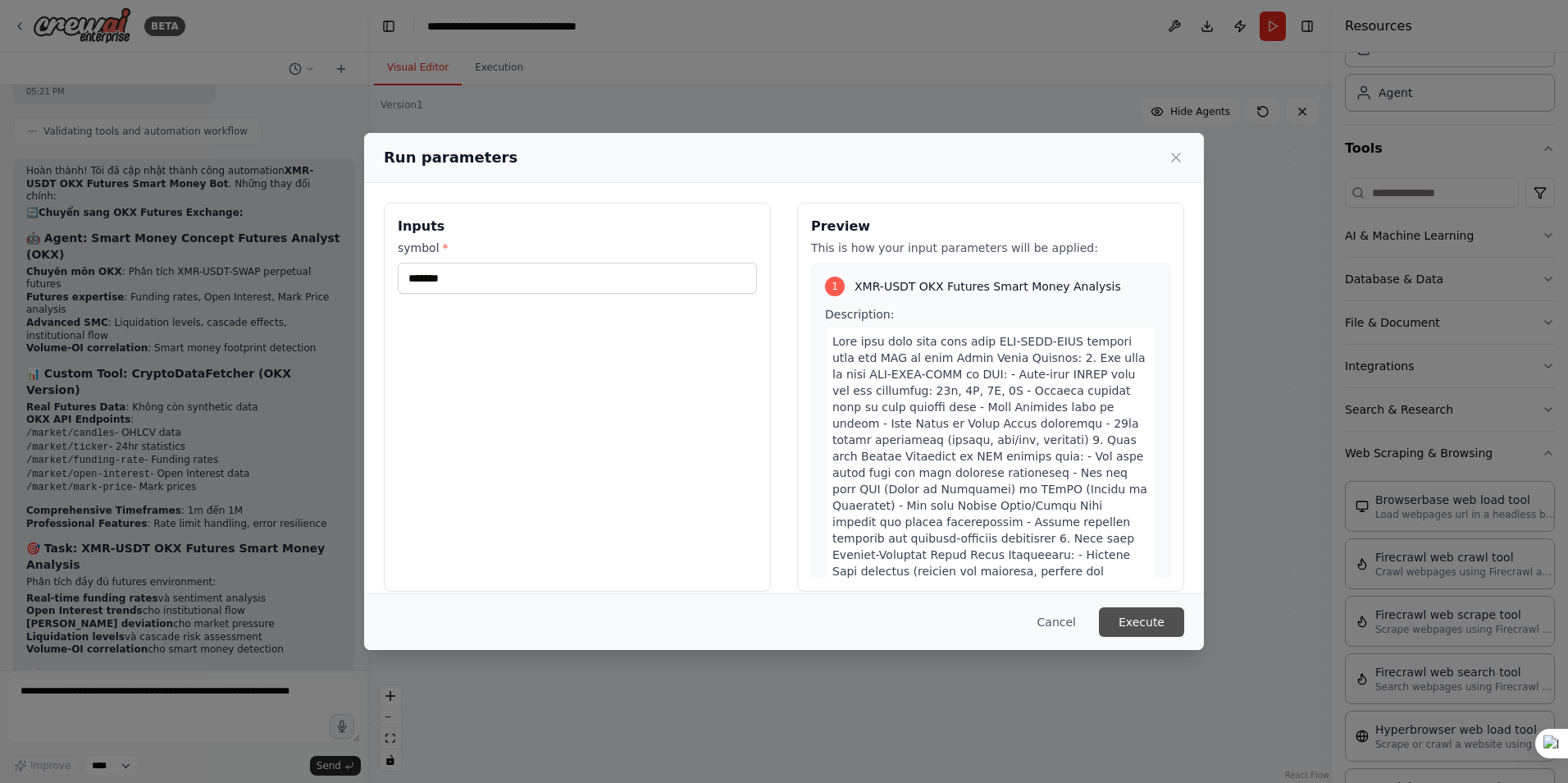
click at [1145, 618] on button "Execute" at bounding box center [1141, 622] width 85 height 29
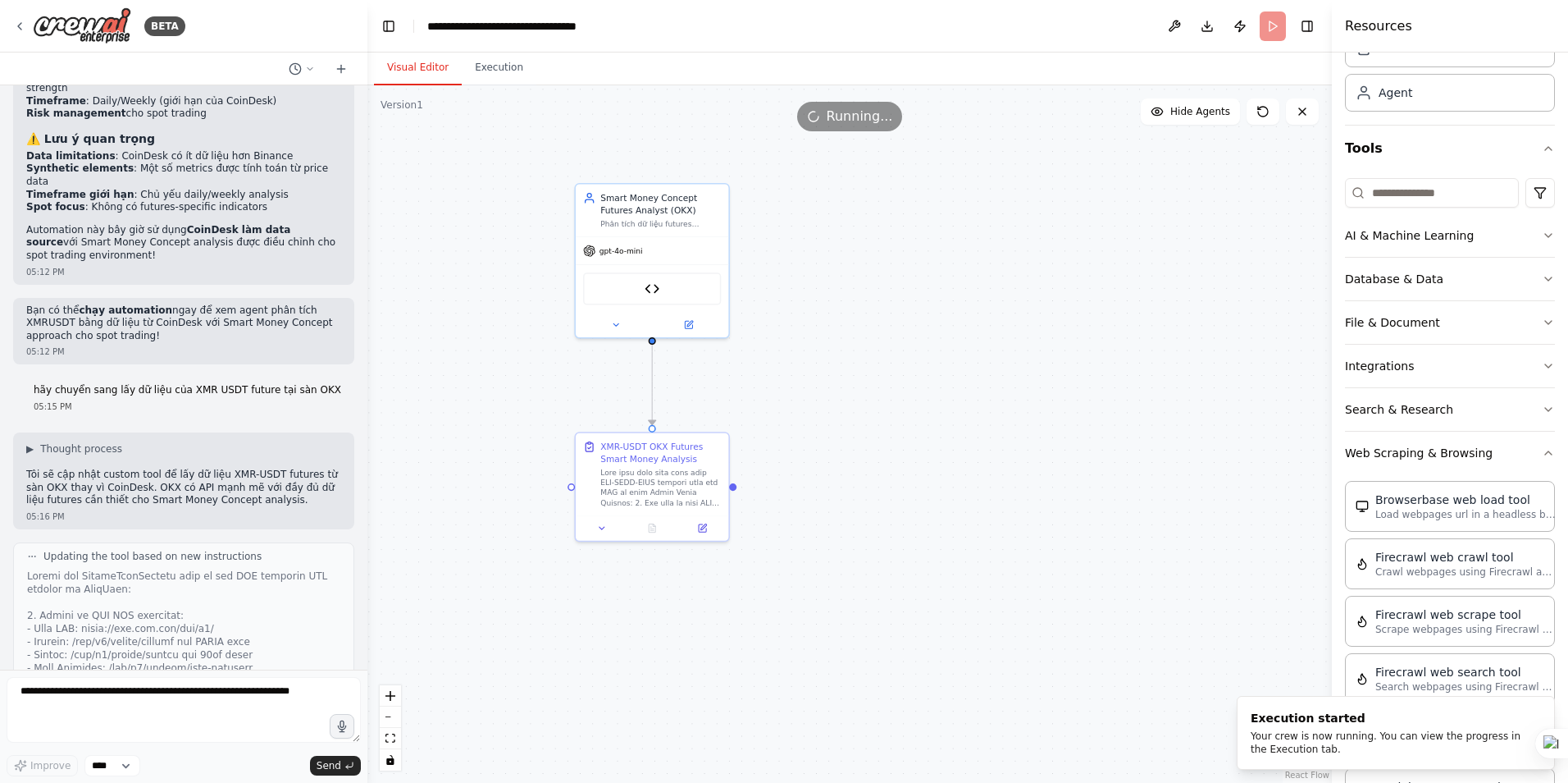
scroll to position [5421, 0]
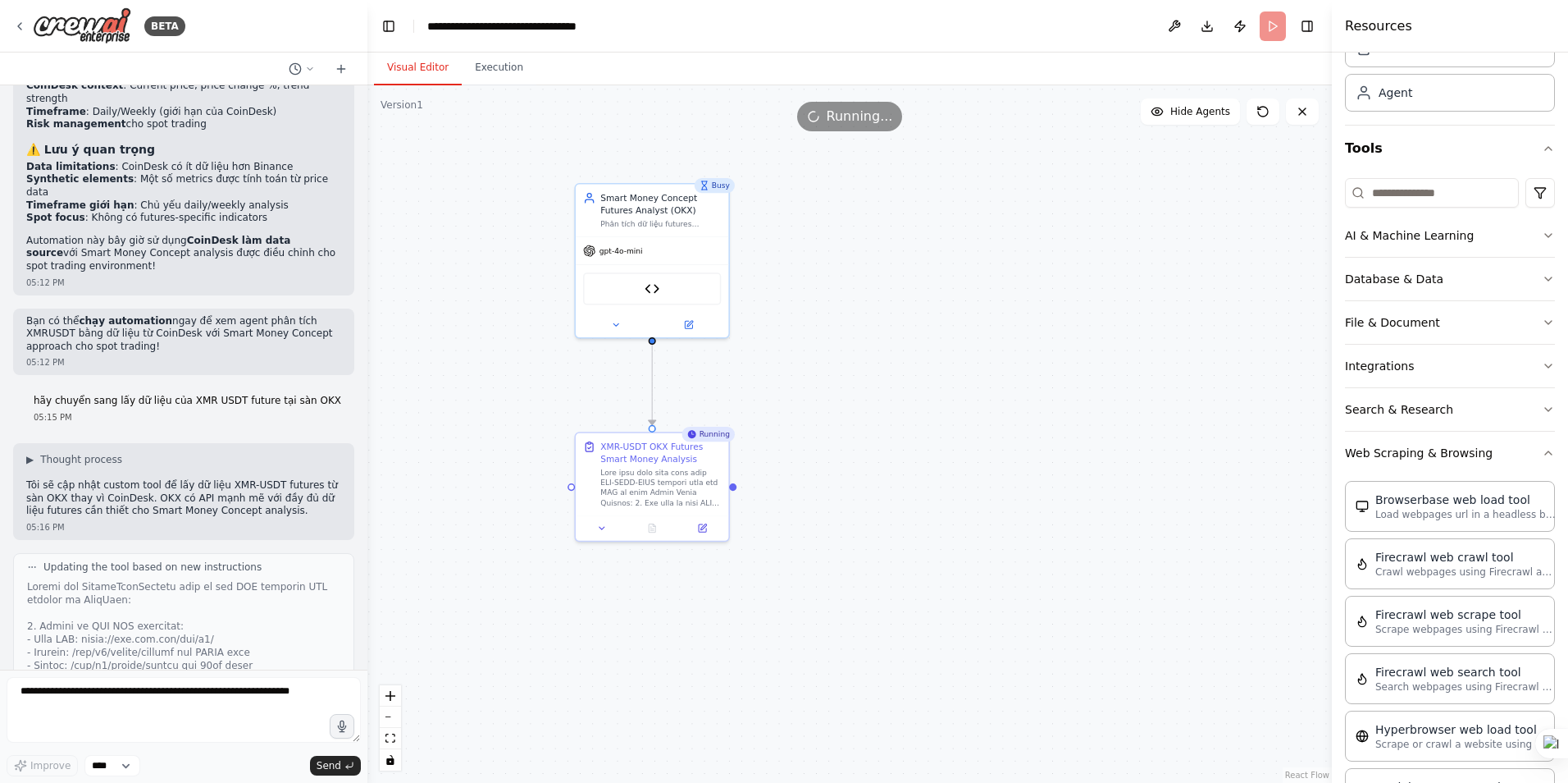
drag, startPoint x: 137, startPoint y: 500, endPoint x: 213, endPoint y: 497, distance: 76.1
drag, startPoint x: 213, startPoint y: 497, endPoint x: 201, endPoint y: 497, distance: 12.0
copy div "XMR-USDT-SWAP"
click at [497, 81] on button "Execution" at bounding box center [499, 68] width 74 height 34
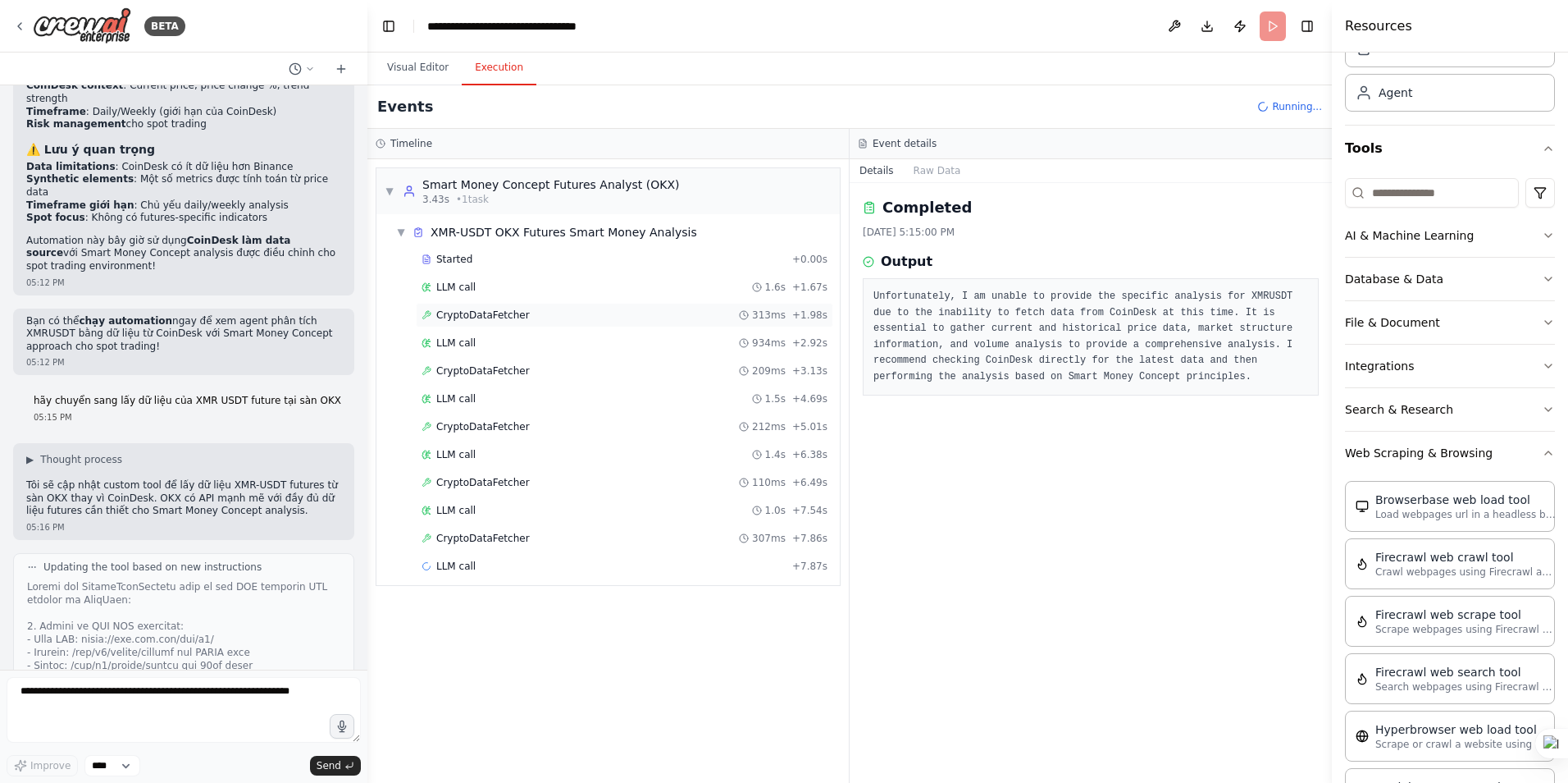
click at [490, 316] on span "CryptoDataFetcher" at bounding box center [483, 315] width 93 height 13
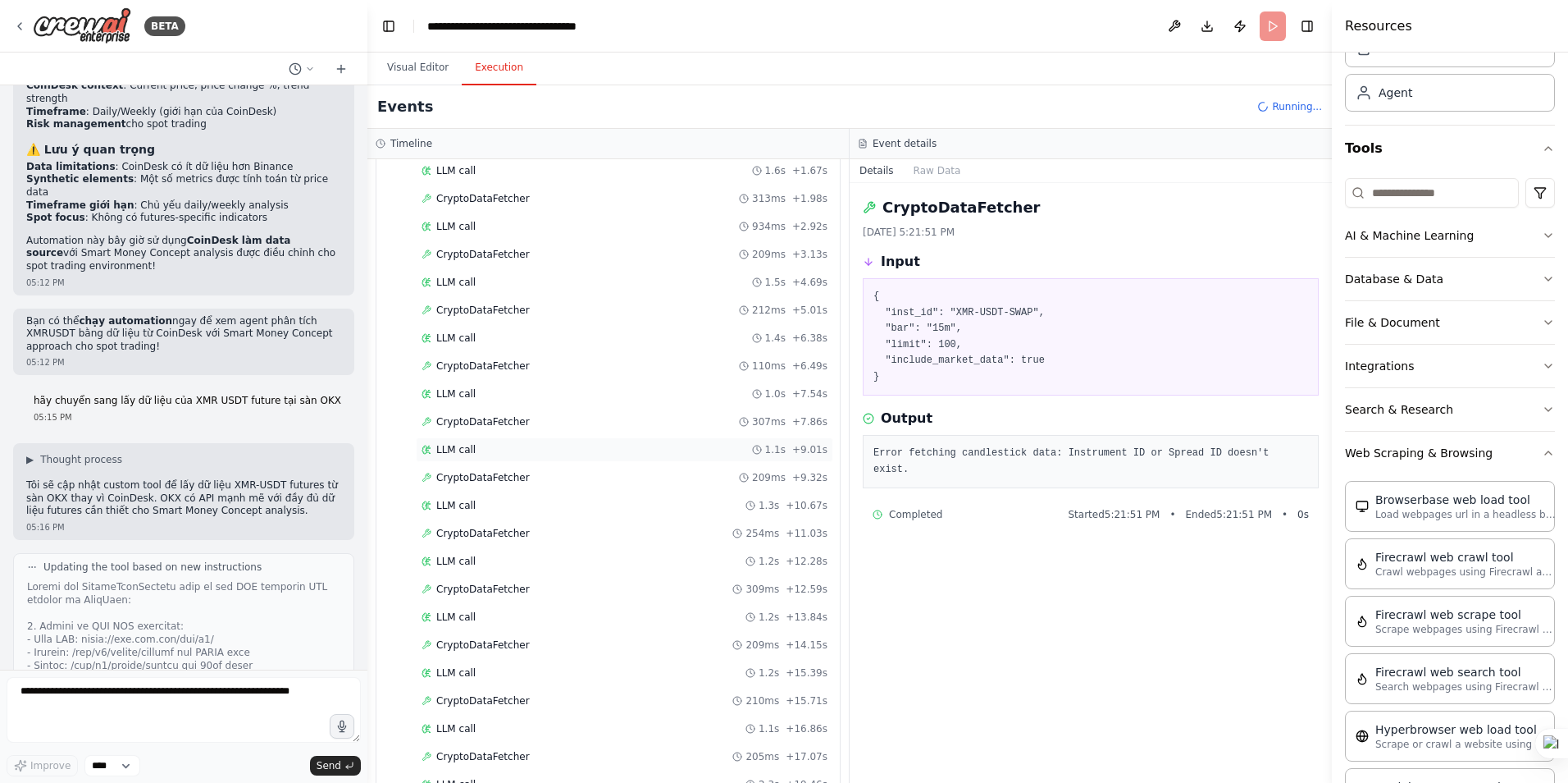
scroll to position [0, 0]
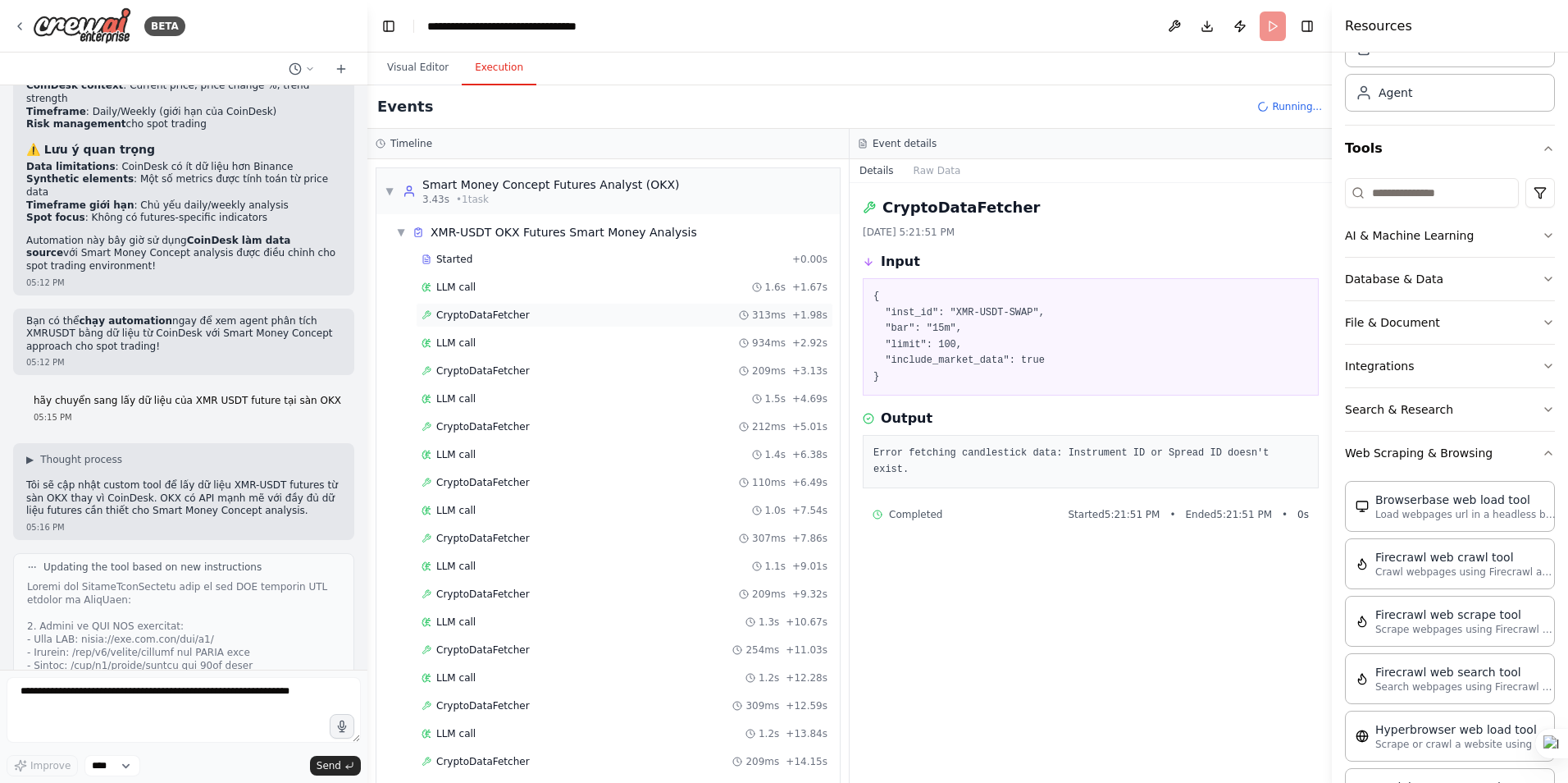
click at [470, 311] on span "CryptoDataFetcher" at bounding box center [483, 315] width 93 height 13
click at [463, 341] on span "LLM call" at bounding box center [456, 342] width 39 height 13
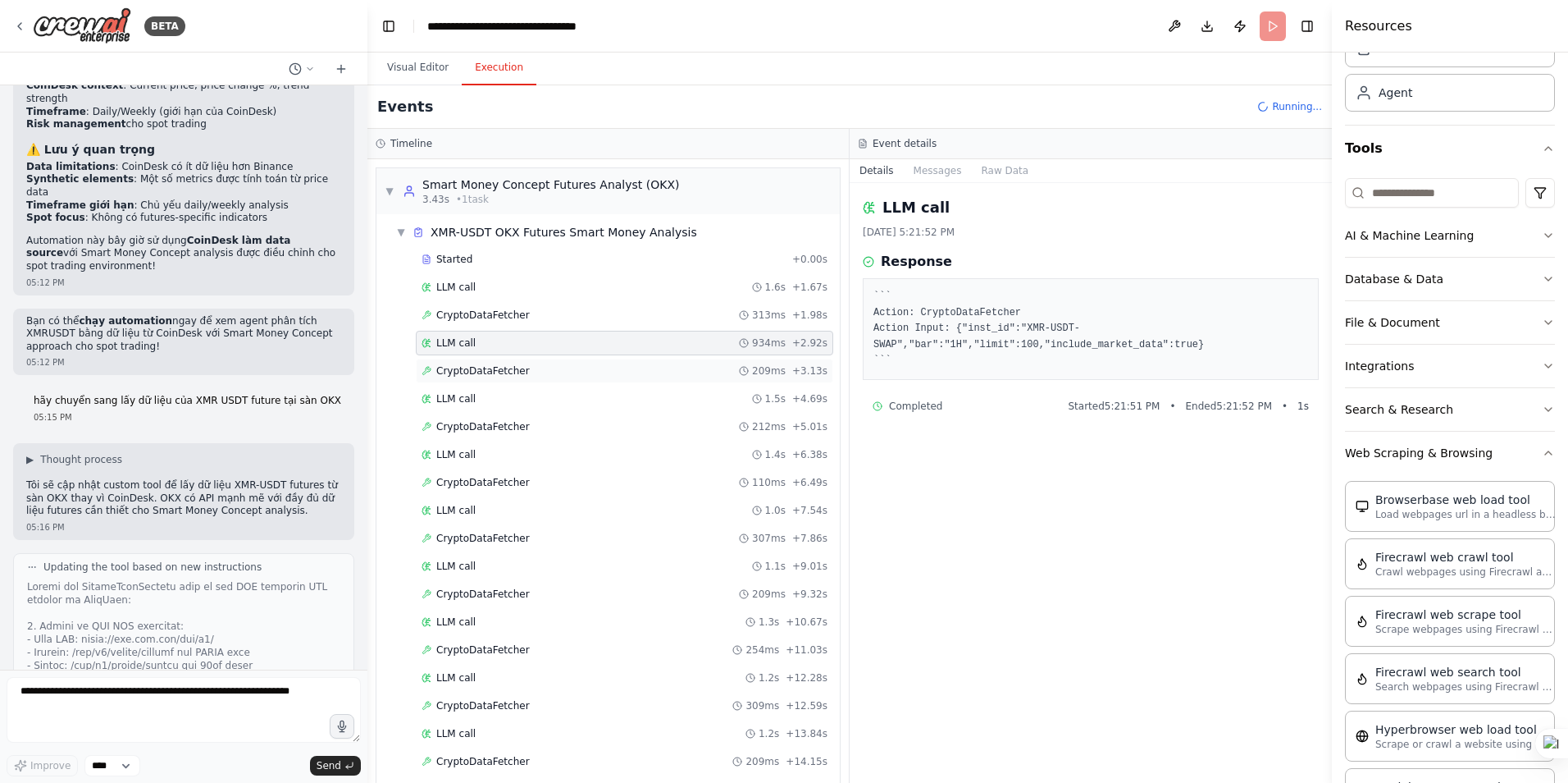
click at [467, 362] on div "CryptoDataFetcher 209ms + 3.13s" at bounding box center [625, 370] width 417 height 24
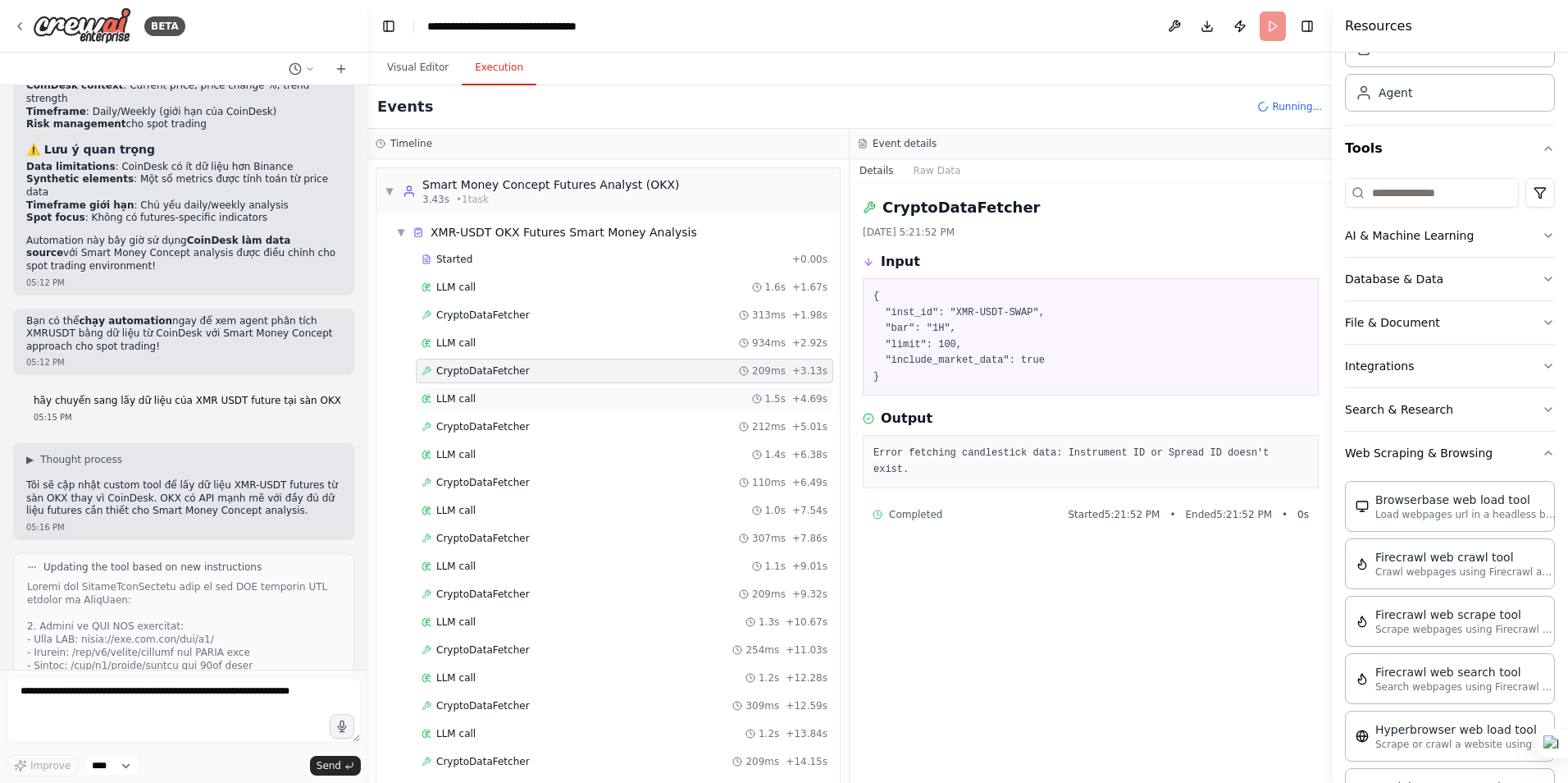
click at [481, 397] on div "LLM call 1.5s + 4.69s" at bounding box center [624, 398] width 406 height 13
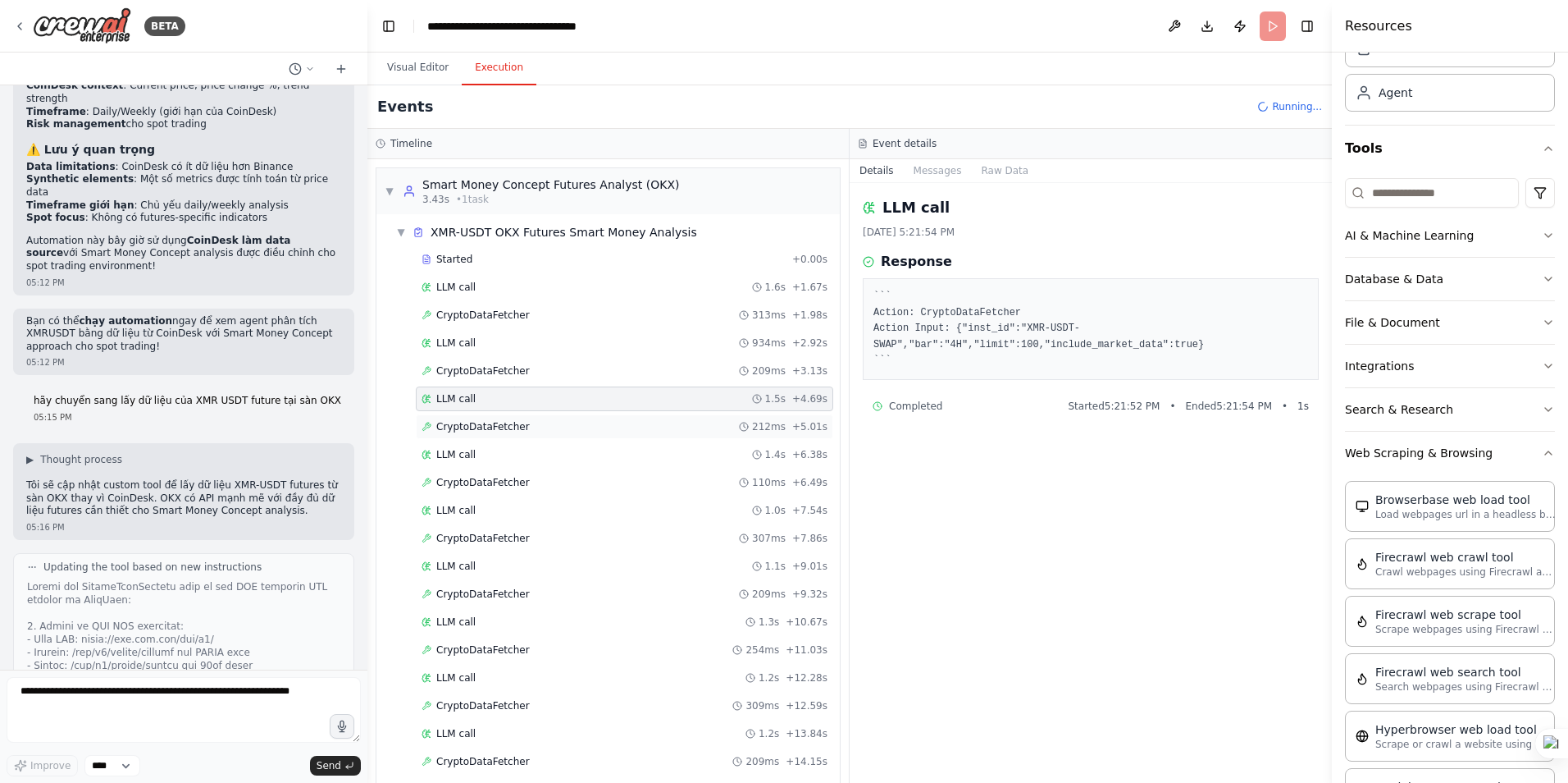
click at [479, 425] on span "CryptoDataFetcher" at bounding box center [483, 426] width 93 height 13
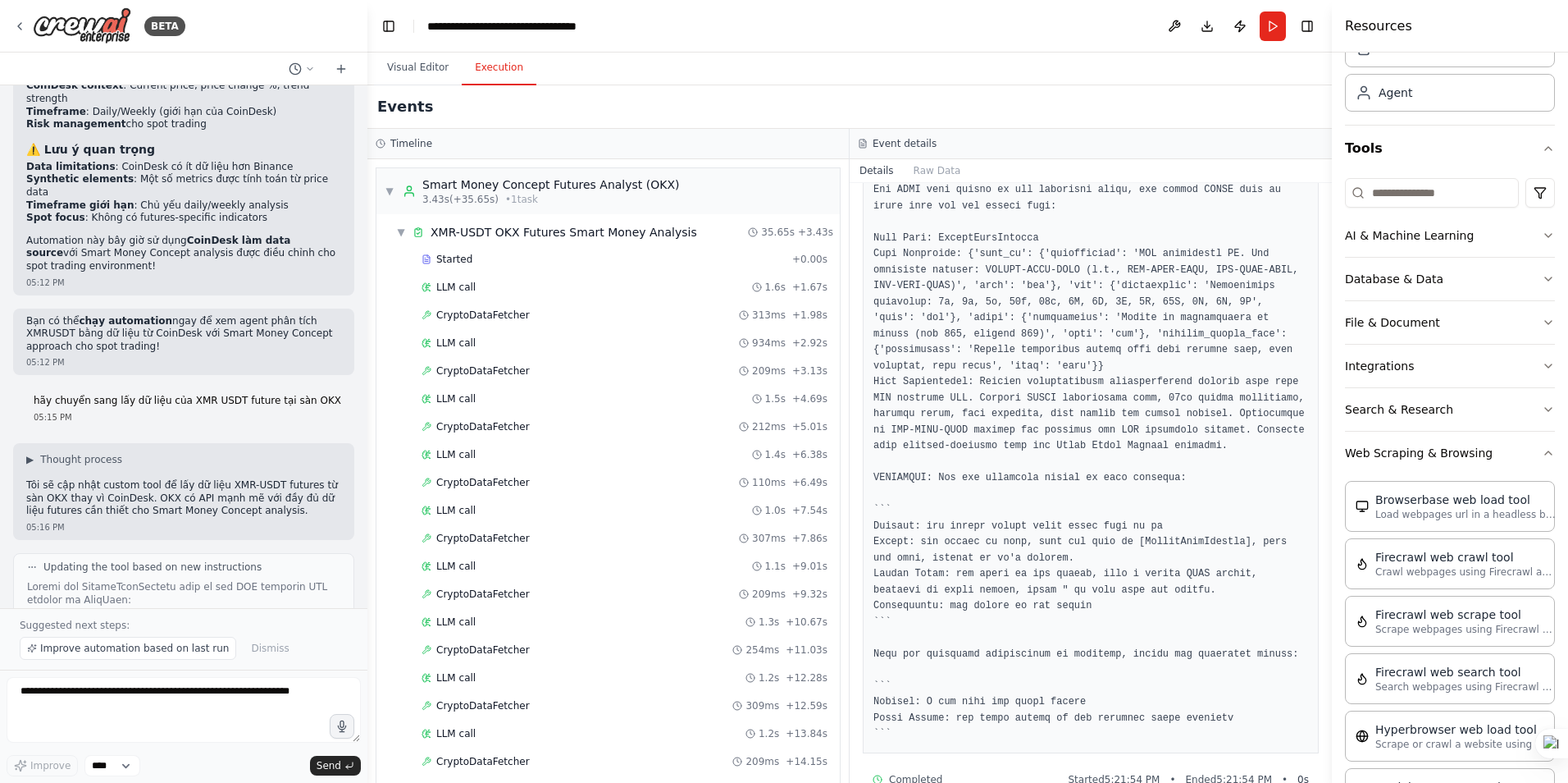
scroll to position [328, 0]
click at [472, 492] on div "CryptoDataFetcher 110ms + 6.49s" at bounding box center [625, 482] width 417 height 24
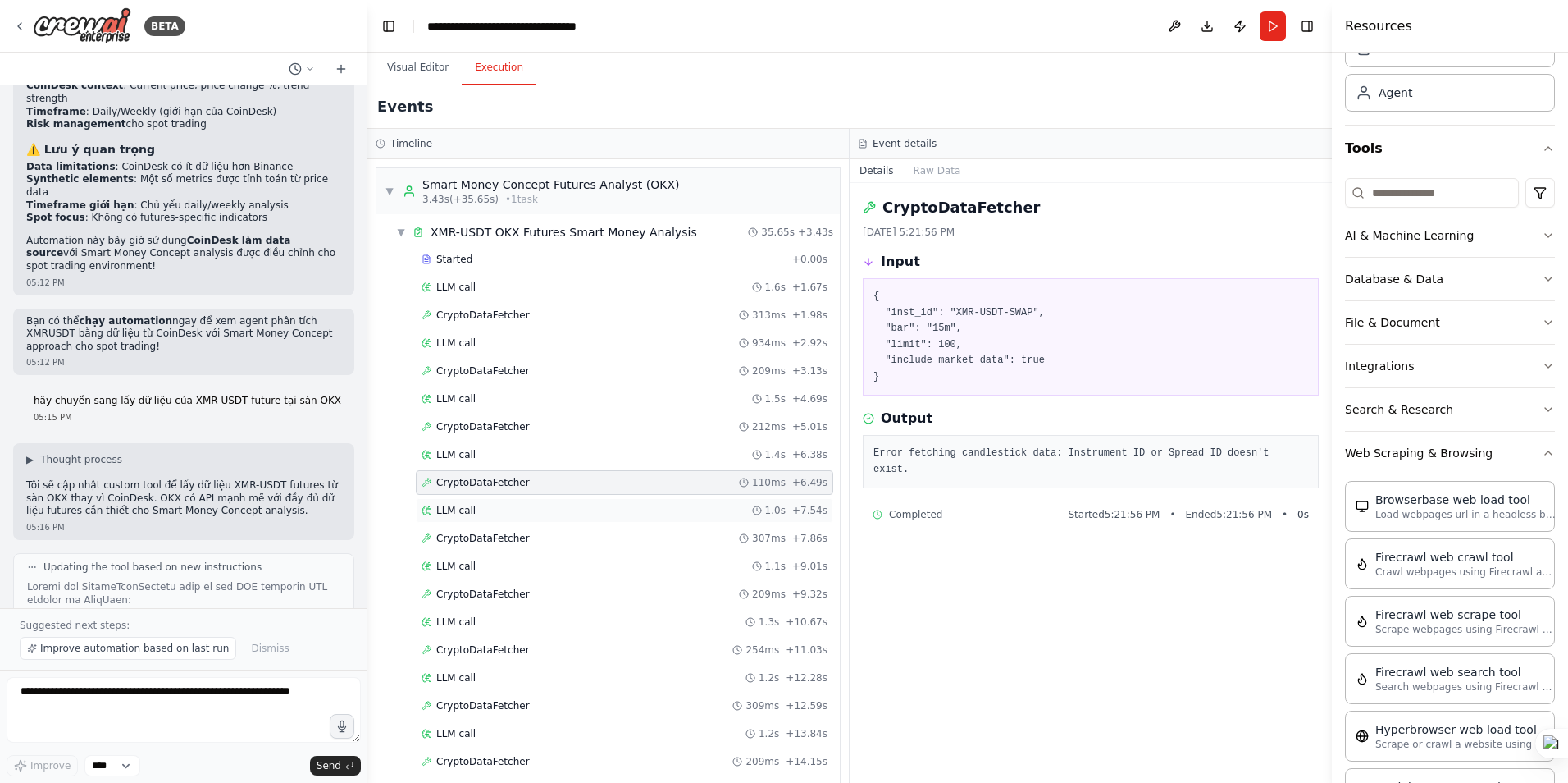
click at [469, 508] on span "LLM call" at bounding box center [456, 510] width 39 height 13
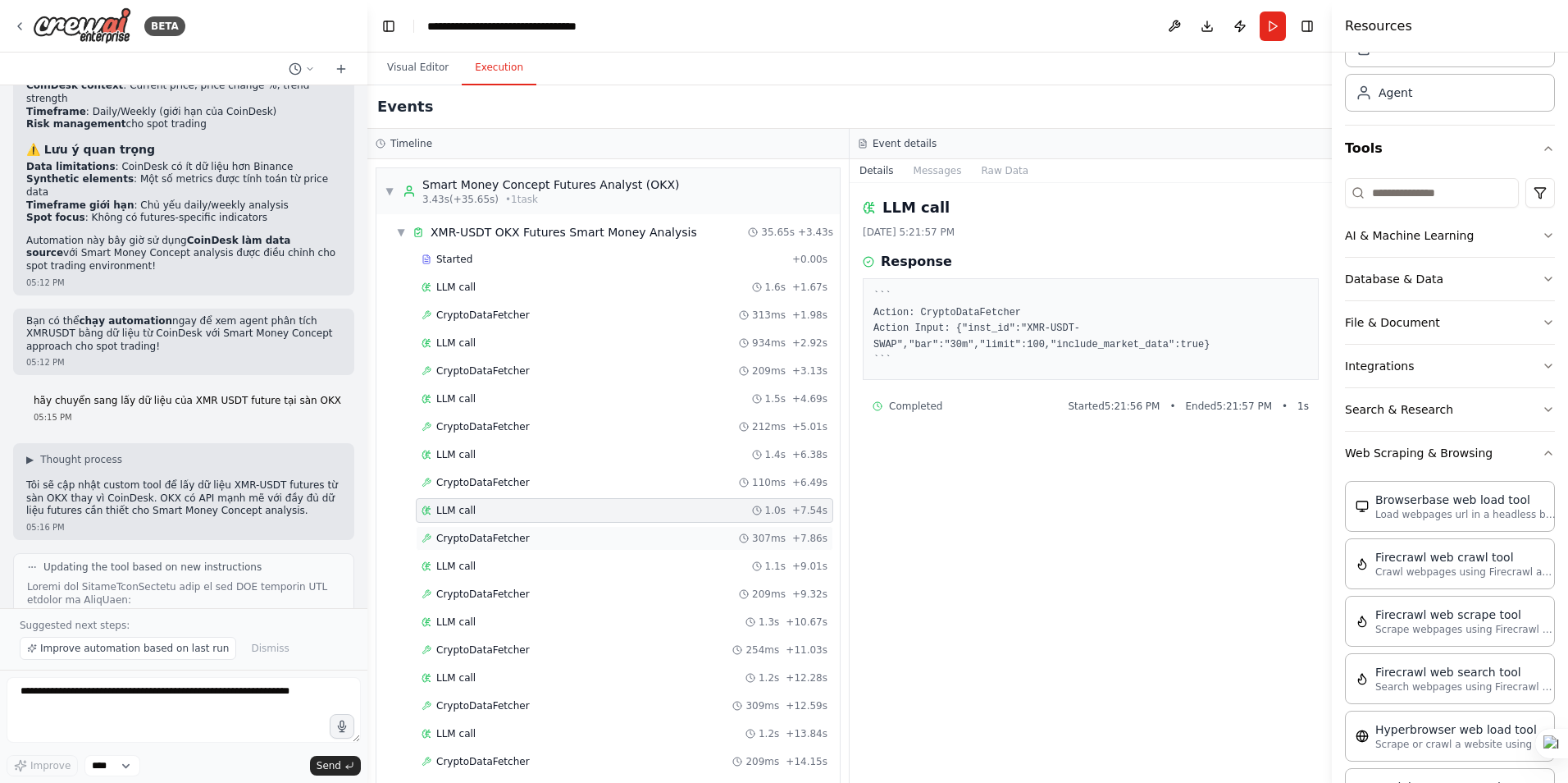
click at [468, 532] on span "CryptoDataFetcher" at bounding box center [483, 538] width 93 height 13
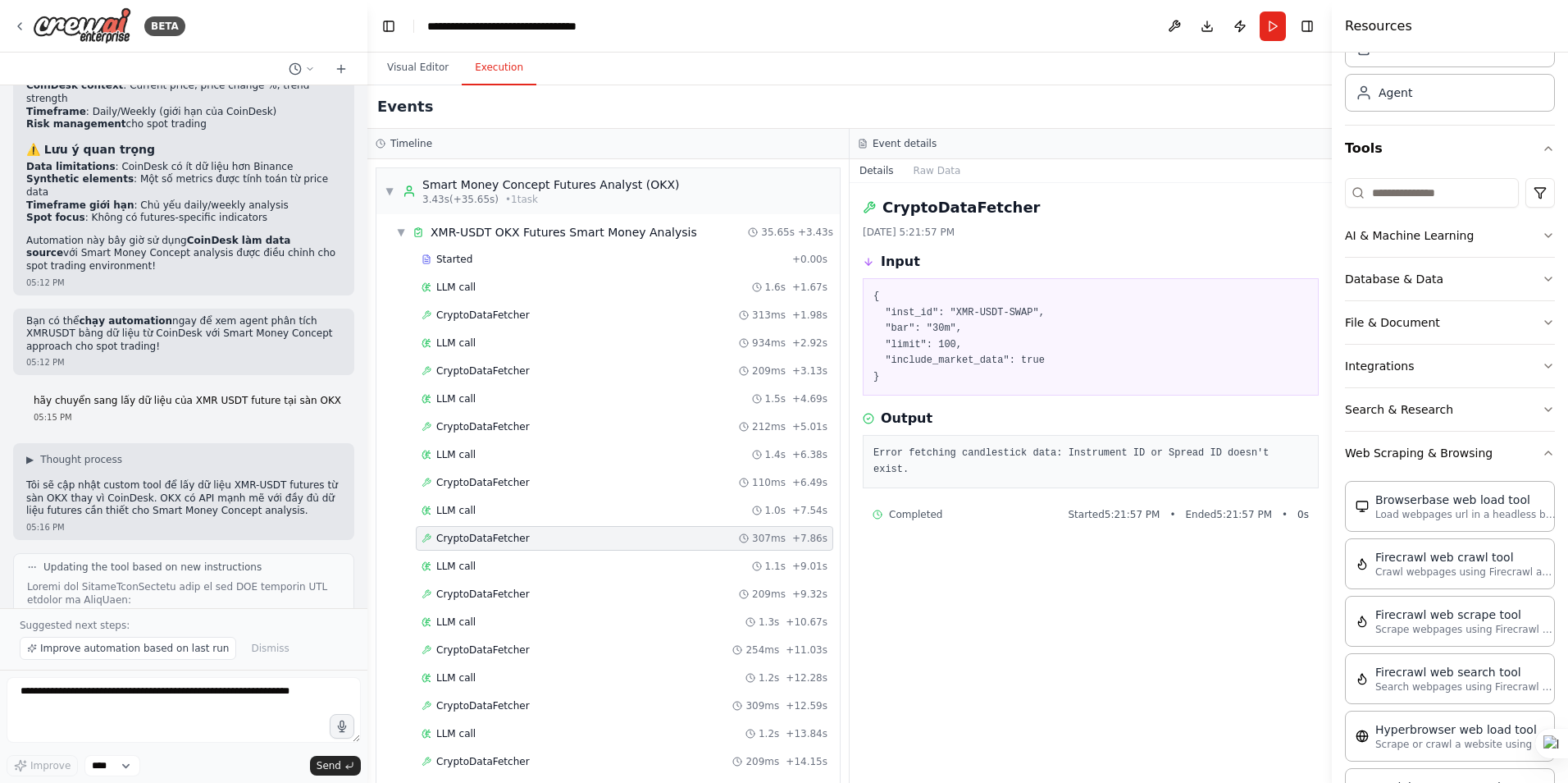
drag, startPoint x: 209, startPoint y: 391, endPoint x: 80, endPoint y: 393, distance: 129.0
copy div "https://www.okx.com/api/v5/"
click at [509, 288] on div "LLM call 1.6s + 1.67s" at bounding box center [624, 286] width 406 height 13
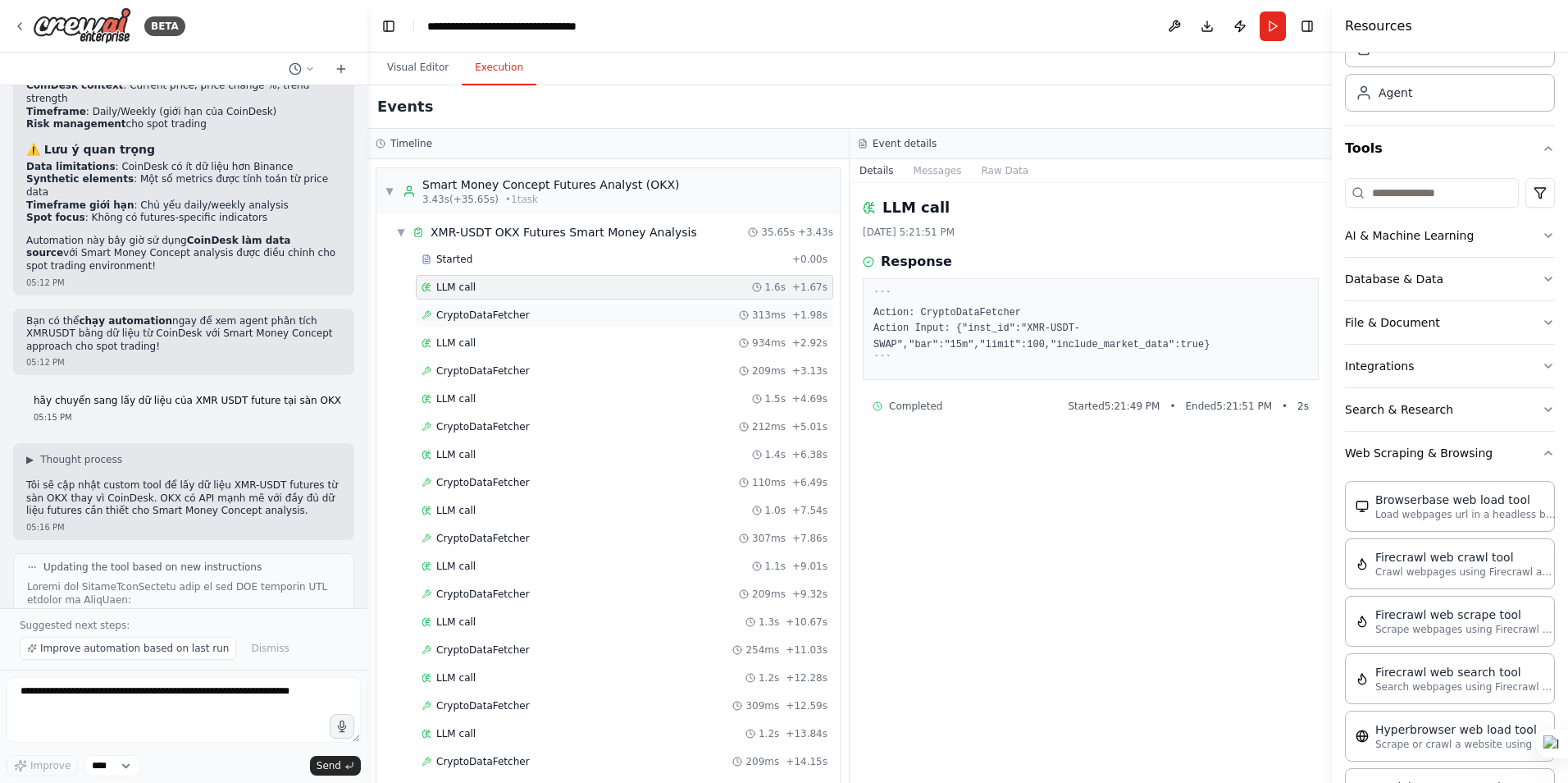
click at [512, 318] on span "CryptoDataFetcher" at bounding box center [483, 315] width 93 height 13
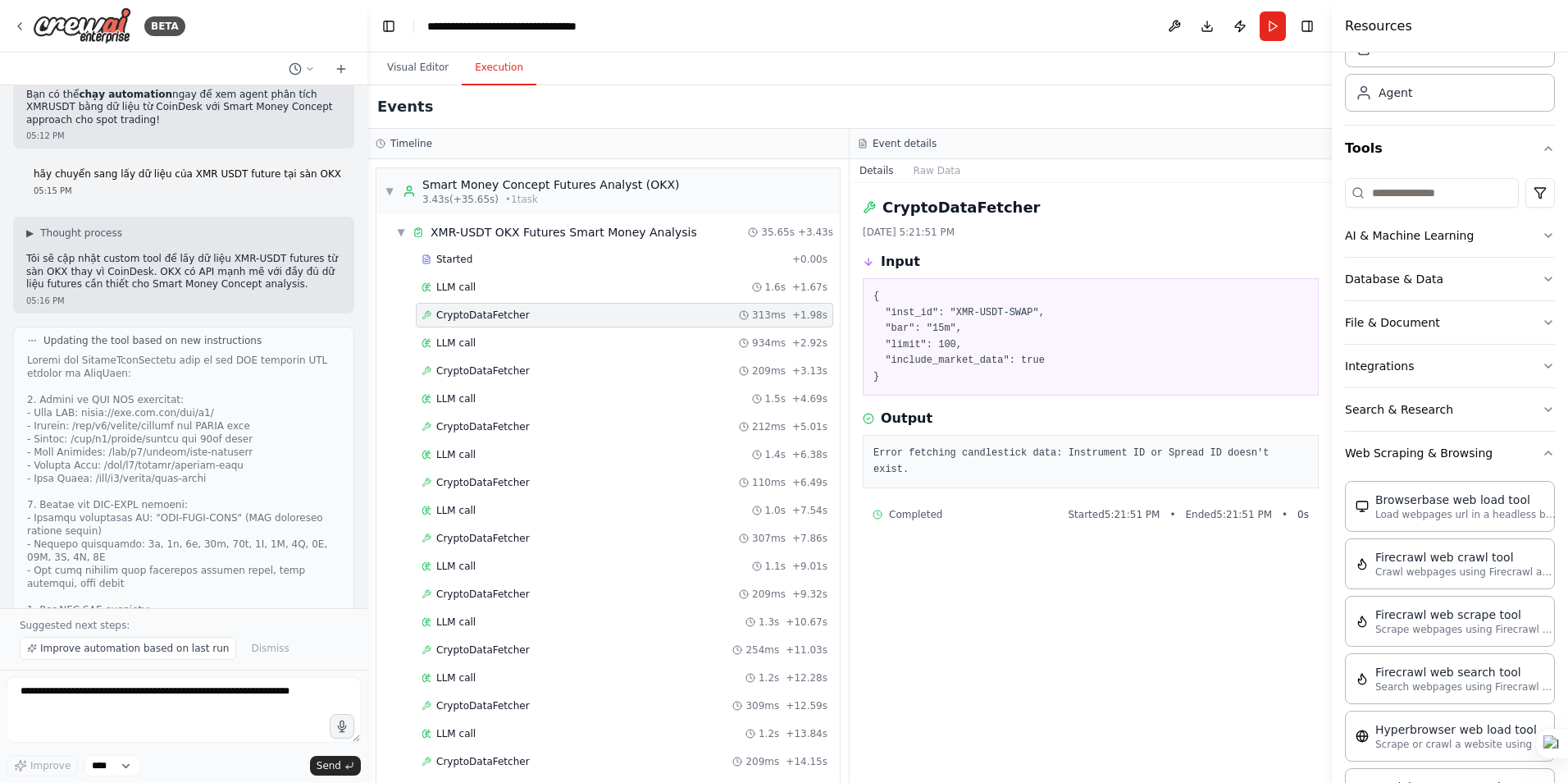
scroll to position [5995, 0]
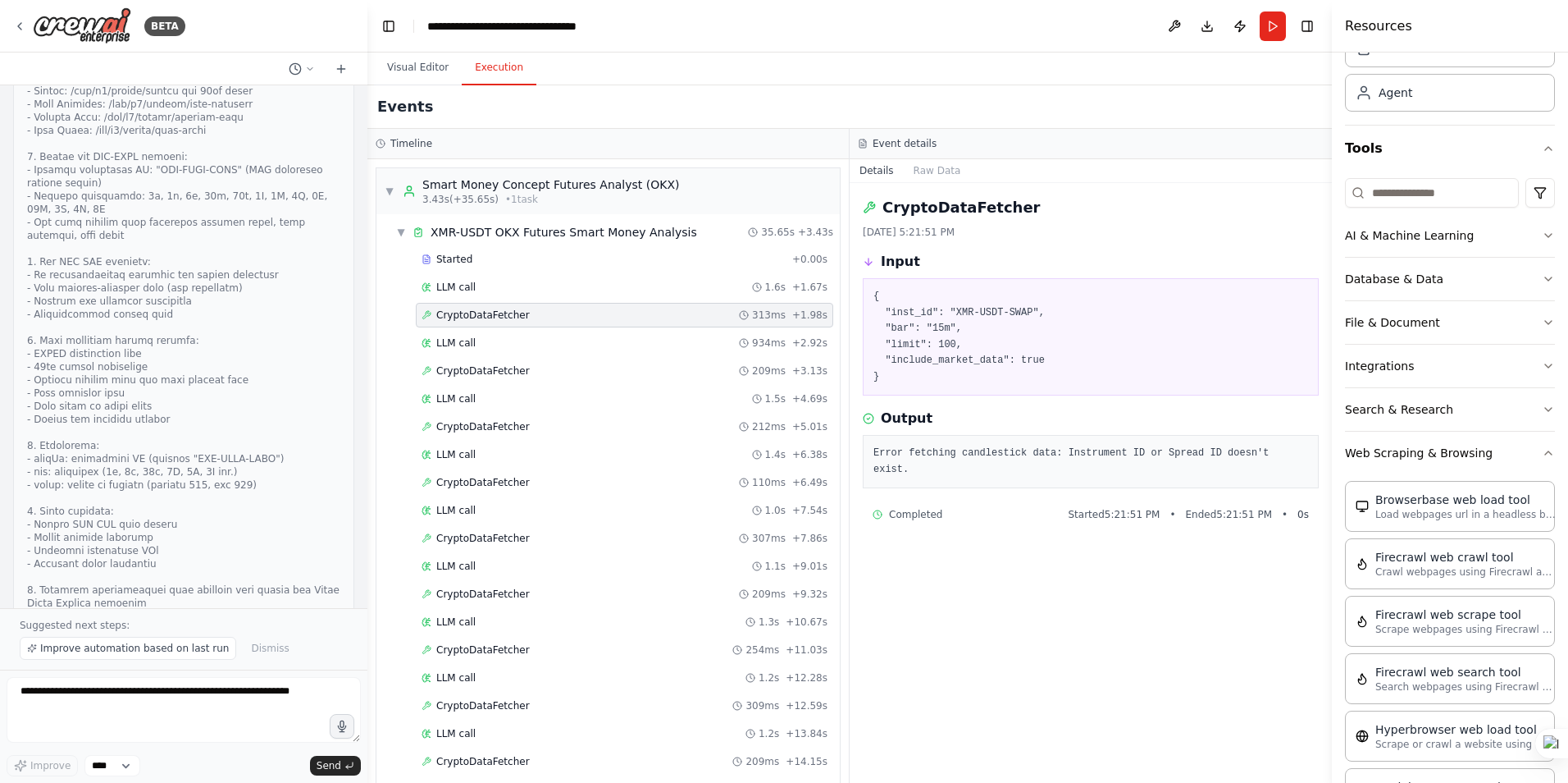
click at [117, 738] on button "View New Code" at bounding box center [143, 748] width 76 height 20
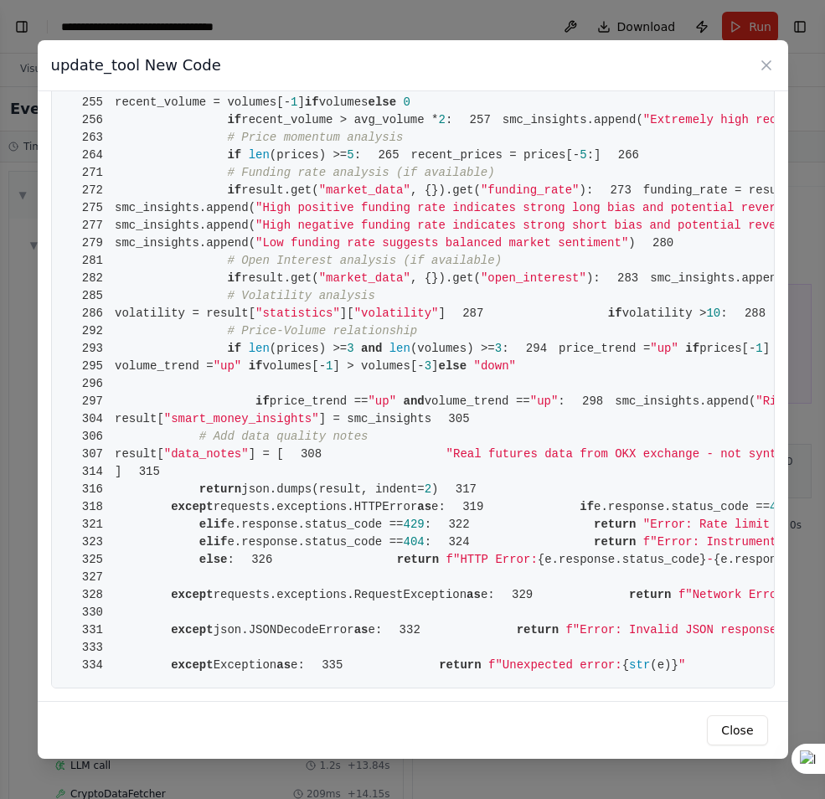
scroll to position [6363, 0]
click at [765, 67] on icon at bounding box center [766, 65] width 17 height 17
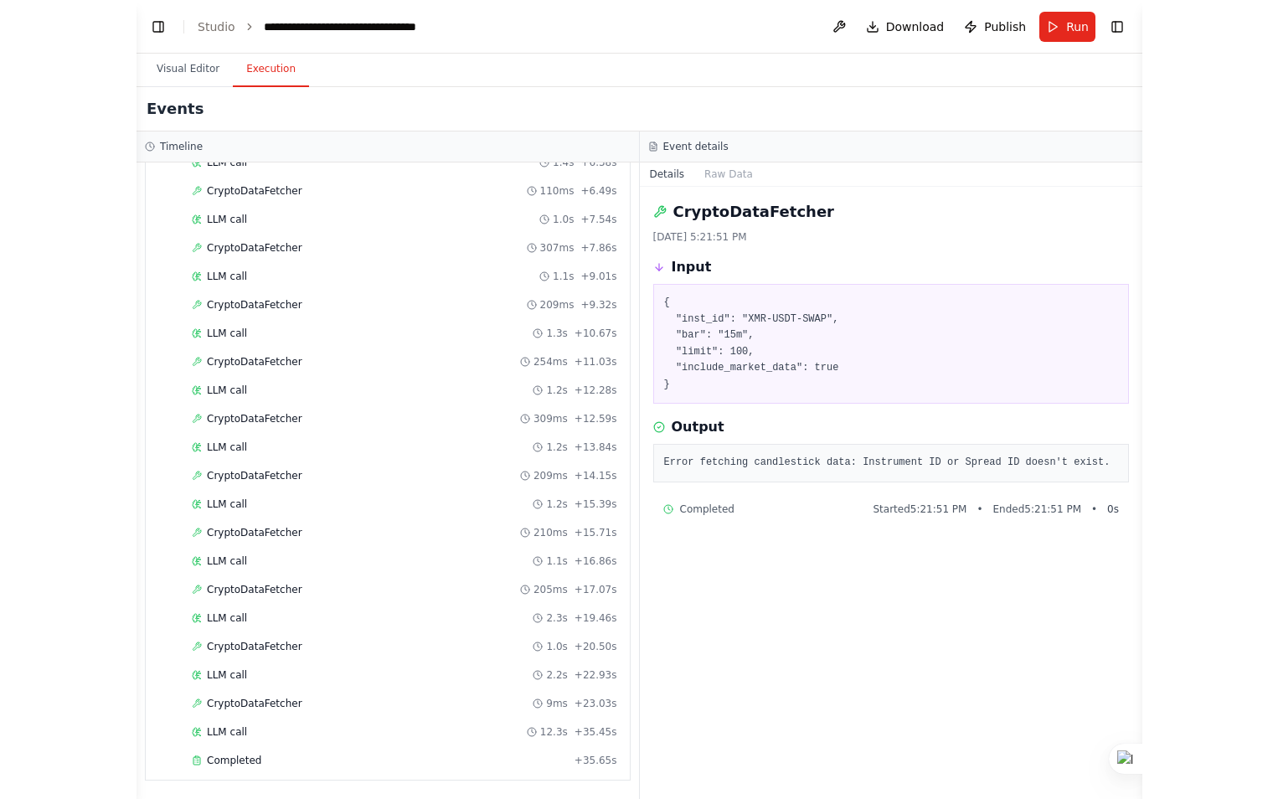
scroll to position [6118, 0]
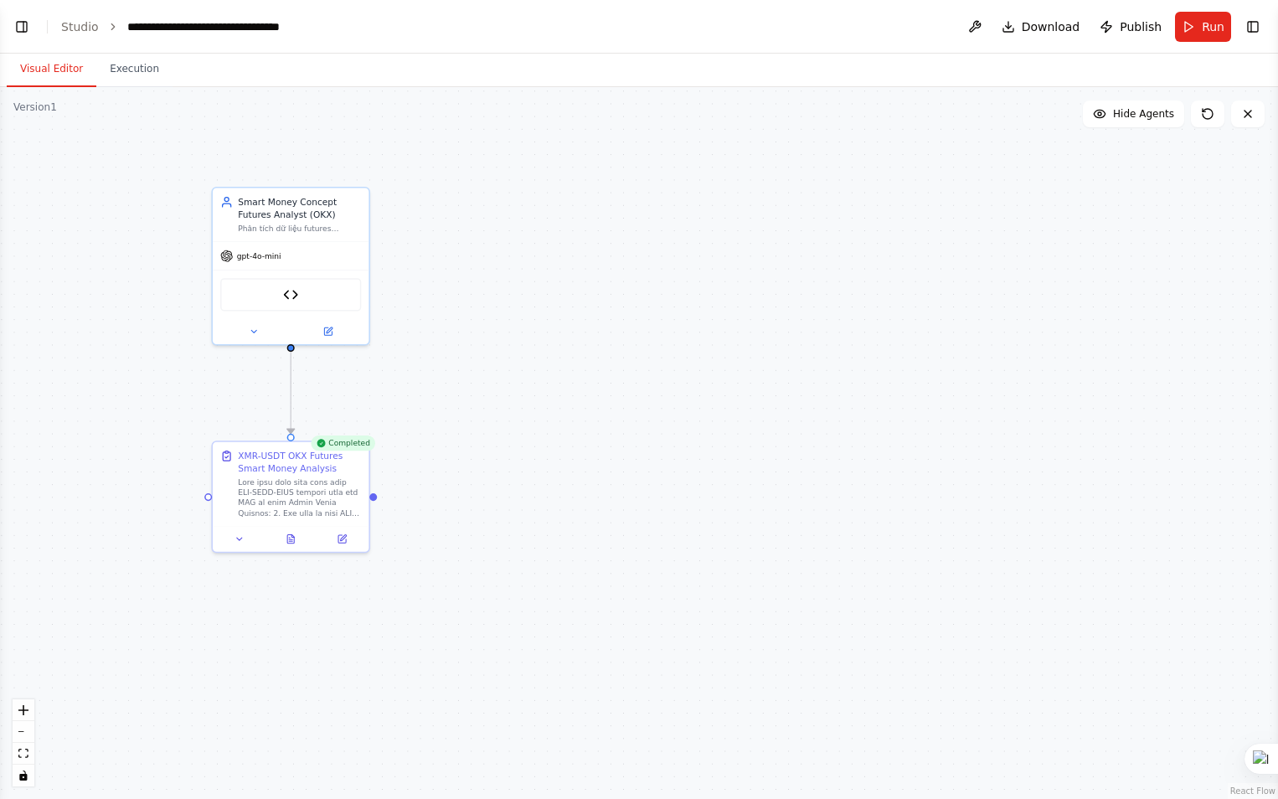
click at [31, 76] on button "Visual Editor" at bounding box center [52, 69] width 90 height 35
click at [23, 27] on button "Toggle Left Sidebar" at bounding box center [21, 26] width 23 height 23
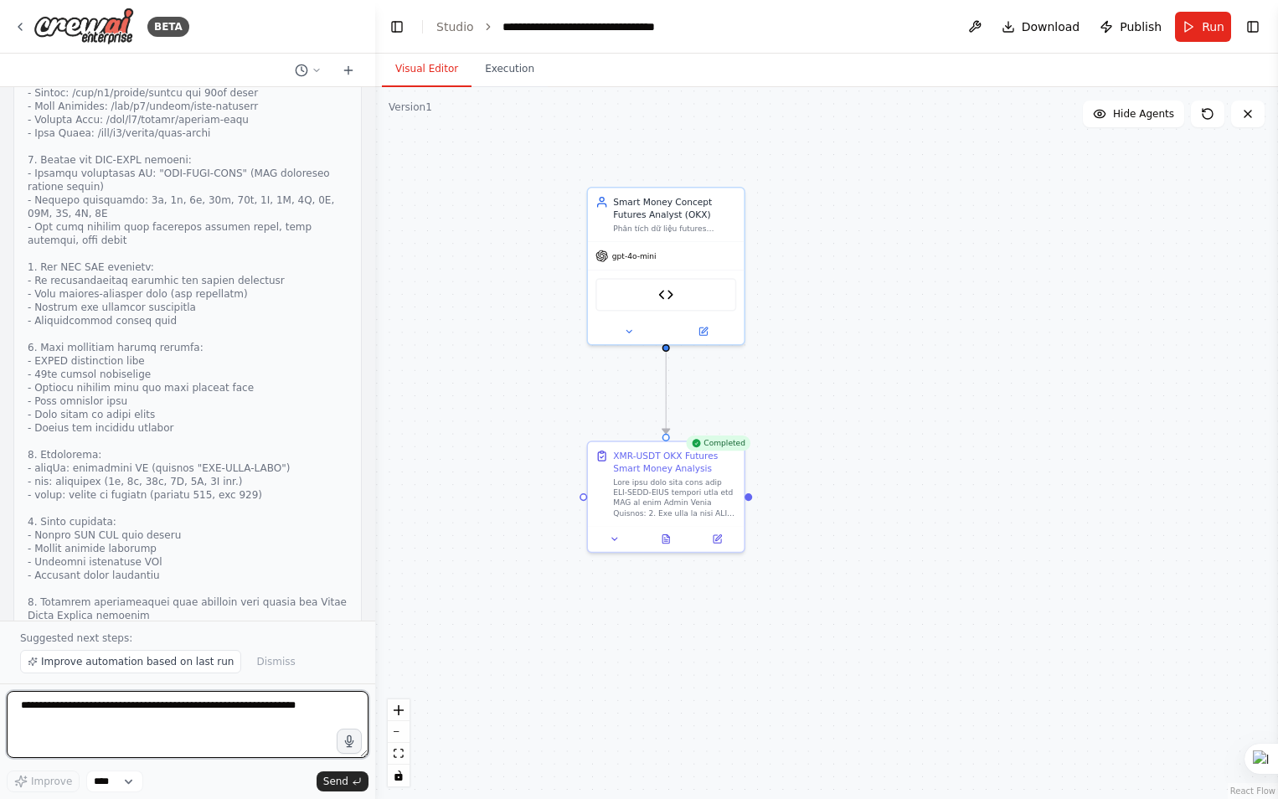
click at [104, 713] on textarea at bounding box center [188, 724] width 362 height 67
type textarea "**********"
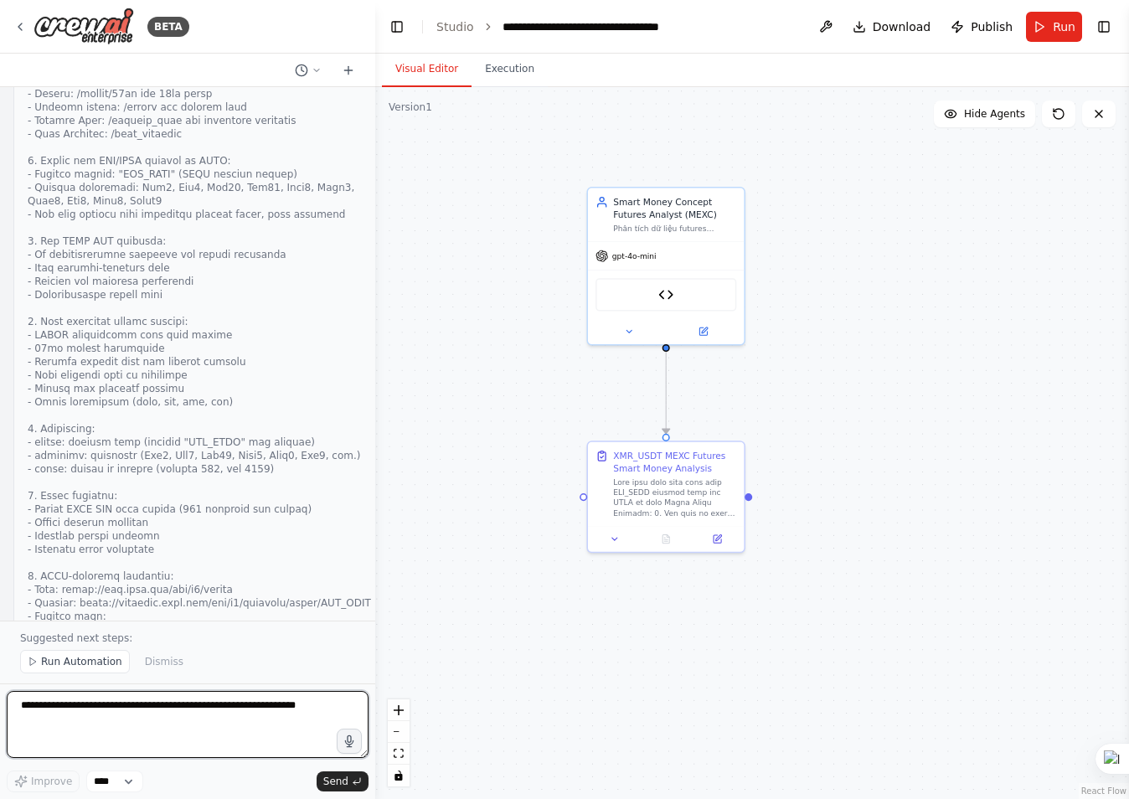
scroll to position [8542, 0]
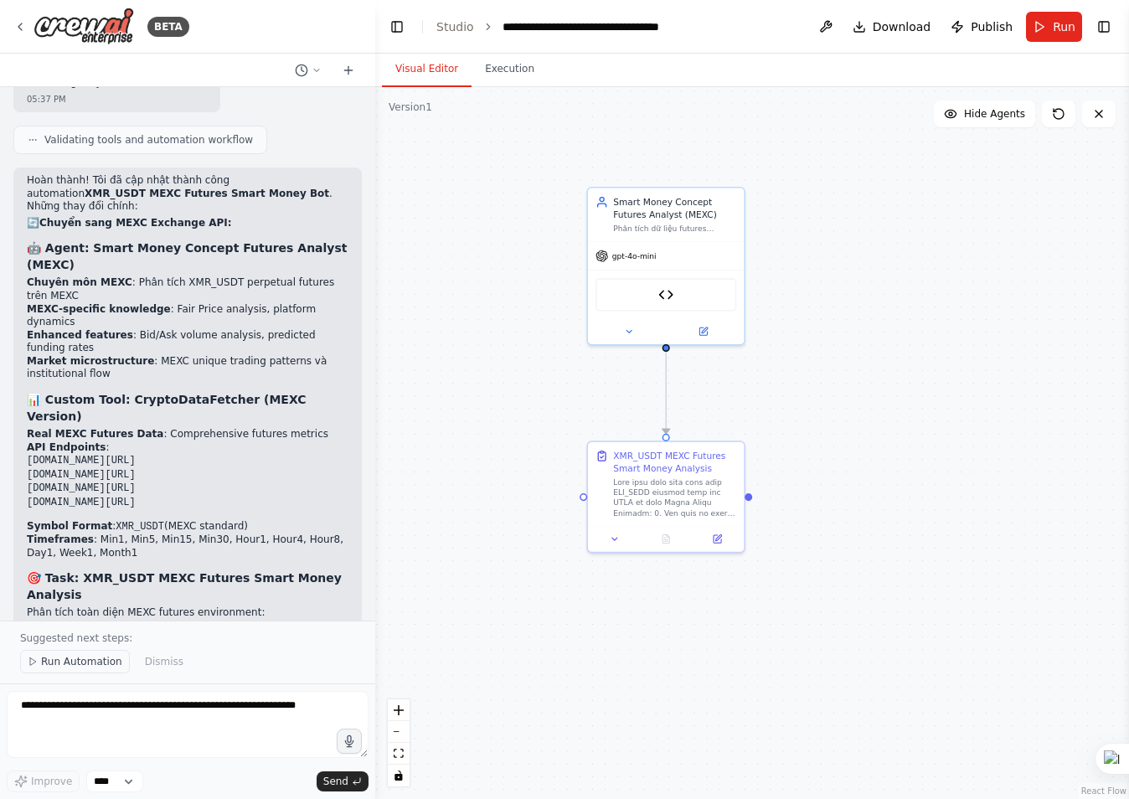
click at [59, 662] on span "Run Automation" at bounding box center [81, 661] width 81 height 13
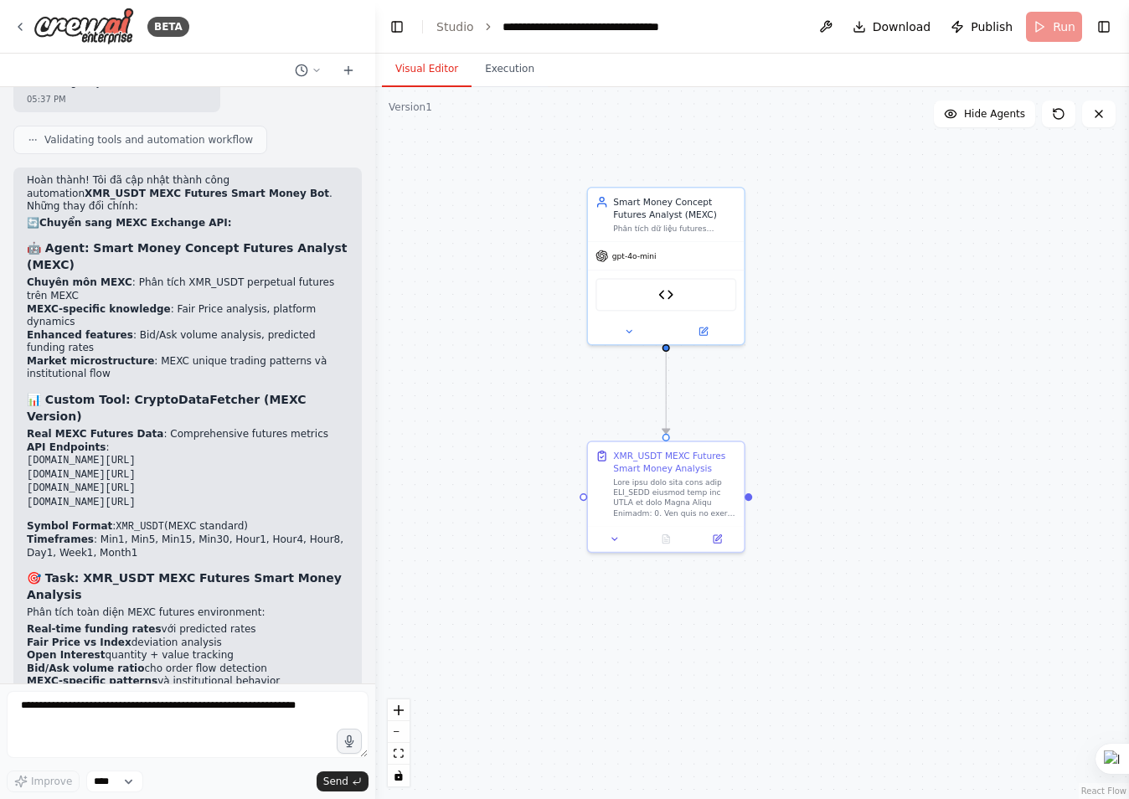
scroll to position [9567, 0]
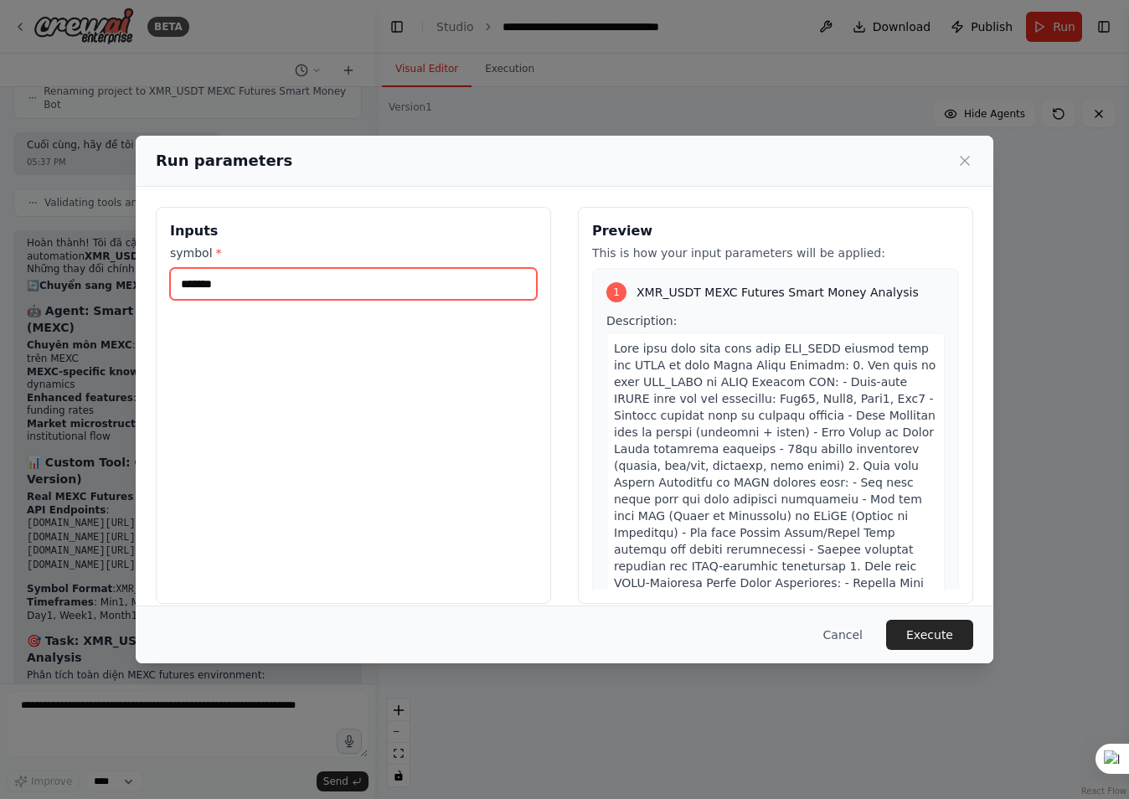
click at [203, 287] on input "*******" at bounding box center [353, 284] width 367 height 32
type input "********"
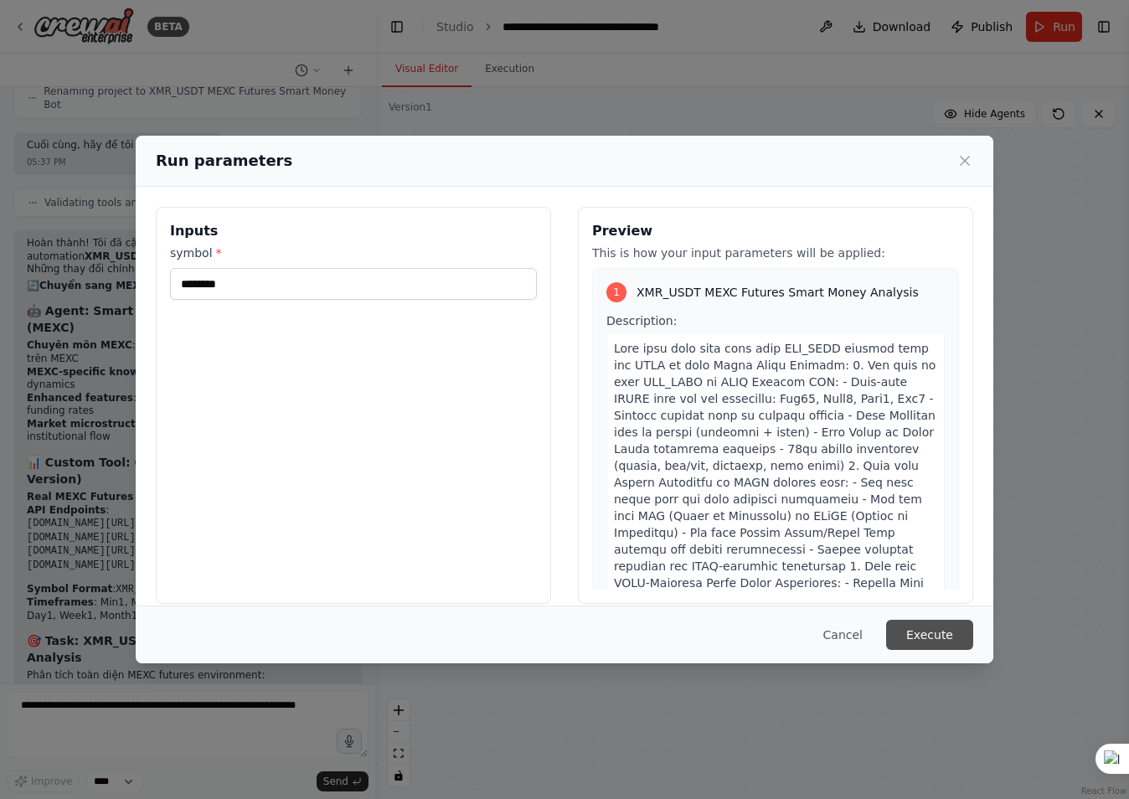
click at [940, 635] on button "Execute" at bounding box center [929, 635] width 87 height 30
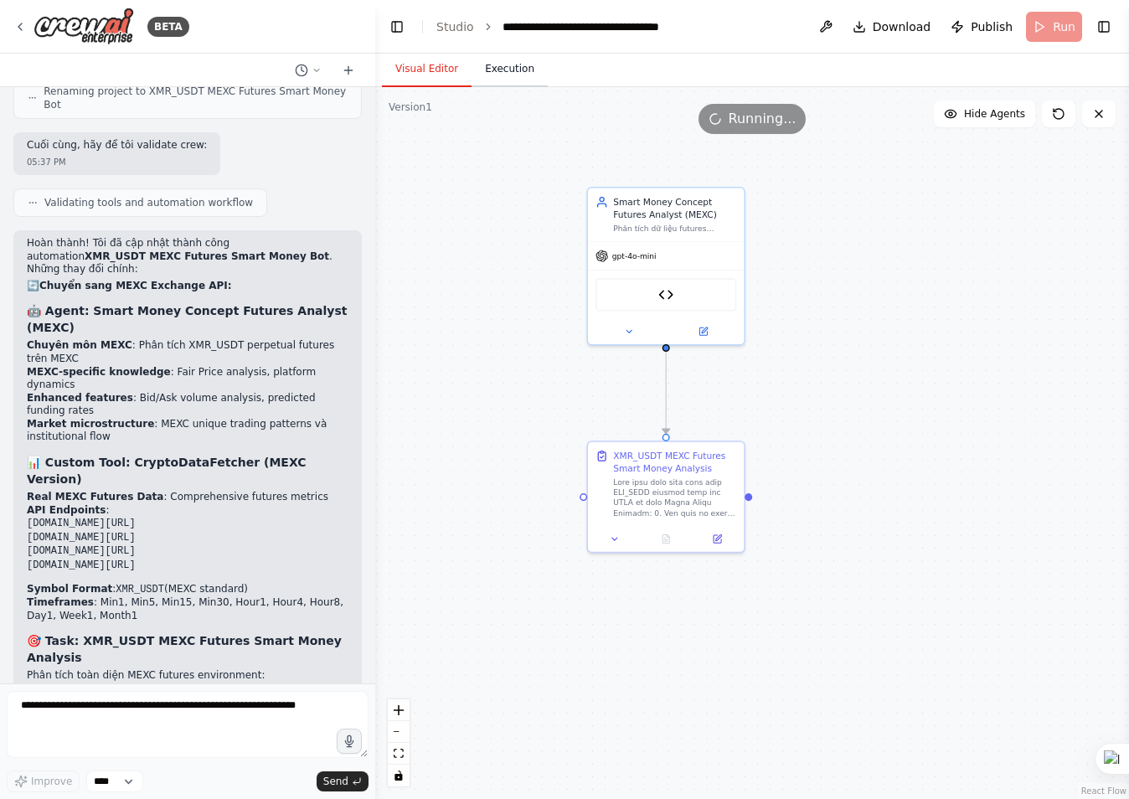
click at [500, 72] on button "Execution" at bounding box center [509, 69] width 76 height 35
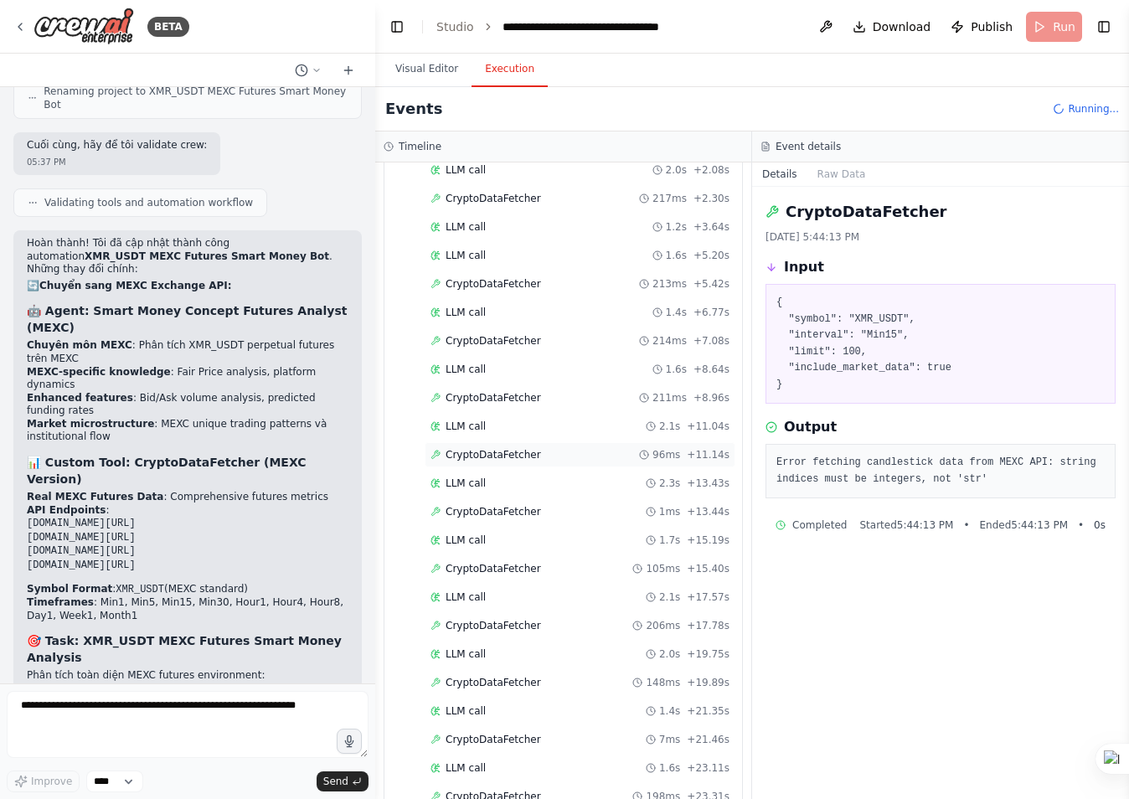
scroll to position [80, 0]
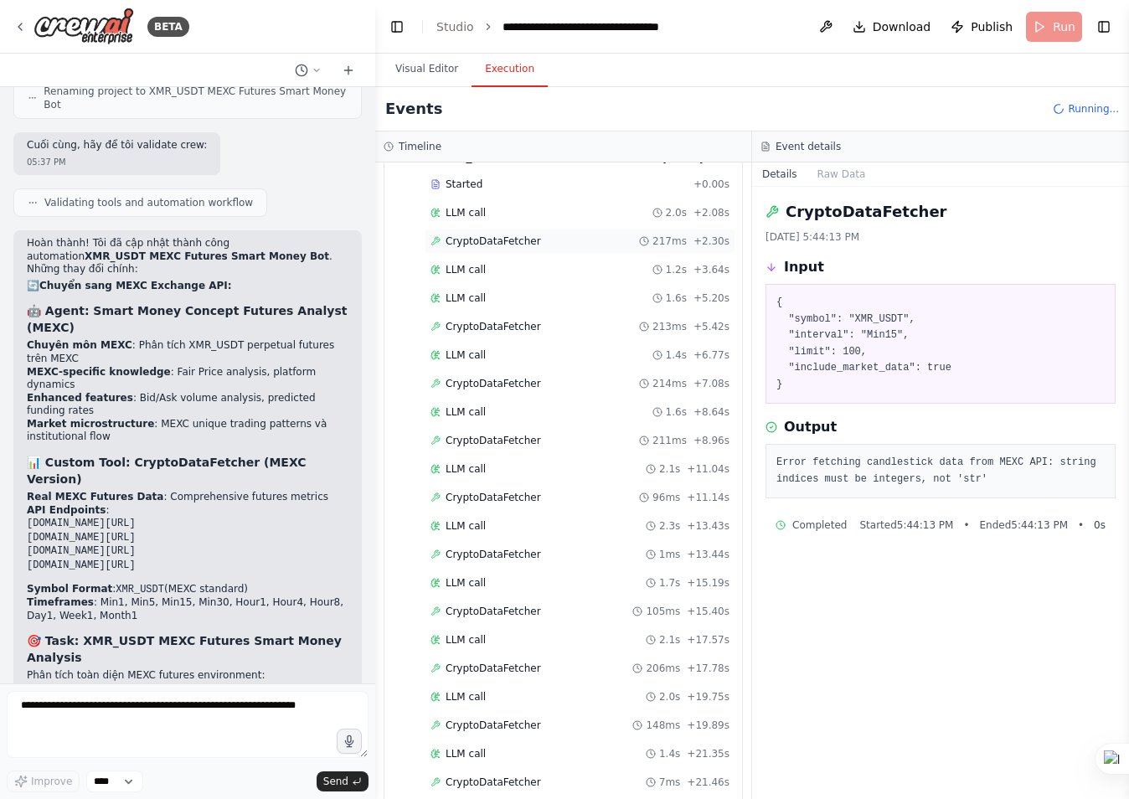
click at [513, 241] on span "CryptoDataFetcher" at bounding box center [493, 240] width 95 height 13
click at [492, 209] on div "LLM call 2.0s + 2.08s" at bounding box center [579, 212] width 299 height 13
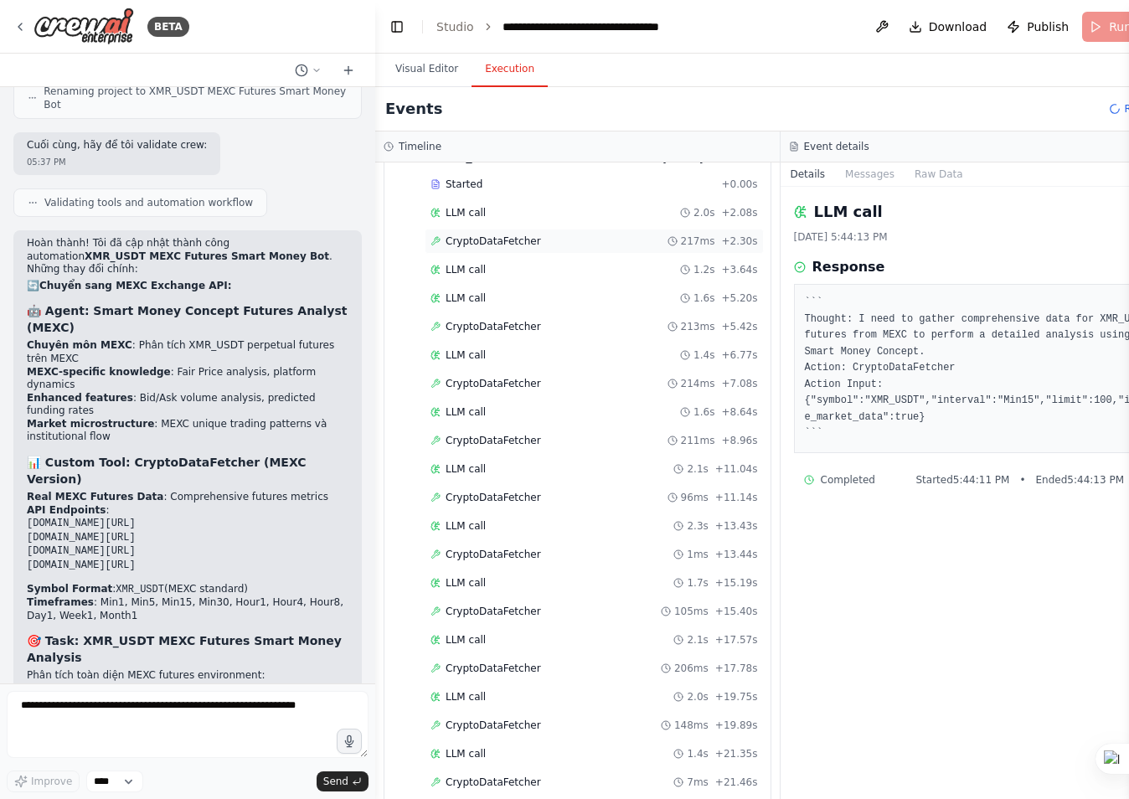
click at [488, 241] on span "CryptoDataFetcher" at bounding box center [493, 240] width 95 height 13
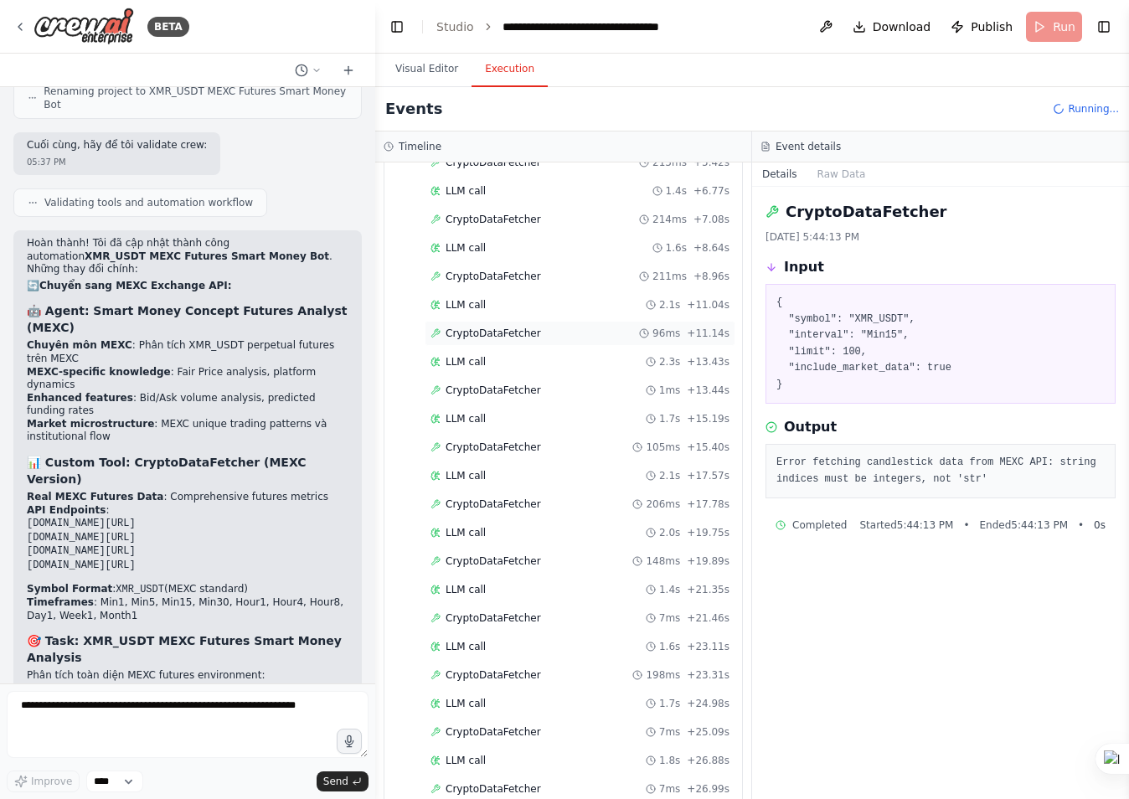
scroll to position [332, 0]
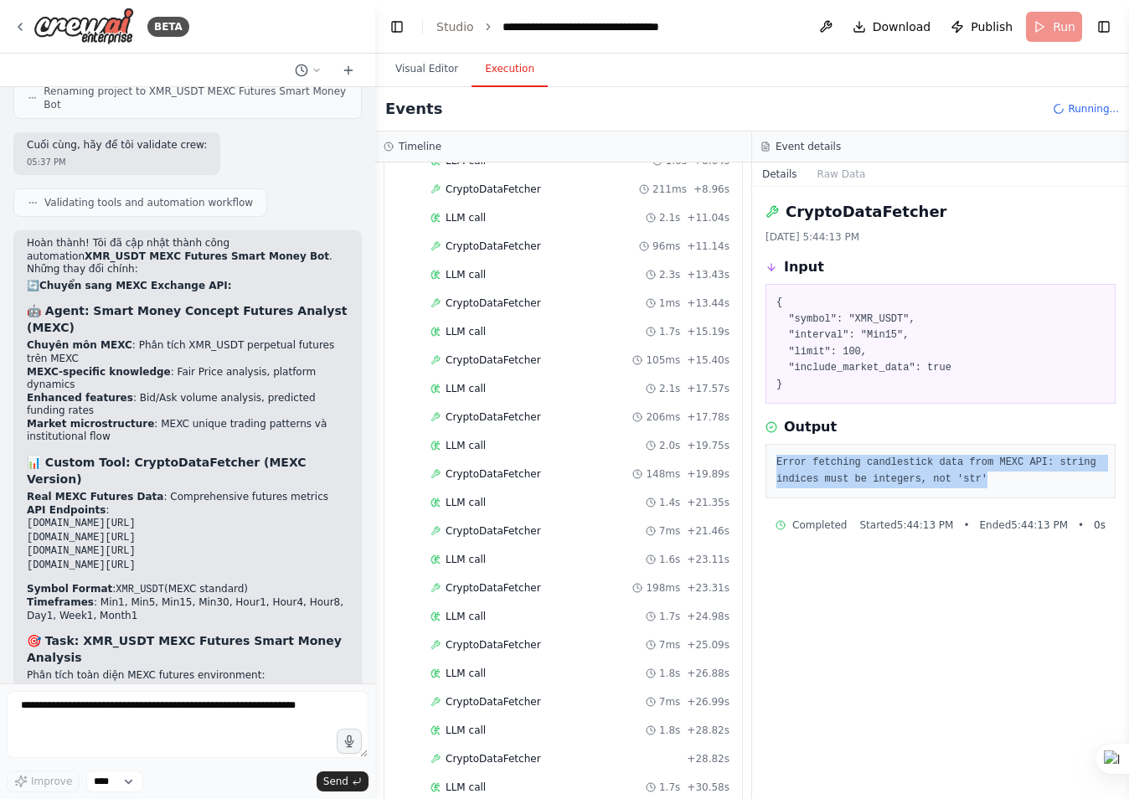
drag, startPoint x: 988, startPoint y: 482, endPoint x: 771, endPoint y: 471, distance: 217.2
click at [771, 471] on div "Error fetching candlestick data from MEXC API: string indices must be integers,…" at bounding box center [940, 471] width 350 height 54
drag, startPoint x: 771, startPoint y: 471, endPoint x: 817, endPoint y: 476, distance: 46.4
copy pre "Error fetching candlestick data from MEXC API: string indices must be integers,…"
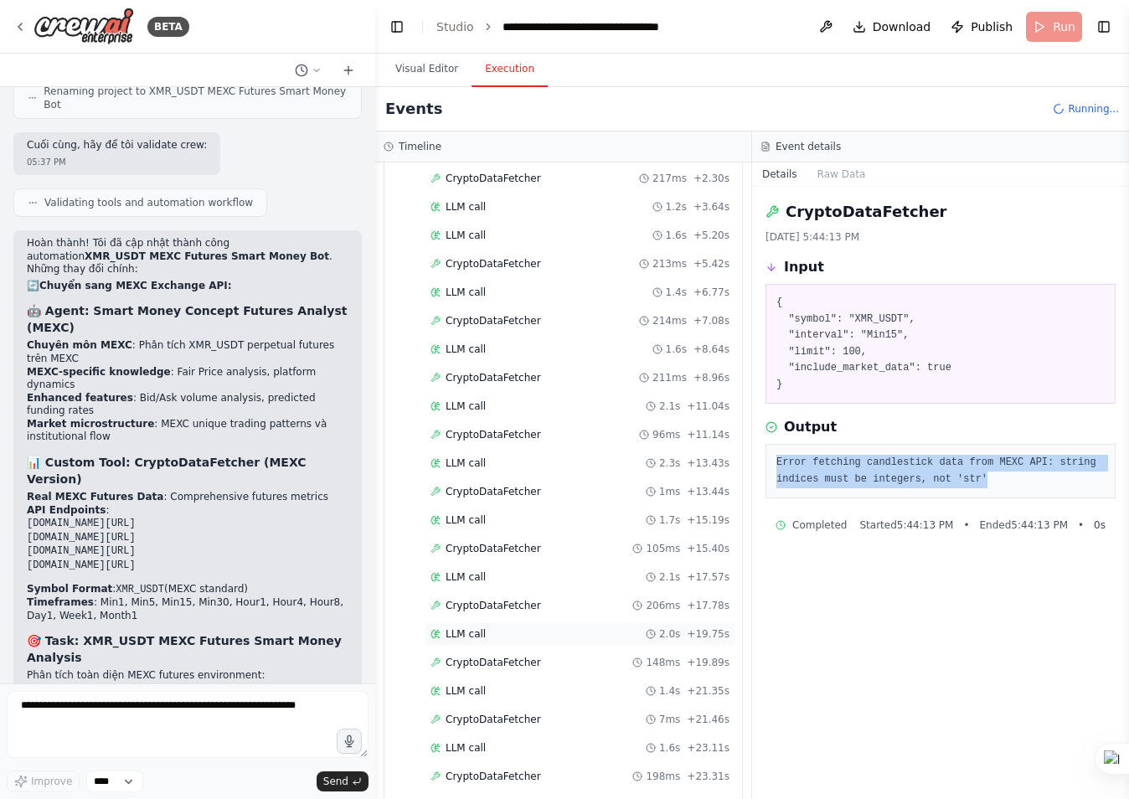
scroll to position [0, 0]
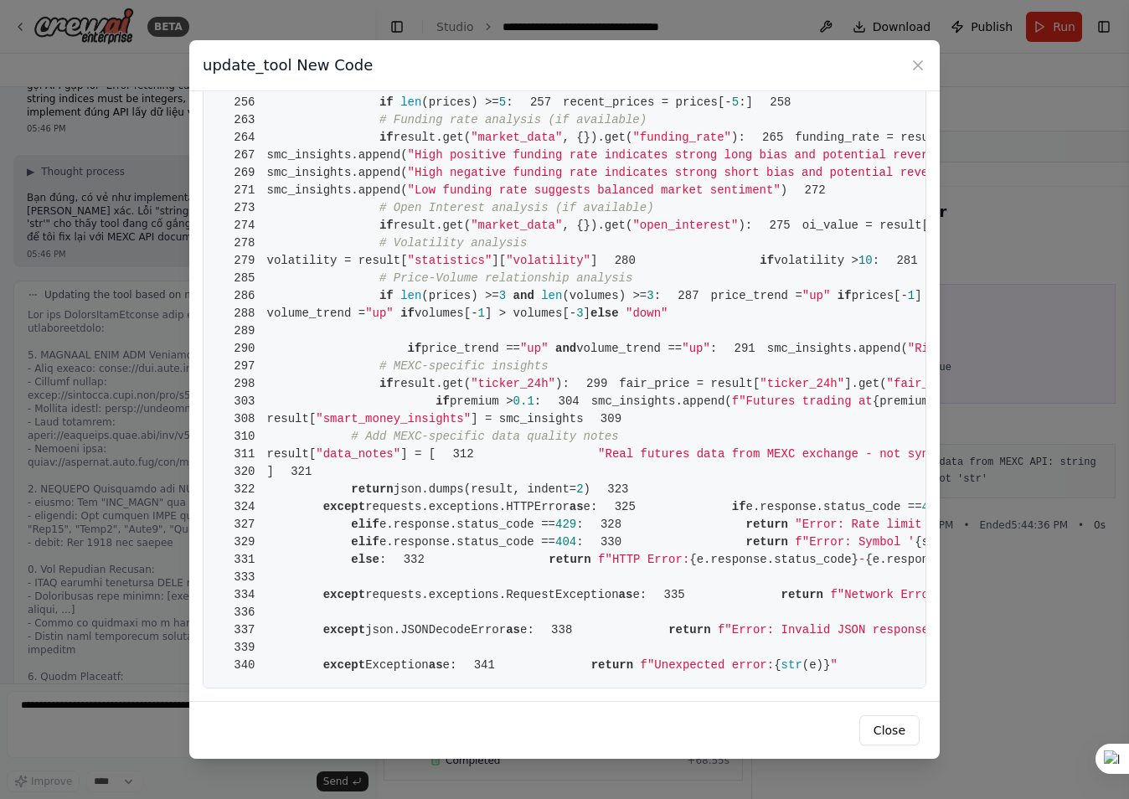
scroll to position [5454, 0]
click at [921, 67] on icon at bounding box center [917, 65] width 17 height 17
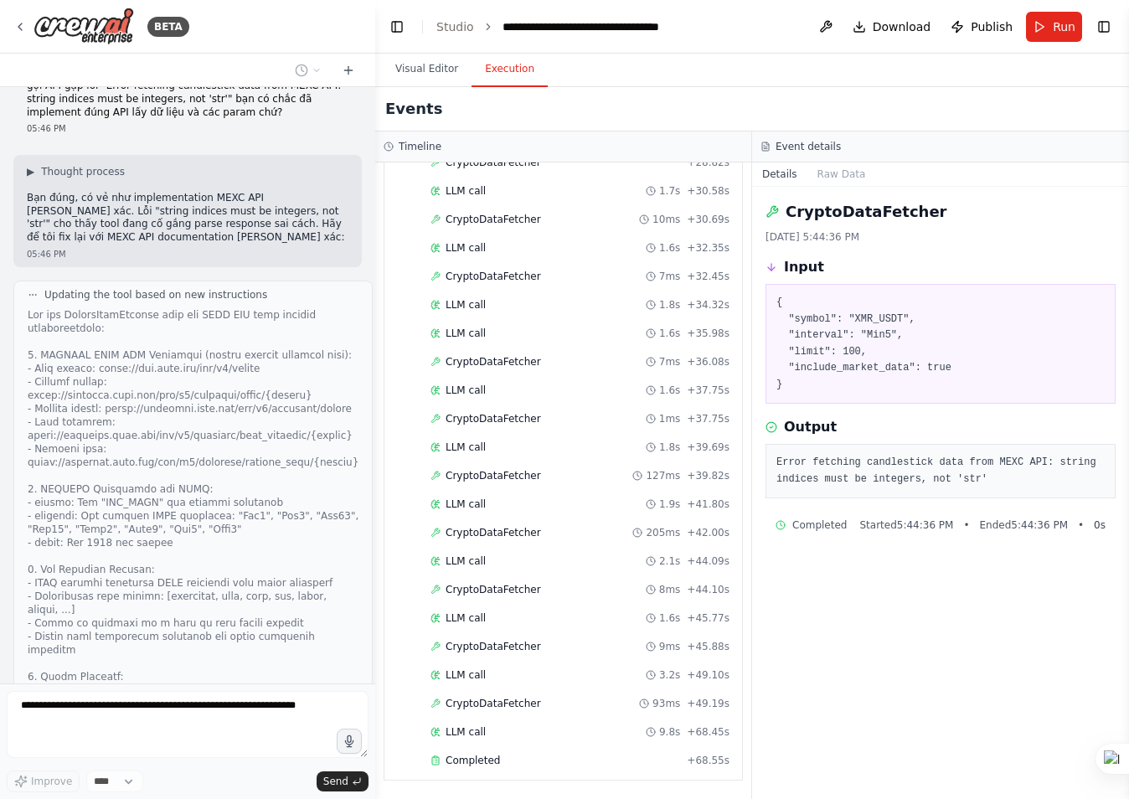
scroll to position [10727, 0]
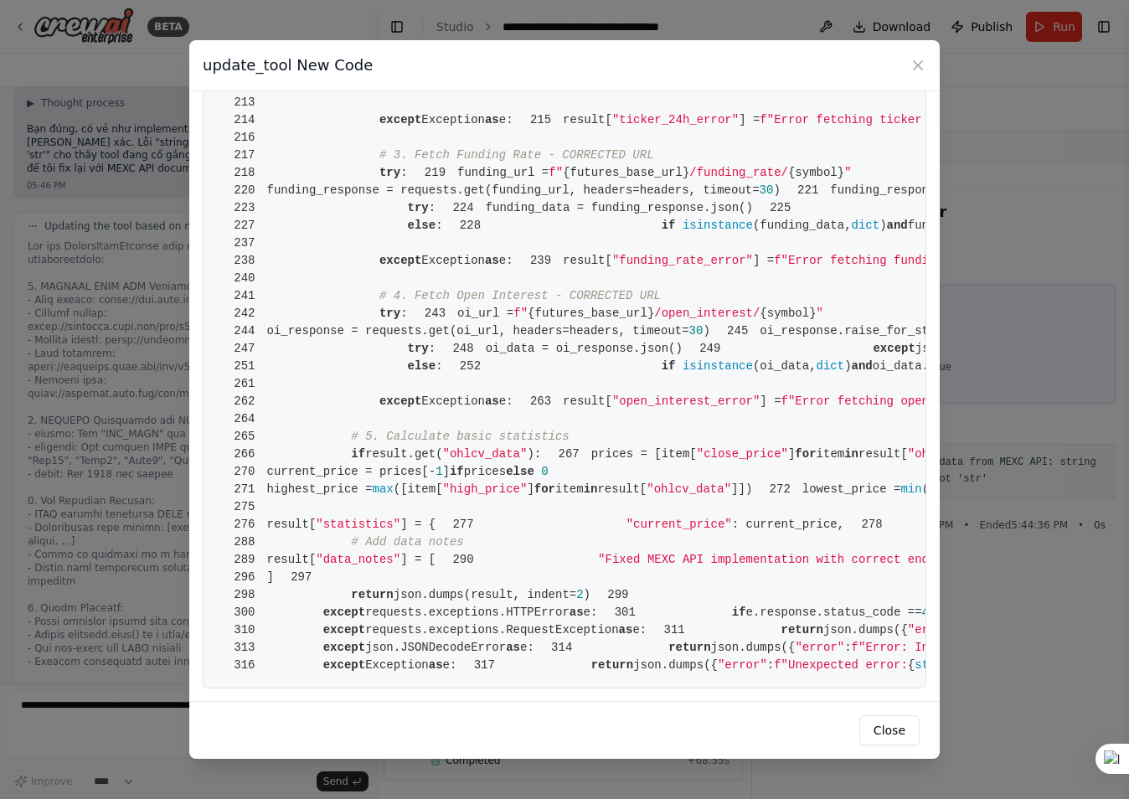
scroll to position [1759, 0]
click at [916, 65] on icon at bounding box center [917, 65] width 17 height 17
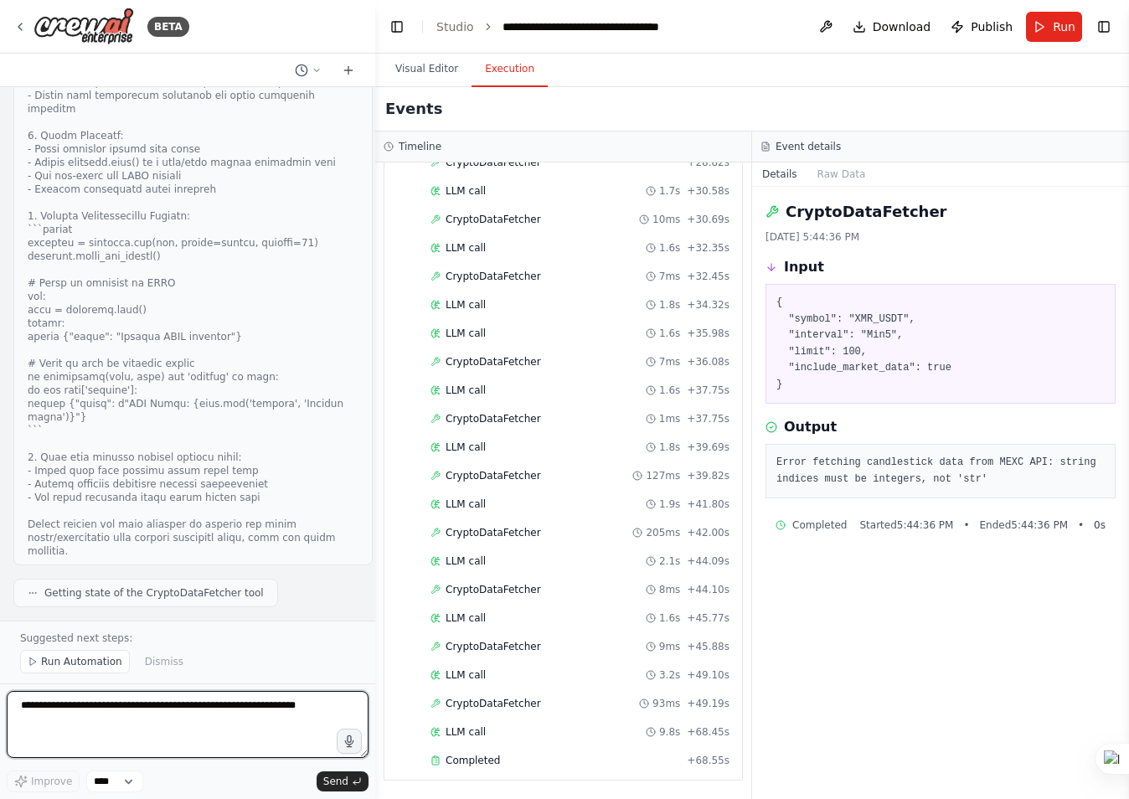
scroll to position [11213, 0]
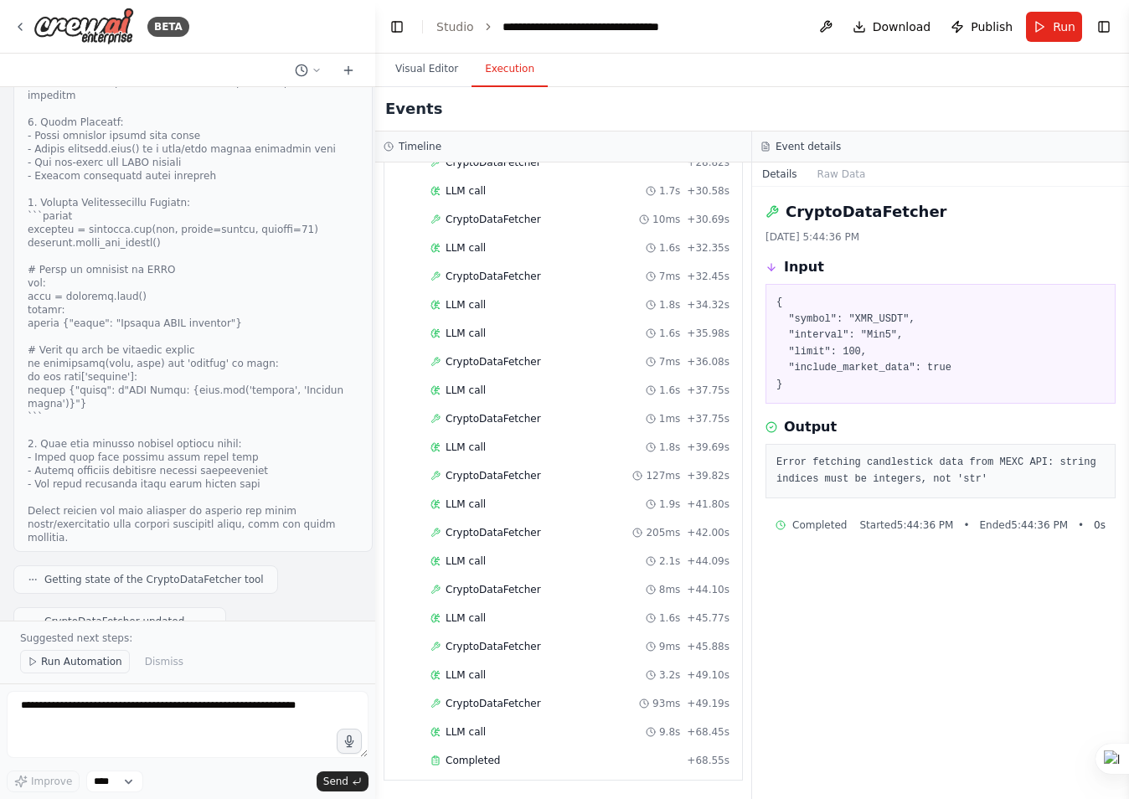
click at [95, 660] on span "Run Automation" at bounding box center [81, 661] width 81 height 13
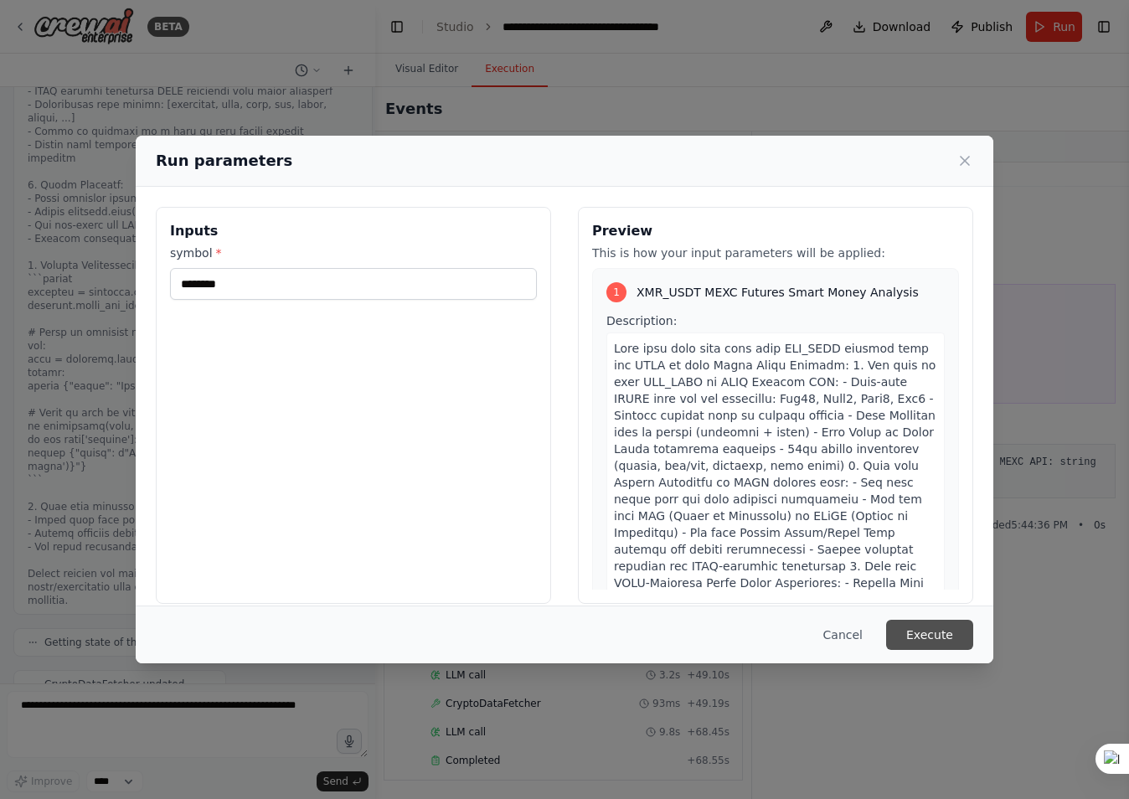
click at [944, 636] on button "Execute" at bounding box center [929, 635] width 87 height 30
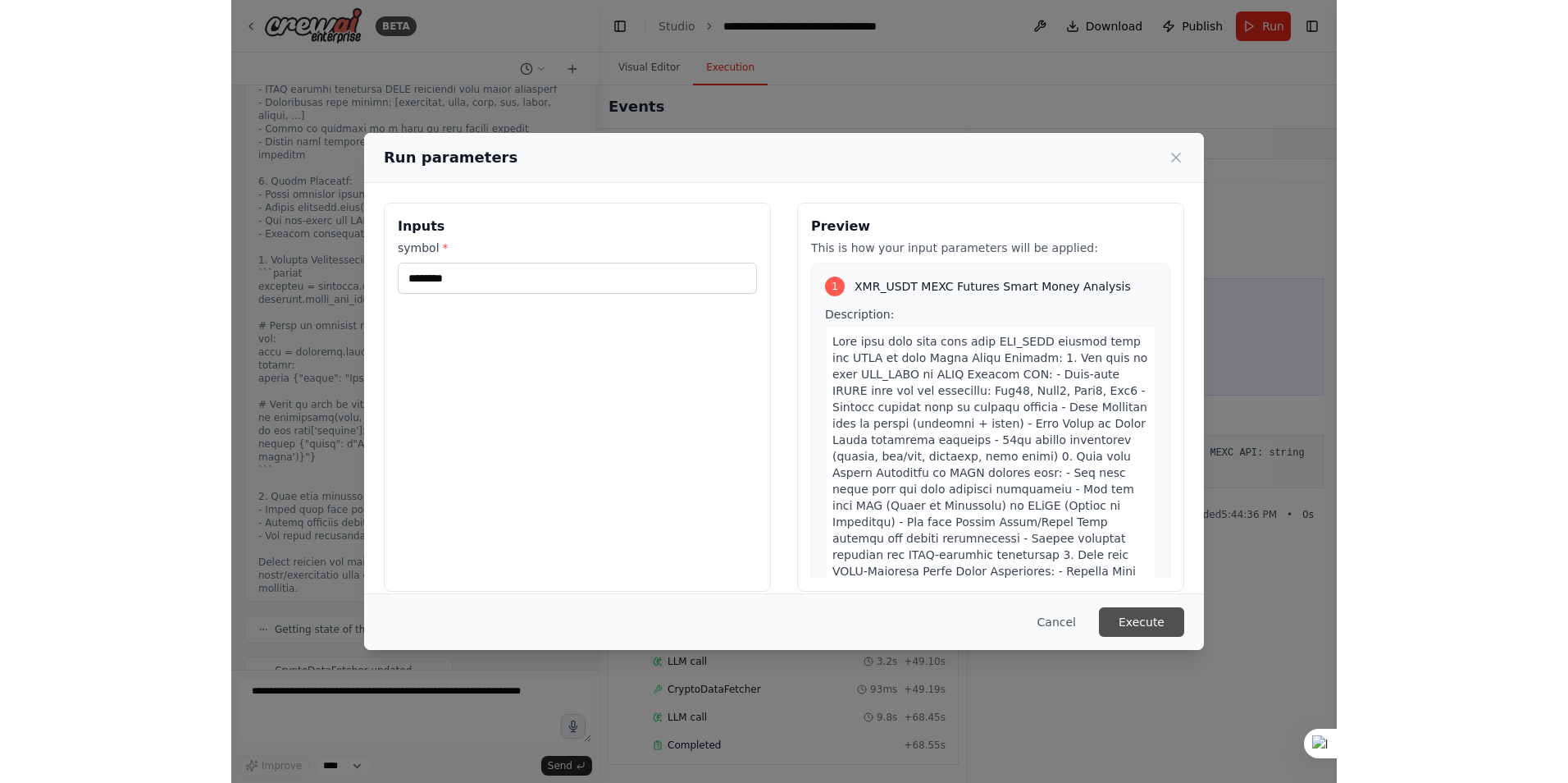
scroll to position [0, 0]
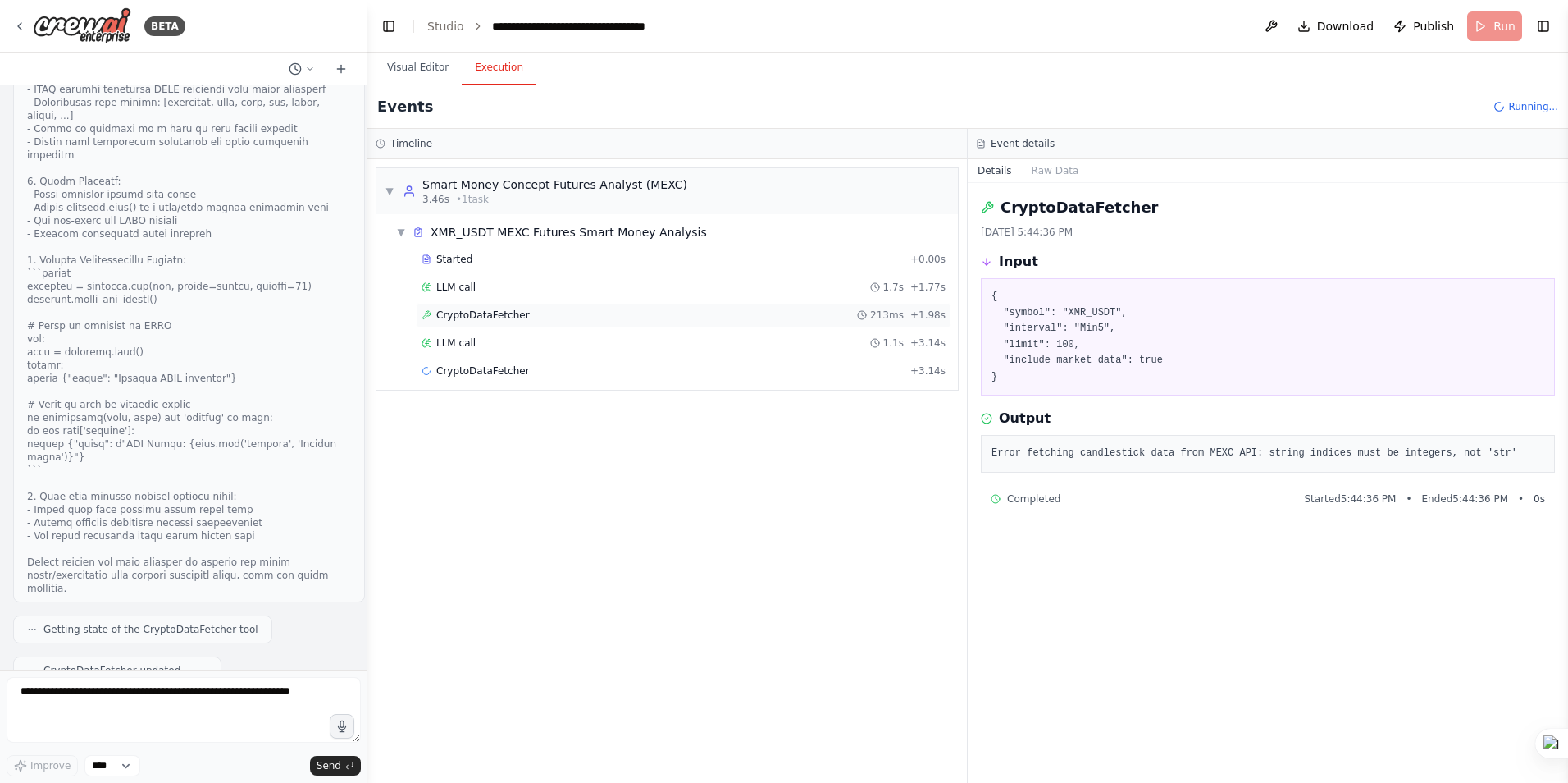
click at [478, 311] on span "CryptoDataFetcher" at bounding box center [483, 315] width 93 height 13
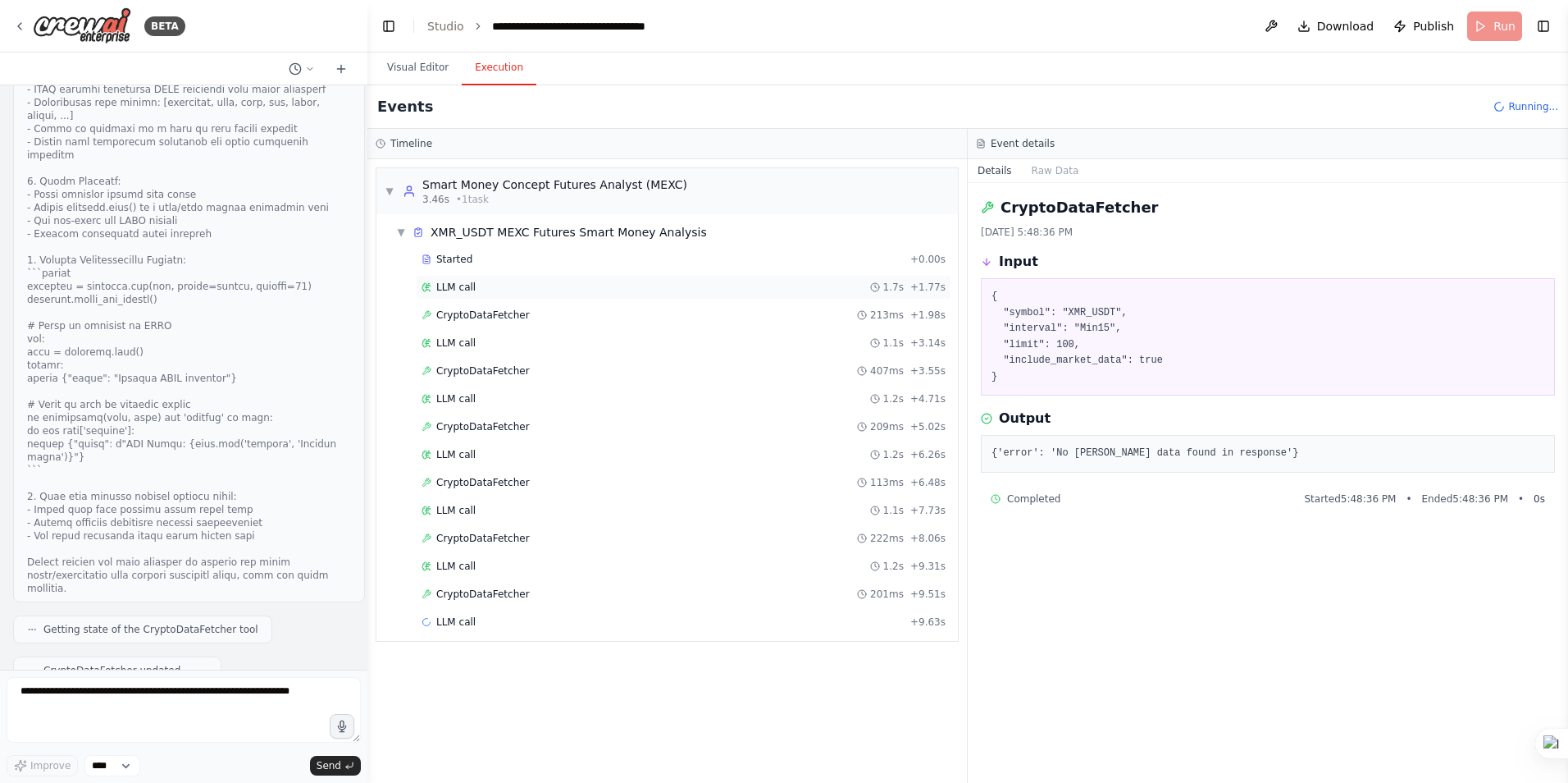
click at [470, 286] on span "LLM call" at bounding box center [456, 286] width 39 height 13
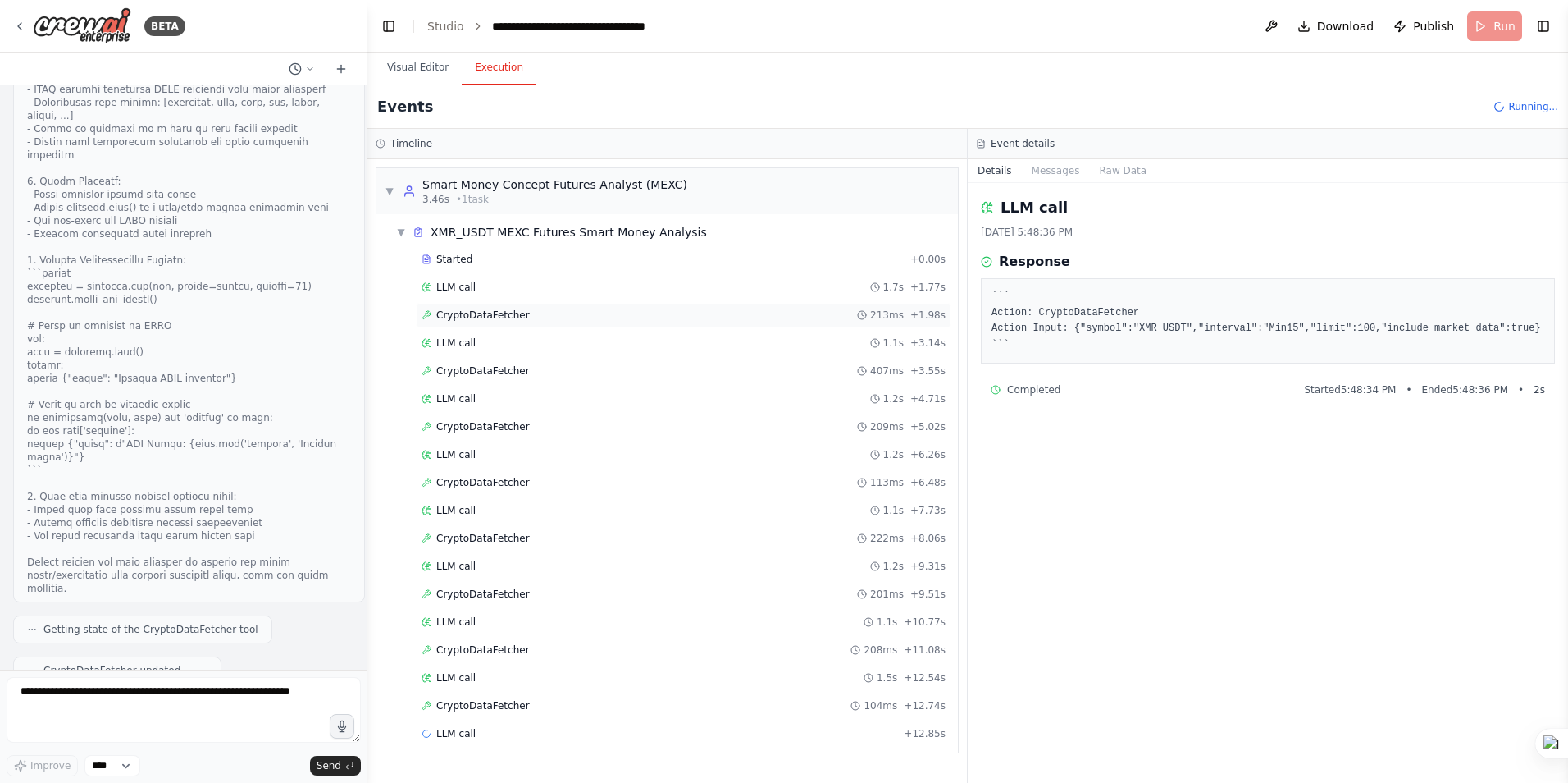
click at [469, 314] on span "CryptoDataFetcher" at bounding box center [483, 315] width 93 height 13
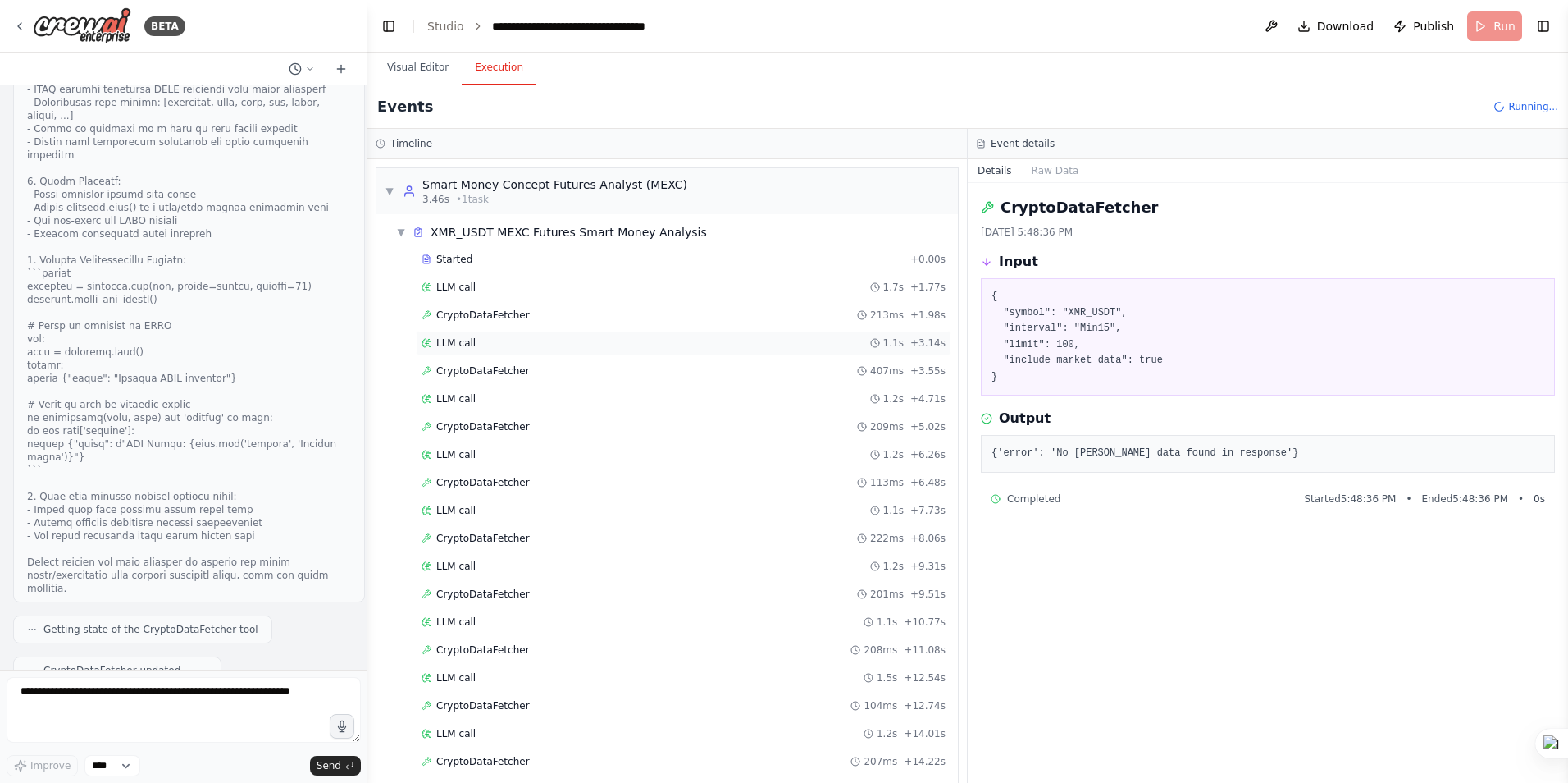
click at [461, 339] on span "LLM call" at bounding box center [456, 342] width 39 height 13
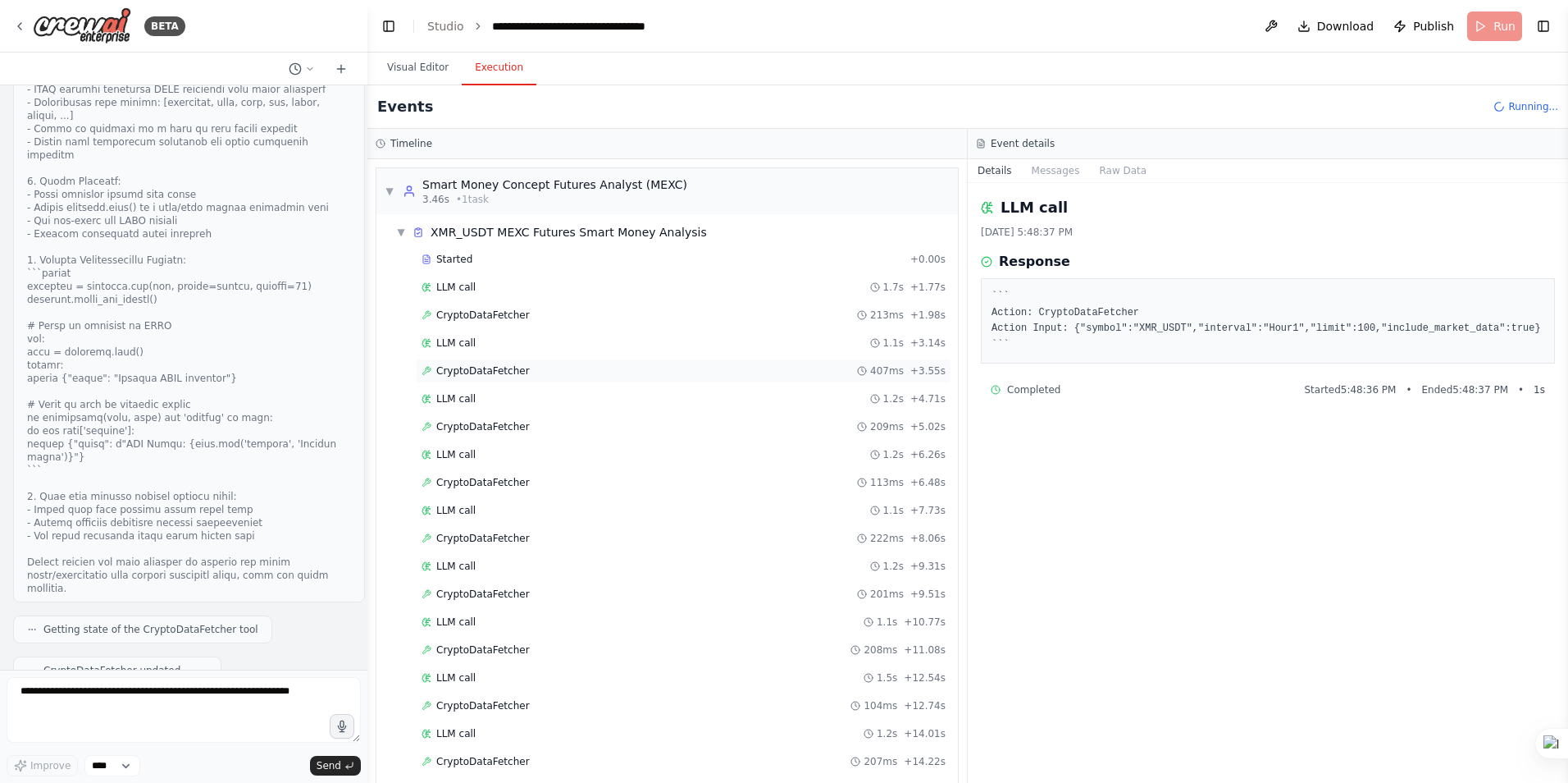
click at [463, 367] on span "CryptoDataFetcher" at bounding box center [483, 370] width 93 height 13
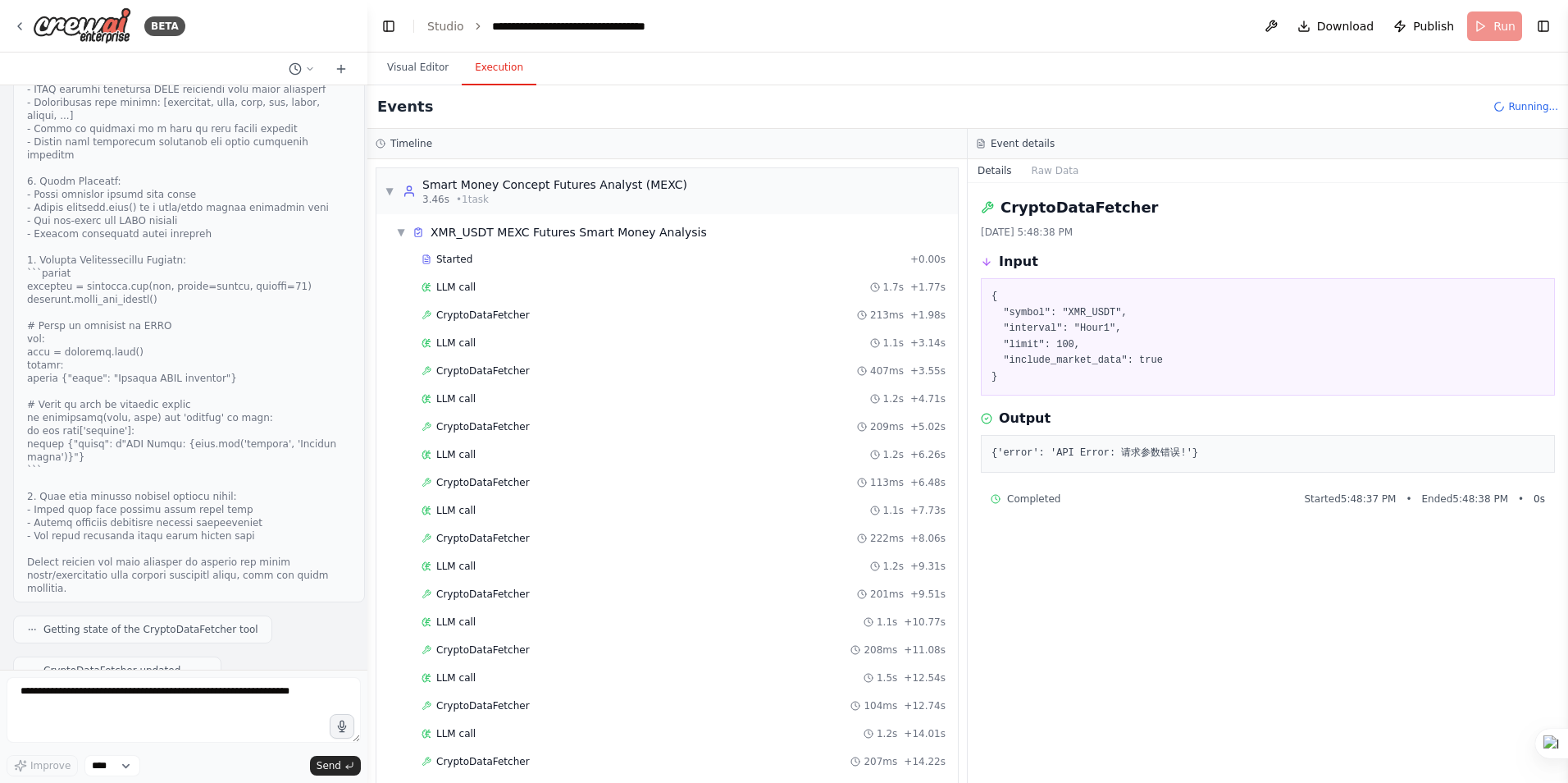
click at [1105, 455] on pre "{'error': 'API Error: 请求参数错误!'}" at bounding box center [1267, 454] width 552 height 17
drag, startPoint x: 1145, startPoint y: 455, endPoint x: 1112, endPoint y: 452, distance: 33.1
click at [1105, 452] on pre "{'error': 'API Error: 请求参数错误!'}" at bounding box center [1267, 454] width 552 height 17
drag, startPoint x: 1111, startPoint y: 452, endPoint x: 1173, endPoint y: 453, distance: 62.0
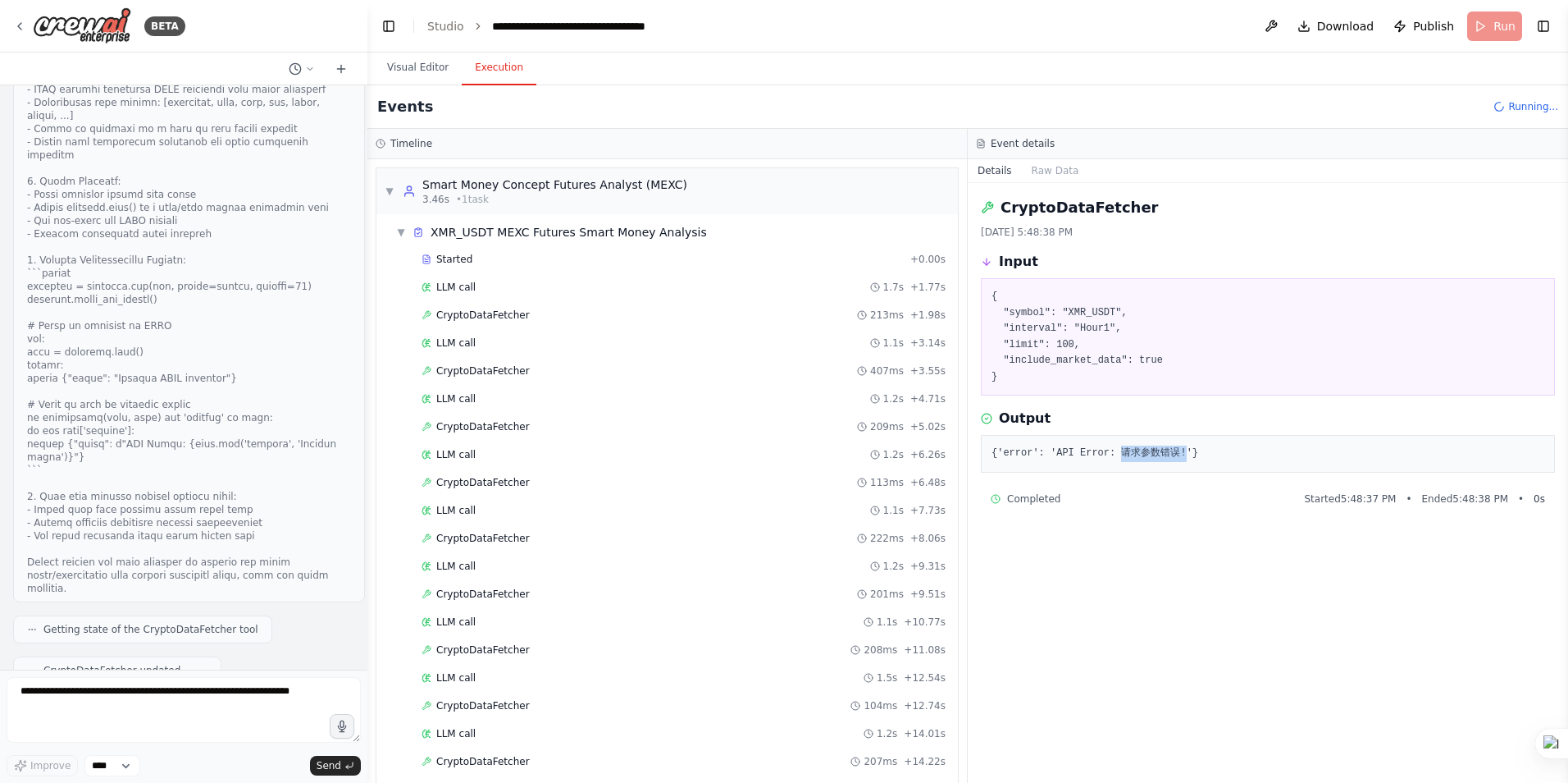
click at [1105, 453] on pre "{'error': 'API Error: 请求参数错误!'}" at bounding box center [1267, 454] width 552 height 17
copy pre "请求参数错误!"
click at [480, 431] on span "CryptoDataFetcher" at bounding box center [483, 426] width 93 height 13
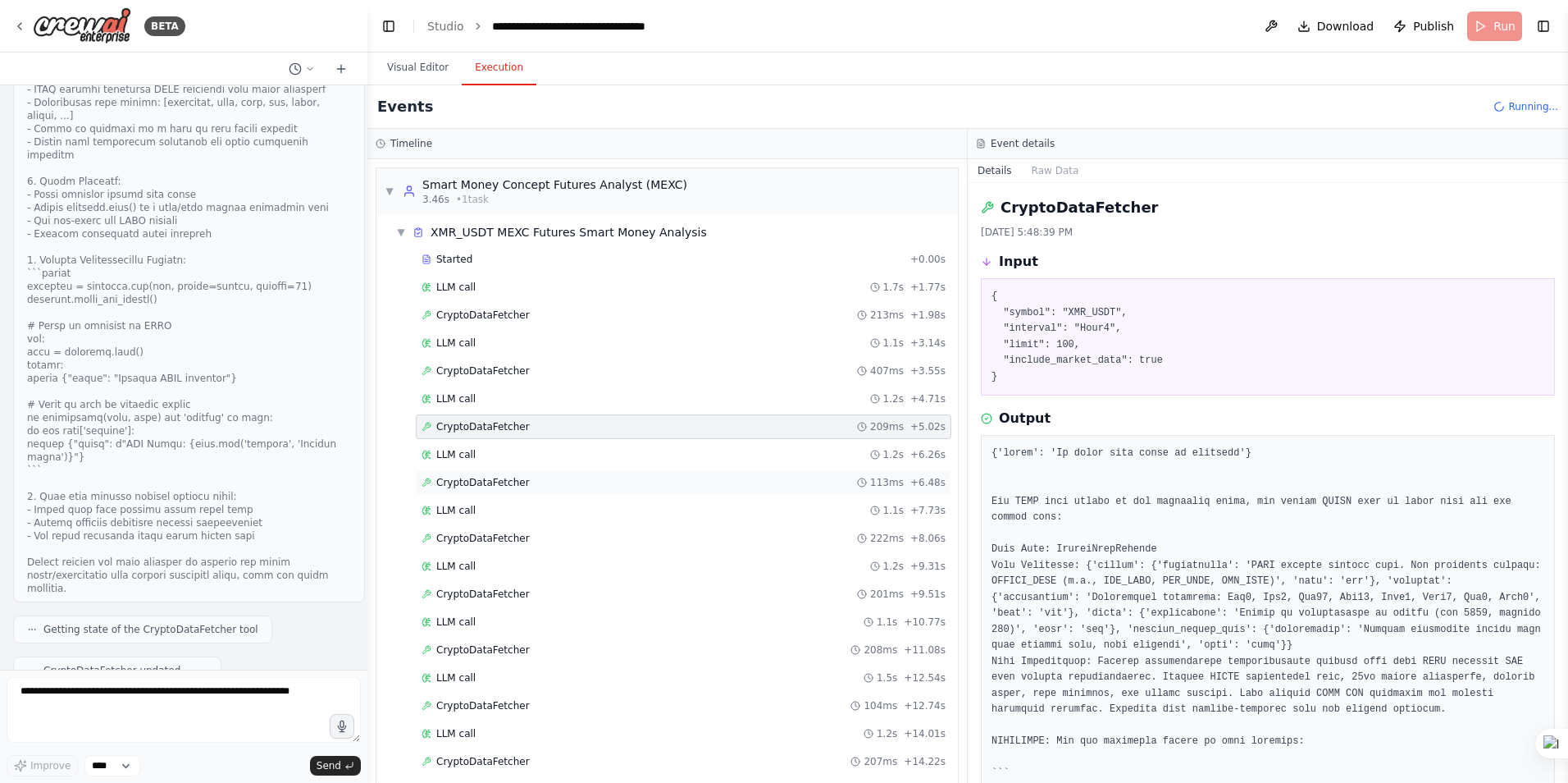
click at [469, 489] on div "CryptoDataFetcher 113ms + 6.48s" at bounding box center [684, 482] width 536 height 24
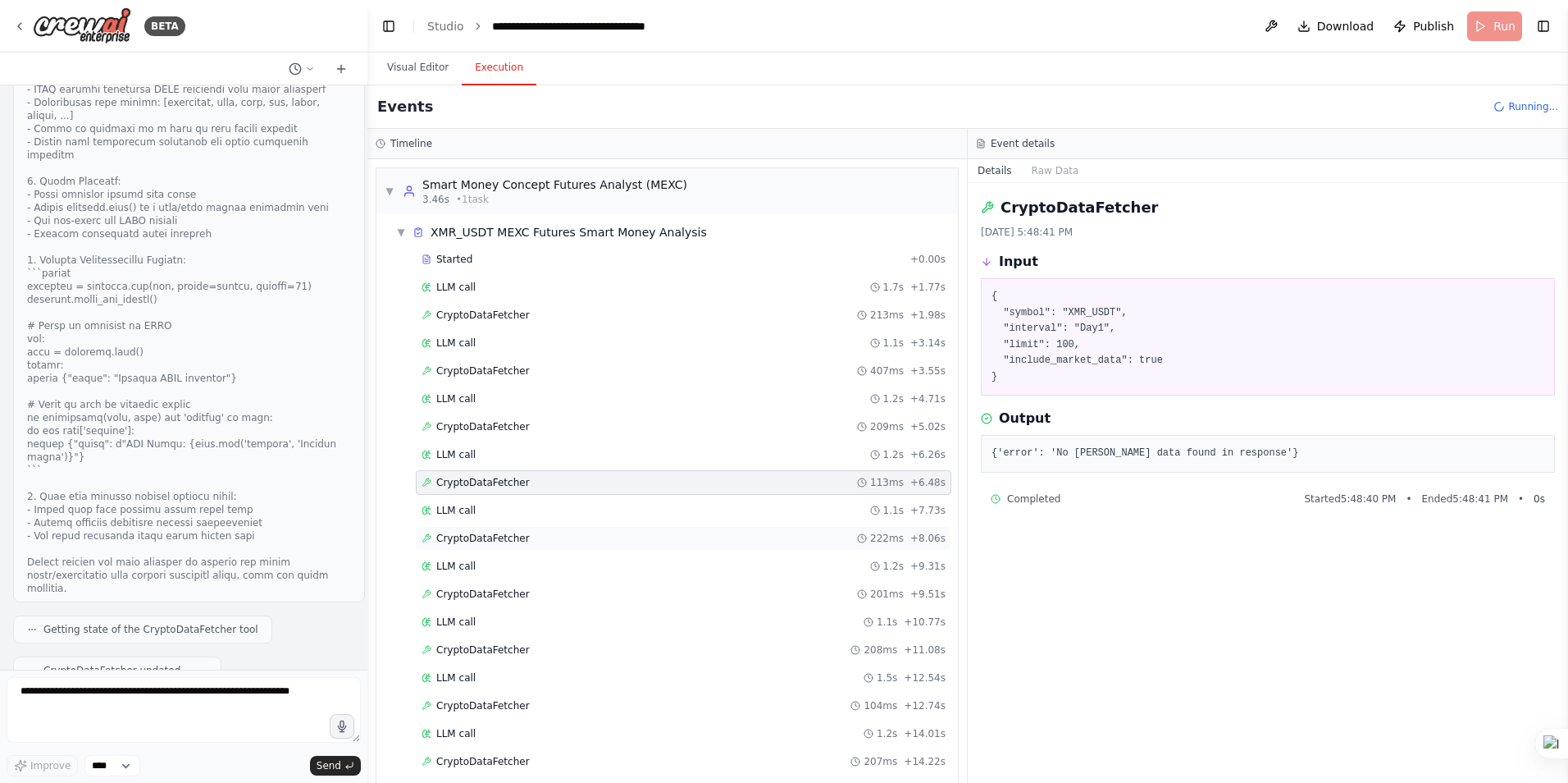
click at [471, 535] on span "CryptoDataFetcher" at bounding box center [483, 538] width 93 height 13
click at [473, 593] on span "CryptoDataFetcher" at bounding box center [483, 594] width 93 height 13
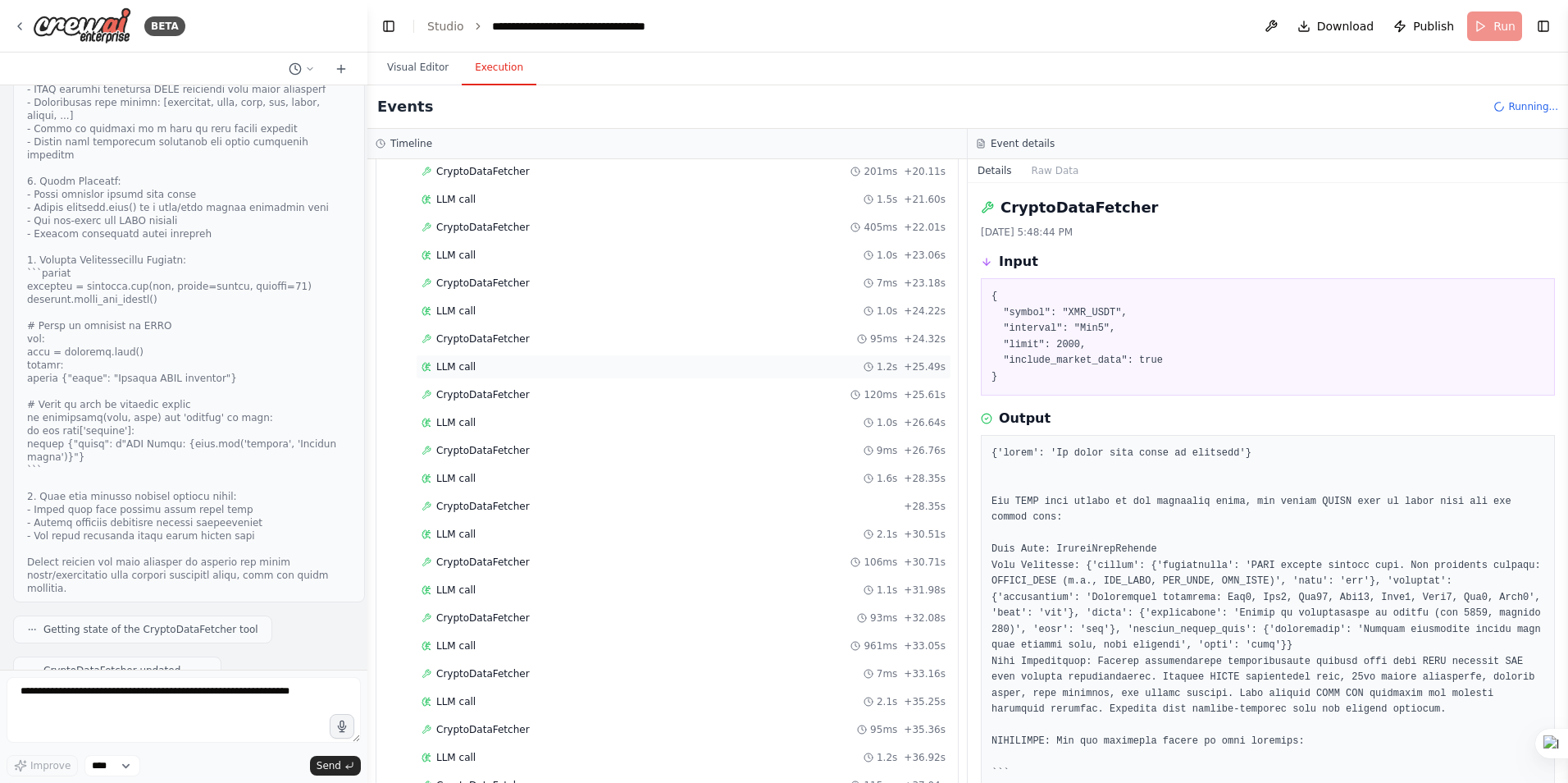
scroll to position [937, 0]
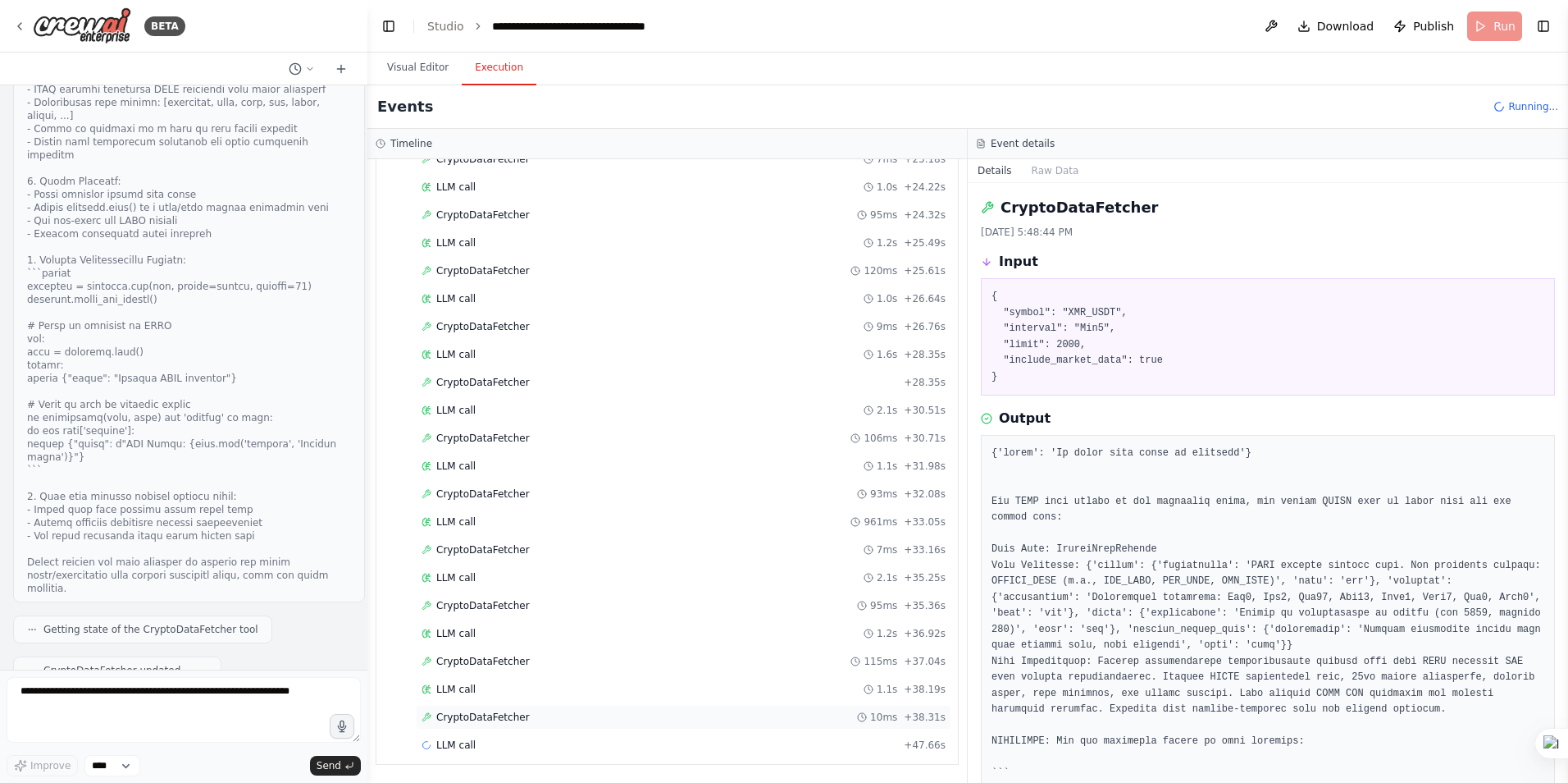
click at [487, 717] on span "CryptoDataFetcher" at bounding box center [483, 716] width 93 height 13
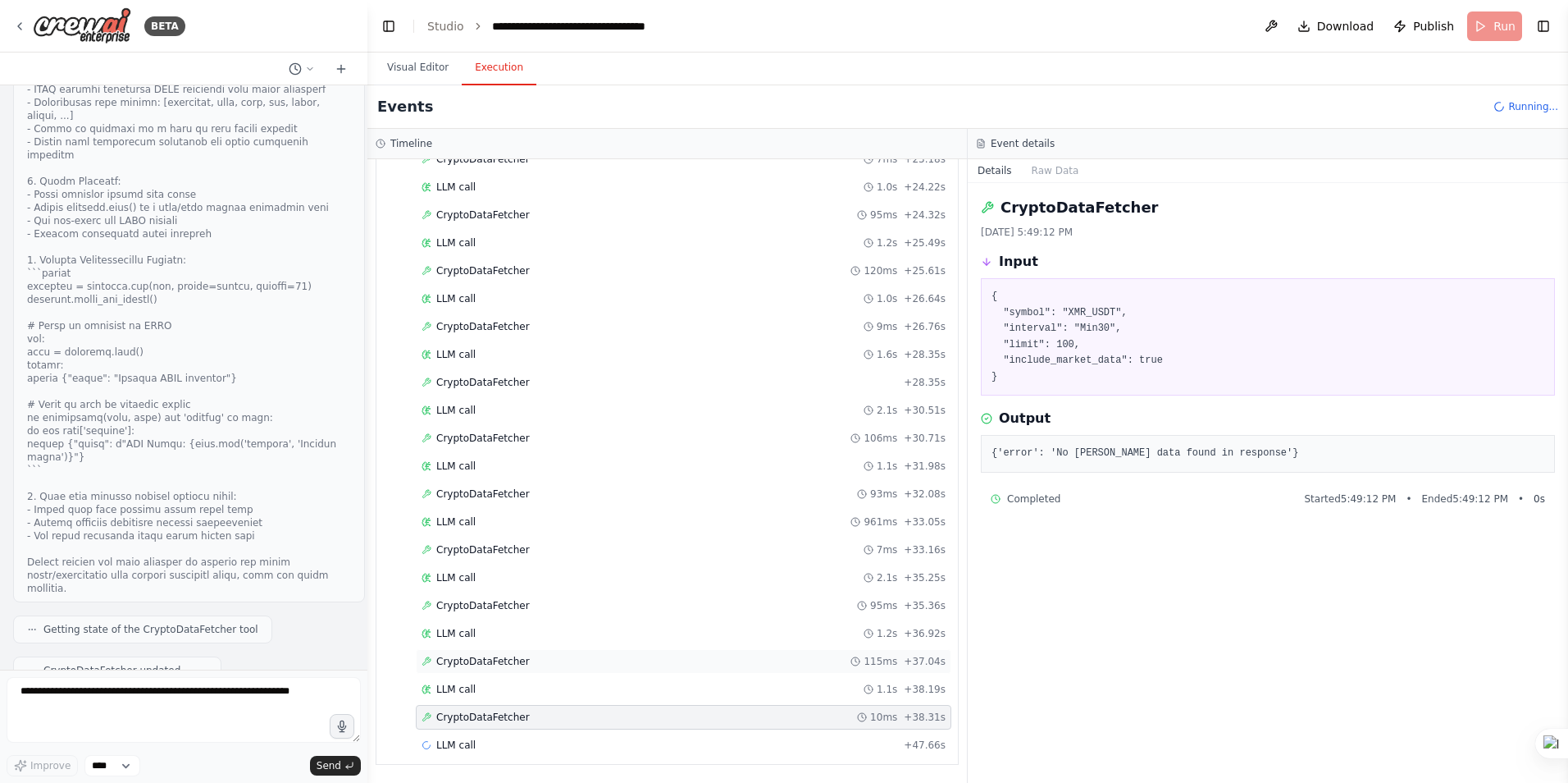
click at [490, 665] on span "CryptoDataFetcher" at bounding box center [483, 661] width 93 height 13
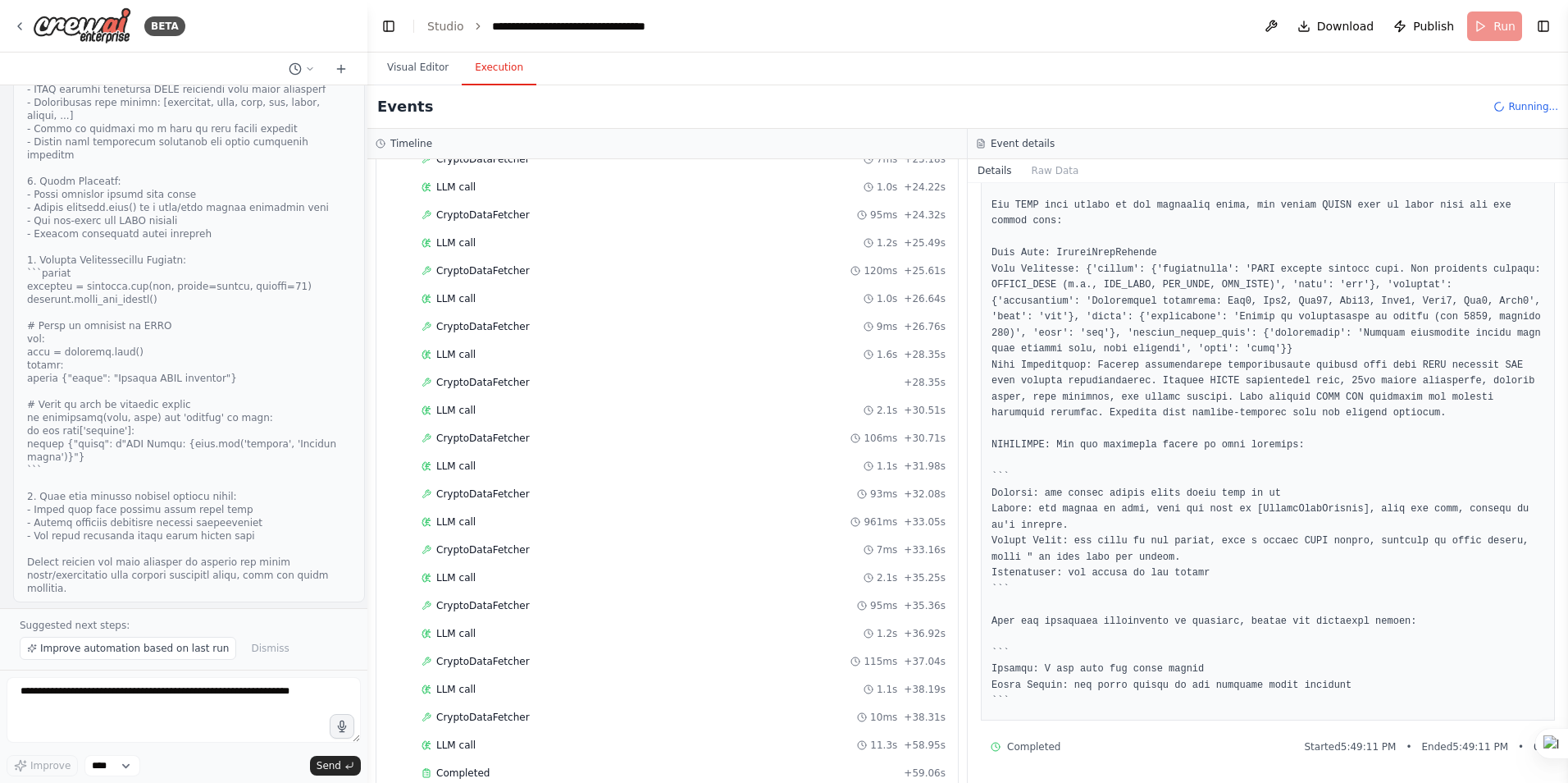
scroll to position [10988, 0]
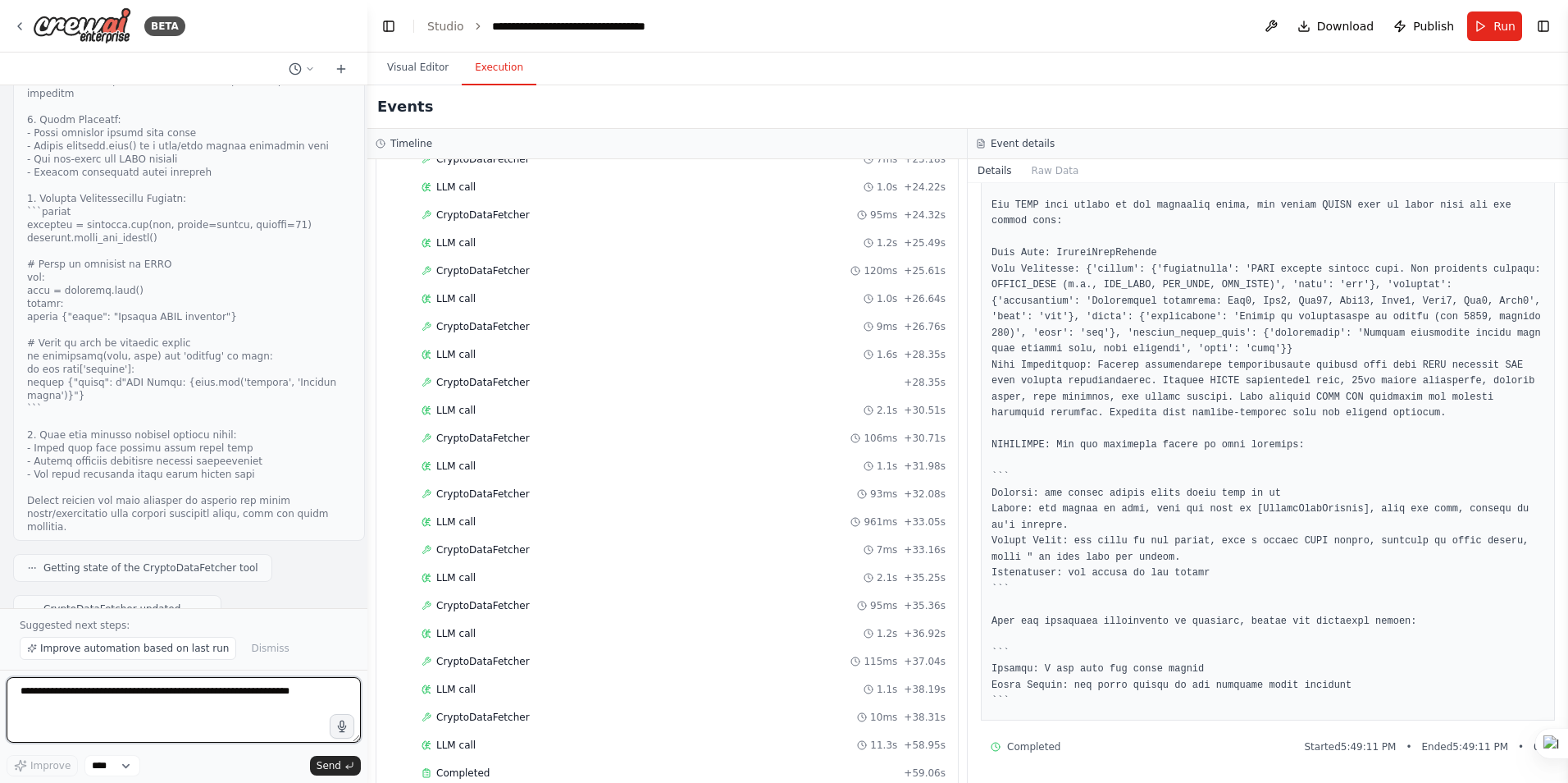
click at [145, 698] on textarea at bounding box center [184, 710] width 355 height 66
paste textarea "**********"
click at [191, 722] on textarea "**********" at bounding box center [184, 710] width 355 height 66
type textarea "**********"
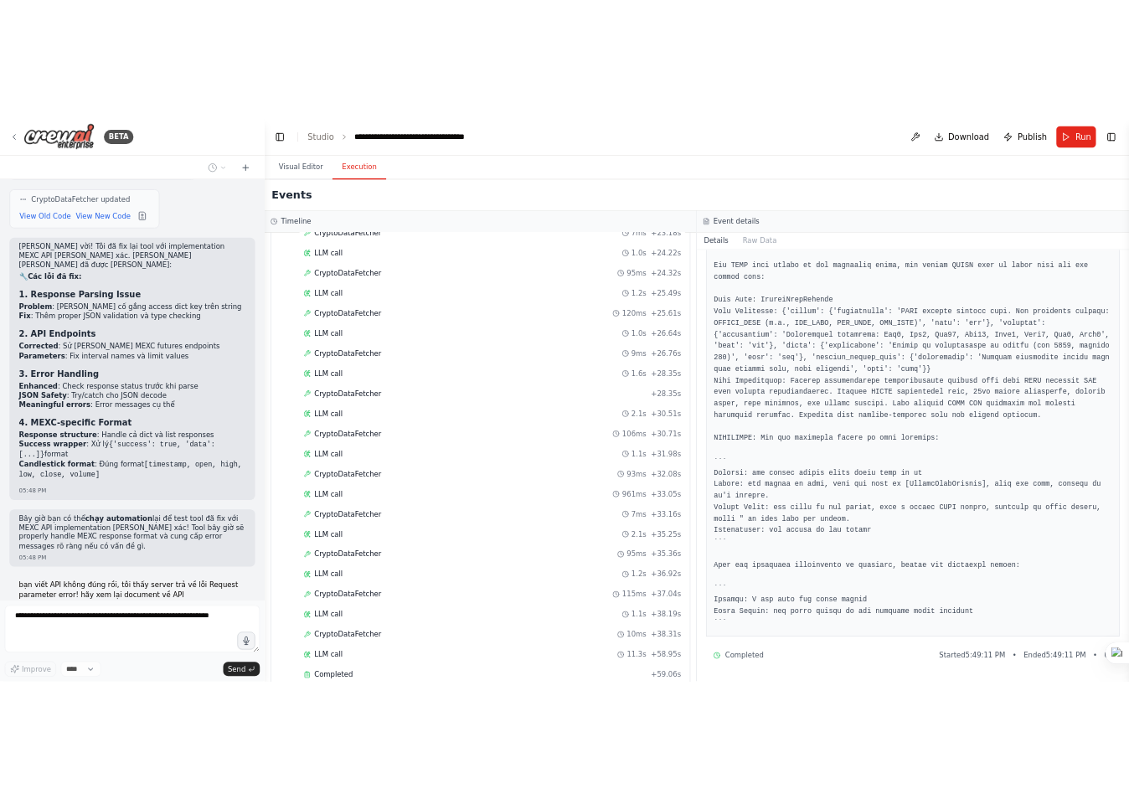
scroll to position [11716, 0]
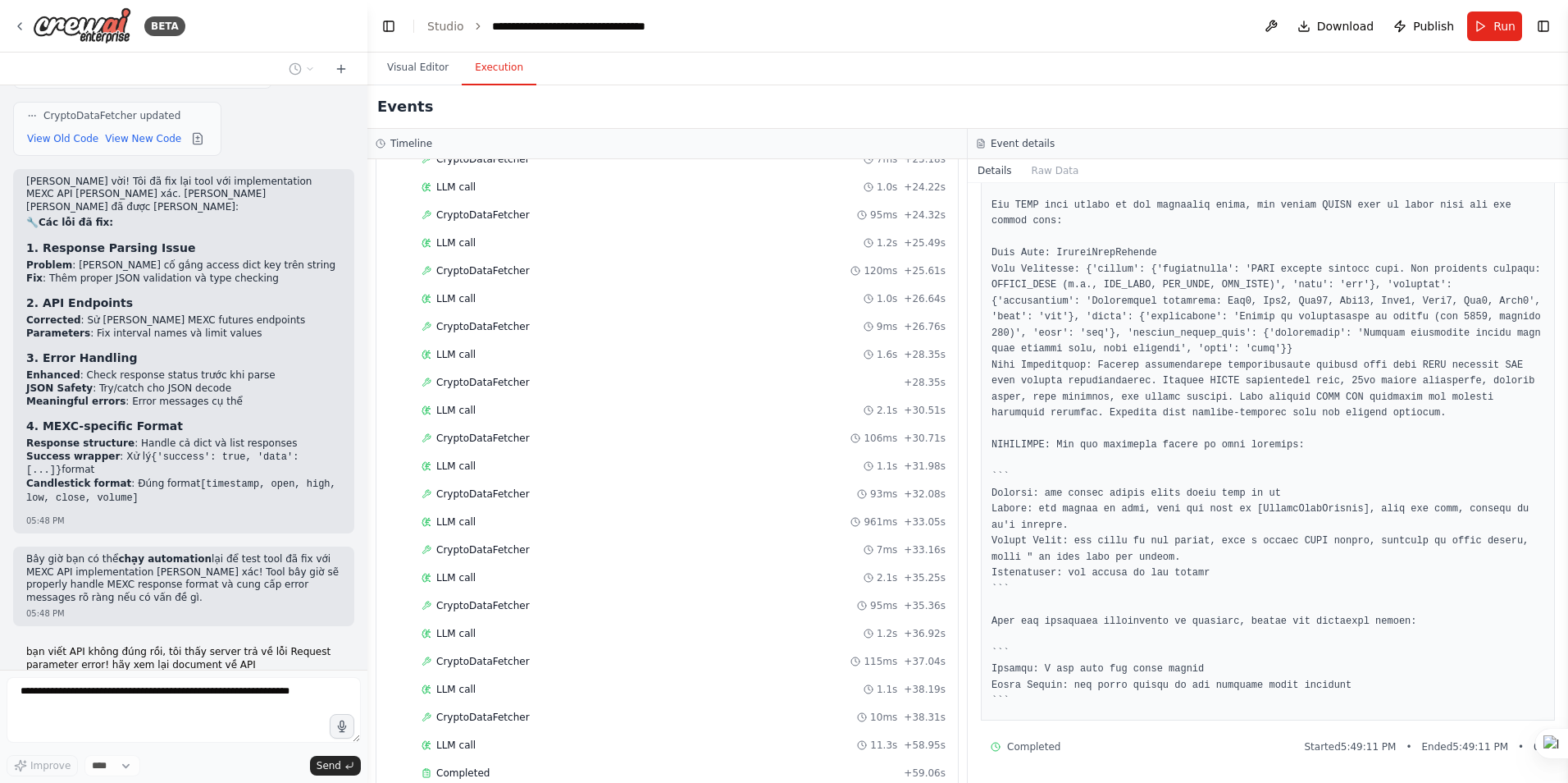
drag, startPoint x: 114, startPoint y: 395, endPoint x: 305, endPoint y: 392, distance: 191.0
copy div "[URL][DOMAIN_NAME]"
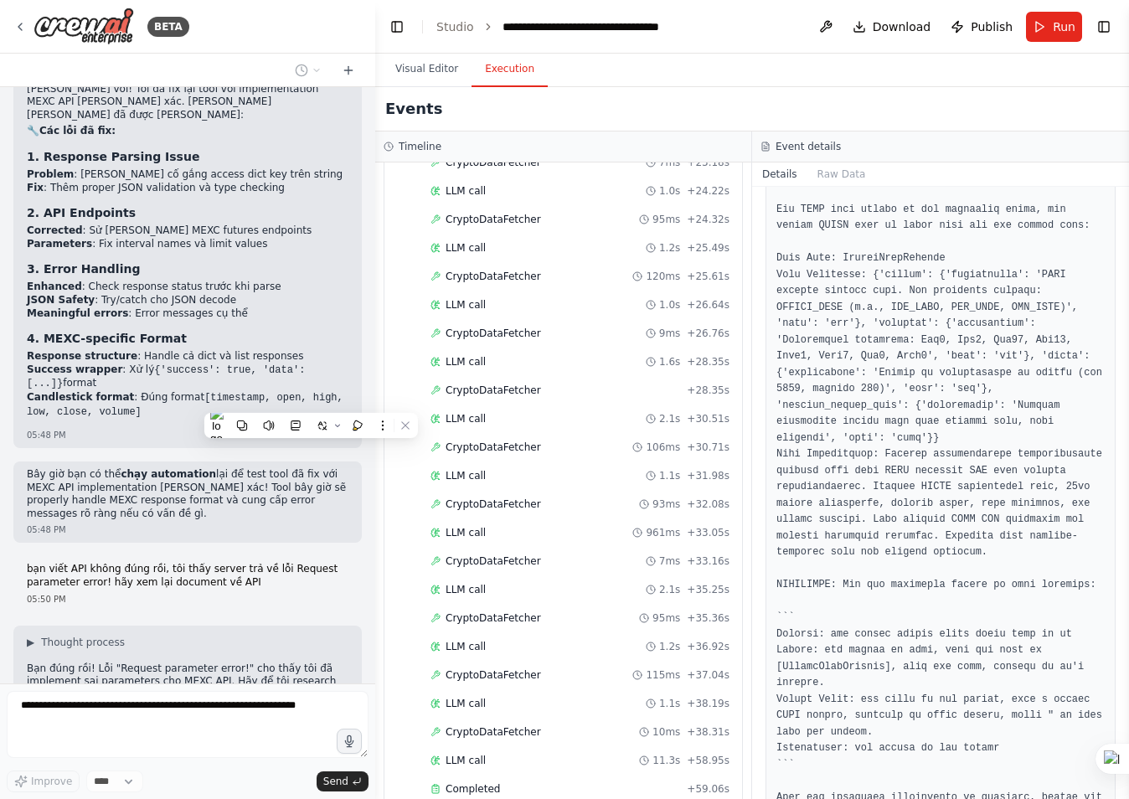
scroll to position [11800, 0]
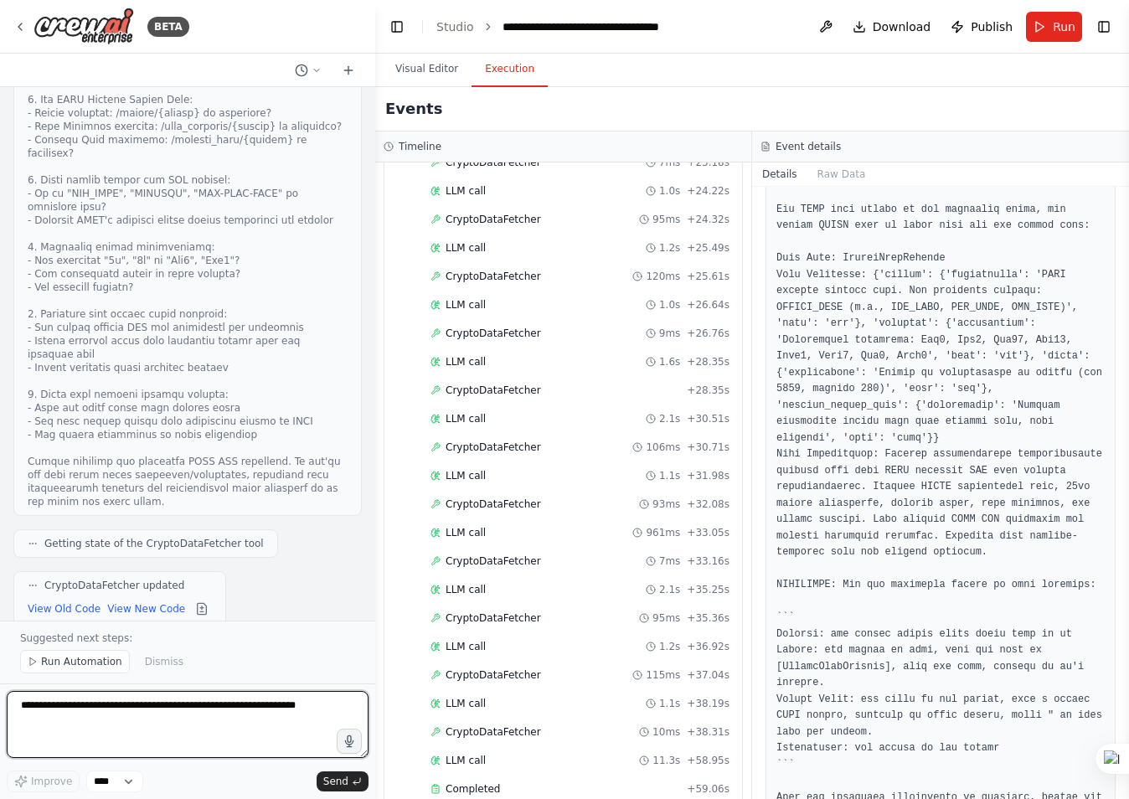
scroll to position [12779, 0]
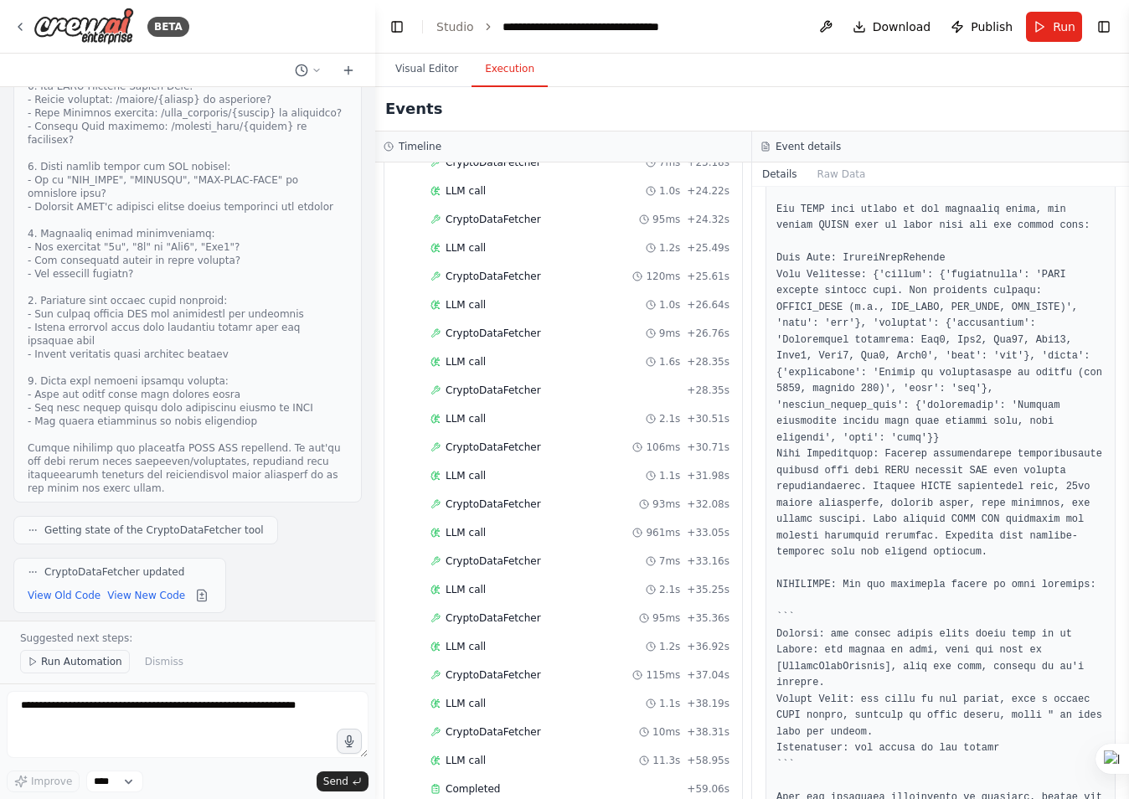
click at [68, 660] on span "Run Automation" at bounding box center [81, 661] width 81 height 13
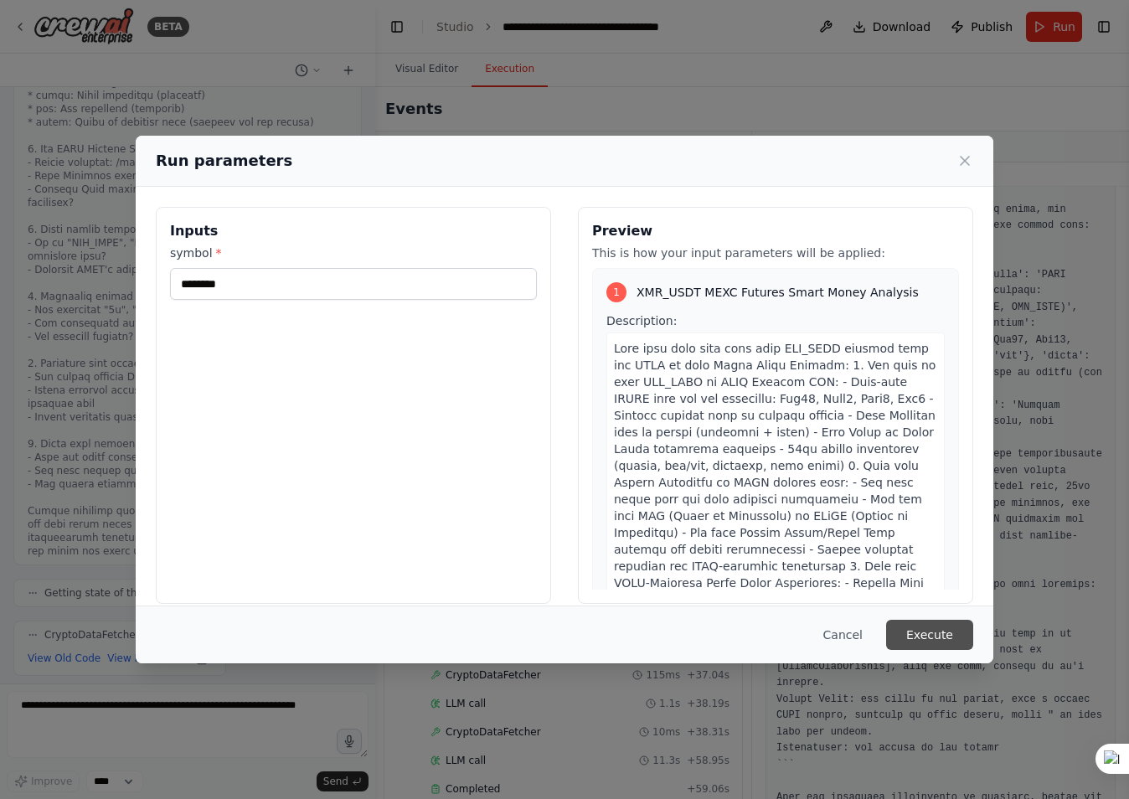
click at [941, 627] on button "Execute" at bounding box center [929, 635] width 87 height 30
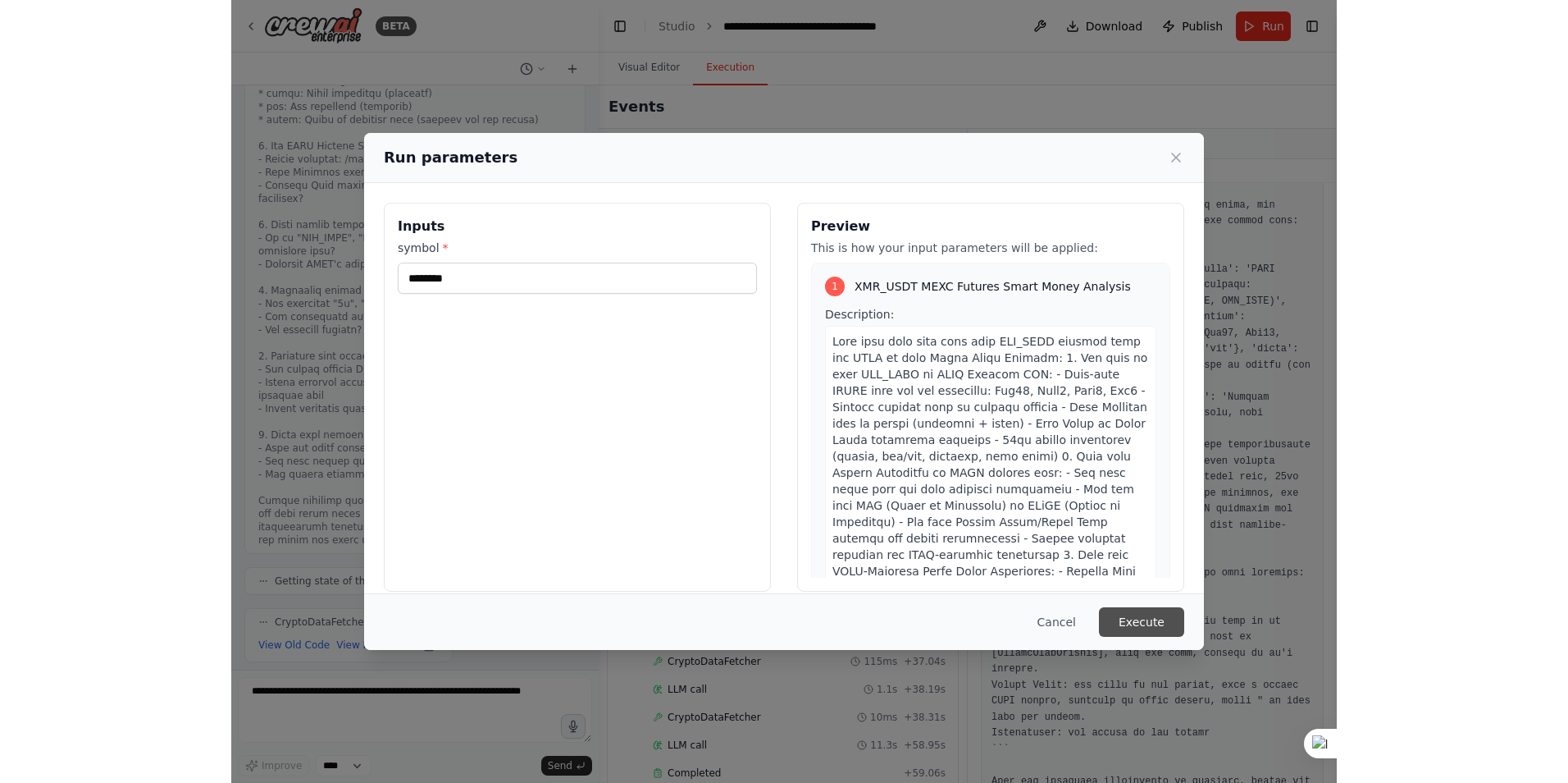
scroll to position [0, 0]
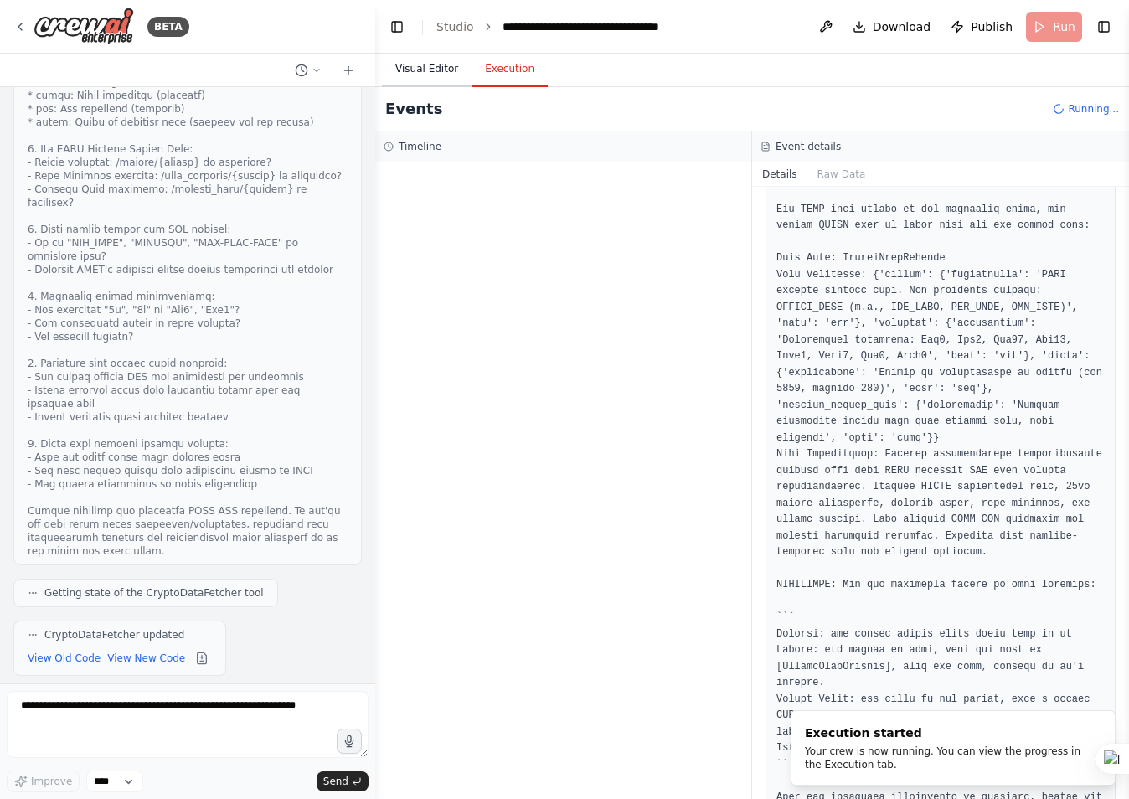
click at [418, 62] on button "Visual Editor" at bounding box center [427, 69] width 90 height 35
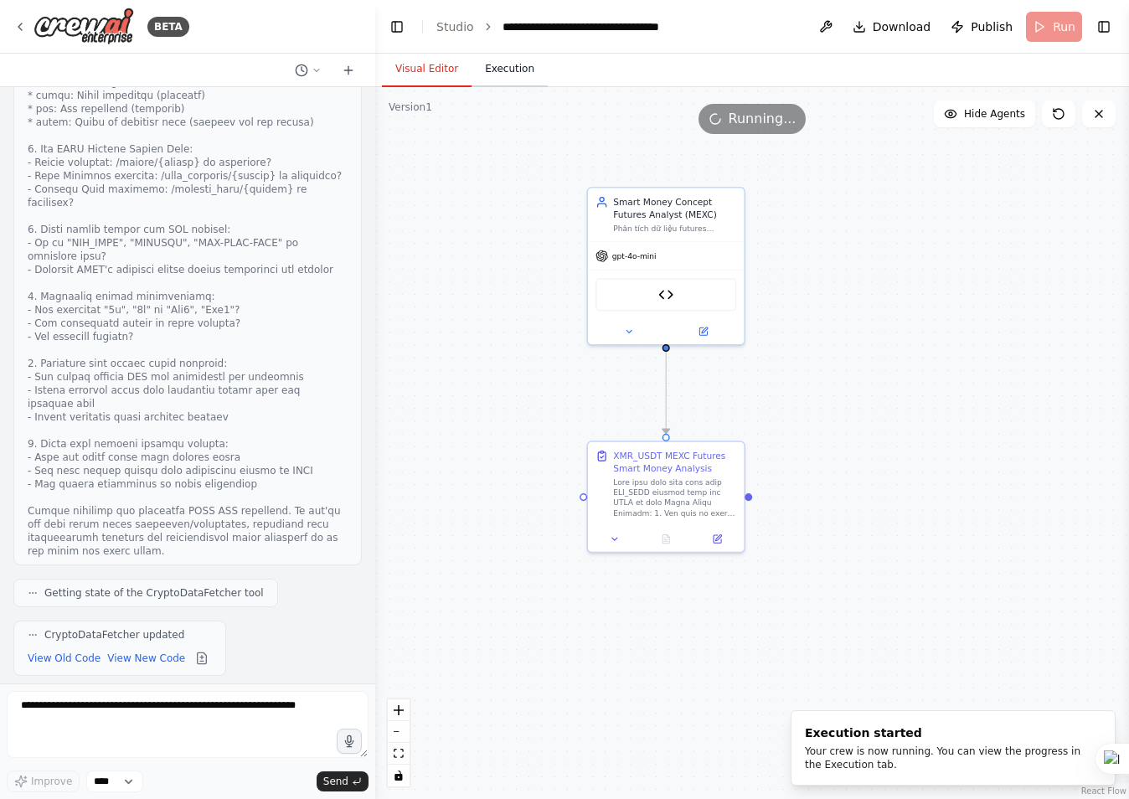
click at [500, 68] on button "Execution" at bounding box center [509, 69] width 76 height 35
click at [428, 70] on button "Visual Editor" at bounding box center [427, 69] width 90 height 35
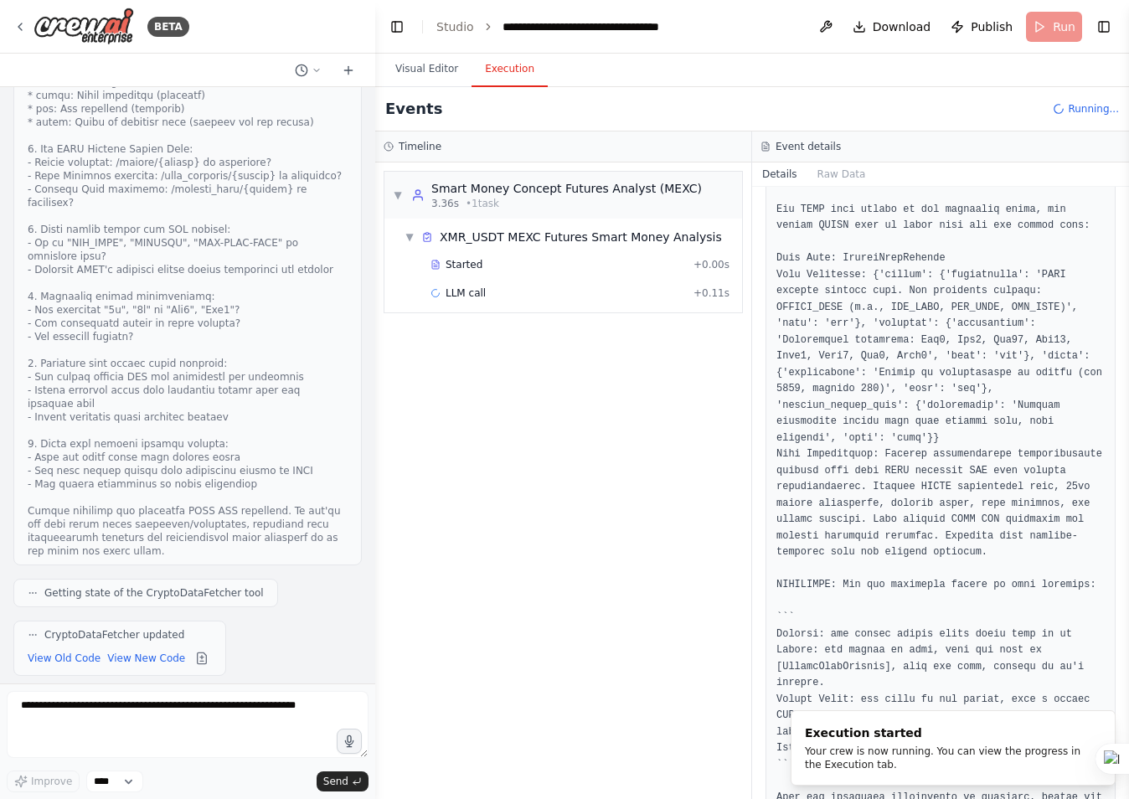
click at [489, 65] on button "Execution" at bounding box center [509, 69] width 76 height 35
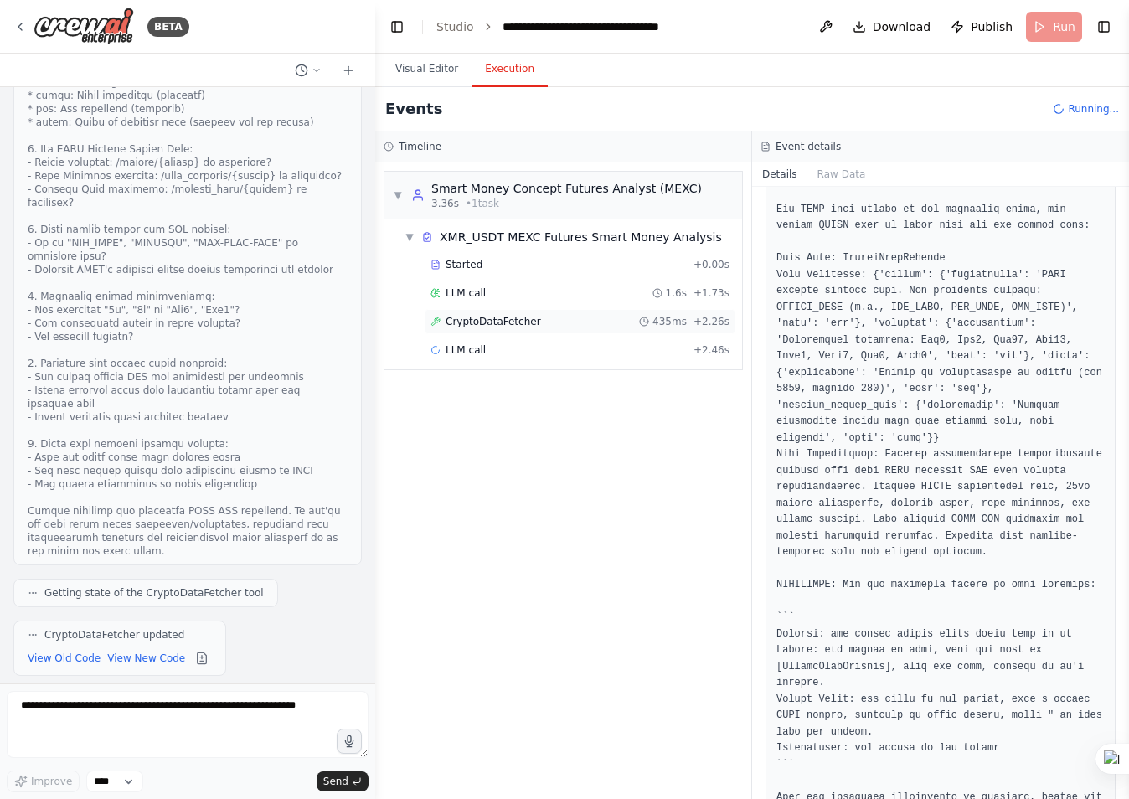
click at [482, 321] on span "CryptoDataFetcher" at bounding box center [493, 321] width 95 height 13
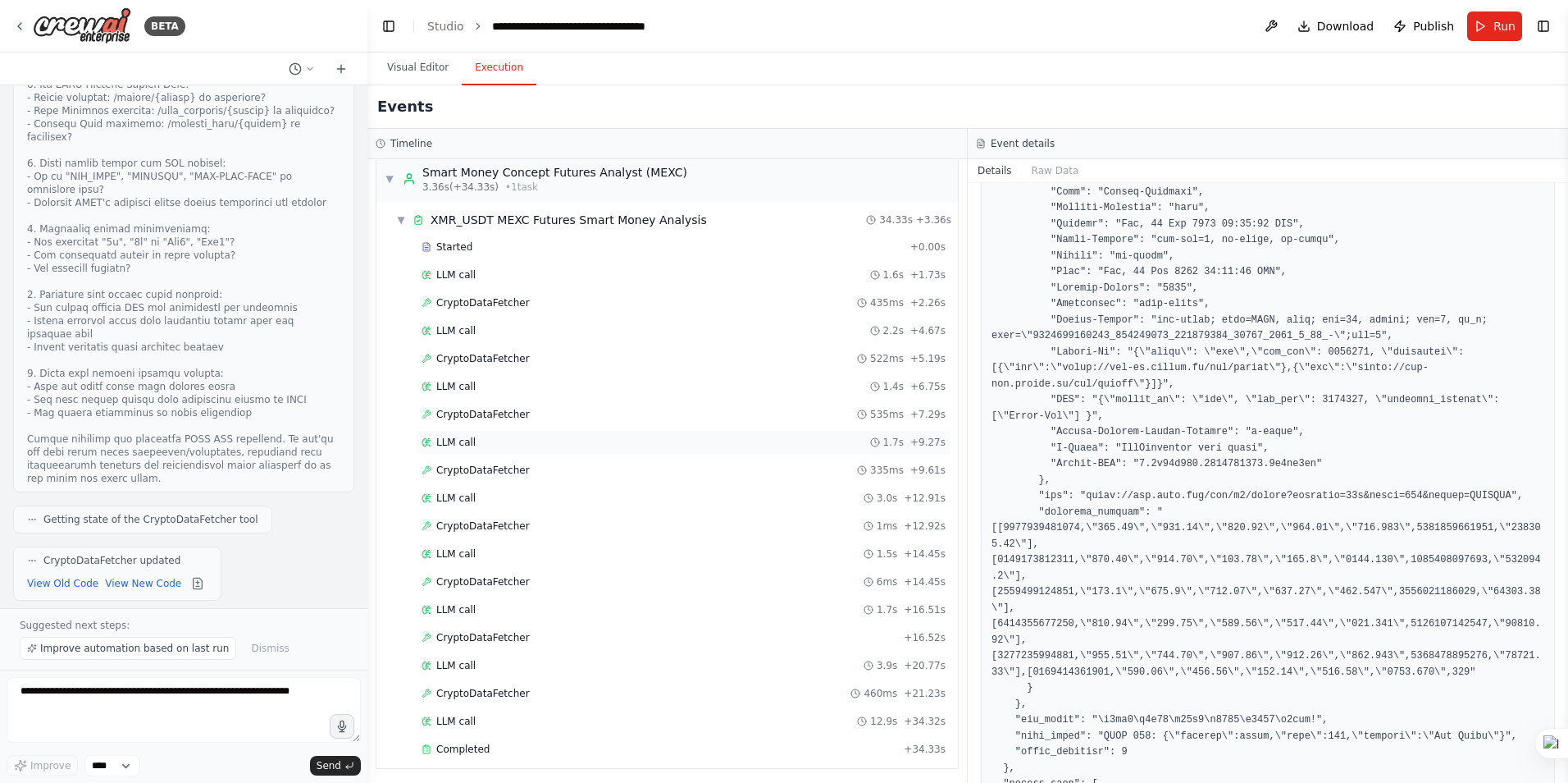
scroll to position [17, 0]
click at [456, 745] on span "Completed" at bounding box center [463, 745] width 53 height 13
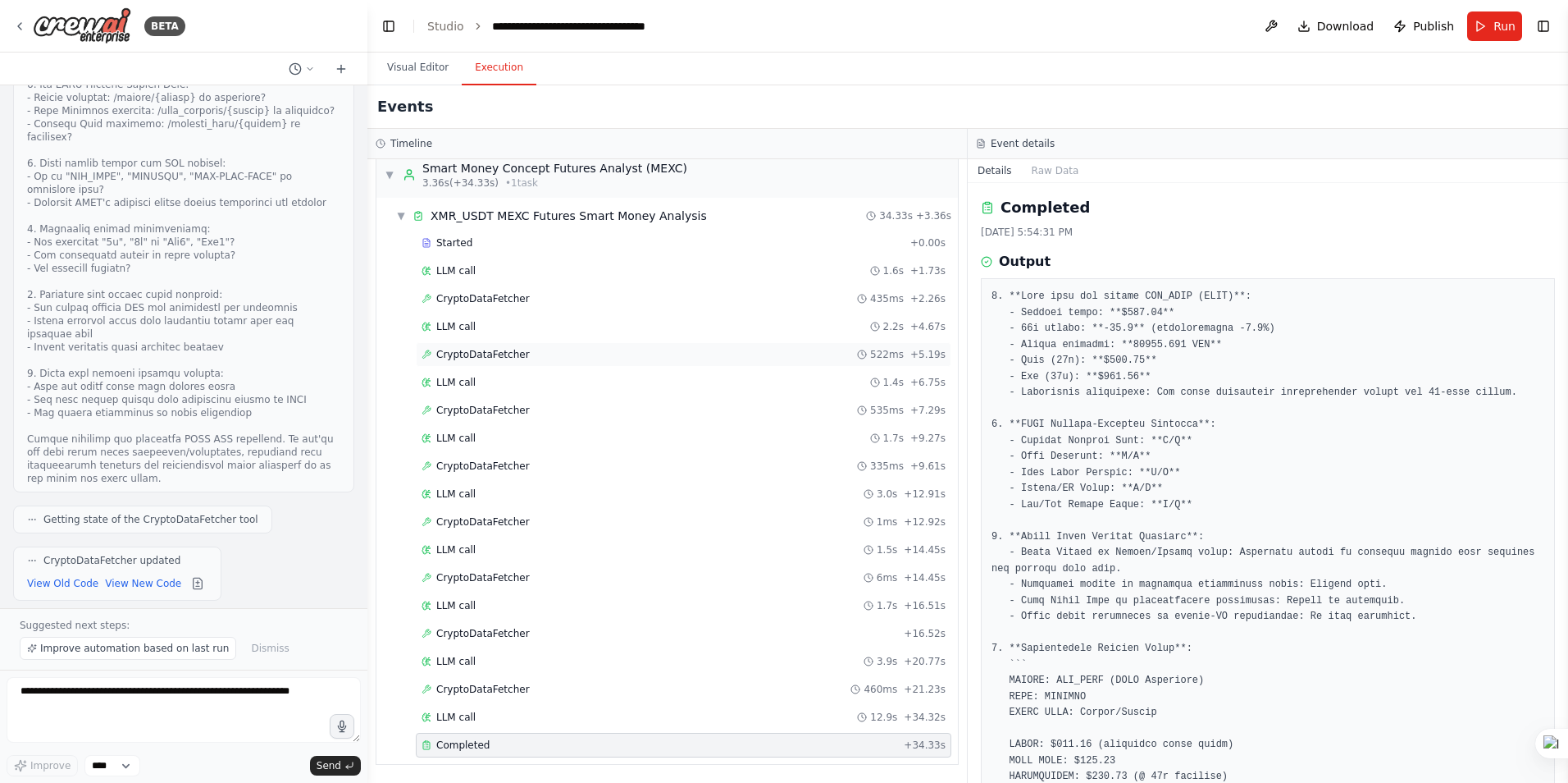
click at [487, 350] on span "CryptoDataFetcher" at bounding box center [483, 354] width 93 height 13
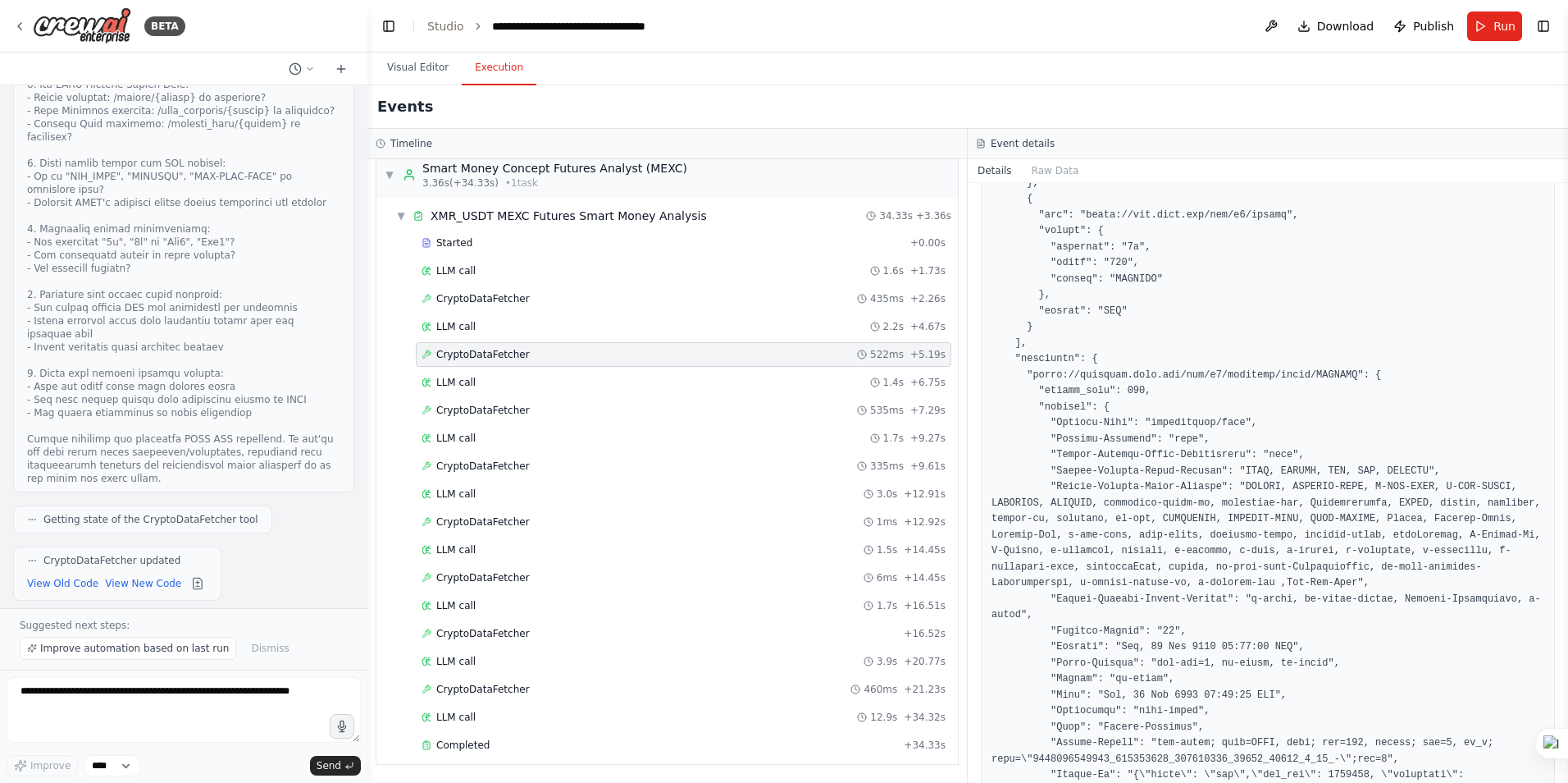
scroll to position [739, 0]
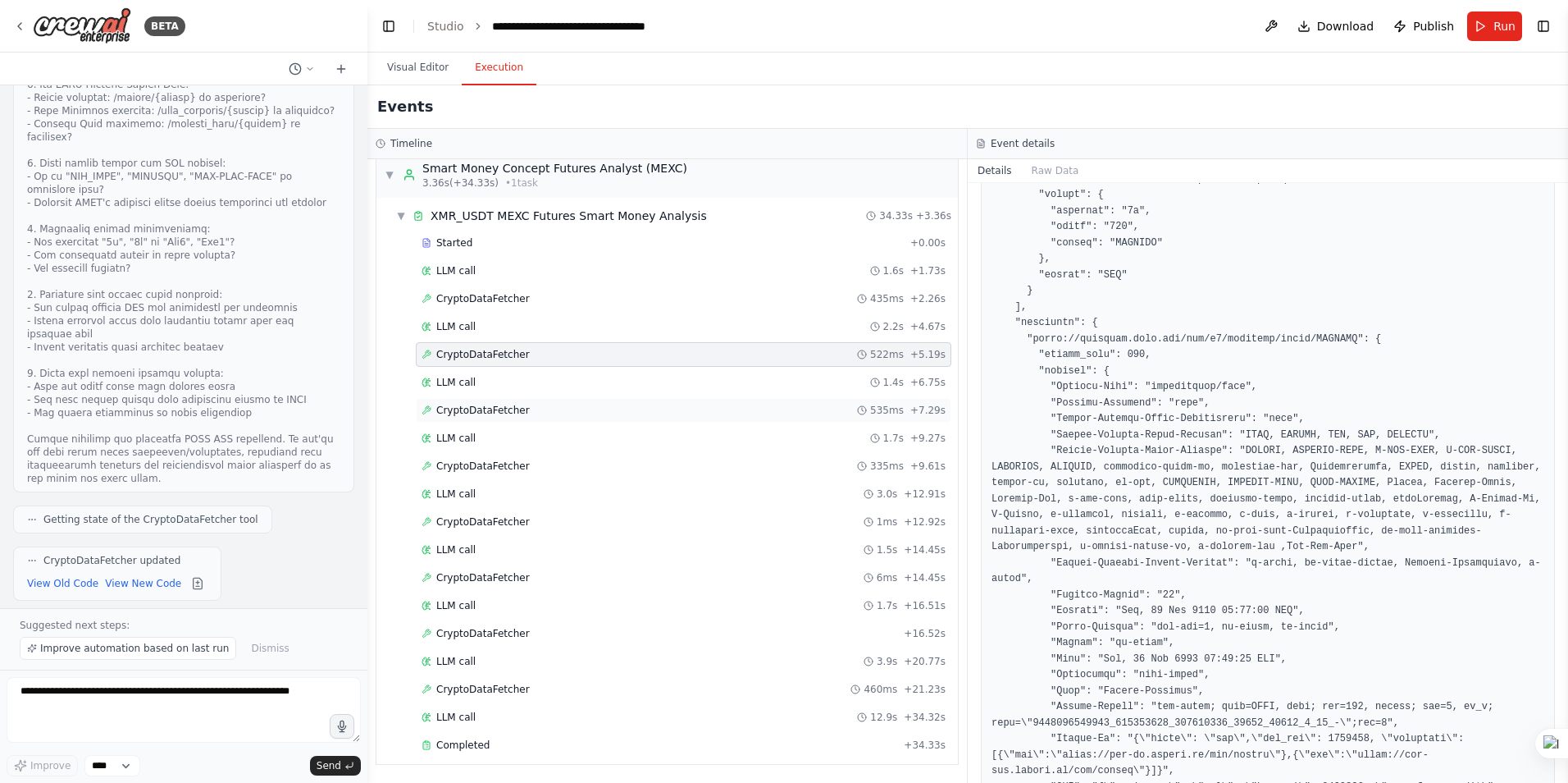
click at [458, 412] on span "CryptoDataFetcher" at bounding box center [483, 410] width 93 height 13
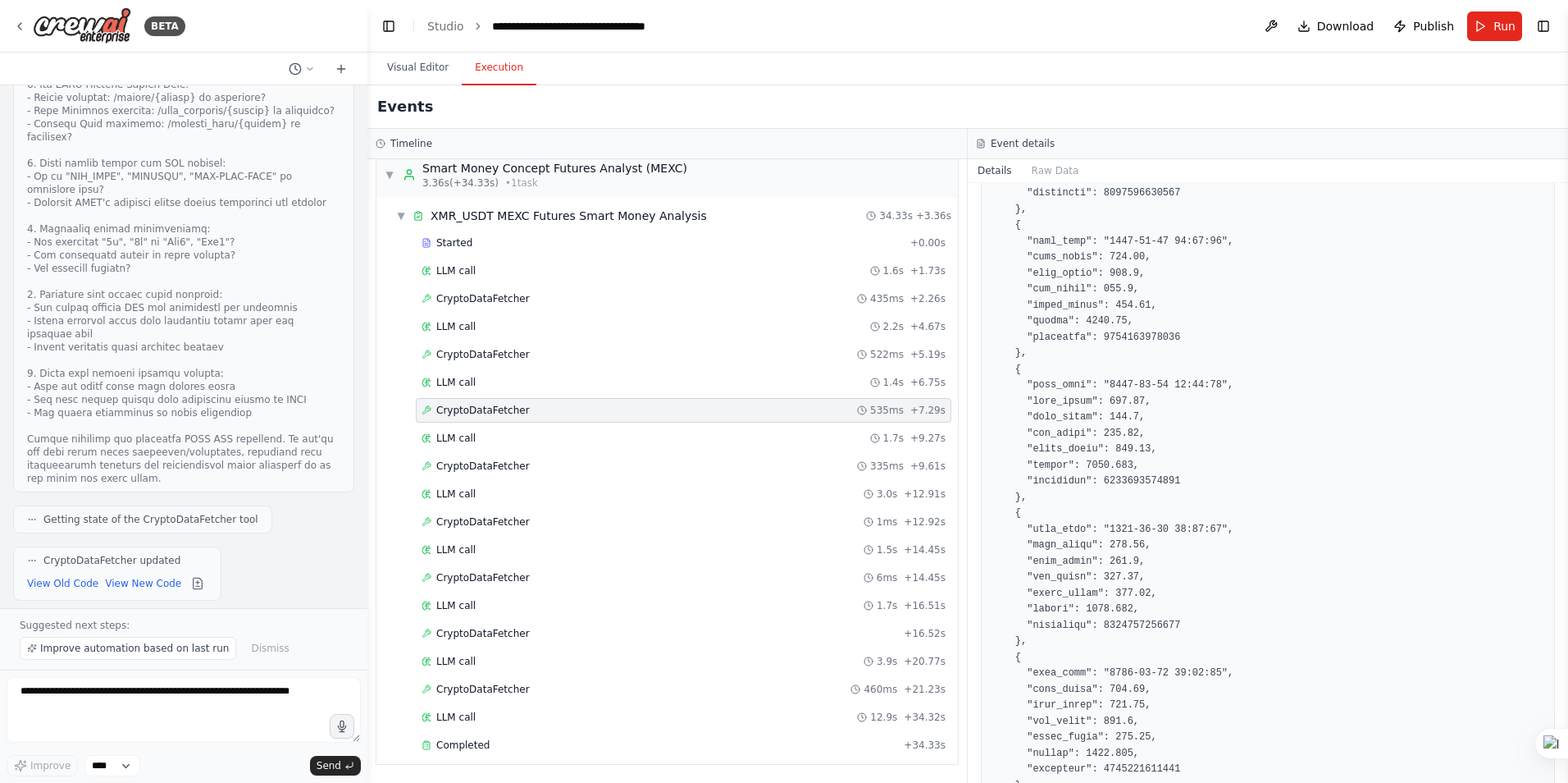
scroll to position [3533, 0]
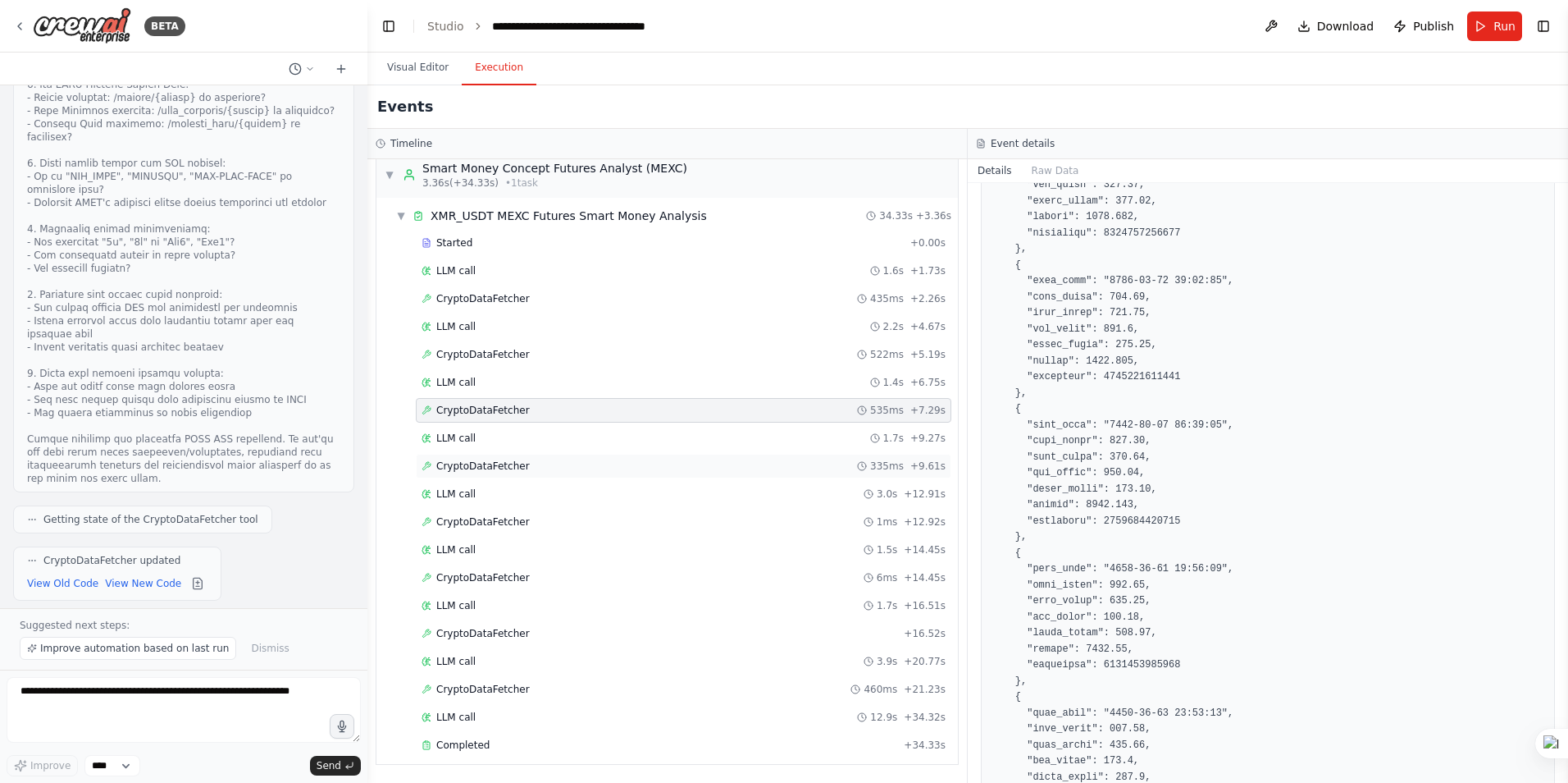
click at [483, 468] on span "CryptoDataFetcher" at bounding box center [483, 465] width 93 height 13
click at [503, 527] on span "CryptoDataFetcher" at bounding box center [483, 521] width 93 height 13
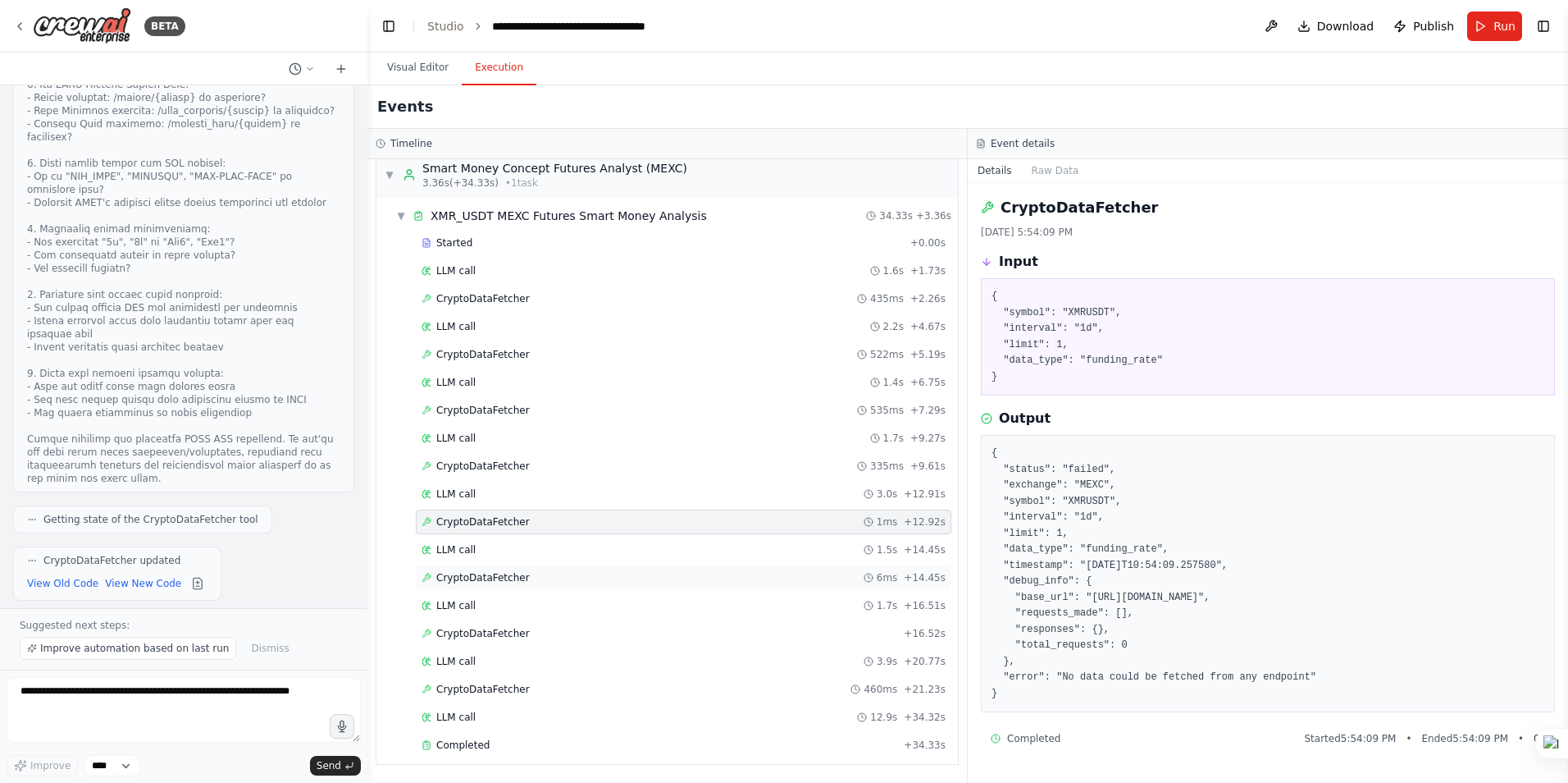
click at [515, 582] on span "CryptoDataFetcher" at bounding box center [483, 577] width 93 height 13
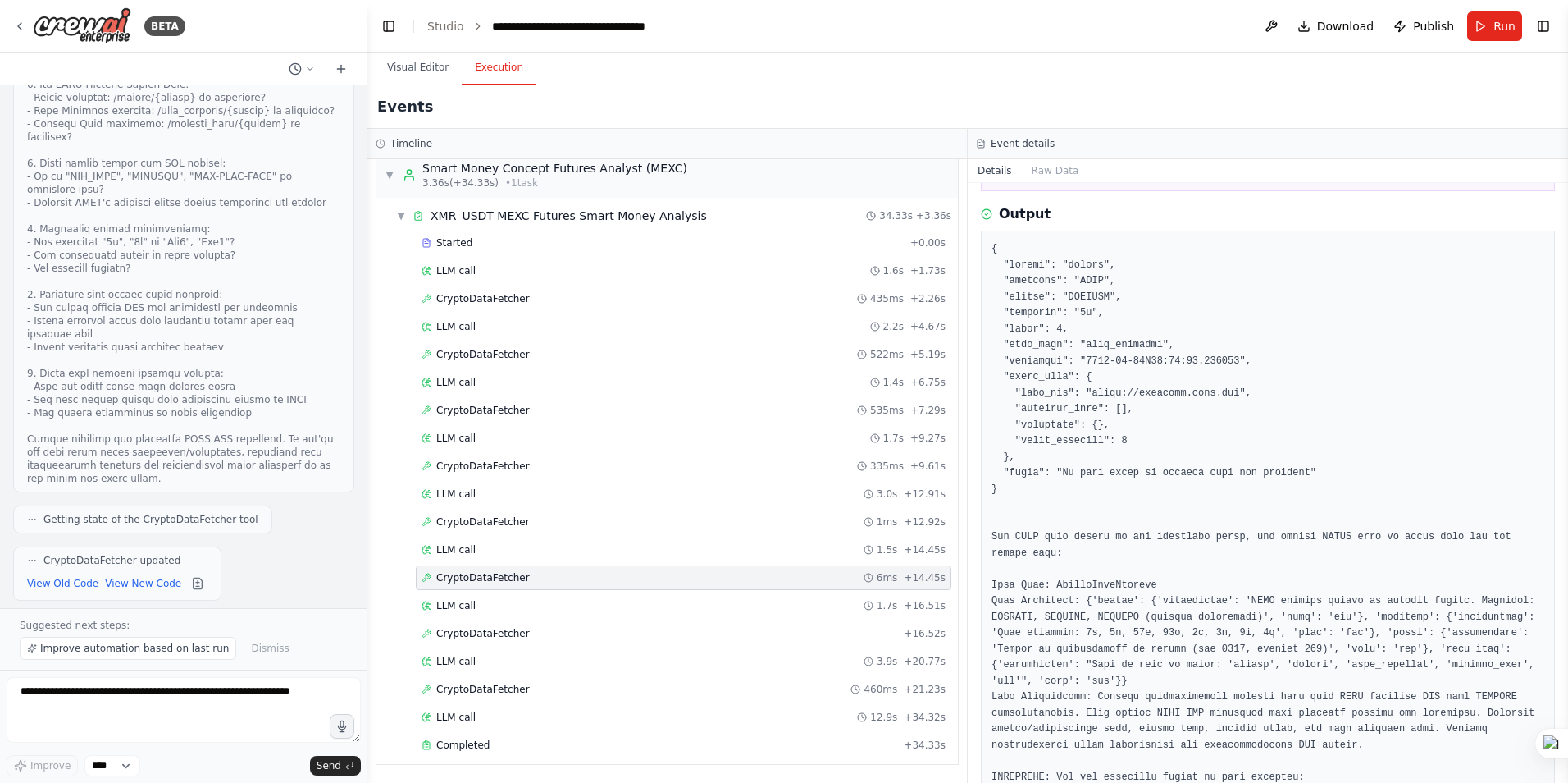
scroll to position [246, 0]
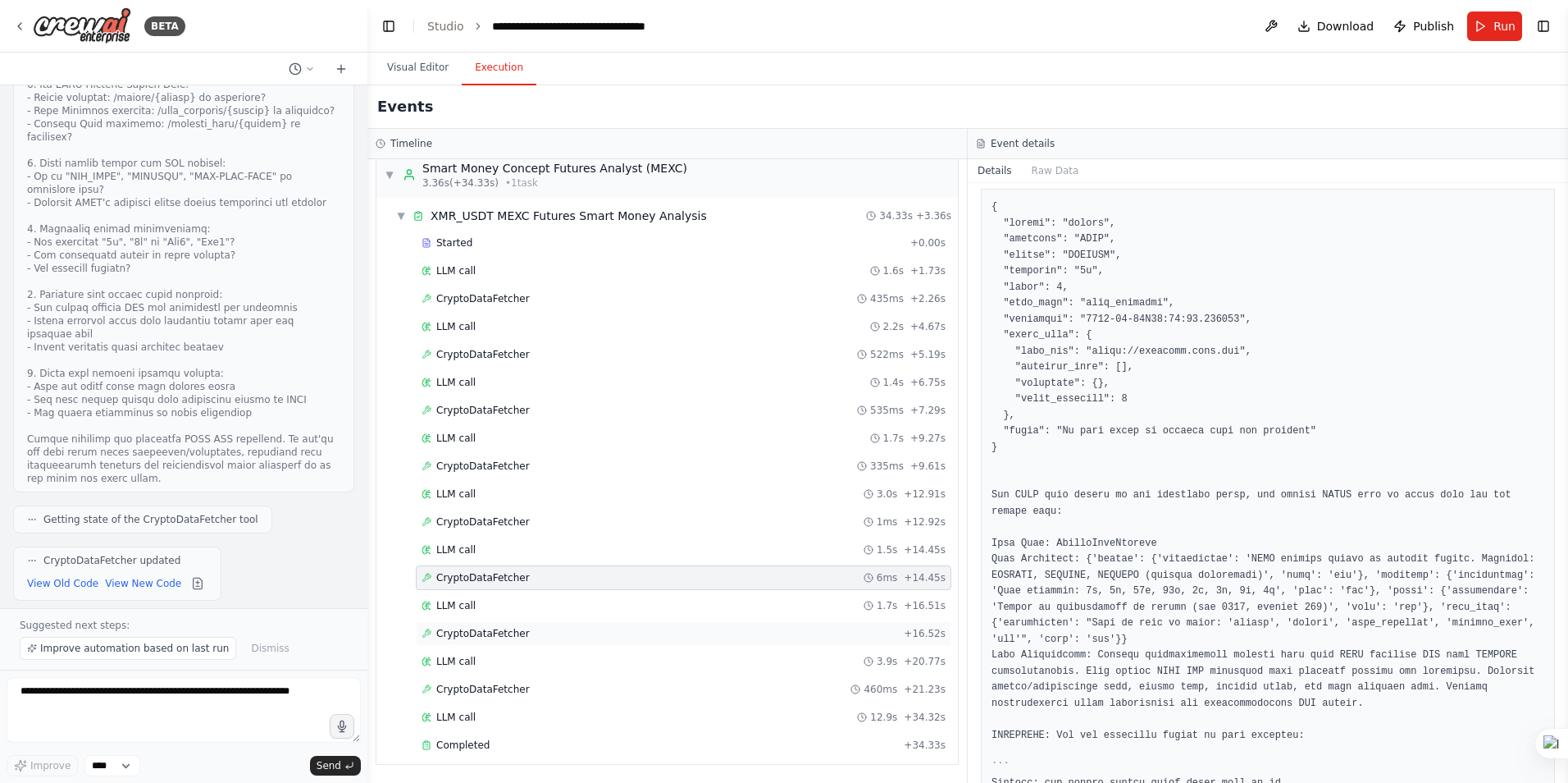
click at [474, 634] on span "CryptoDataFetcher" at bounding box center [483, 633] width 93 height 13
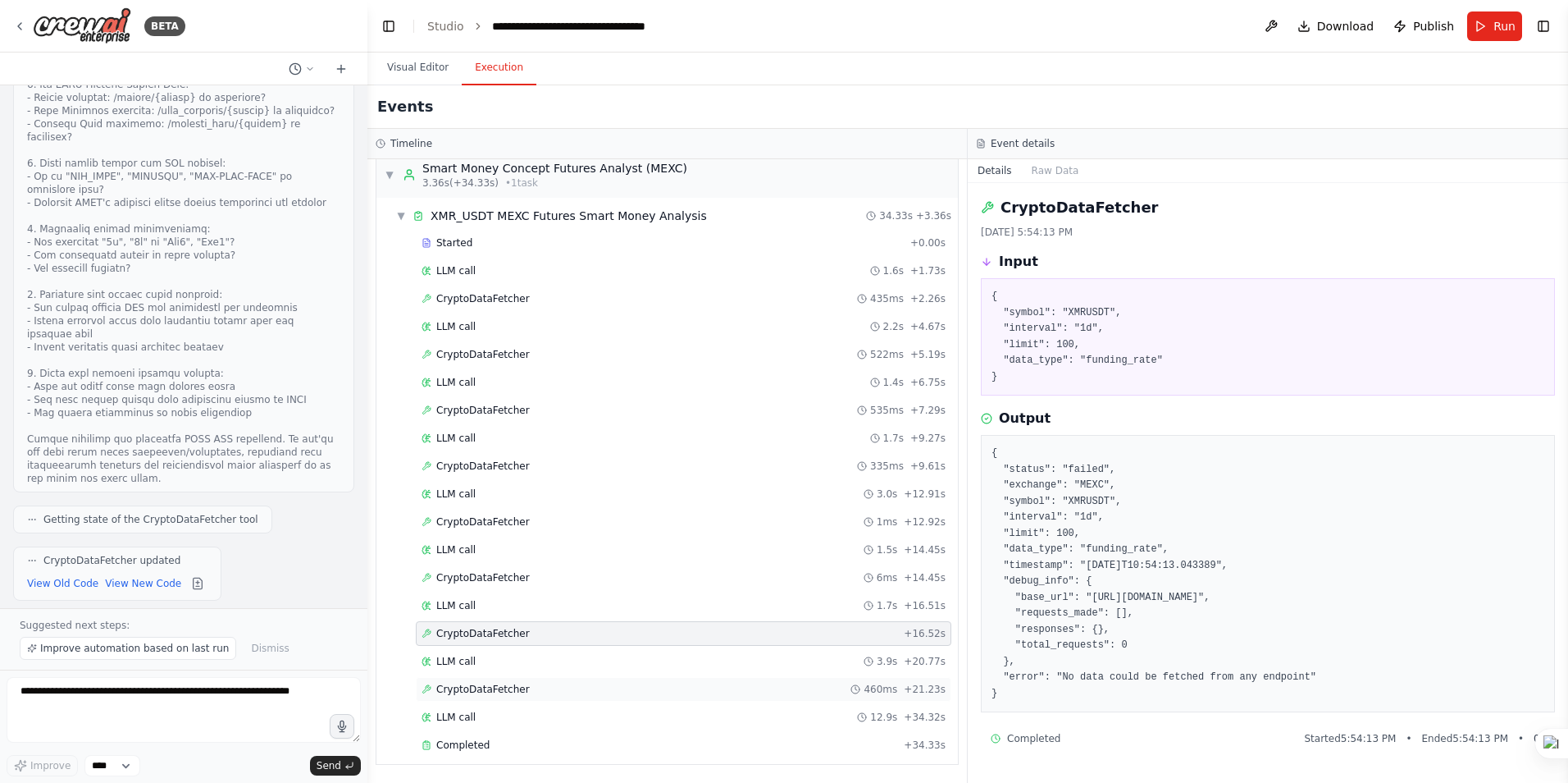
click at [486, 684] on span "CryptoDataFetcher" at bounding box center [483, 689] width 93 height 13
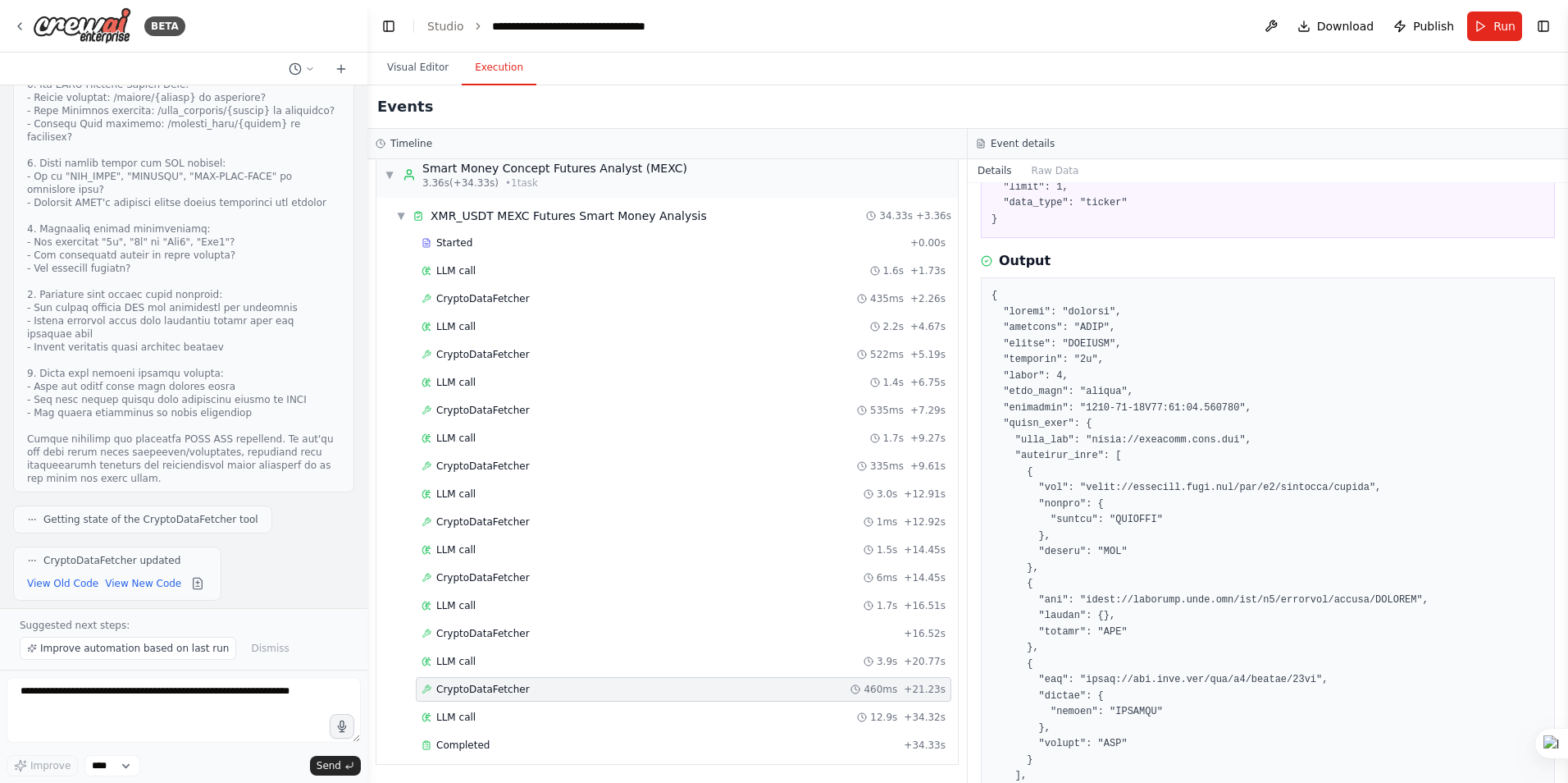
scroll to position [457, 0]
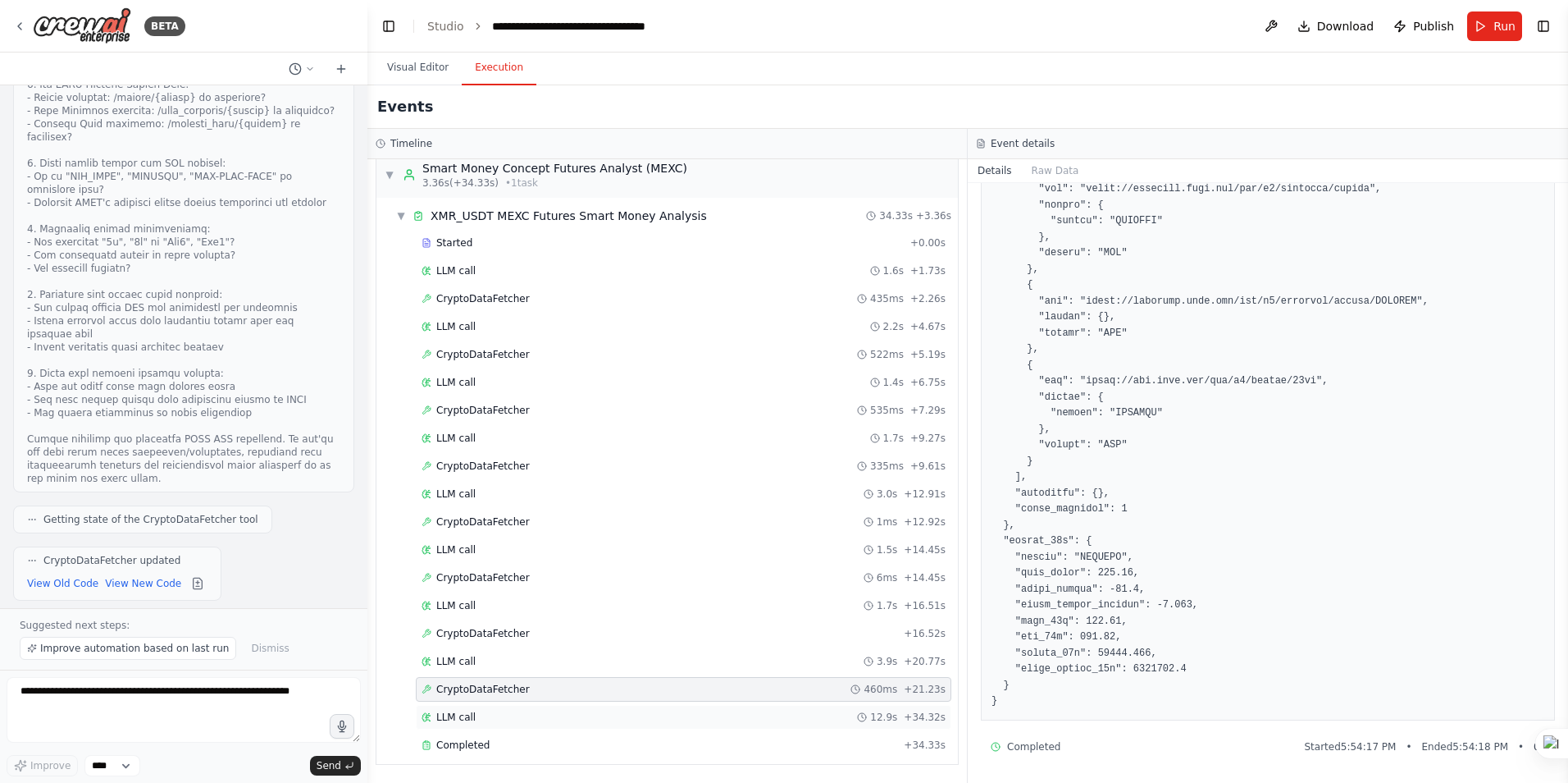
click at [477, 713] on div "LLM call 12.9s + 34.32s" at bounding box center [683, 716] width 524 height 13
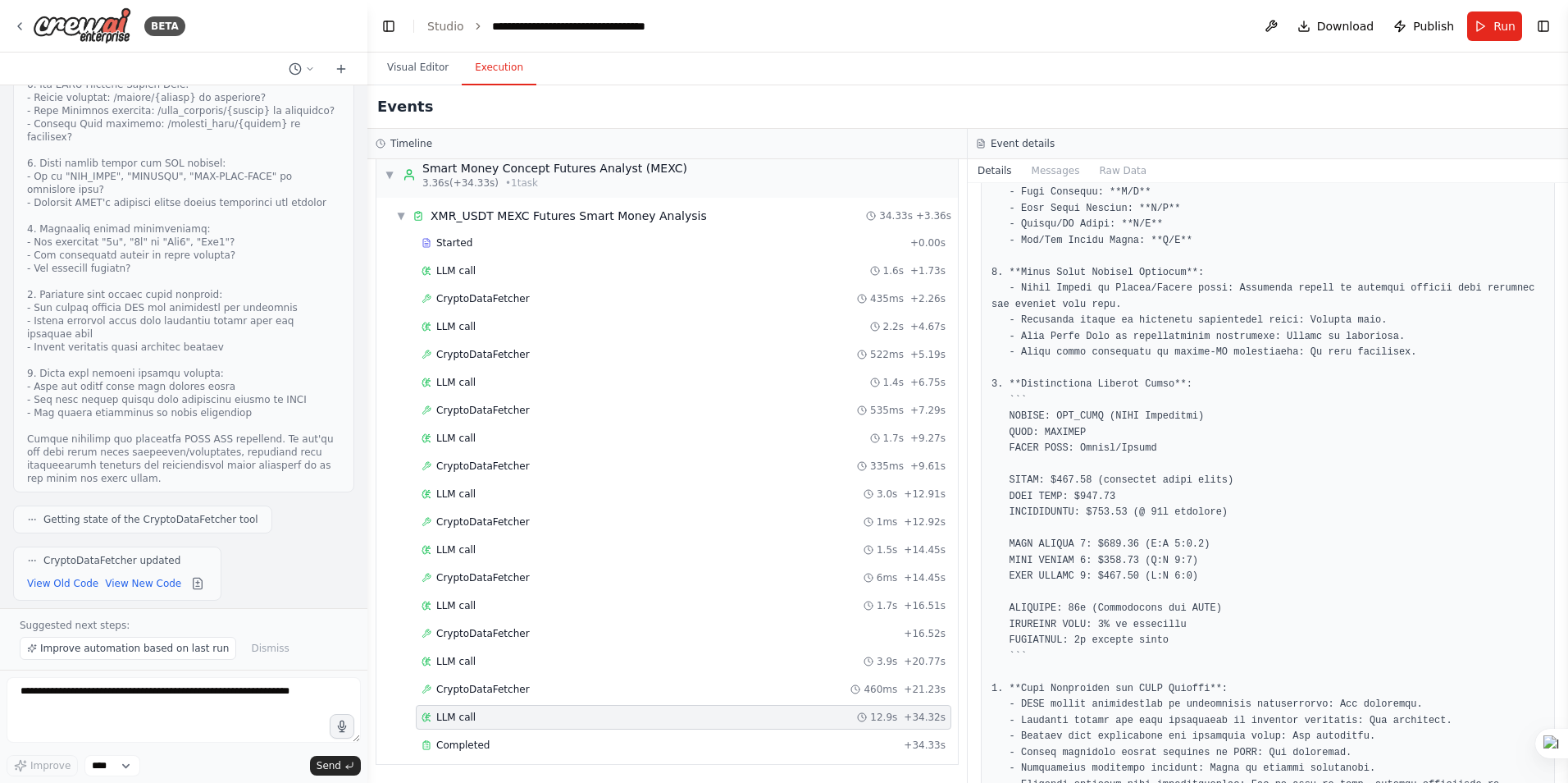
scroll to position [492, 0]
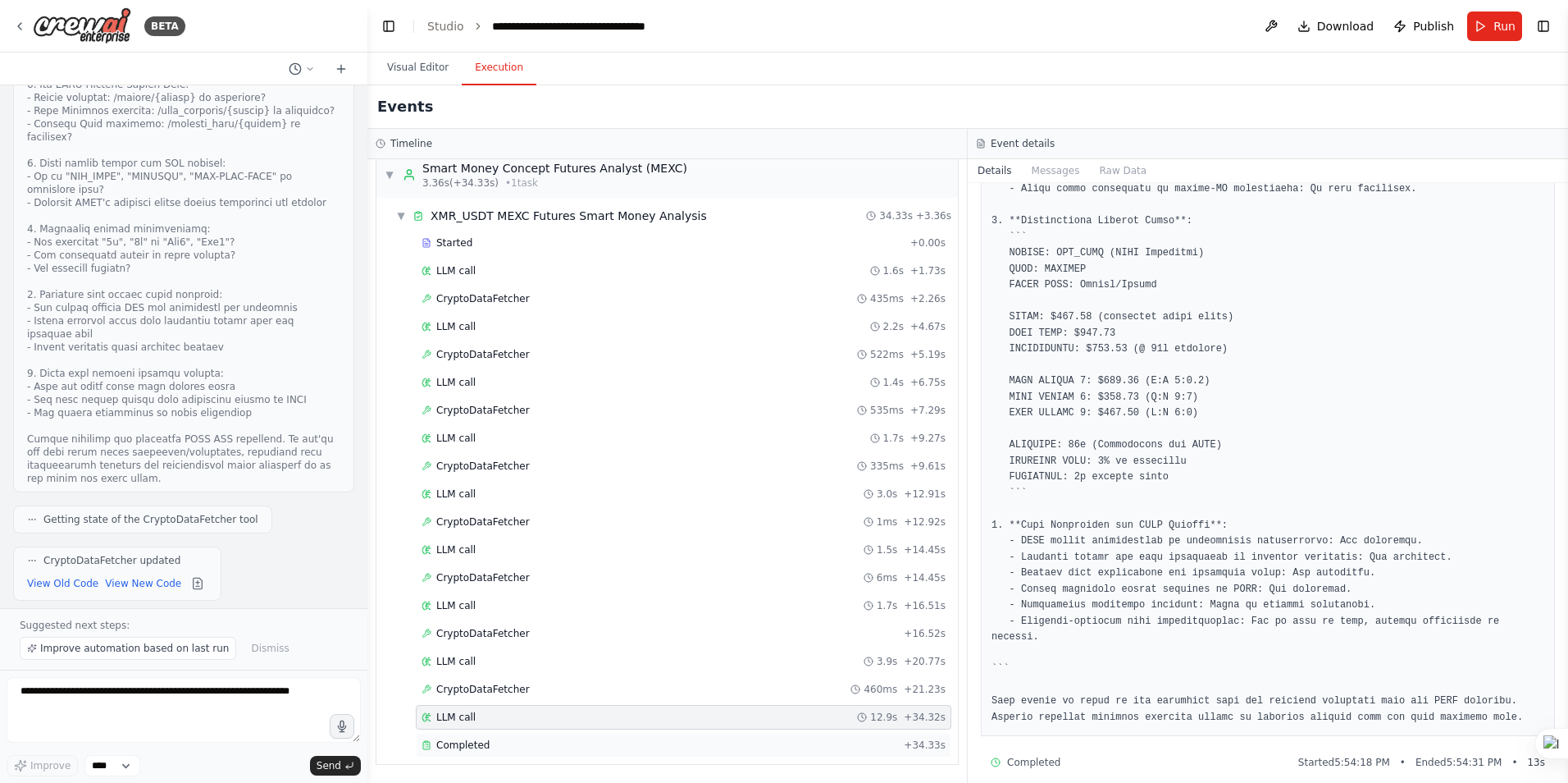
click at [455, 740] on span "Completed" at bounding box center [463, 745] width 53 height 13
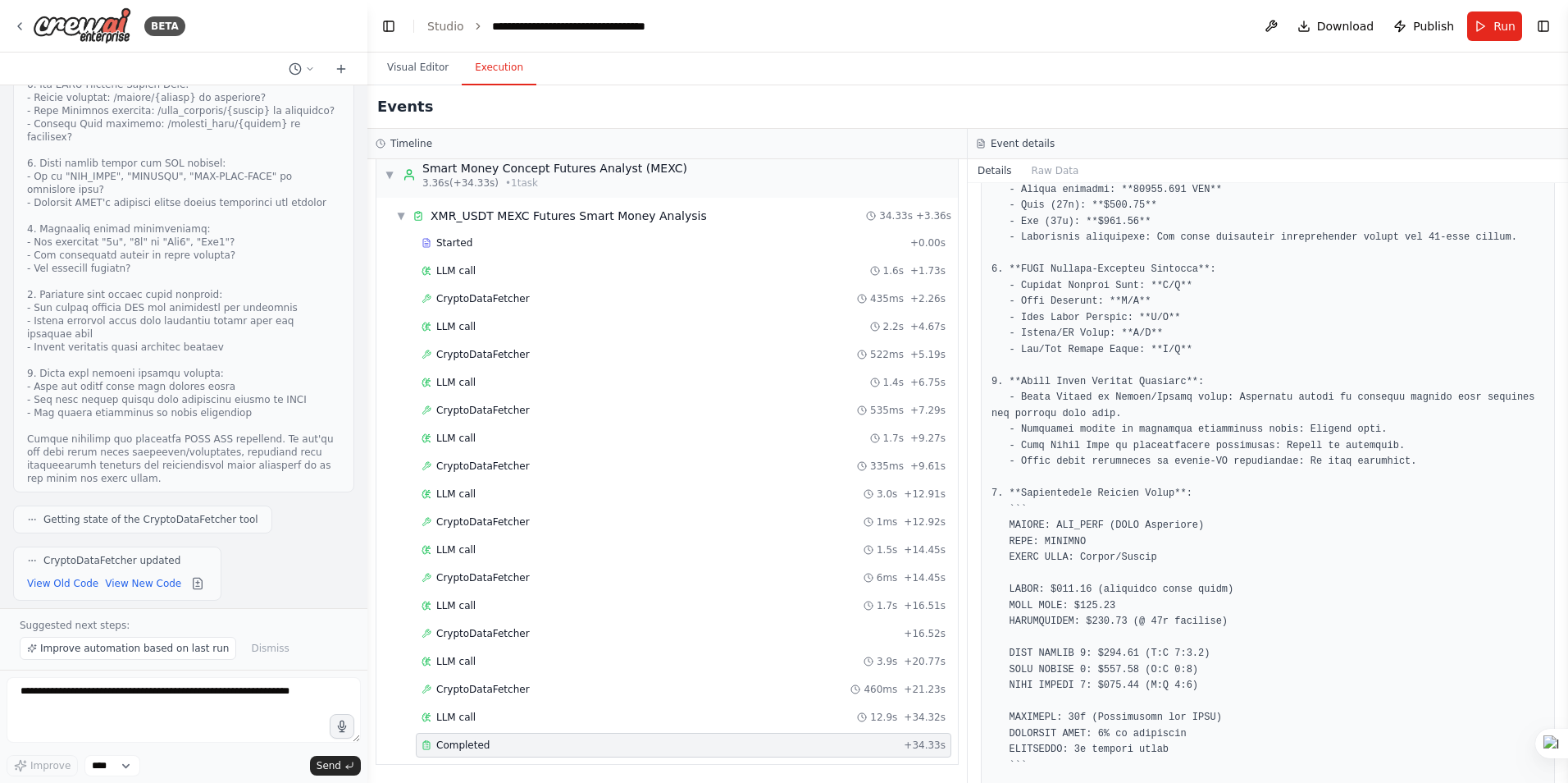
scroll to position [63, 0]
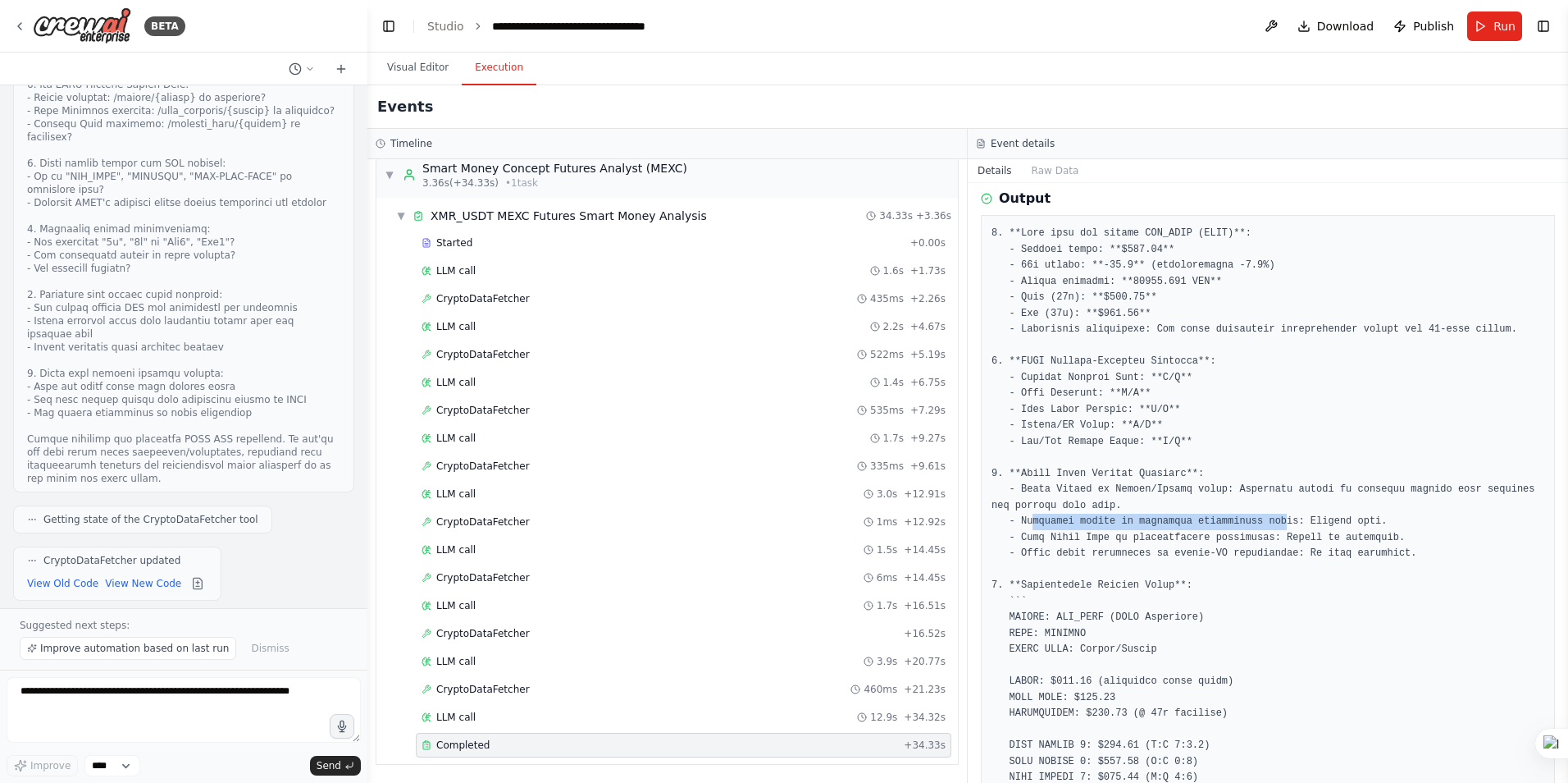
drag, startPoint x: 1027, startPoint y: 522, endPoint x: 1259, endPoint y: 526, distance: 232.0
click at [1105, 526] on pre at bounding box center [1267, 658] width 552 height 864
click at [1105, 645] on pre at bounding box center [1267, 658] width 552 height 864
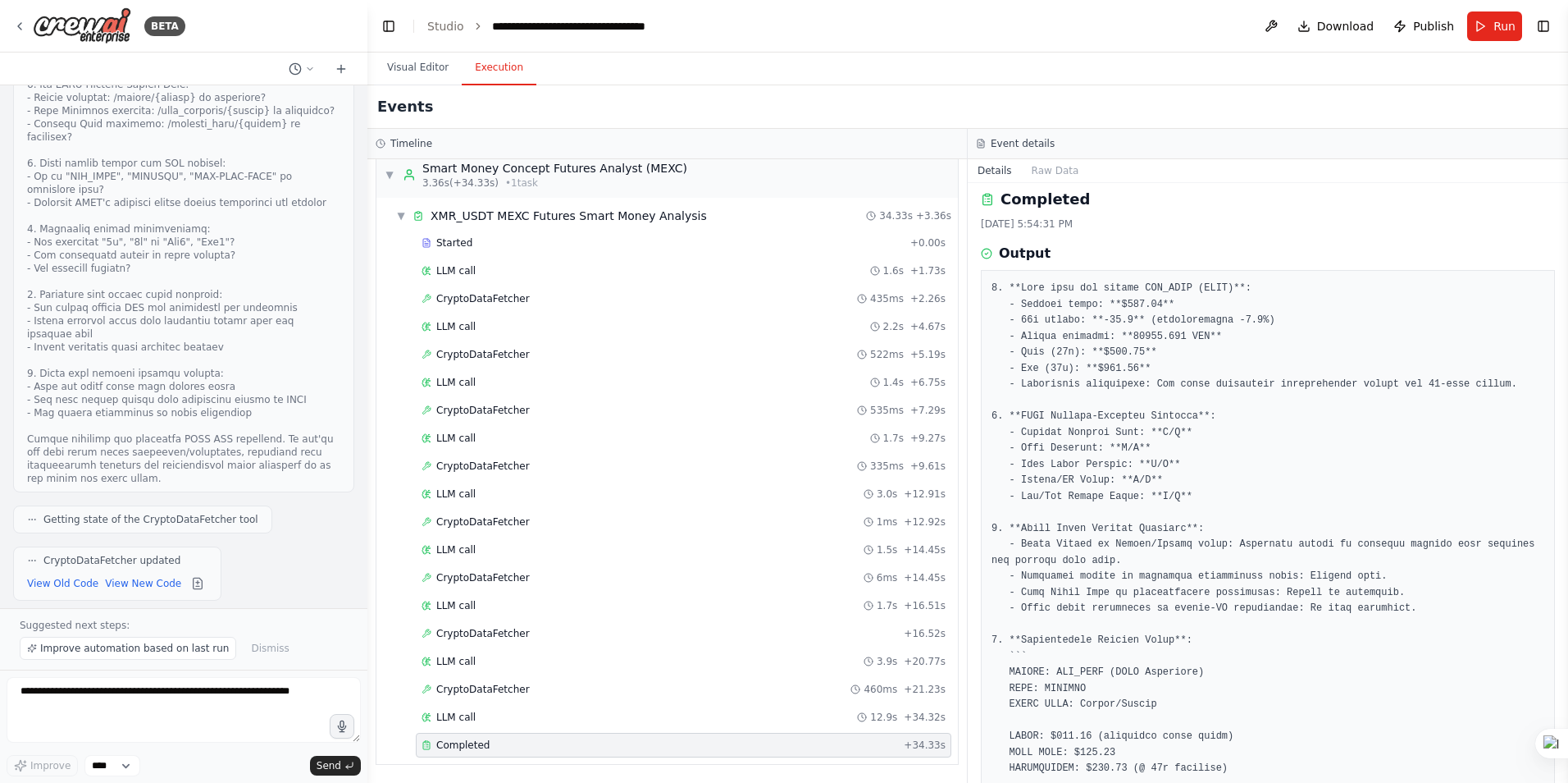
scroll to position [0, 0]
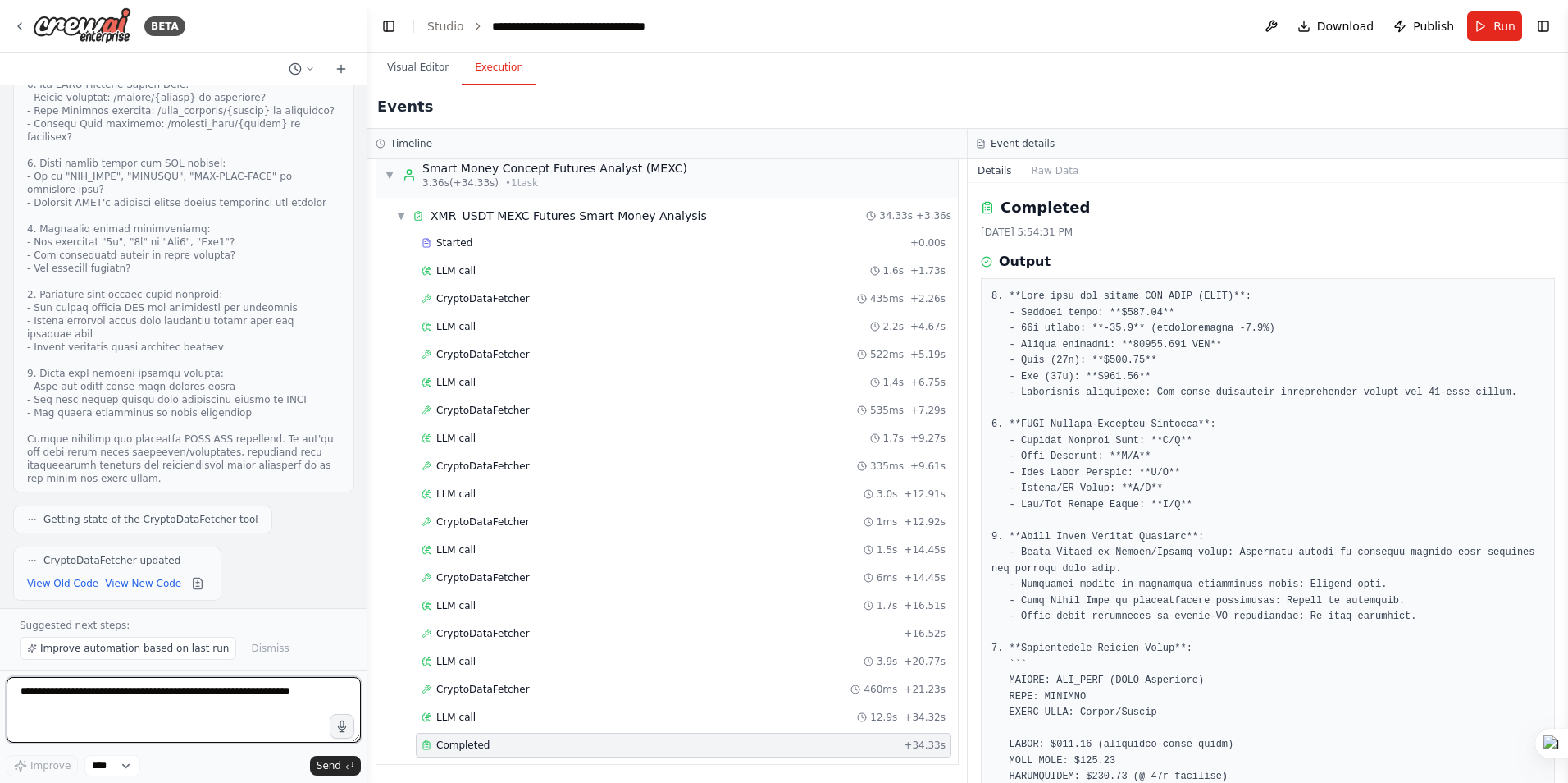
click at [175, 699] on textarea at bounding box center [184, 710] width 355 height 66
type textarea "*"
type textarea "**********"
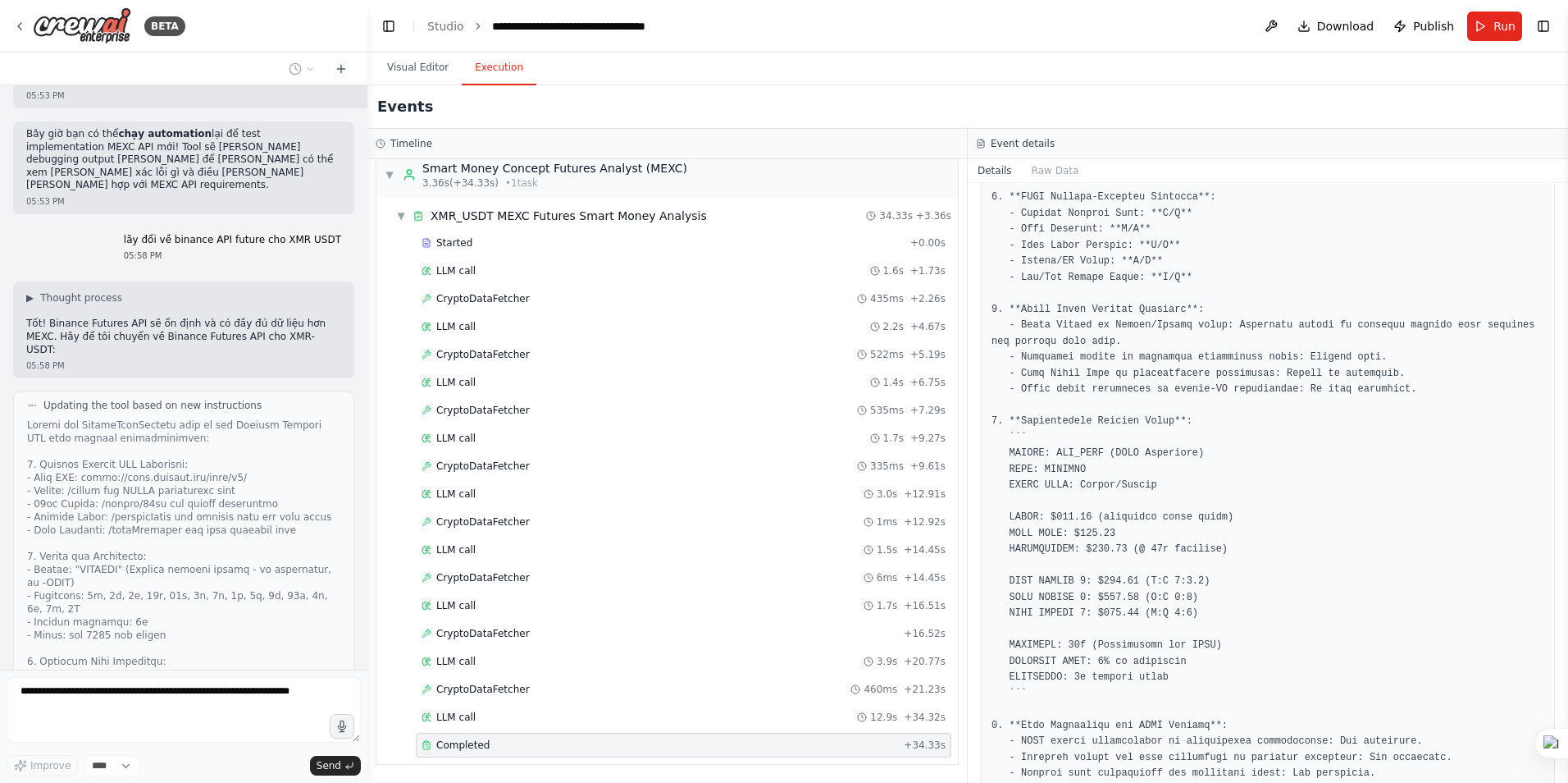
scroll to position [391, 0]
